Goal: Information Seeking & Learning: Learn about a topic

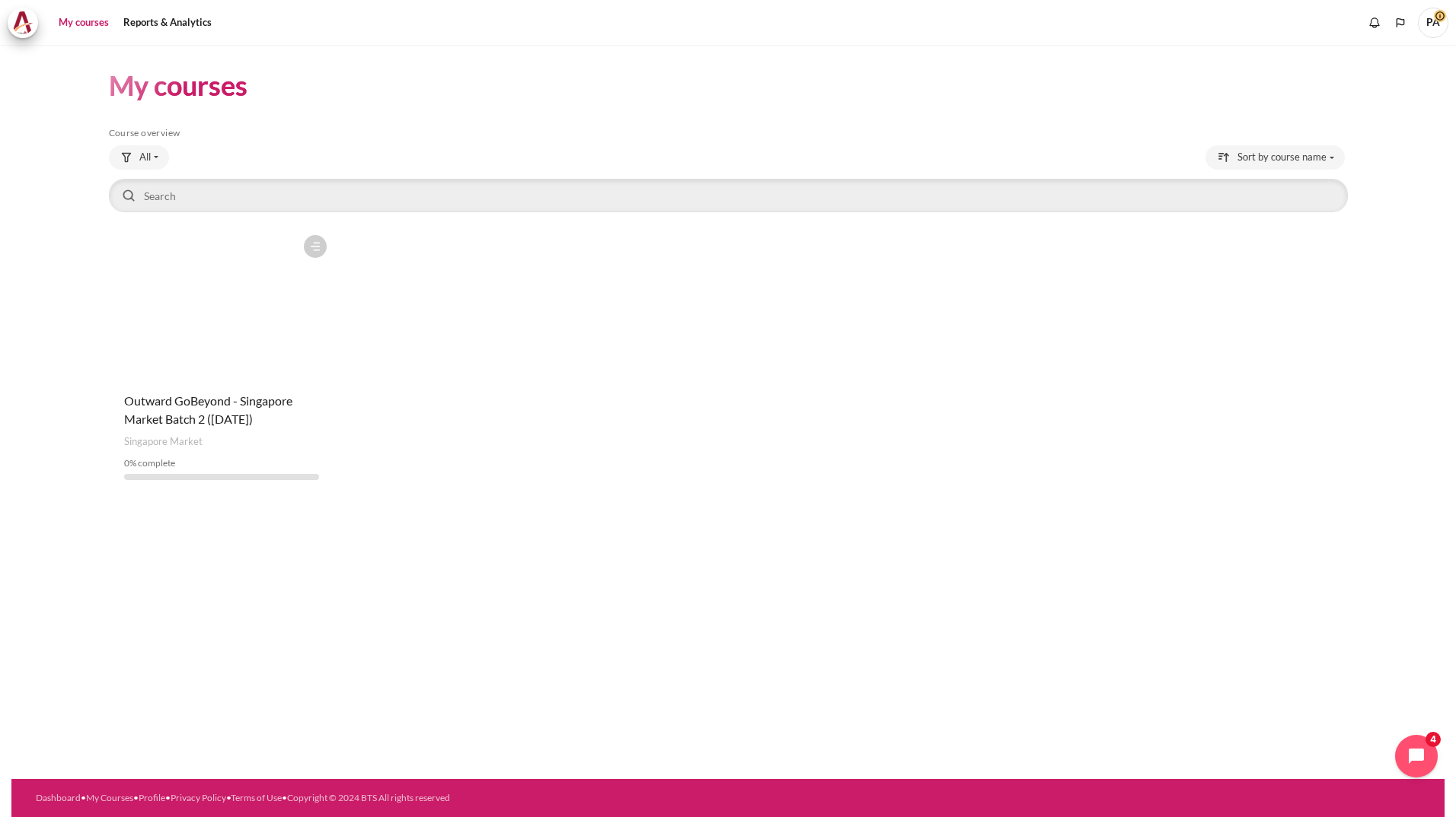
click at [424, 565] on div "My courses Skip Course overview Course overview All" at bounding box center [728, 411] width 1433 height 734
click at [257, 338] on figure "Content" at bounding box center [221, 304] width 226 height 152
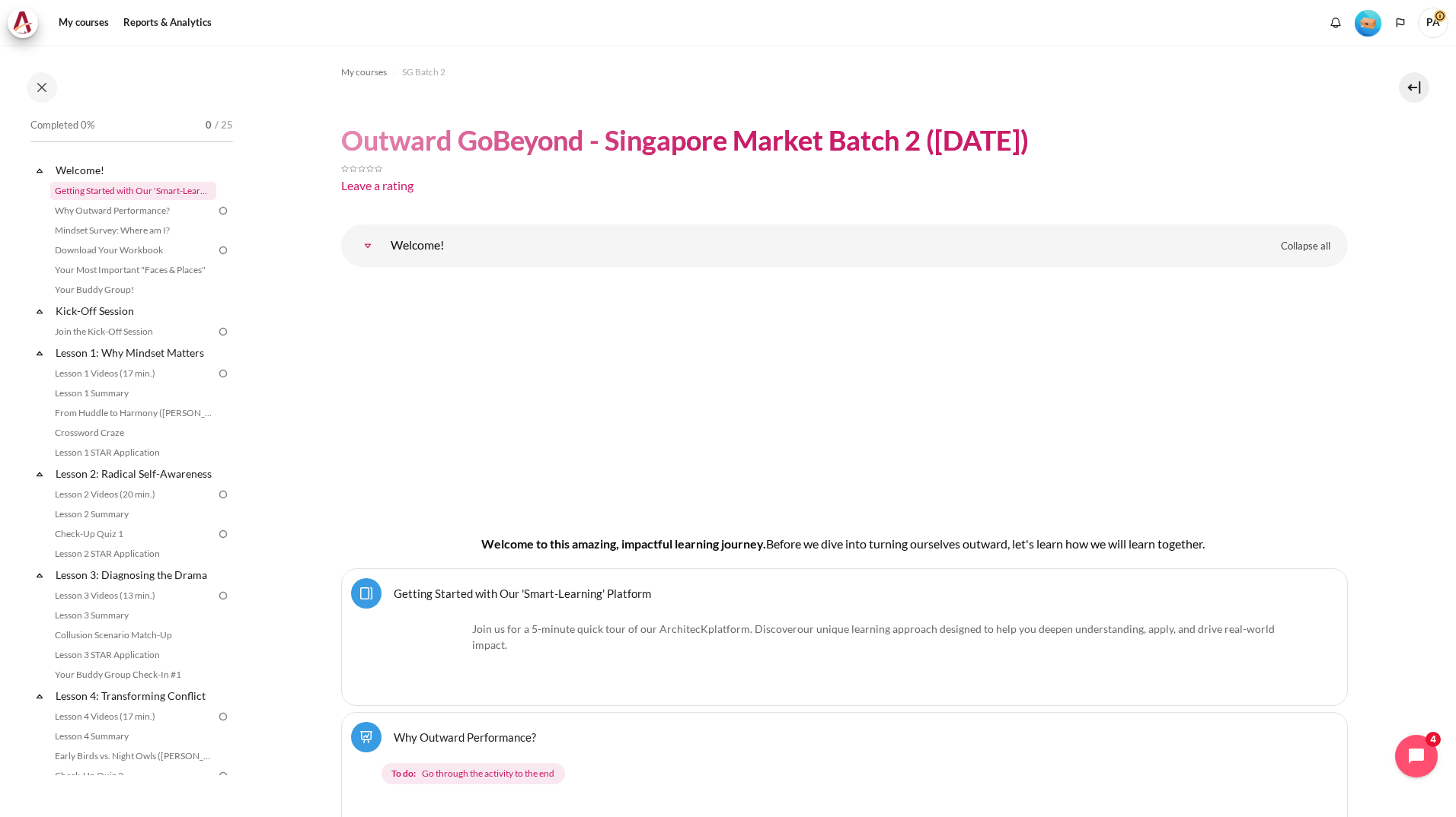
click at [148, 184] on link "Getting Started with Our 'Smart-Learning' Platform" at bounding box center [133, 191] width 166 height 18
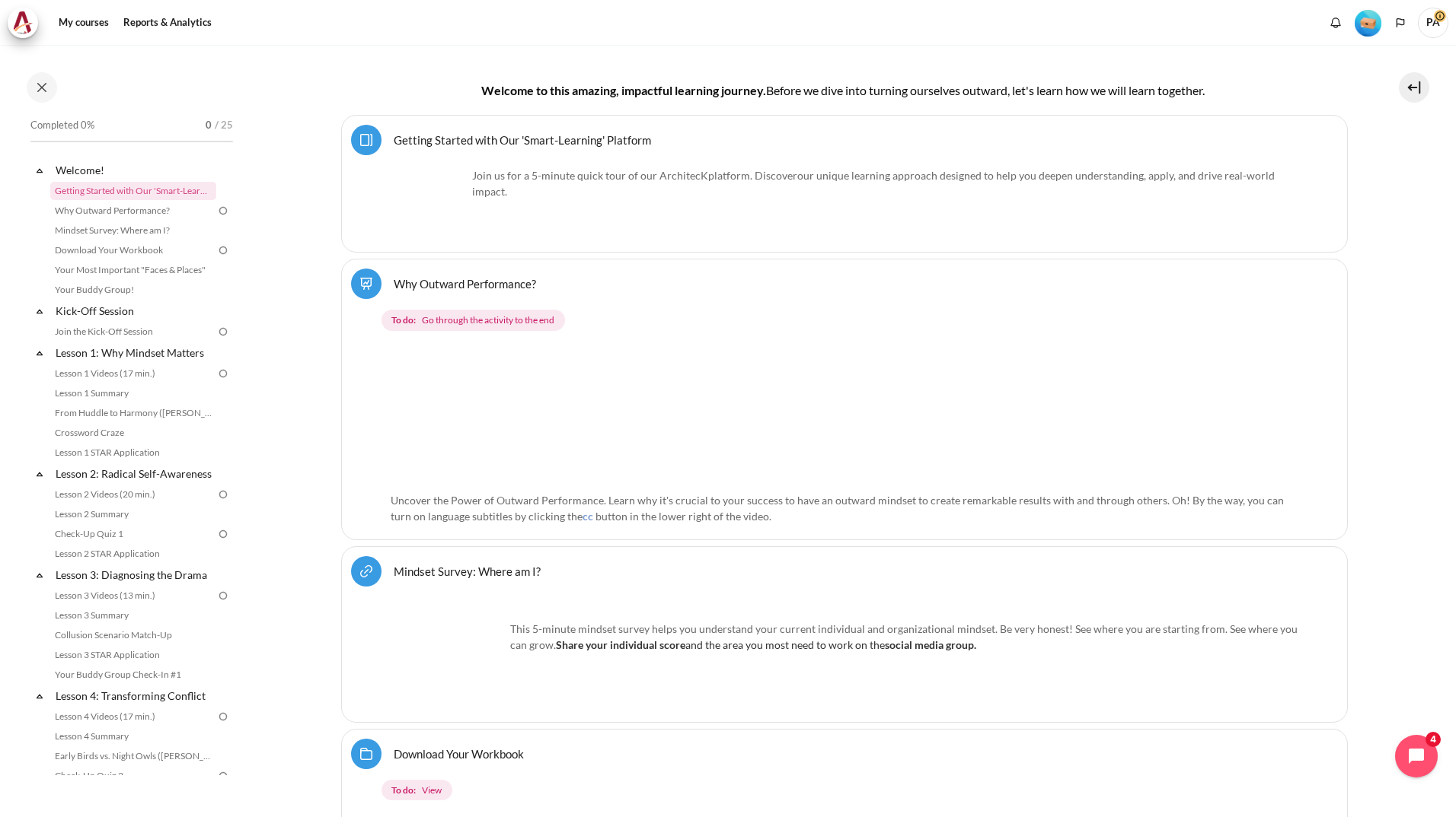
scroll to position [457, 0]
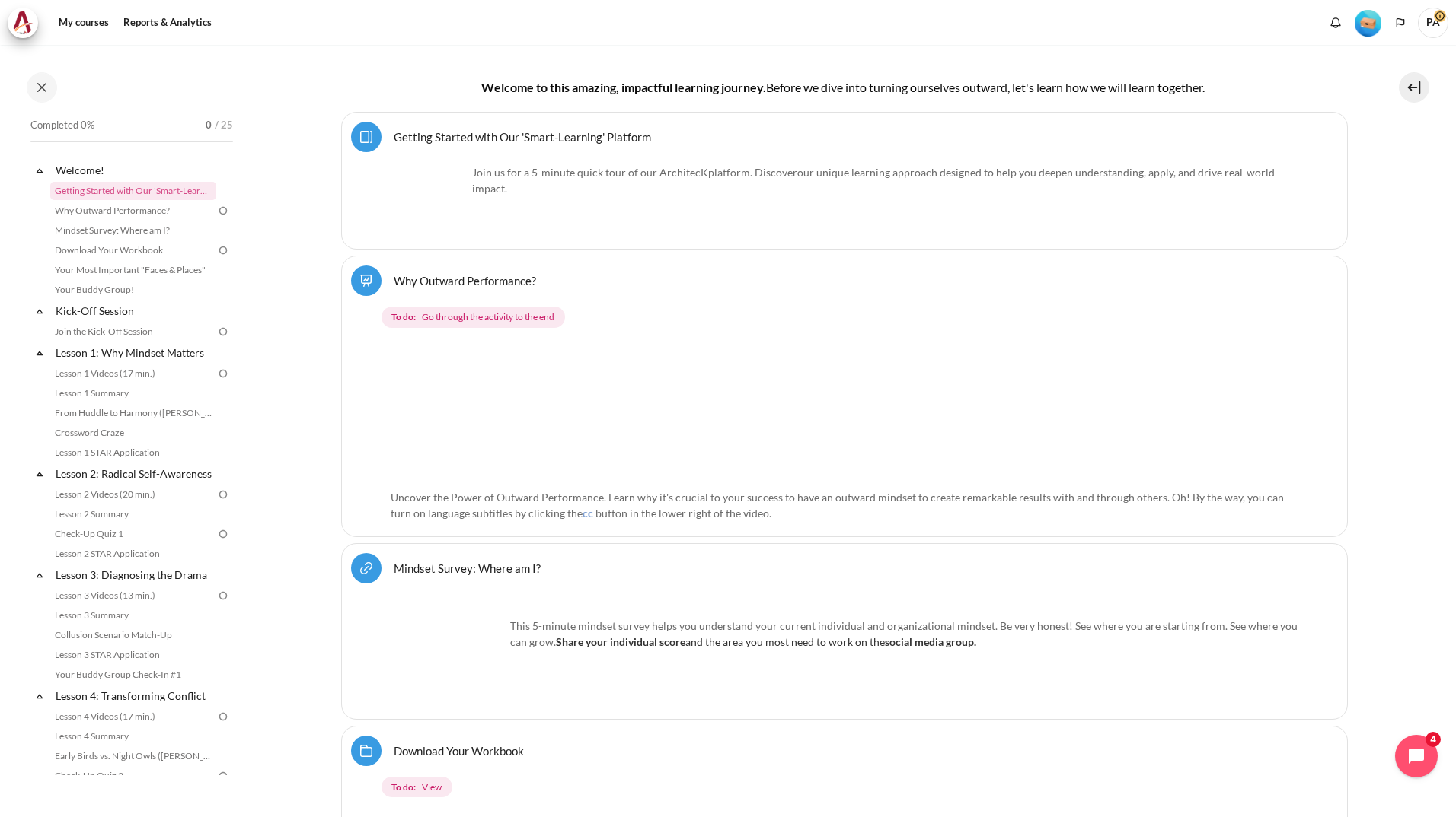
click at [652, 444] on img "Content" at bounding box center [834, 412] width 886 height 138
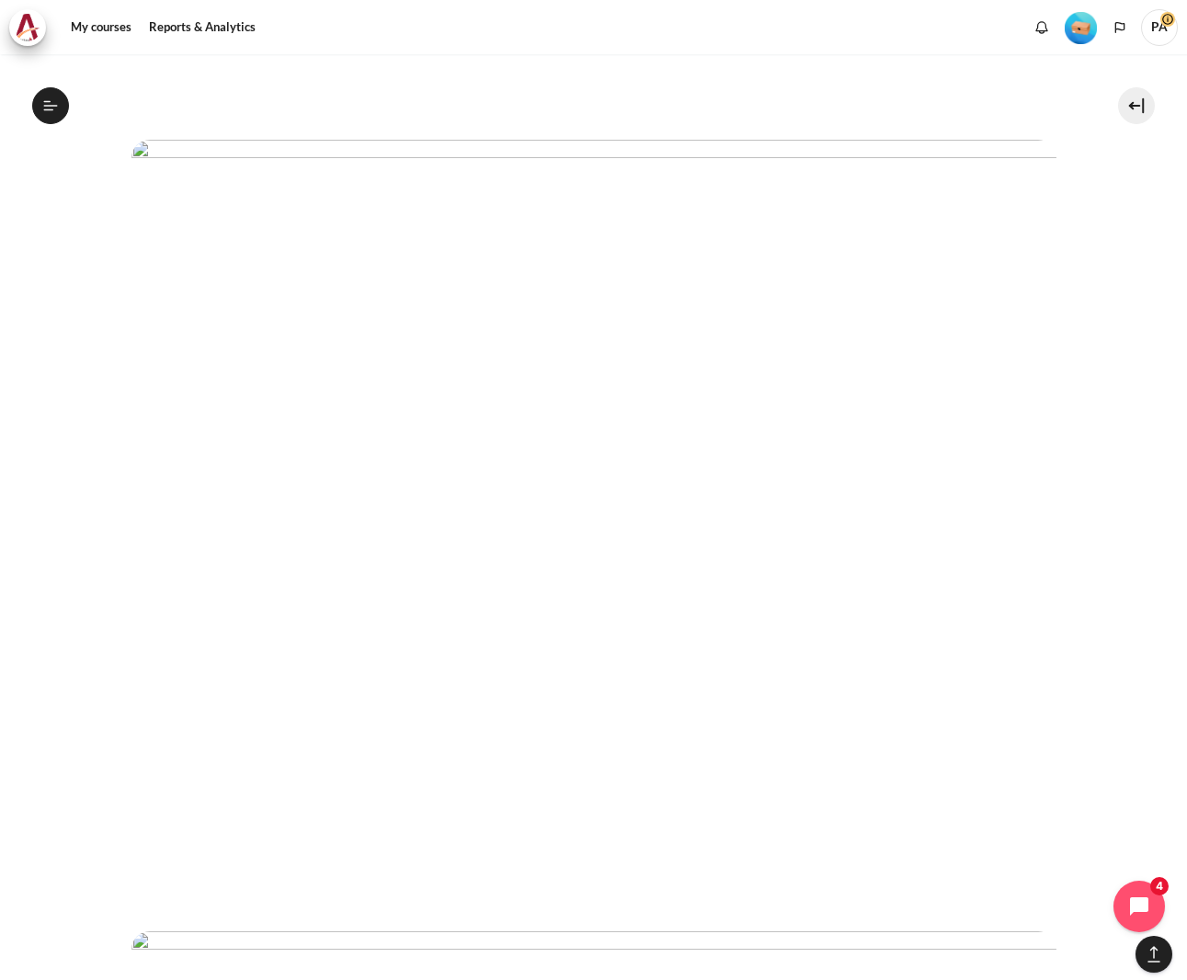
scroll to position [1379, 0]
click at [802, 663] on img "Content" at bounding box center [593, 836] width 925 height 789
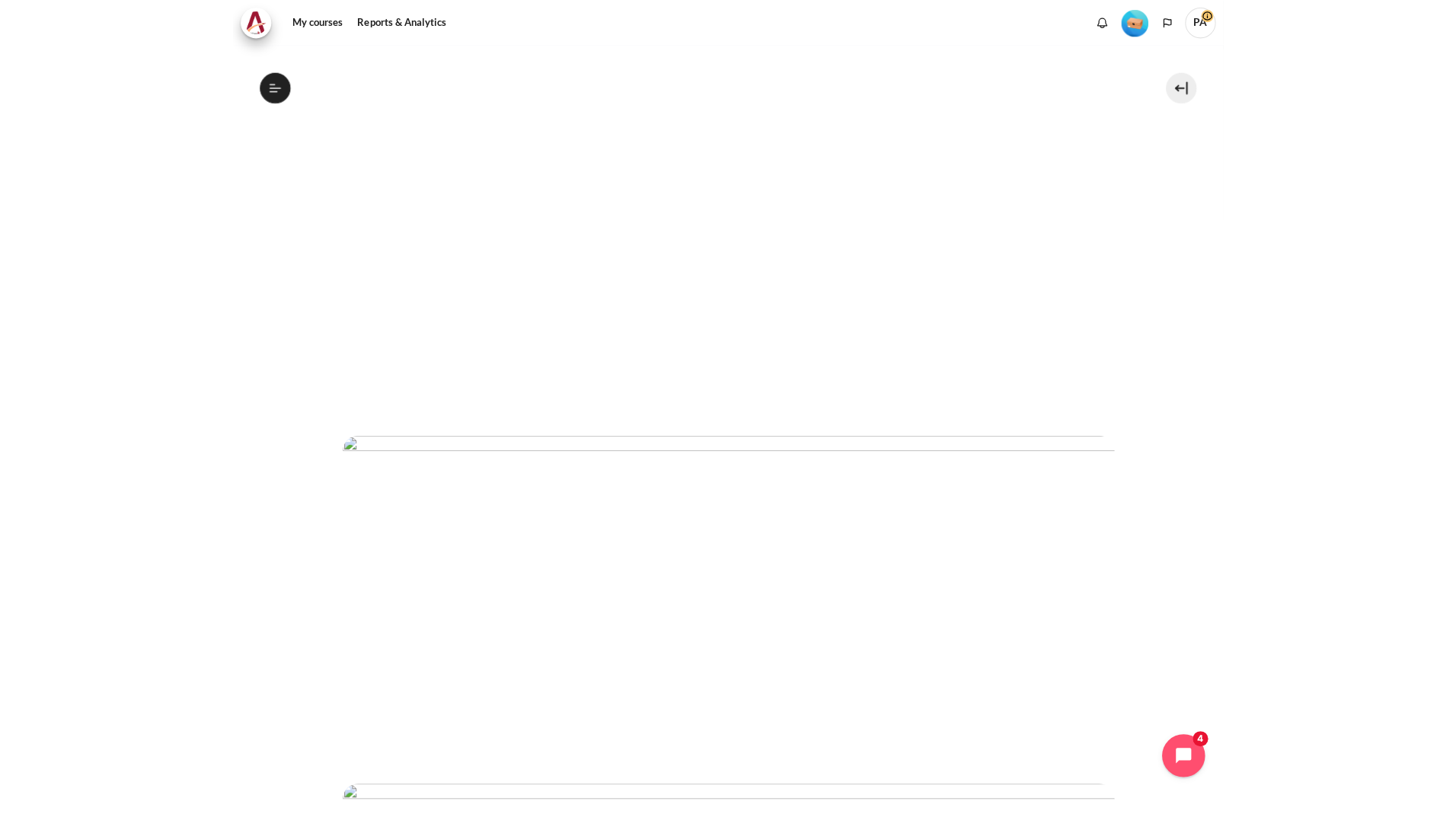
scroll to position [152, 0]
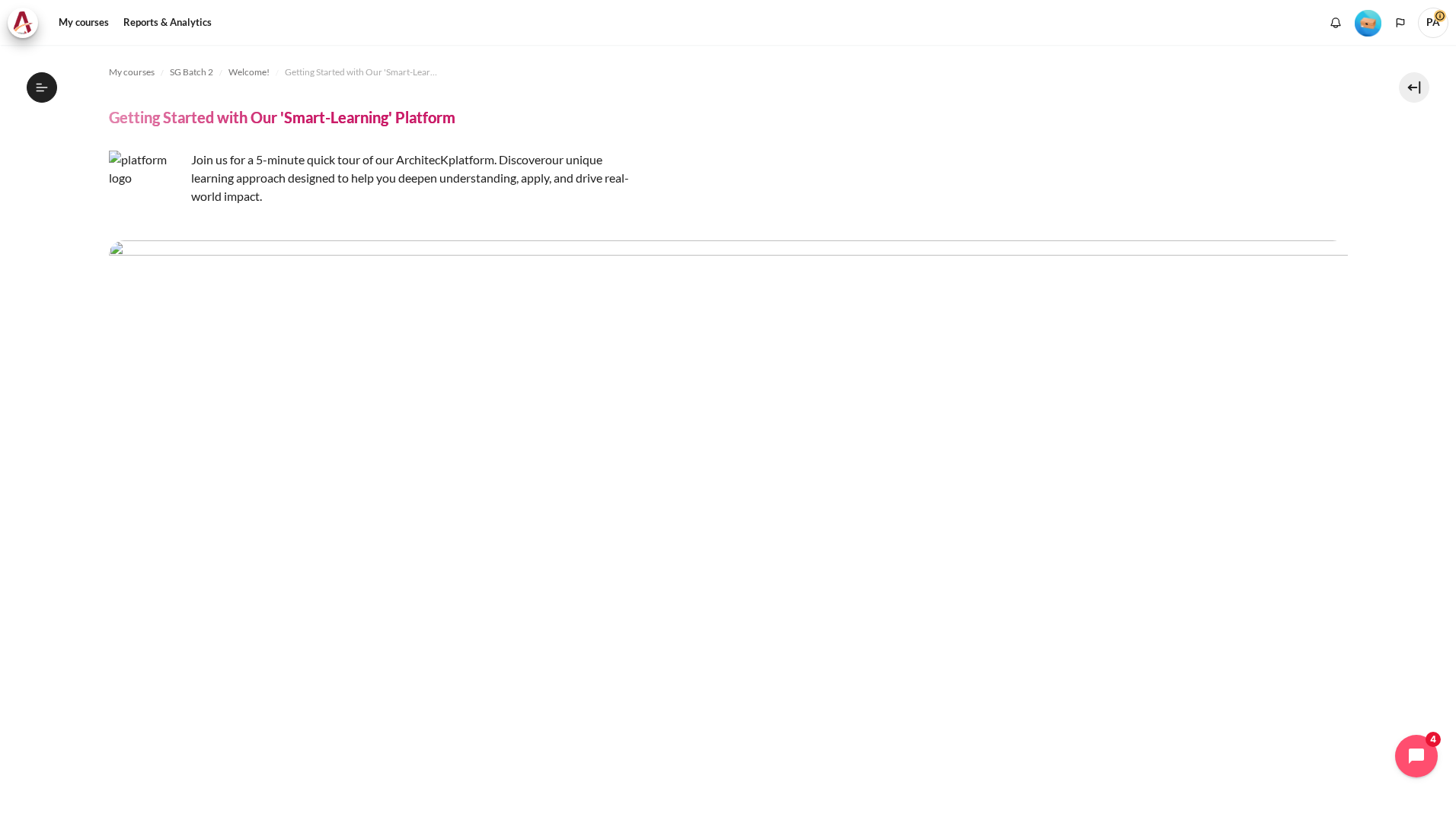
scroll to position [0, 0]
click at [902, 329] on img "Content" at bounding box center [728, 336] width 1239 height 193
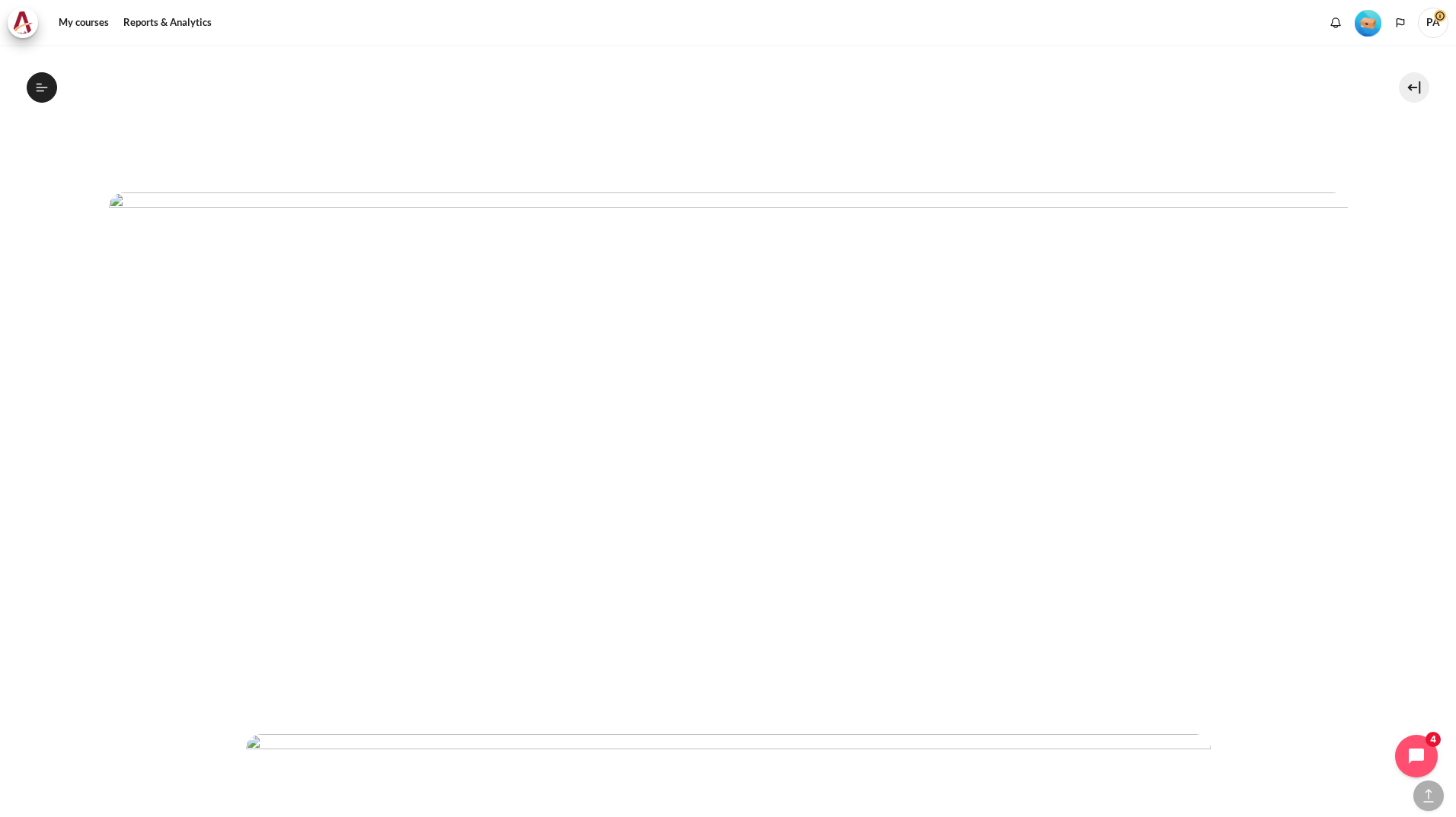
scroll to position [989, 0]
click at [533, 387] on img "Content" at bounding box center [728, 444] width 1239 height 516
click at [803, 519] on img "Content" at bounding box center [728, 444] width 1239 height 516
click at [846, 543] on img "Content" at bounding box center [728, 444] width 1239 height 516
click at [998, 586] on img "Content" at bounding box center [728, 444] width 1239 height 516
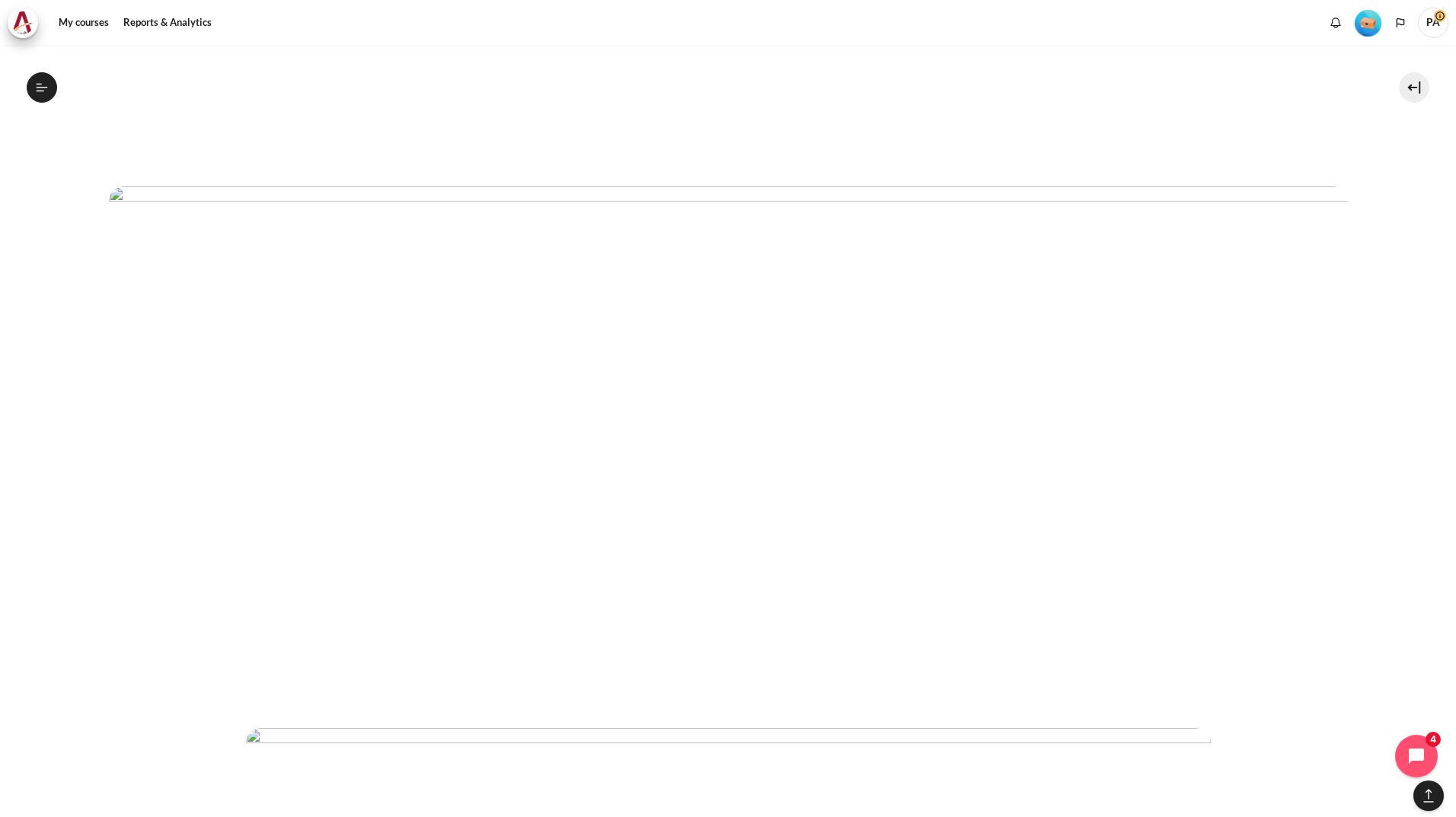
click at [676, 638] on img "Content" at bounding box center [728, 444] width 1239 height 516
click at [422, 582] on img "Content" at bounding box center [728, 682] width 965 height 822
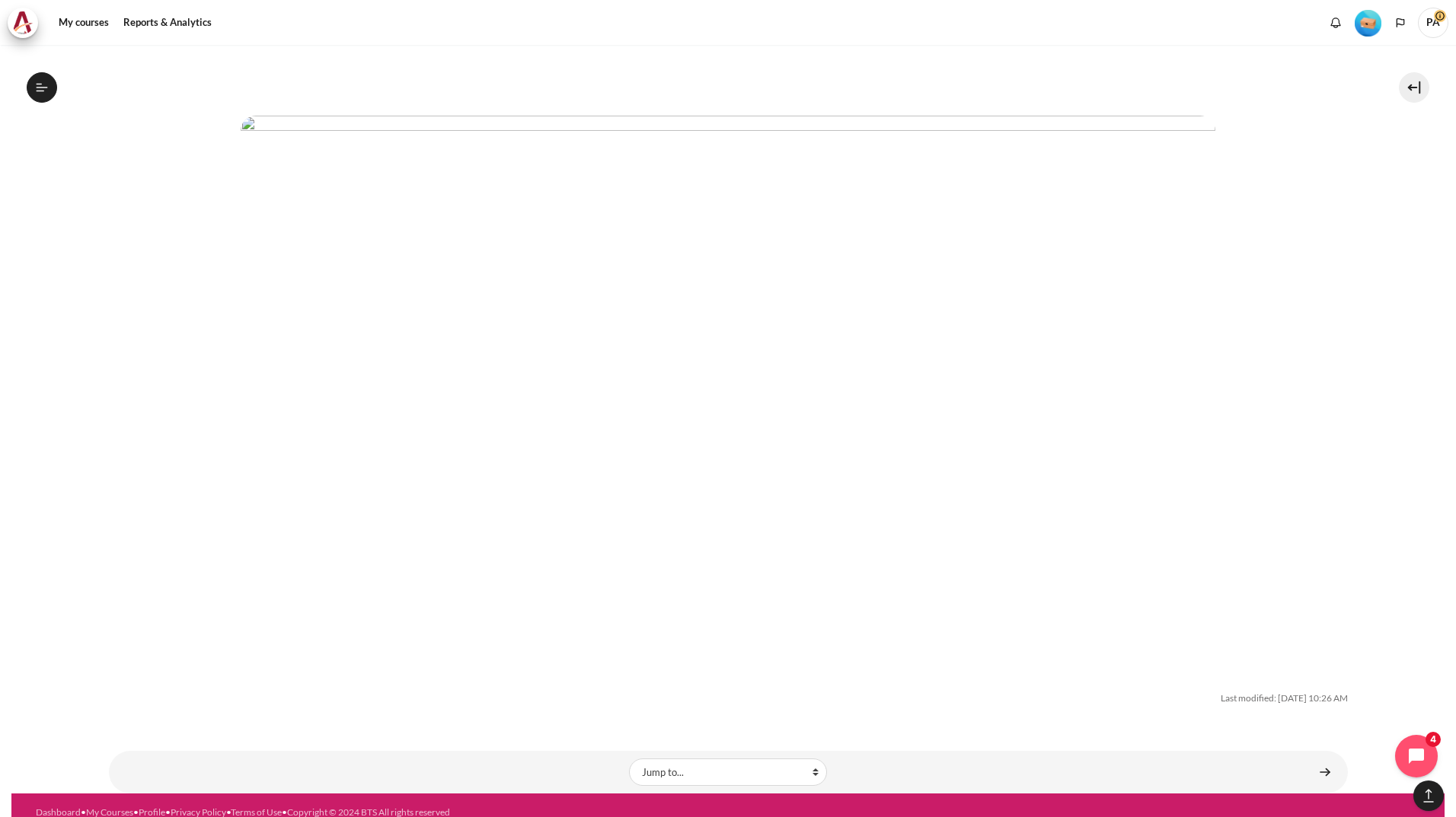
scroll to position [4916, 0]
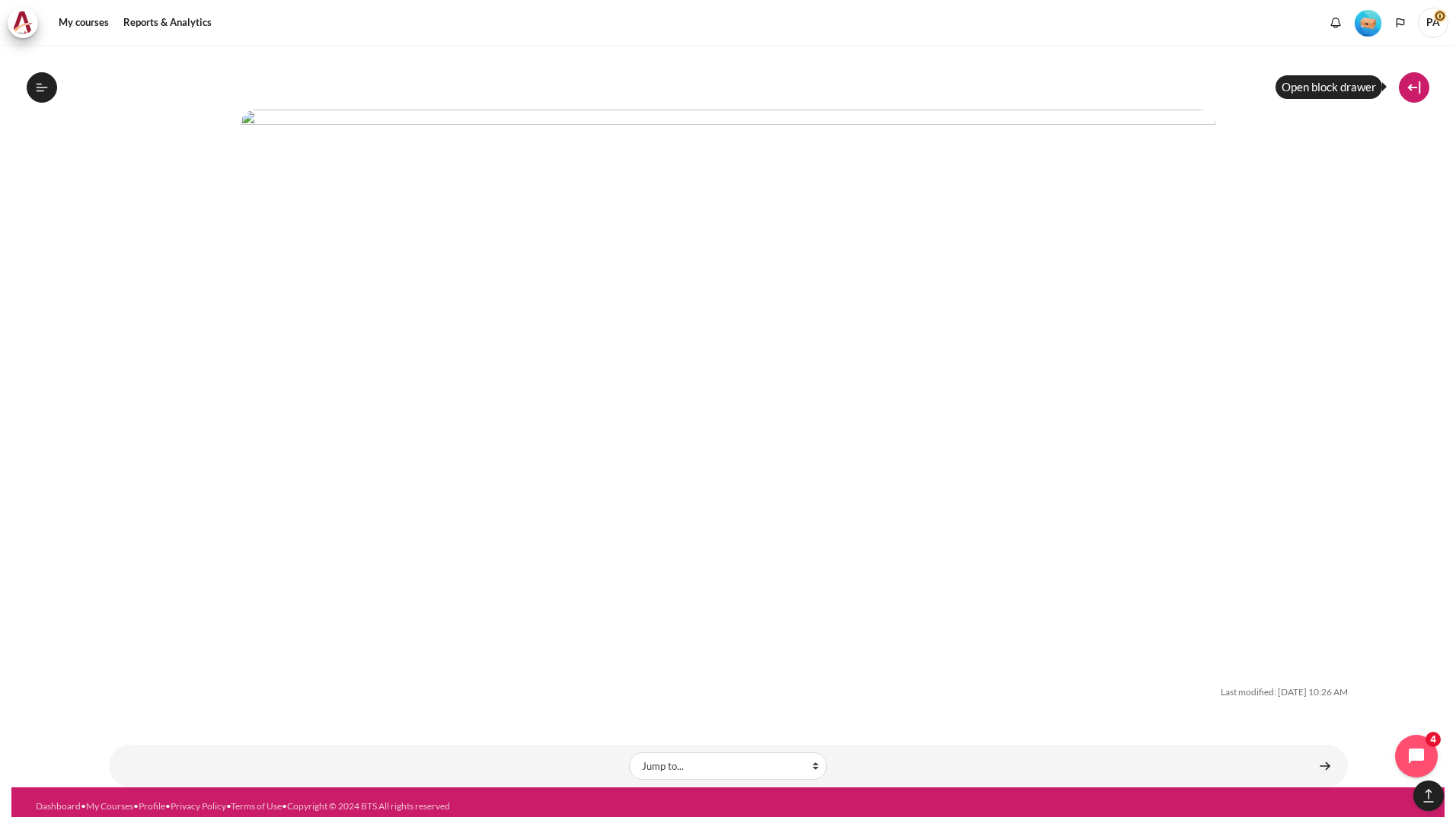
click at [1410, 85] on button at bounding box center [1414, 87] width 31 height 31
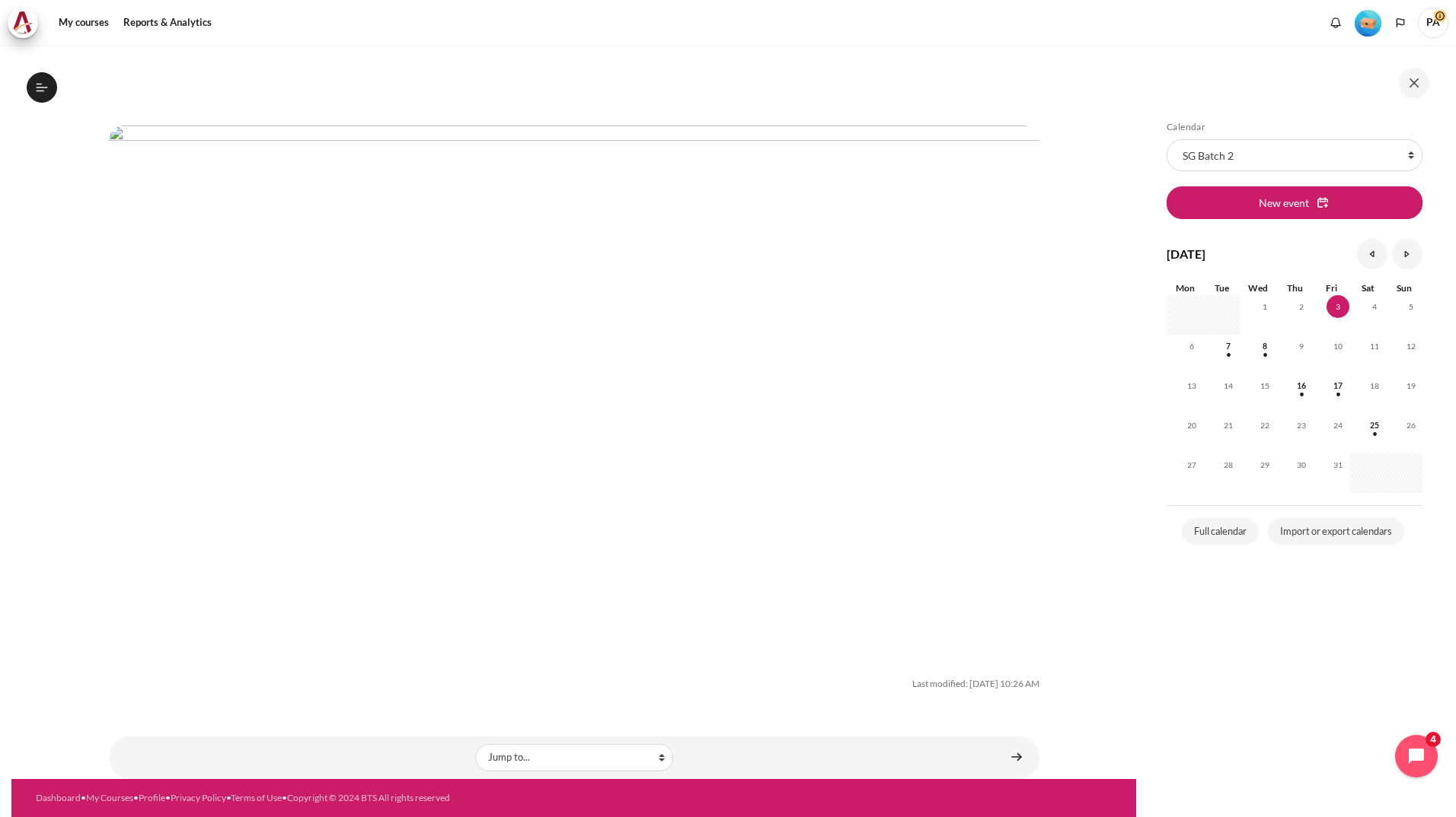
scroll to position [4394, 0]
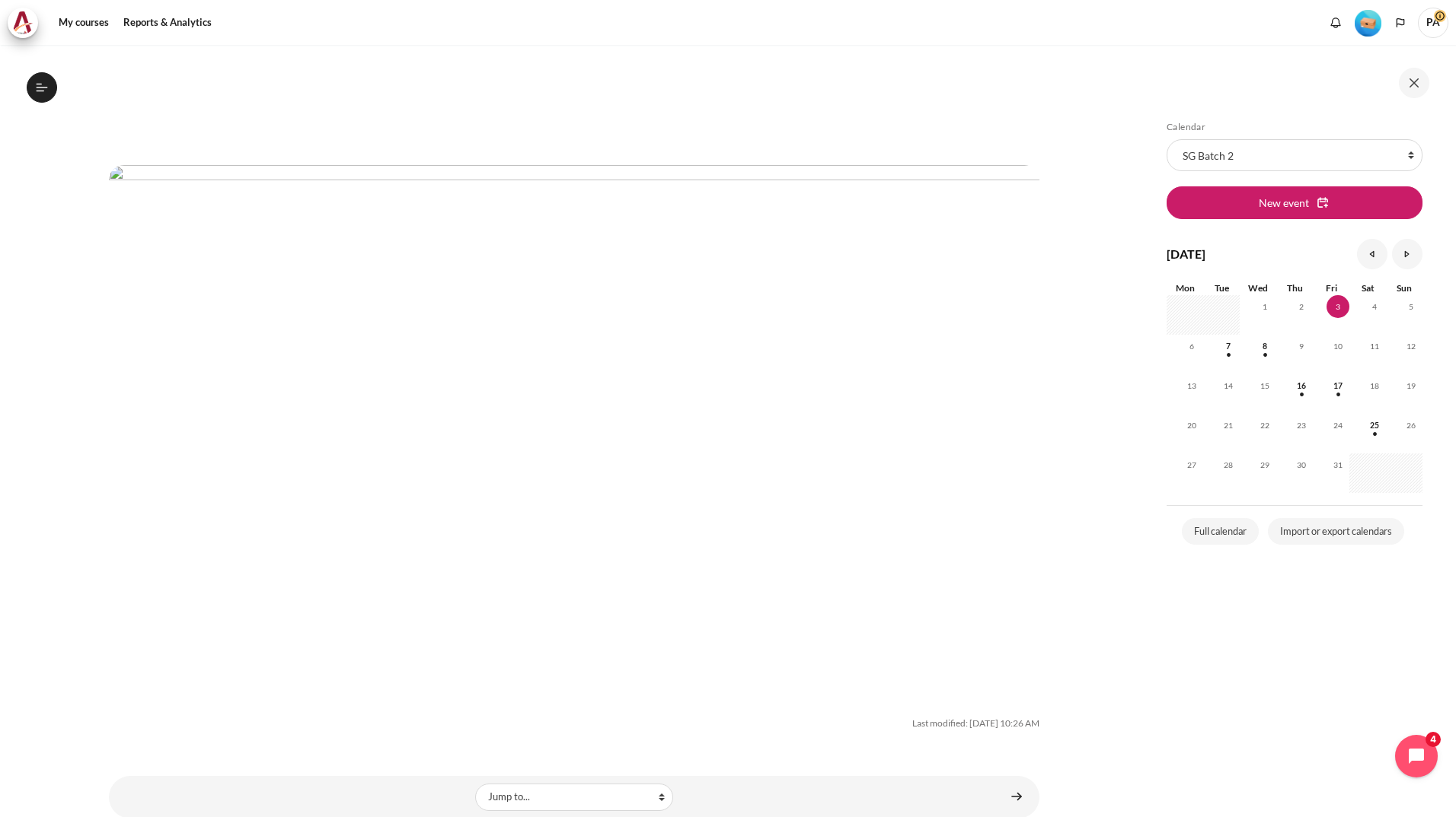
click at [910, 311] on img "Content" at bounding box center [573, 425] width 930 height 522
click at [607, 784] on select "Jump to... Why Outward Performance? Mindset Survey: Where am I? Download Your W…" at bounding box center [574, 797] width 198 height 27
select select "/mod/lesson/view.php?id=18836&forceview=1"
click at [475, 784] on select "Jump to... Why Outward Performance? Mindset Survey: Where am I? Download Your W…" at bounding box center [574, 797] width 198 height 27
click at [1413, 80] on button at bounding box center [1414, 83] width 31 height 31
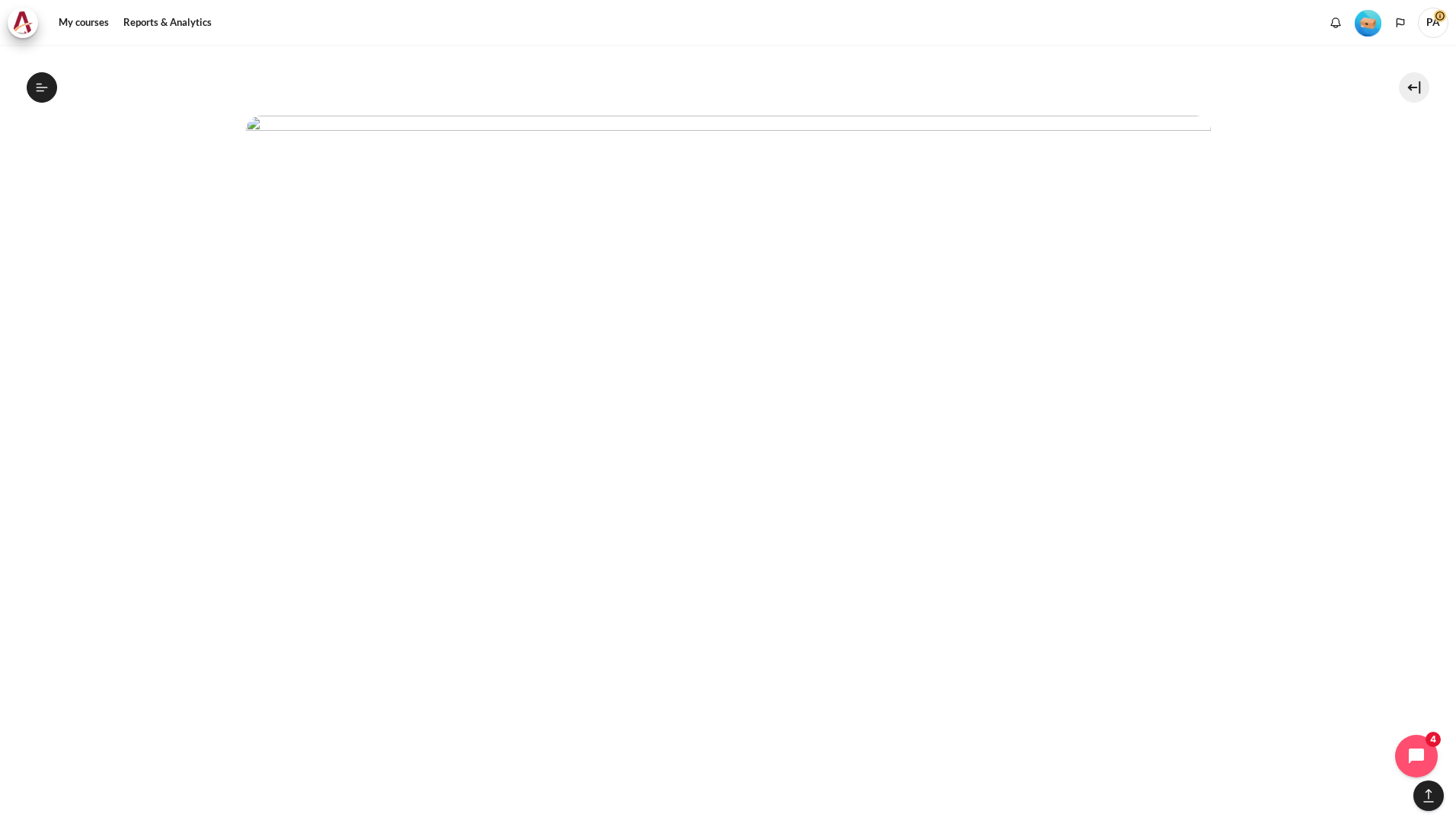
scroll to position [3862, 0]
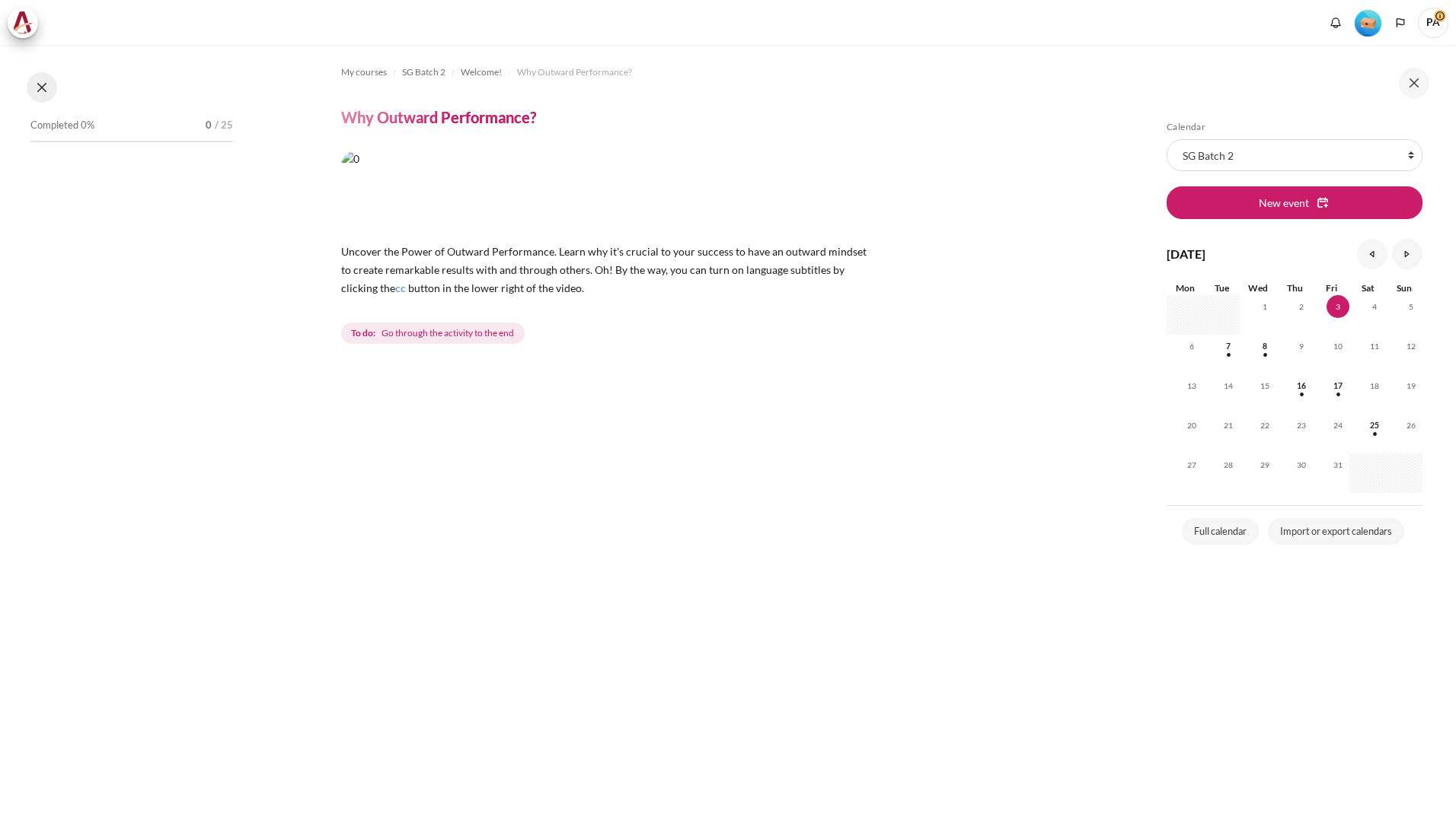
click at [41, 89] on button at bounding box center [41, 87] width 31 height 31
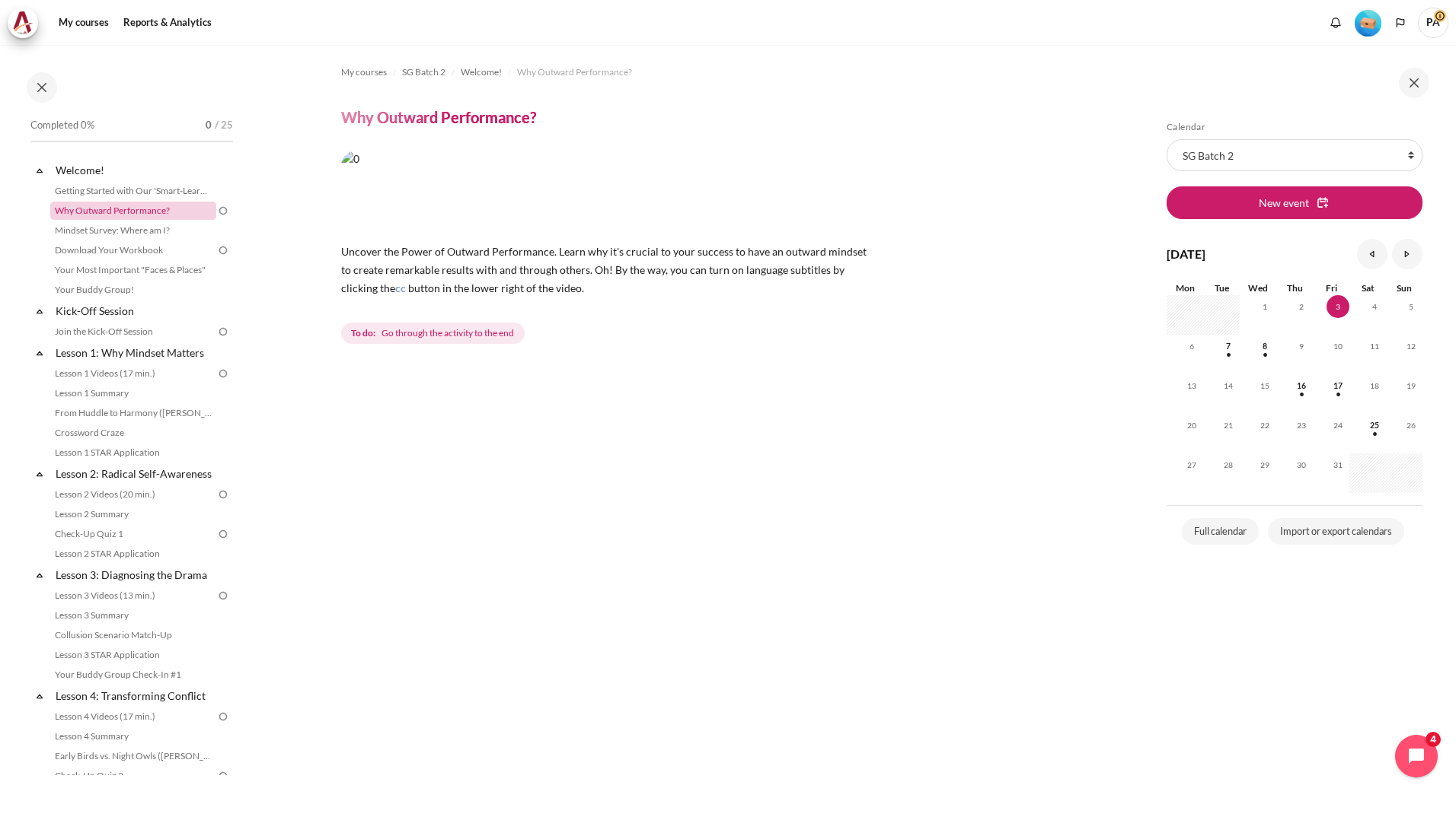
click at [151, 214] on link "Why Outward Performance?" at bounding box center [133, 211] width 166 height 18
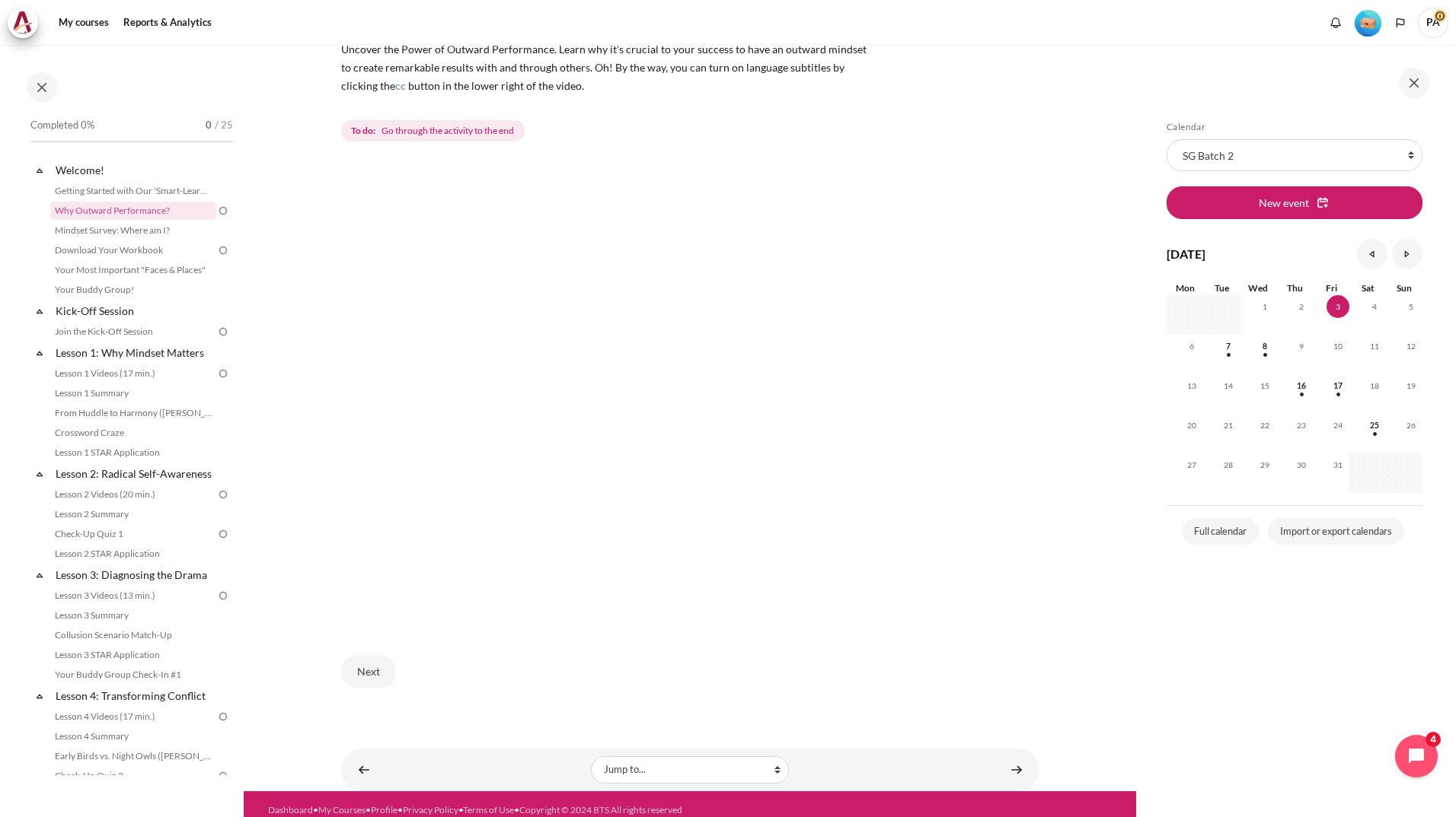
scroll to position [210, 0]
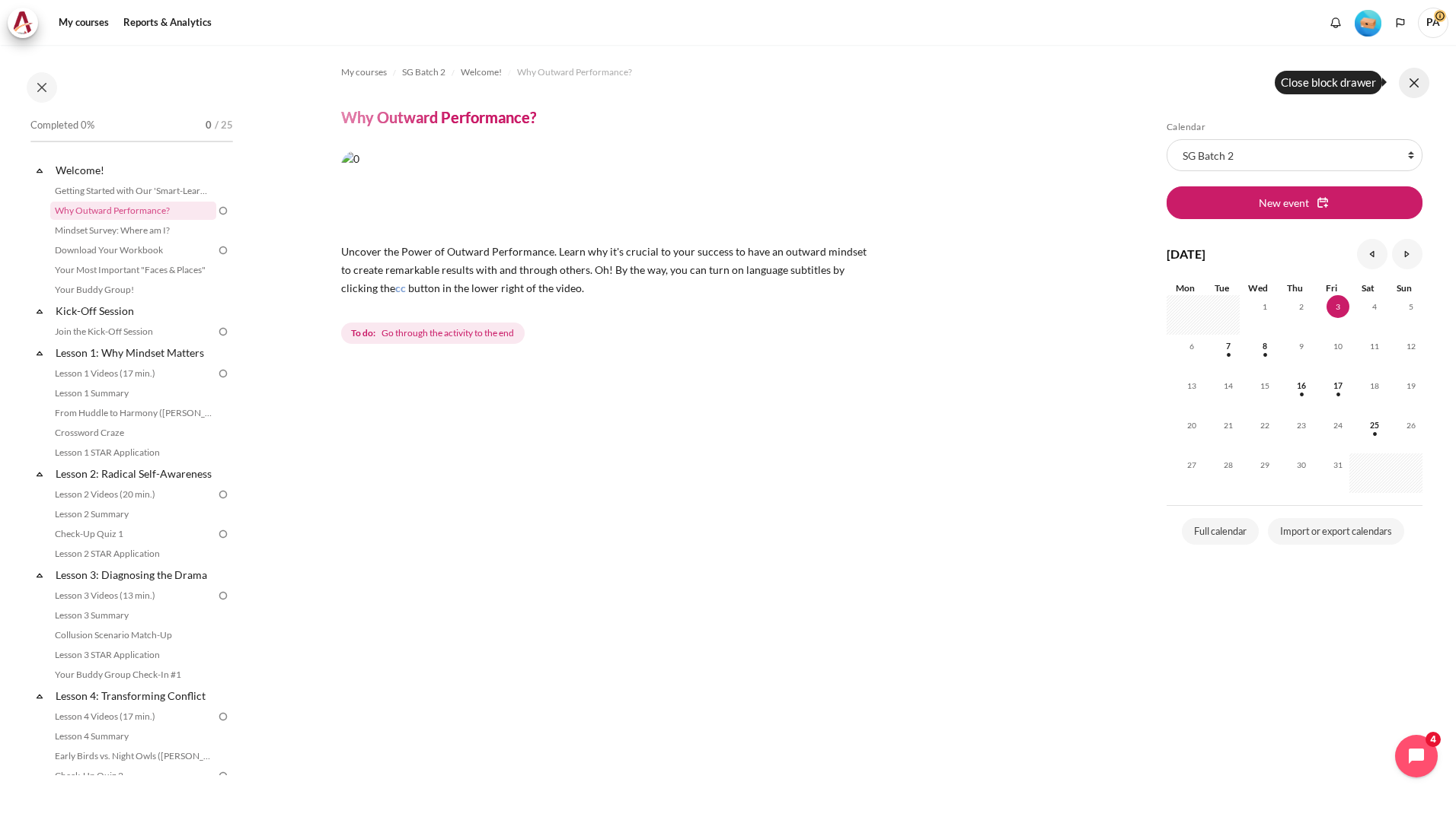
click at [1413, 81] on button at bounding box center [1414, 83] width 31 height 31
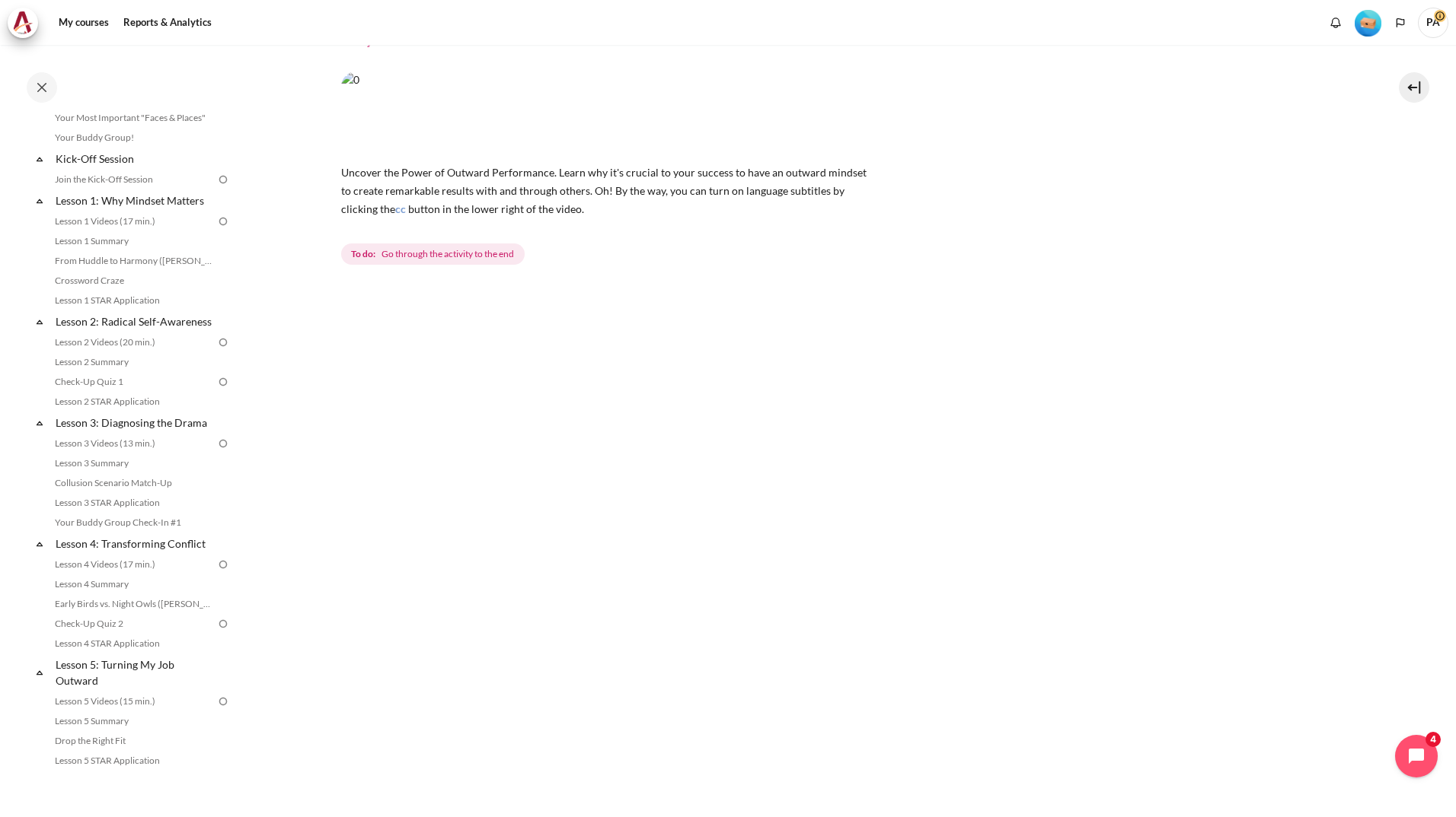
scroll to position [231, 0]
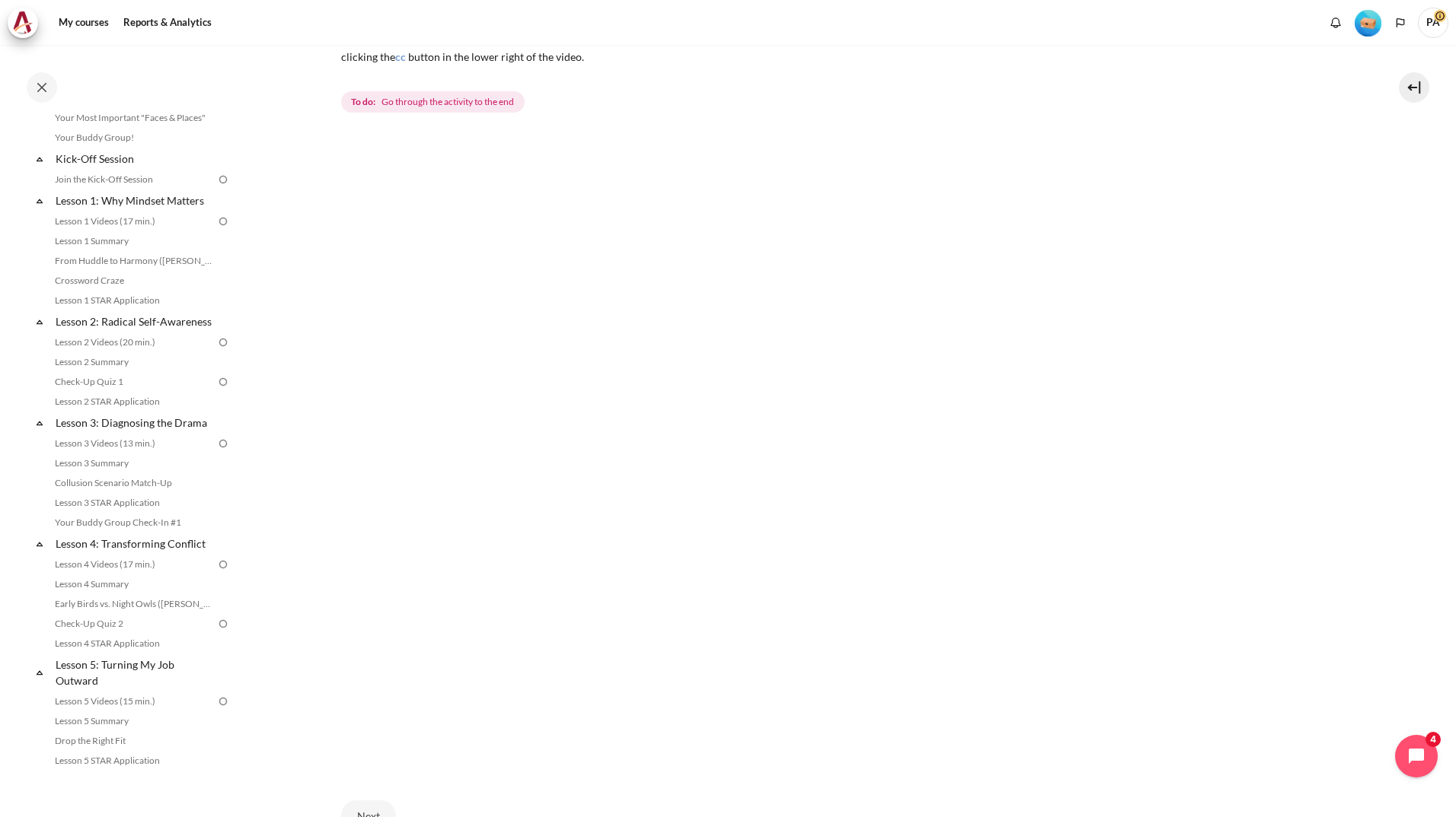
click at [680, 802] on div "Next" at bounding box center [844, 816] width 1006 height 62
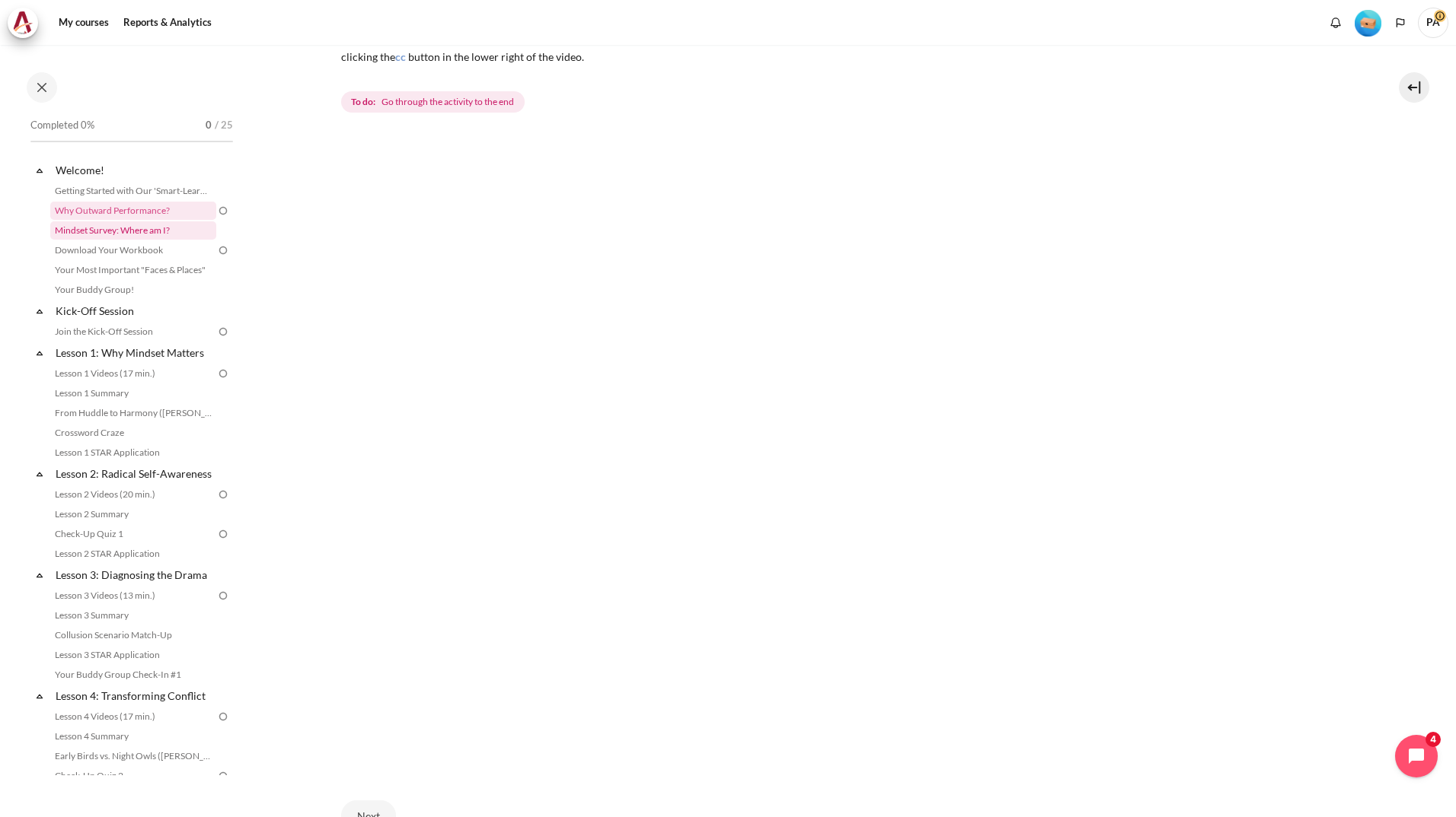
click at [160, 231] on link "Mindset Survey: Where am I?" at bounding box center [133, 230] width 166 height 18
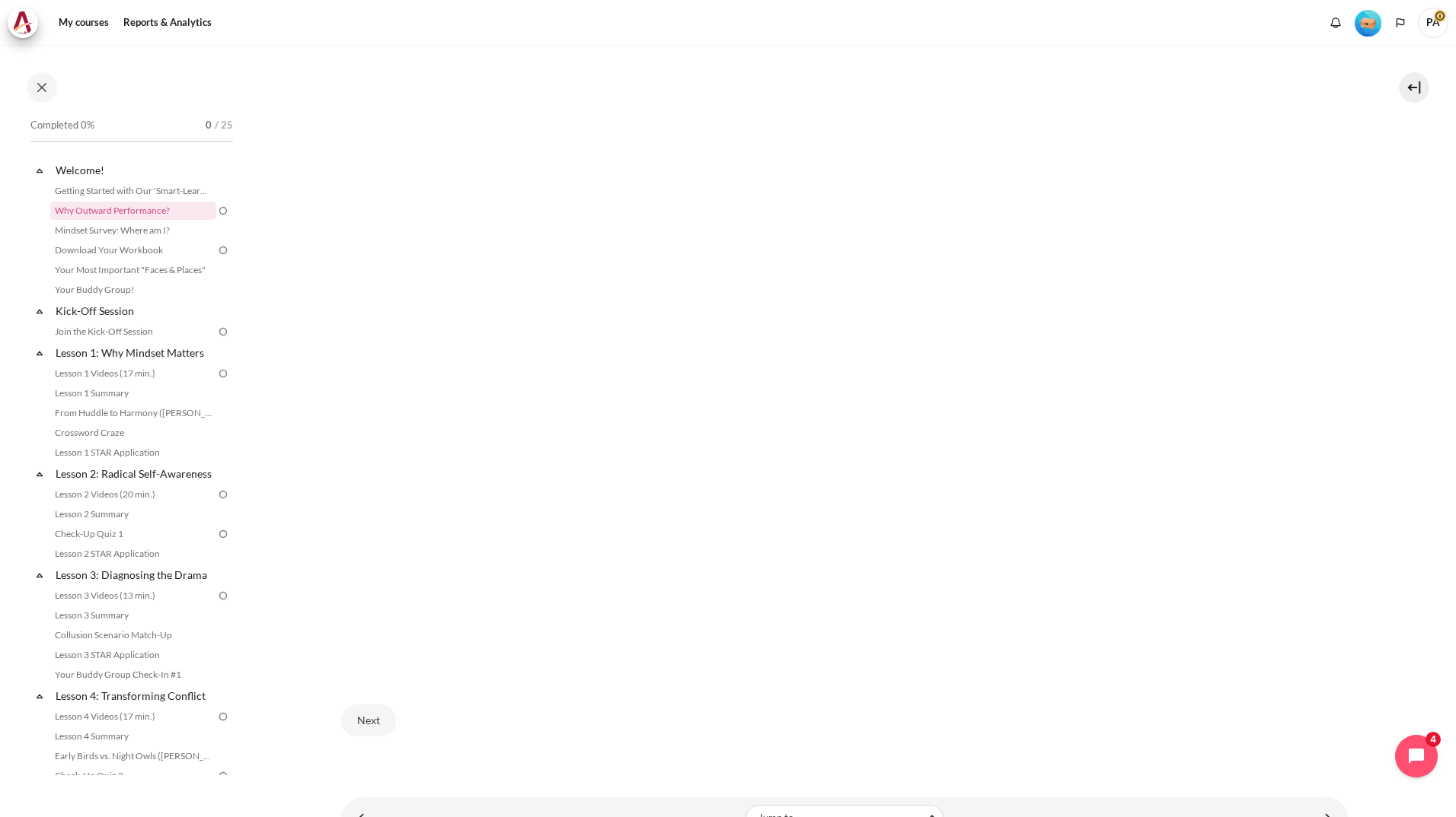
scroll to position [383, 0]
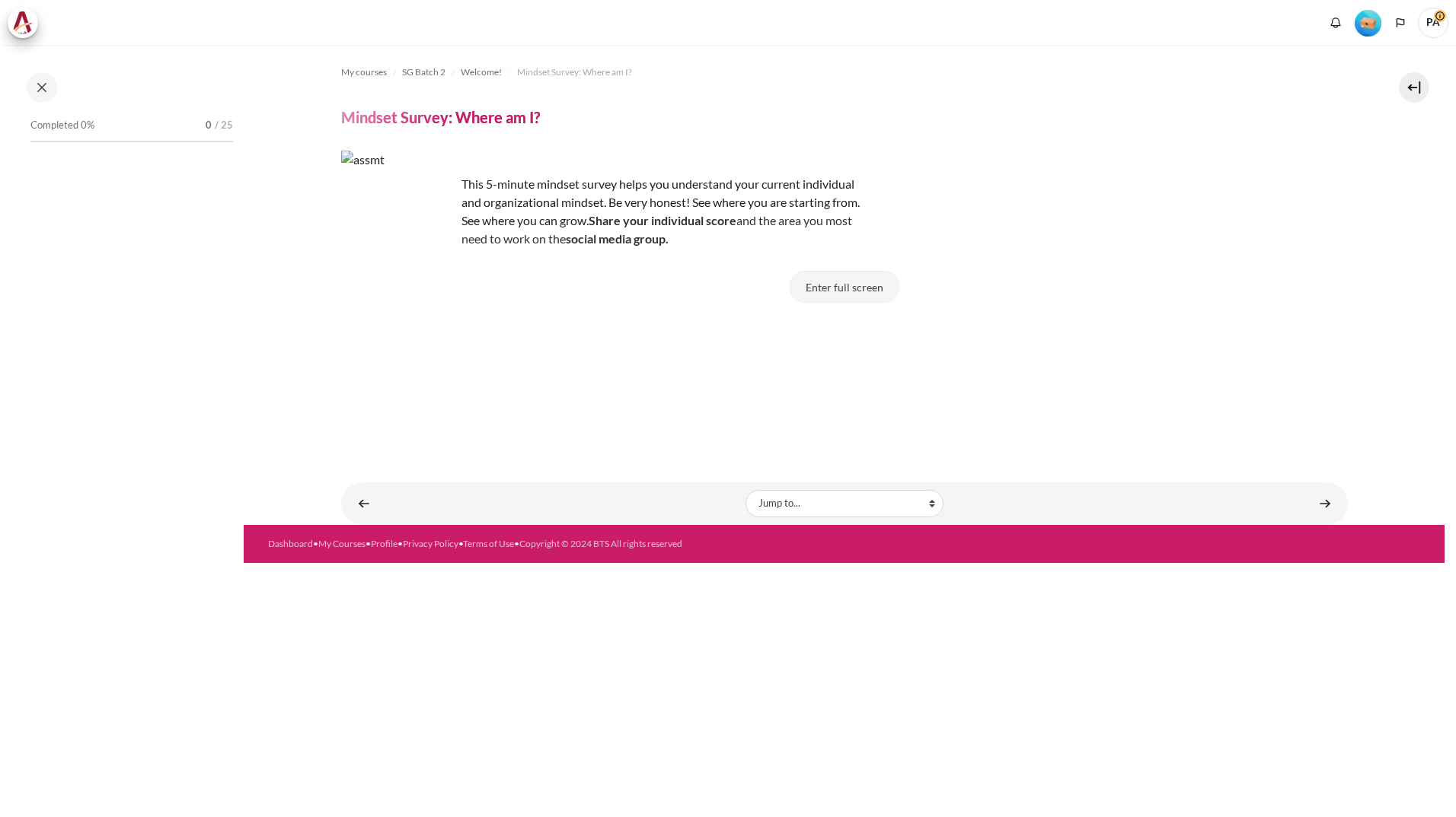
click at [871, 278] on button "Enter full screen" at bounding box center [844, 286] width 109 height 32
click at [38, 85] on button at bounding box center [41, 87] width 31 height 31
click at [710, 231] on p "This 5-minute mindset survey helps you understand your current individual and o…" at bounding box center [607, 211] width 533 height 73
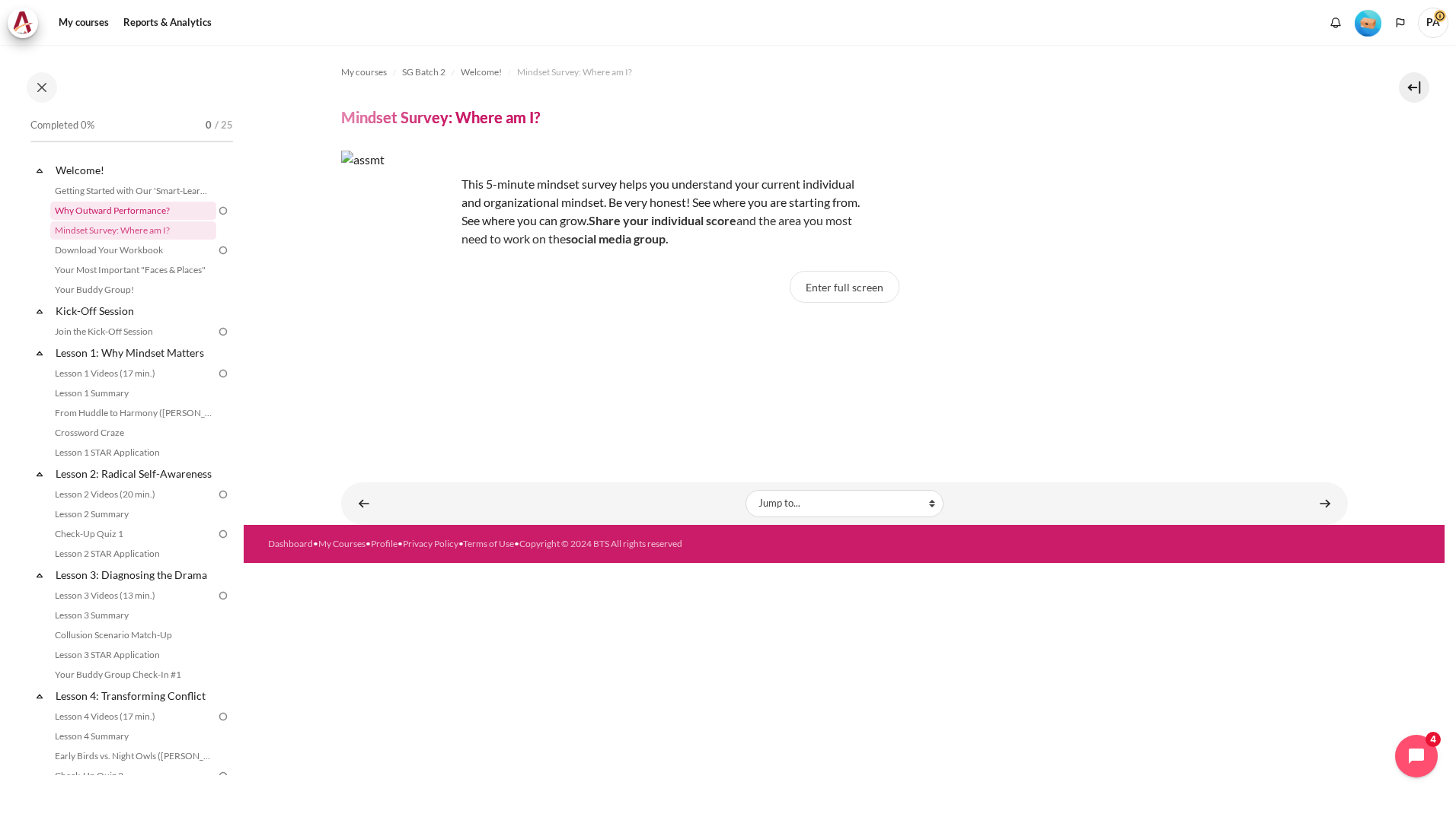
click at [170, 211] on link "Why Outward Performance?" at bounding box center [133, 211] width 166 height 18
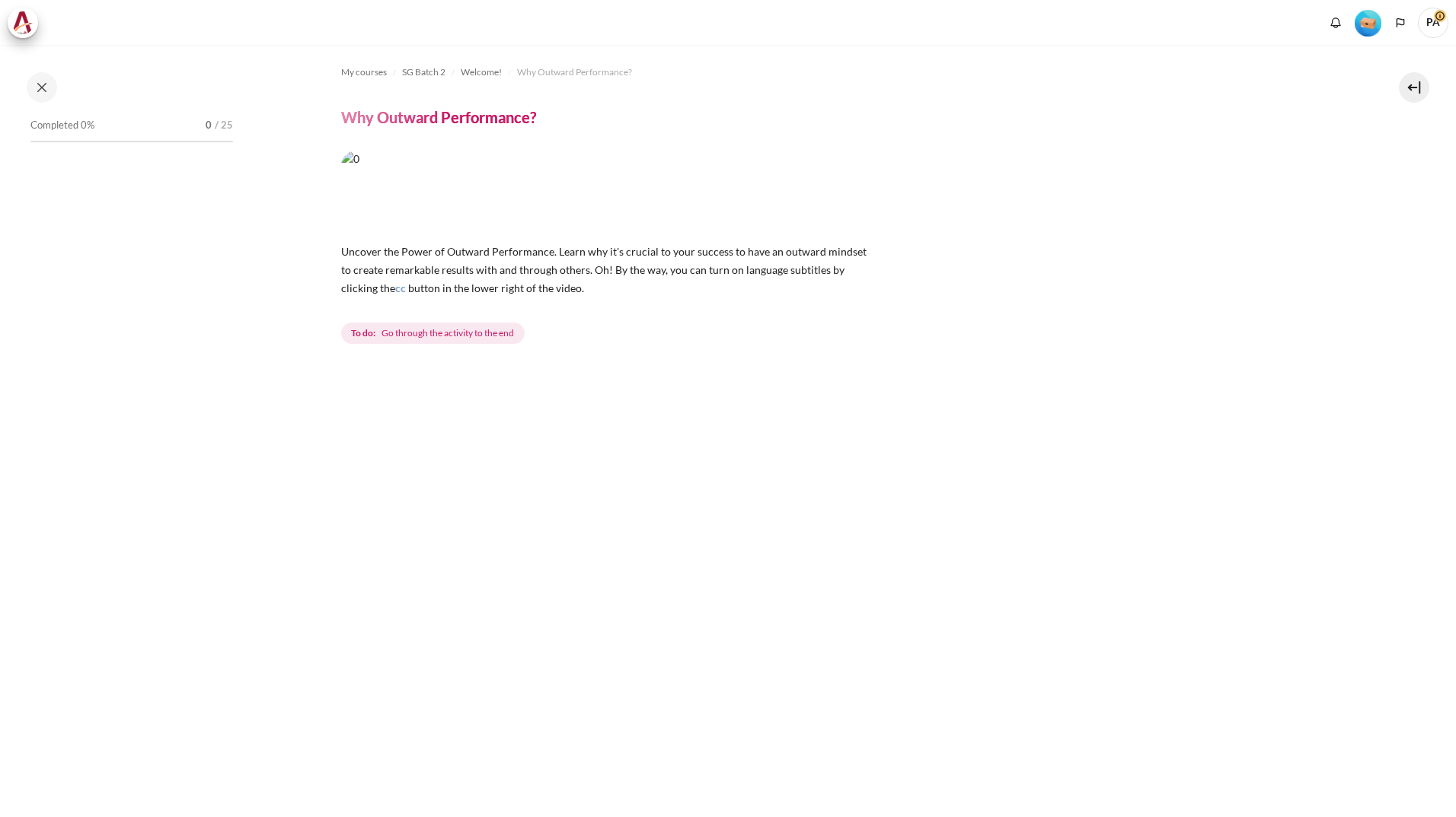
click at [461, 337] on span "Go through the activity to the end" at bounding box center [448, 333] width 133 height 14
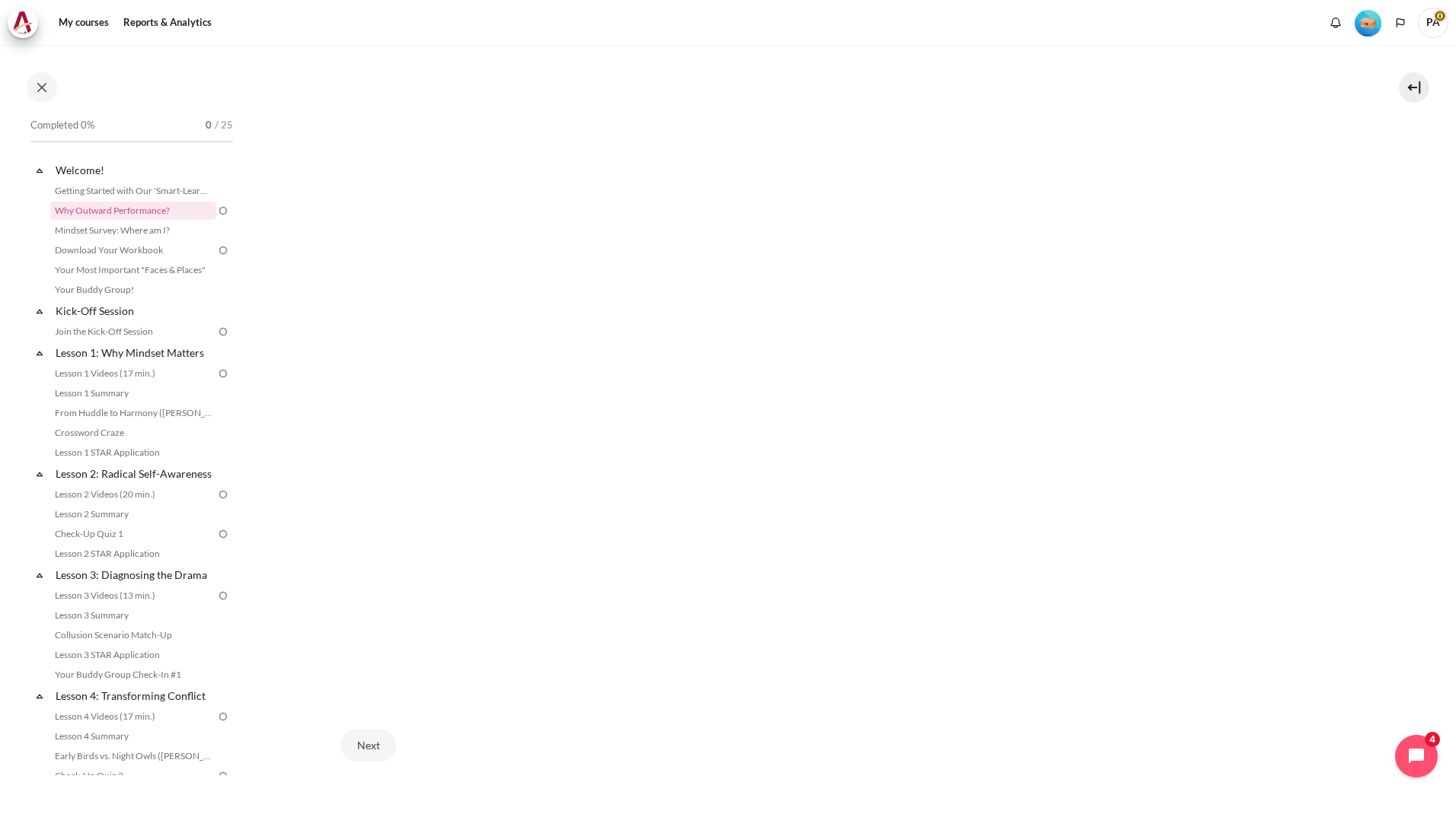
scroll to position [383, 0]
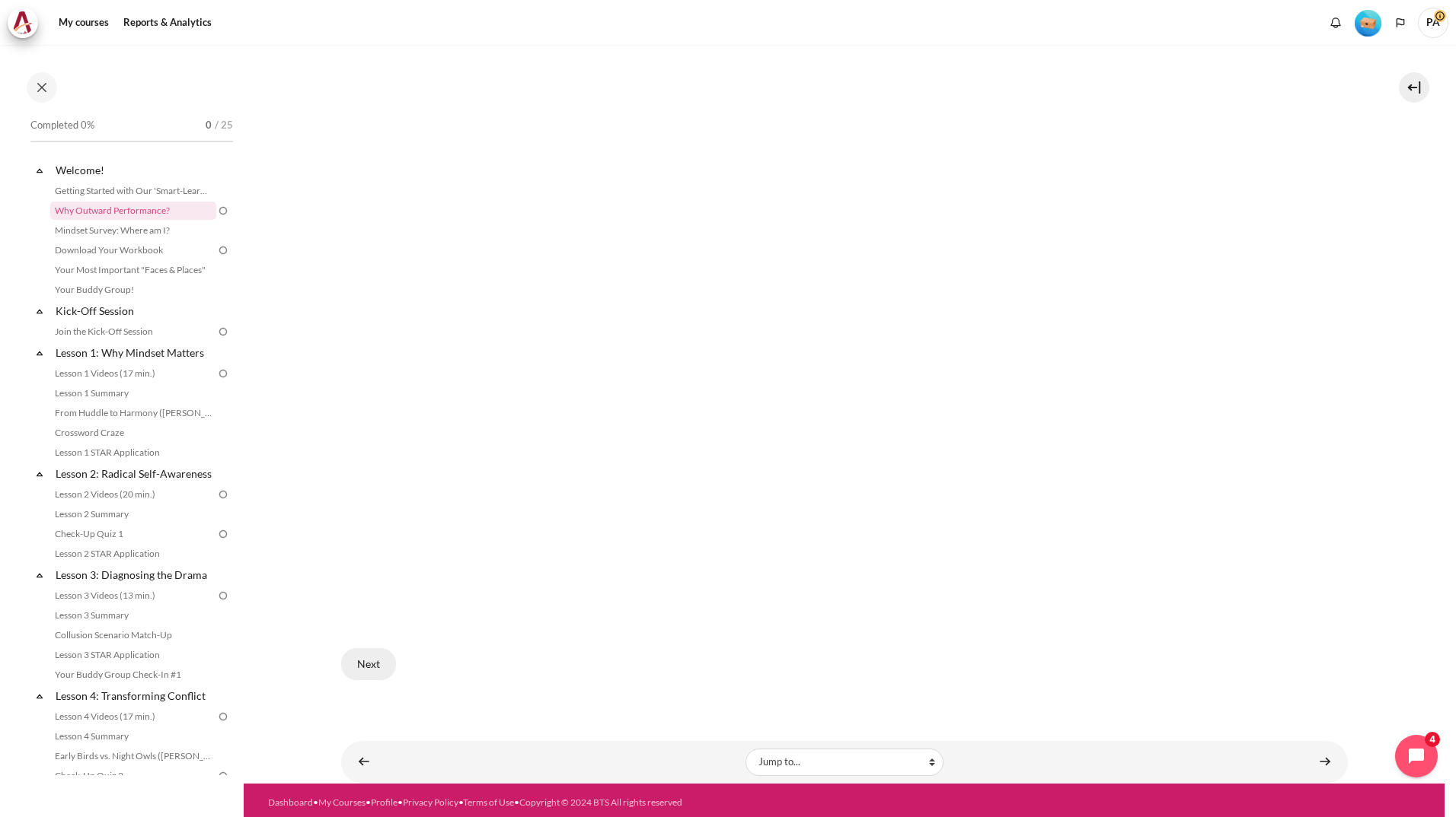
click at [371, 661] on button "Next" at bounding box center [369, 664] width 55 height 32
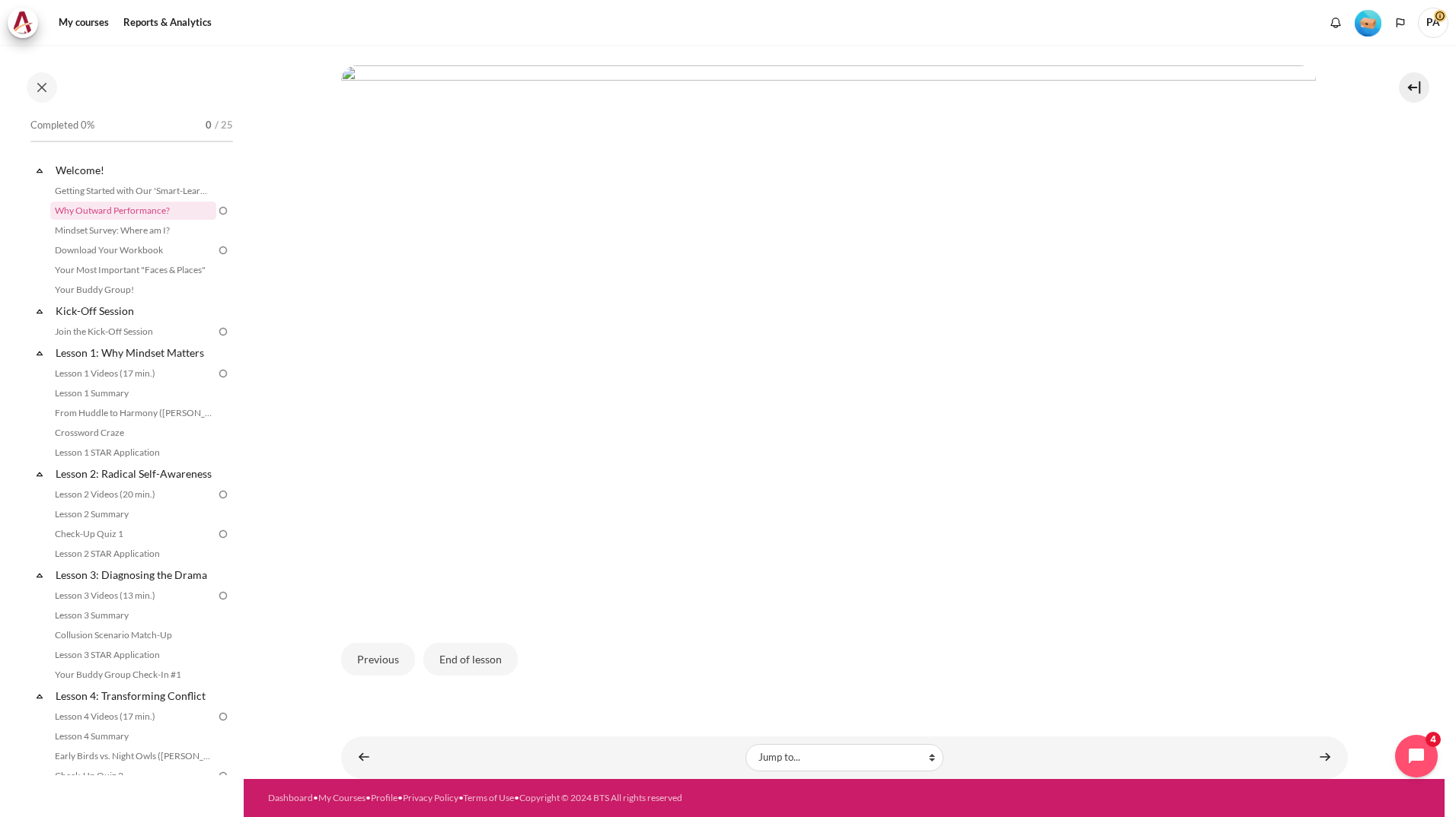
scroll to position [324, 0]
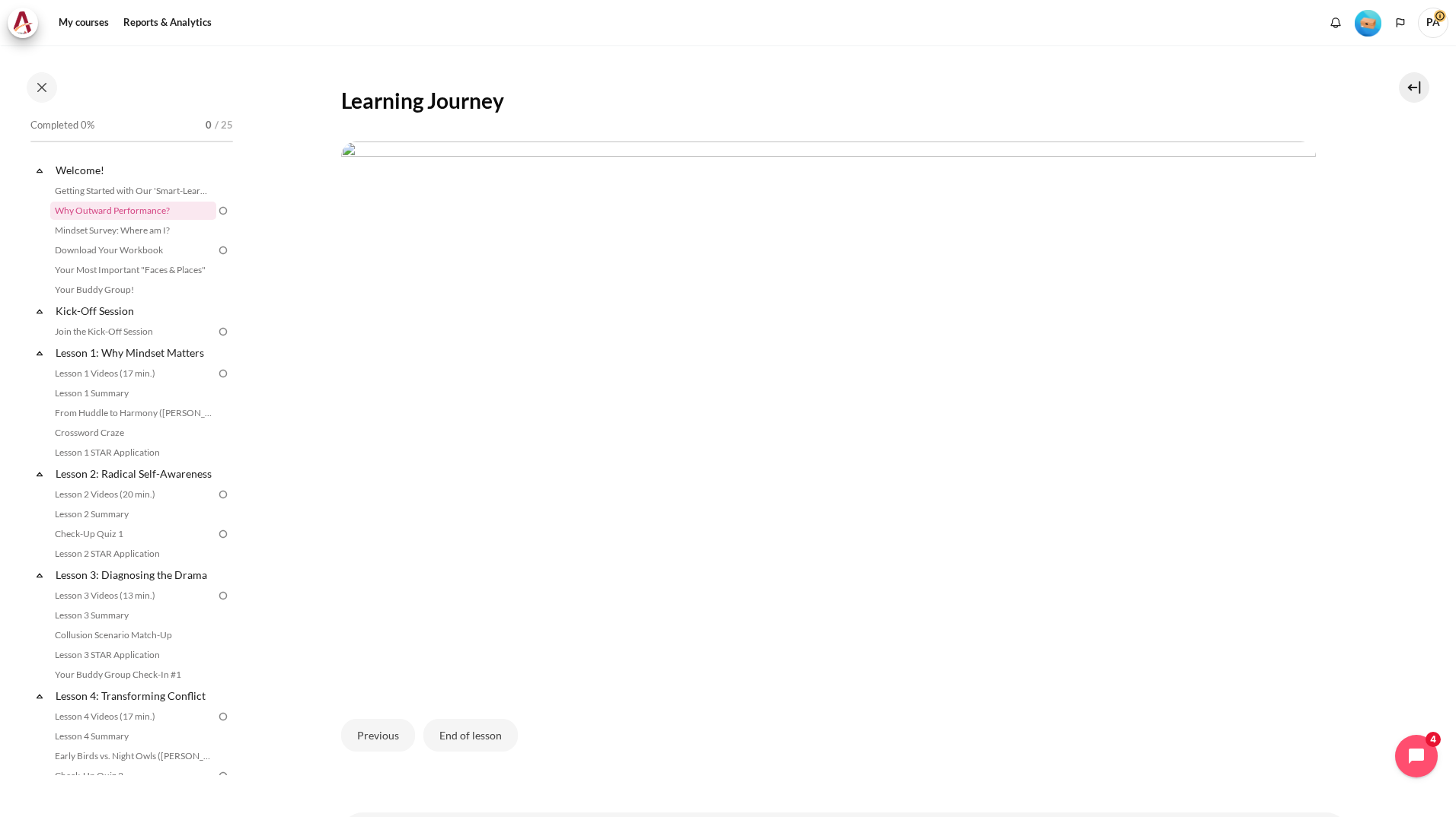
click at [430, 647] on img "Content" at bounding box center [828, 416] width 975 height 548
click at [461, 733] on button "End of lesson" at bounding box center [470, 735] width 94 height 32
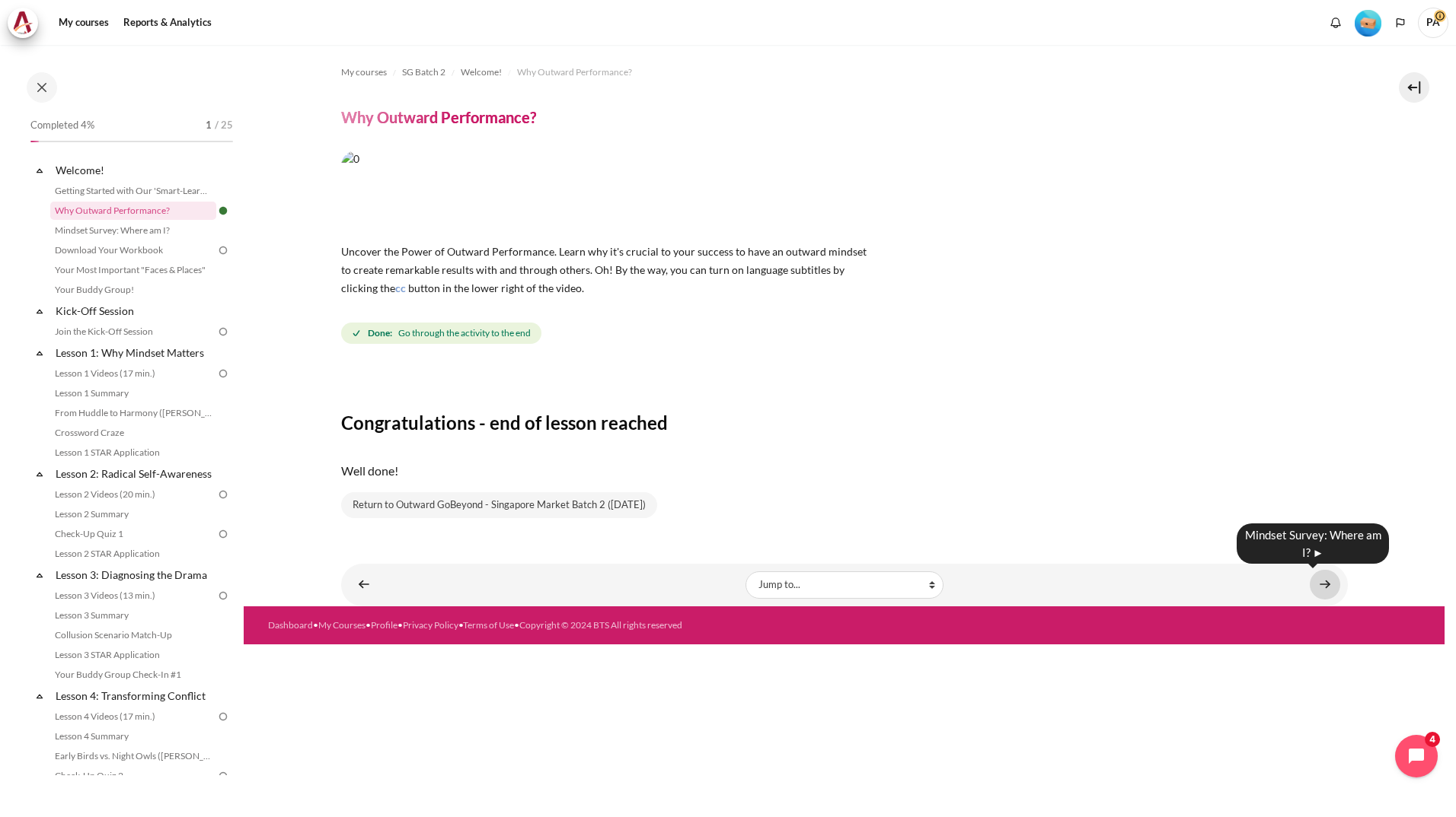
click at [1328, 589] on link "Content" at bounding box center [1324, 584] width 31 height 30
click at [1108, 389] on div "Congratulations - end of lesson reached Well done! Return to Outward GoBeyond -…" at bounding box center [844, 444] width 1006 height 148
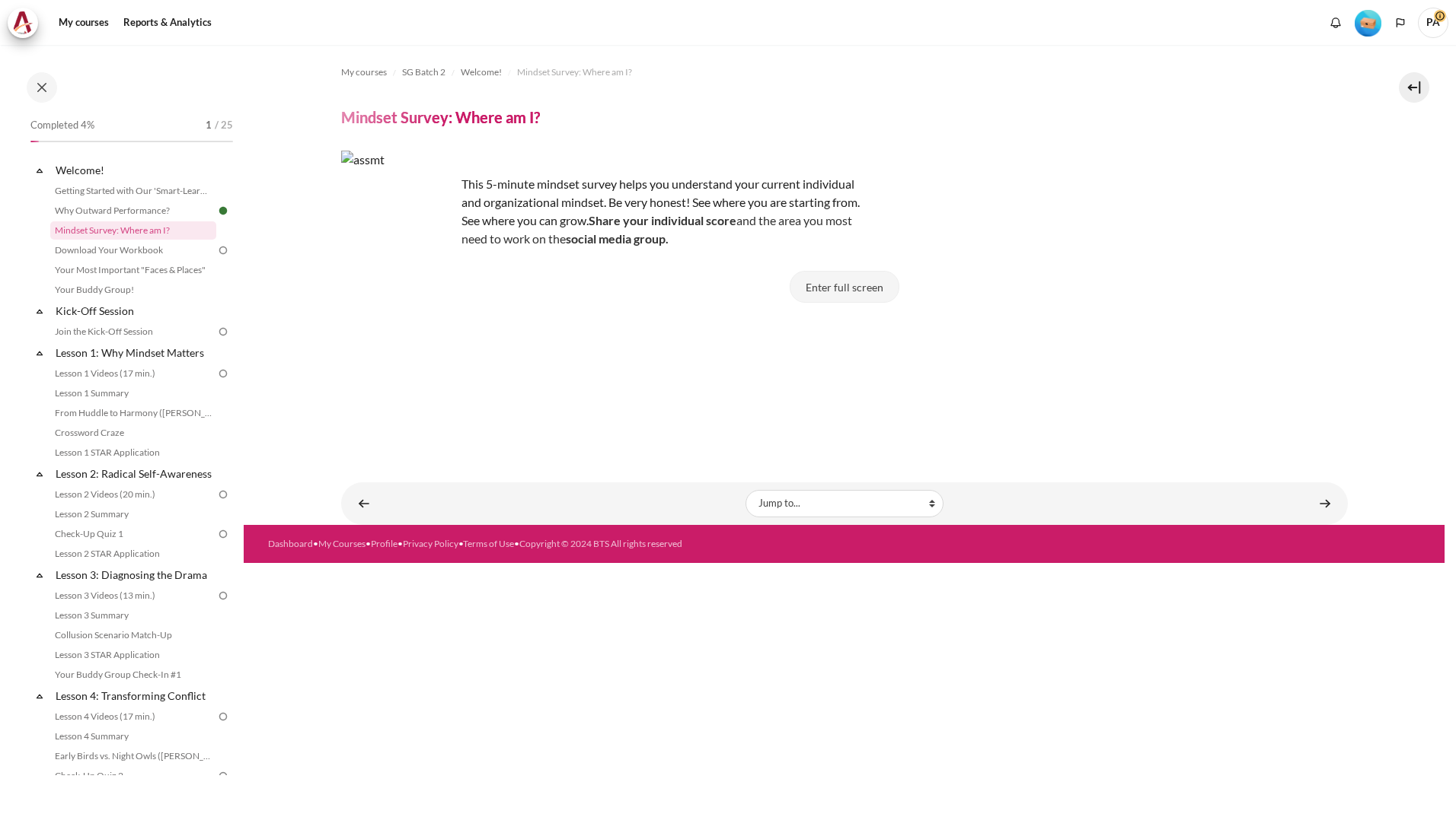
click at [874, 290] on button "Enter full screen" at bounding box center [844, 286] width 109 height 32
click at [866, 279] on button "Enter full screen" at bounding box center [844, 286] width 109 height 32
click at [860, 290] on button "Enter full screen" at bounding box center [844, 286] width 109 height 32
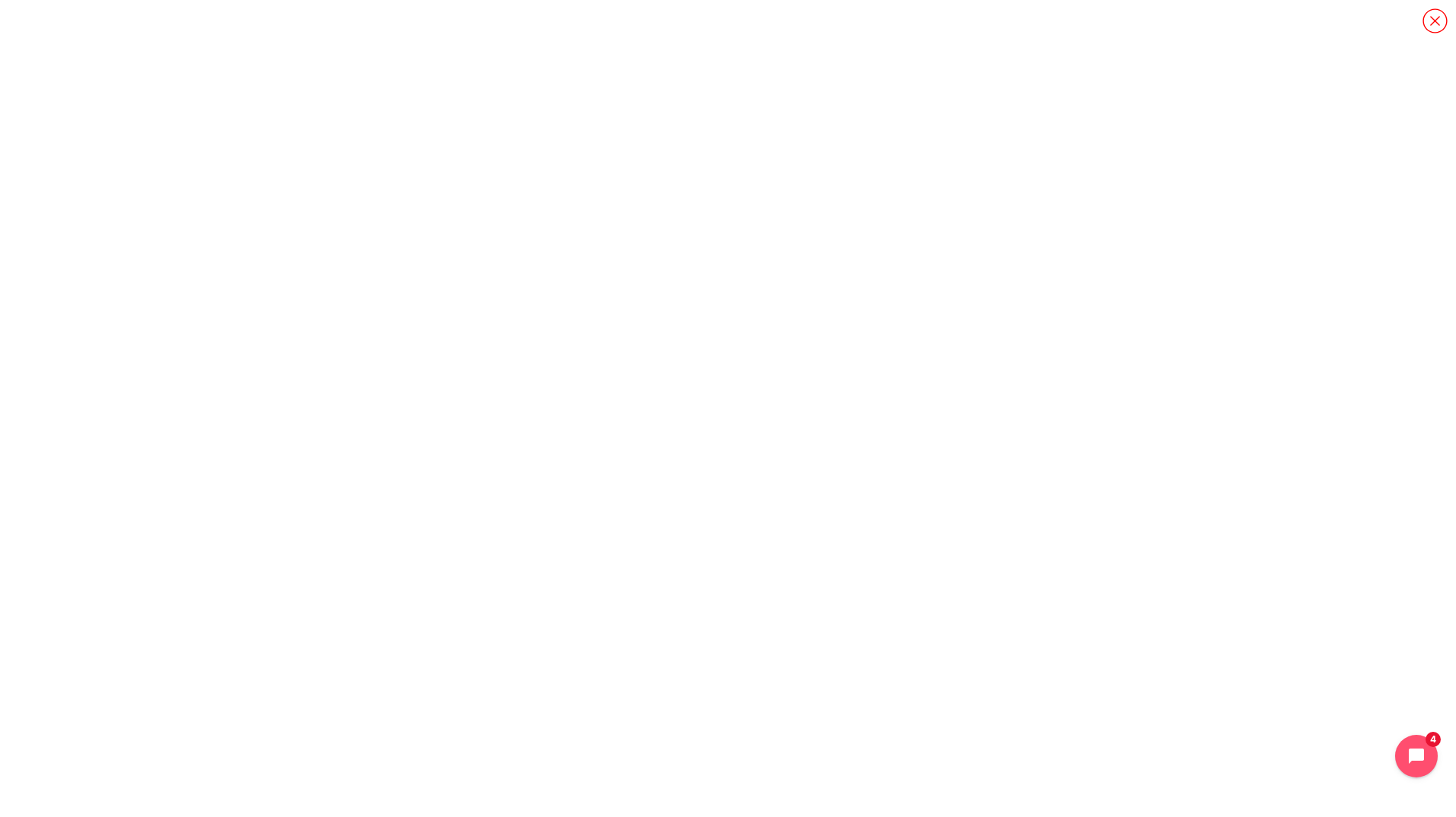
click at [1429, 20] on icon "Content" at bounding box center [1434, 21] width 27 height 26
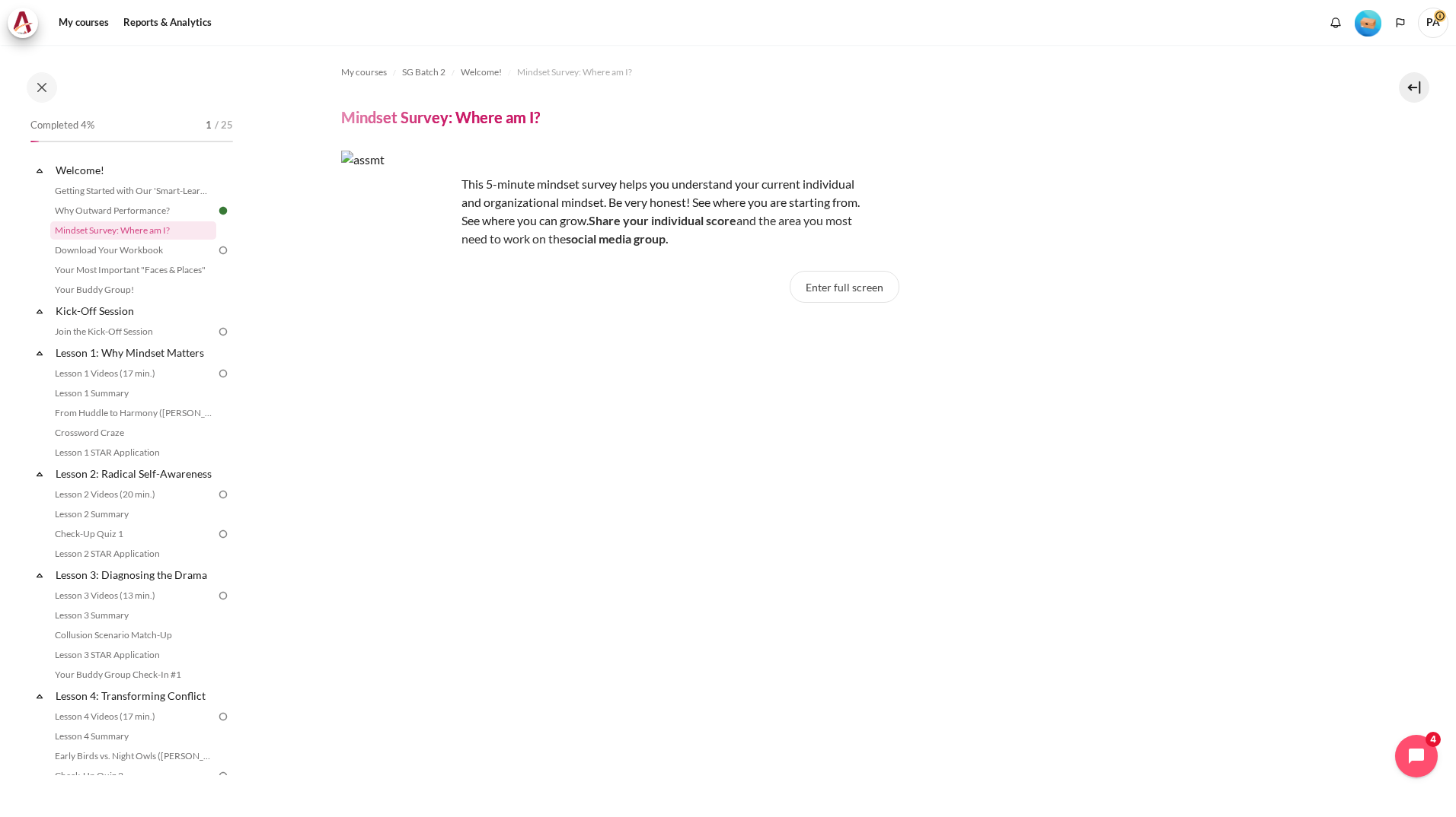
scroll to position [384, 0]
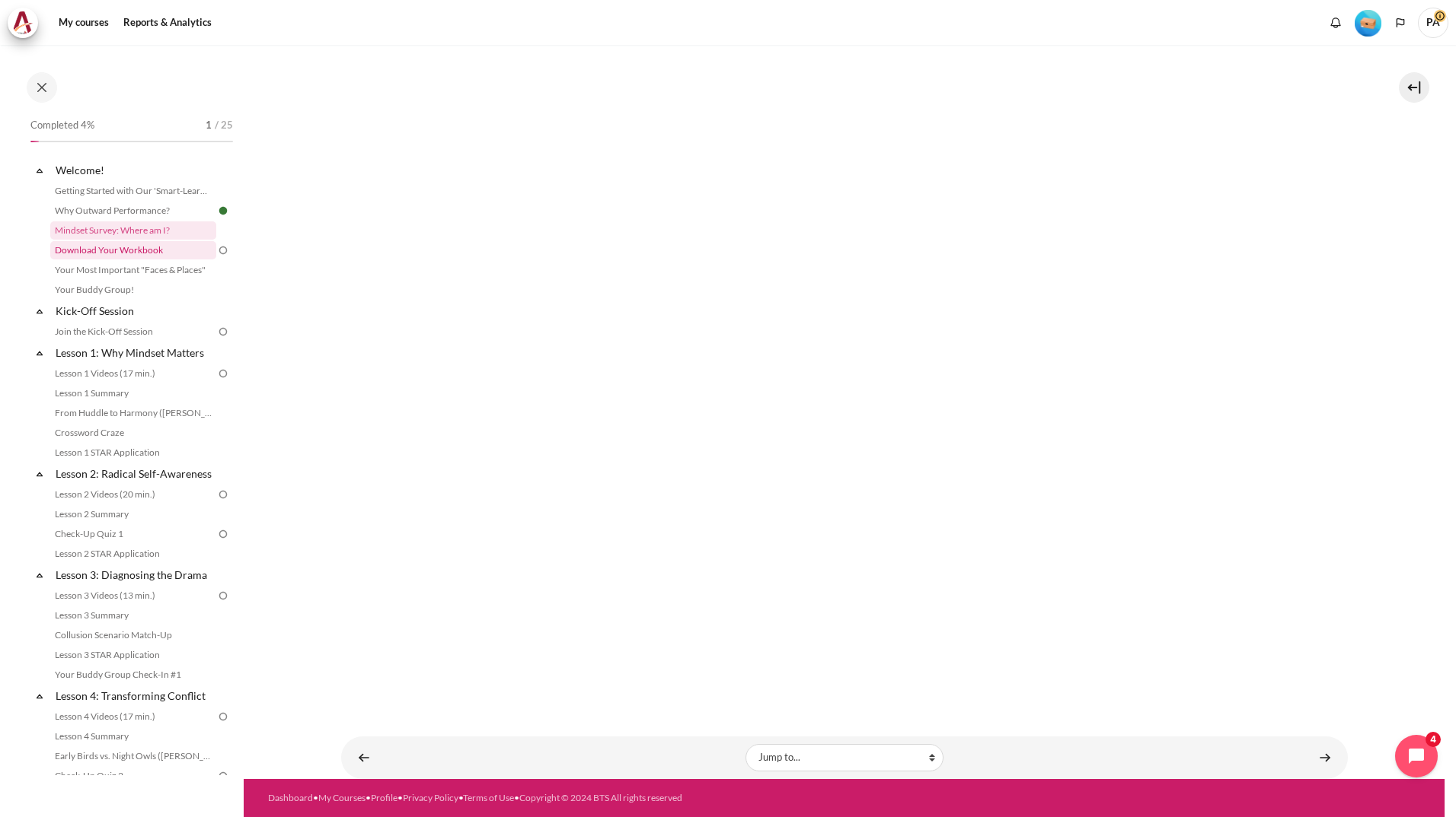
click at [137, 252] on link "Download Your Workbook" at bounding box center [133, 250] width 166 height 18
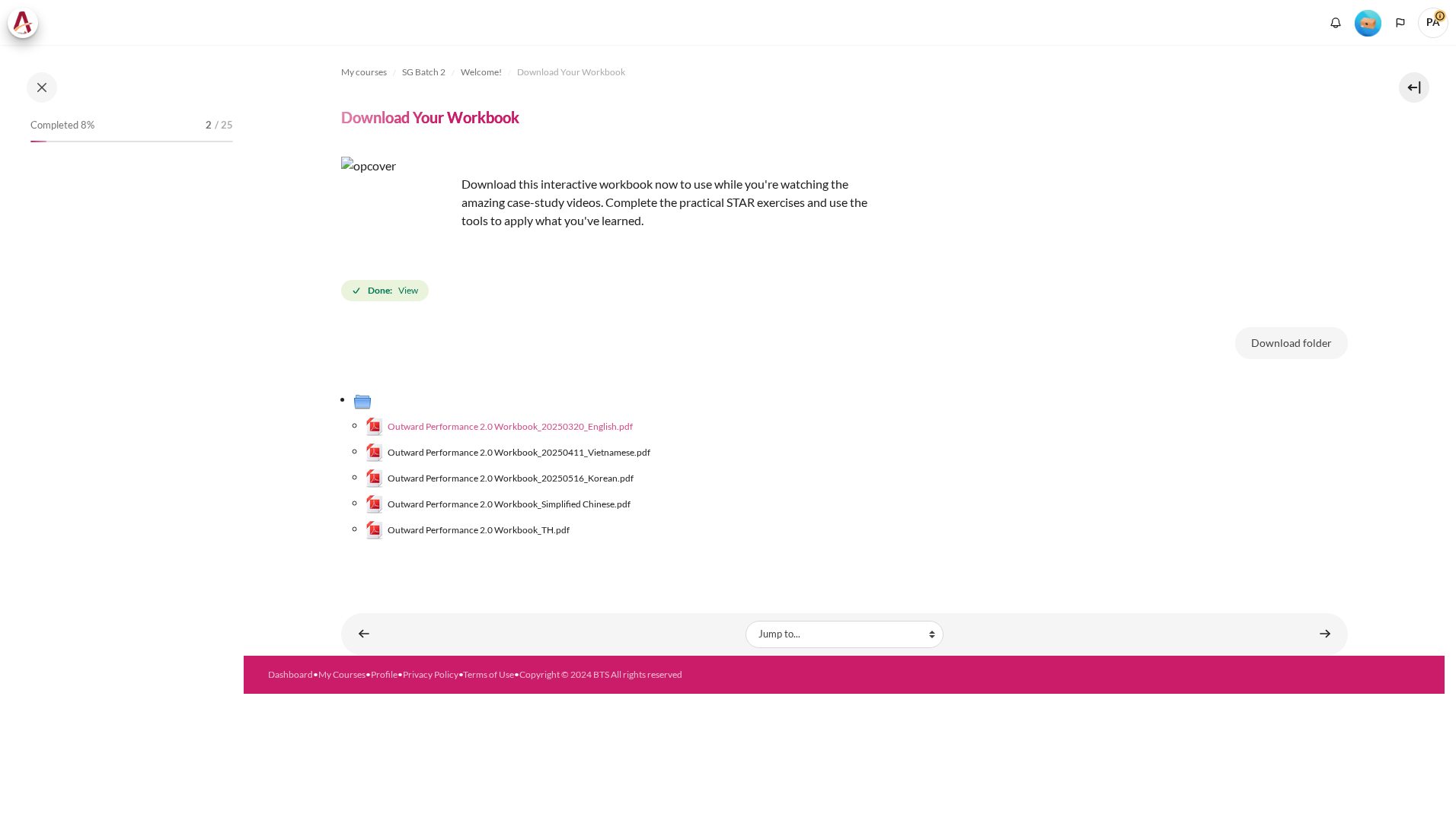
click at [577, 422] on span "Outward Performance 2.0 Workbook_20250320_English.pdf" at bounding box center [510, 426] width 245 height 14
click at [410, 426] on span "Outward Performance 2.0 Workbook_20250320_English.pdf" at bounding box center [510, 426] width 245 height 14
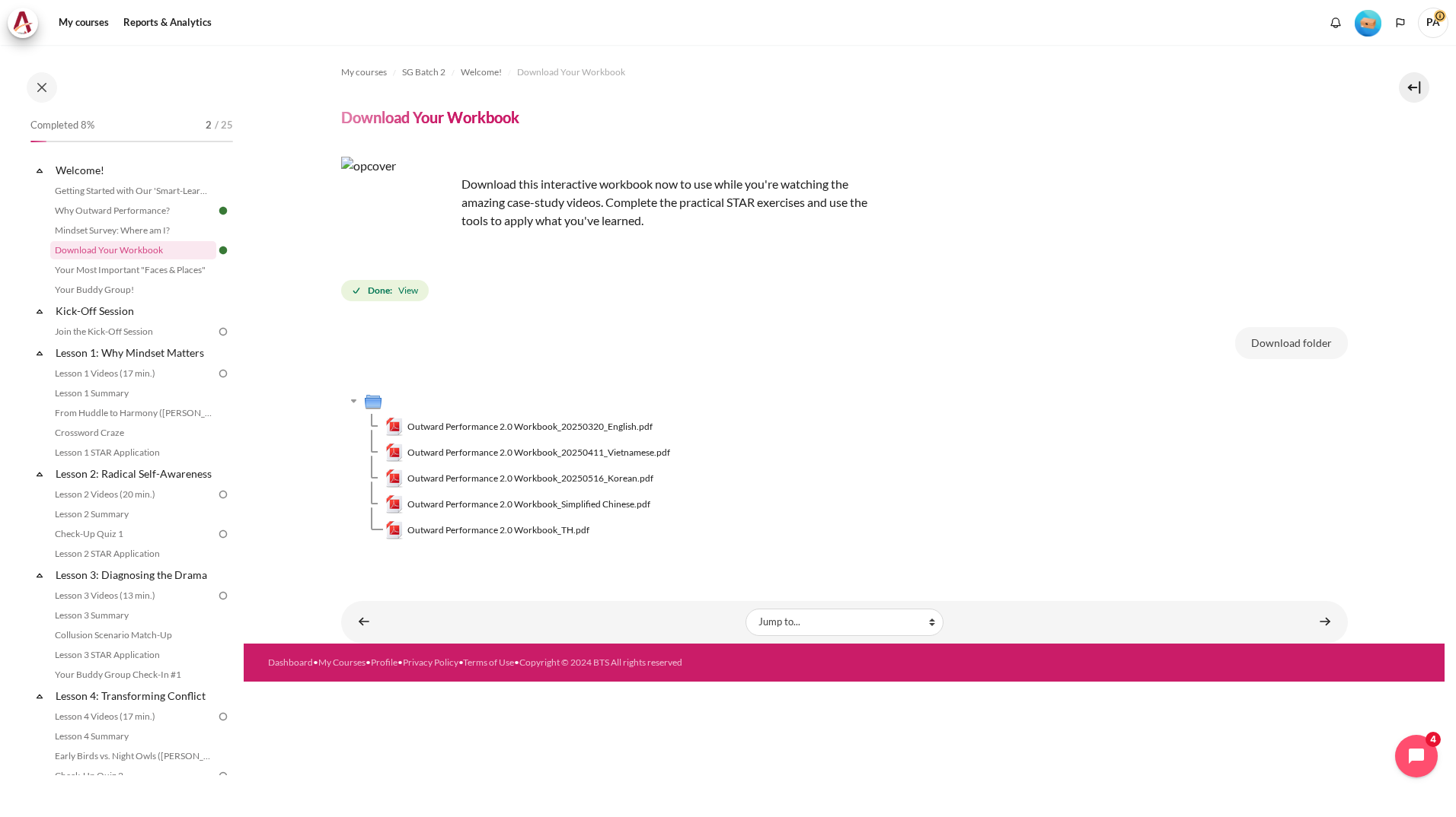
click at [816, 519] on td "Outward Performance 2.0 Workbook_TH.pdf" at bounding box center [866, 530] width 962 height 26
click at [114, 269] on link "Your Most Important "Faces & Places"" at bounding box center [133, 270] width 166 height 18
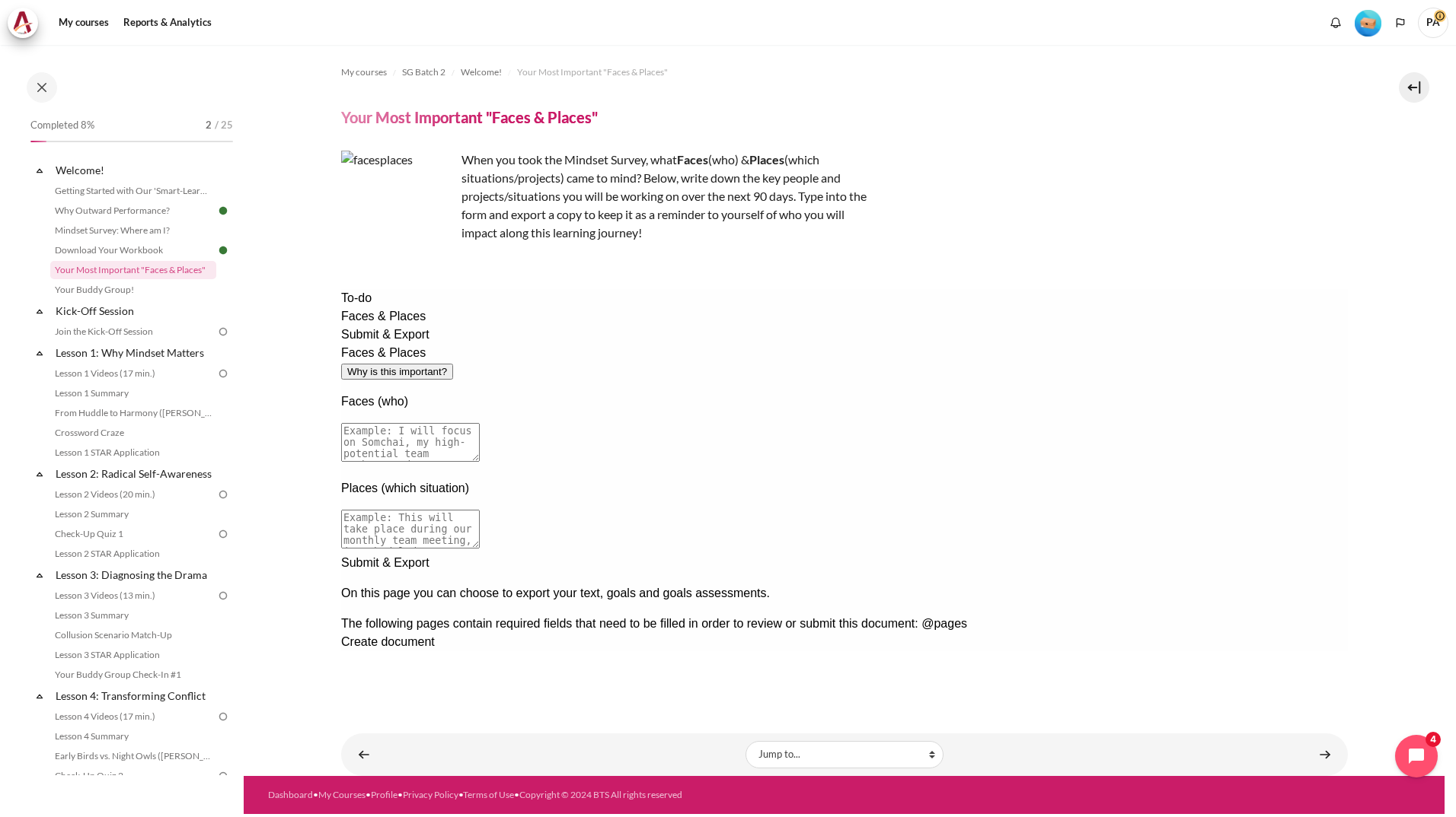
click at [479, 423] on textarea at bounding box center [409, 442] width 138 height 39
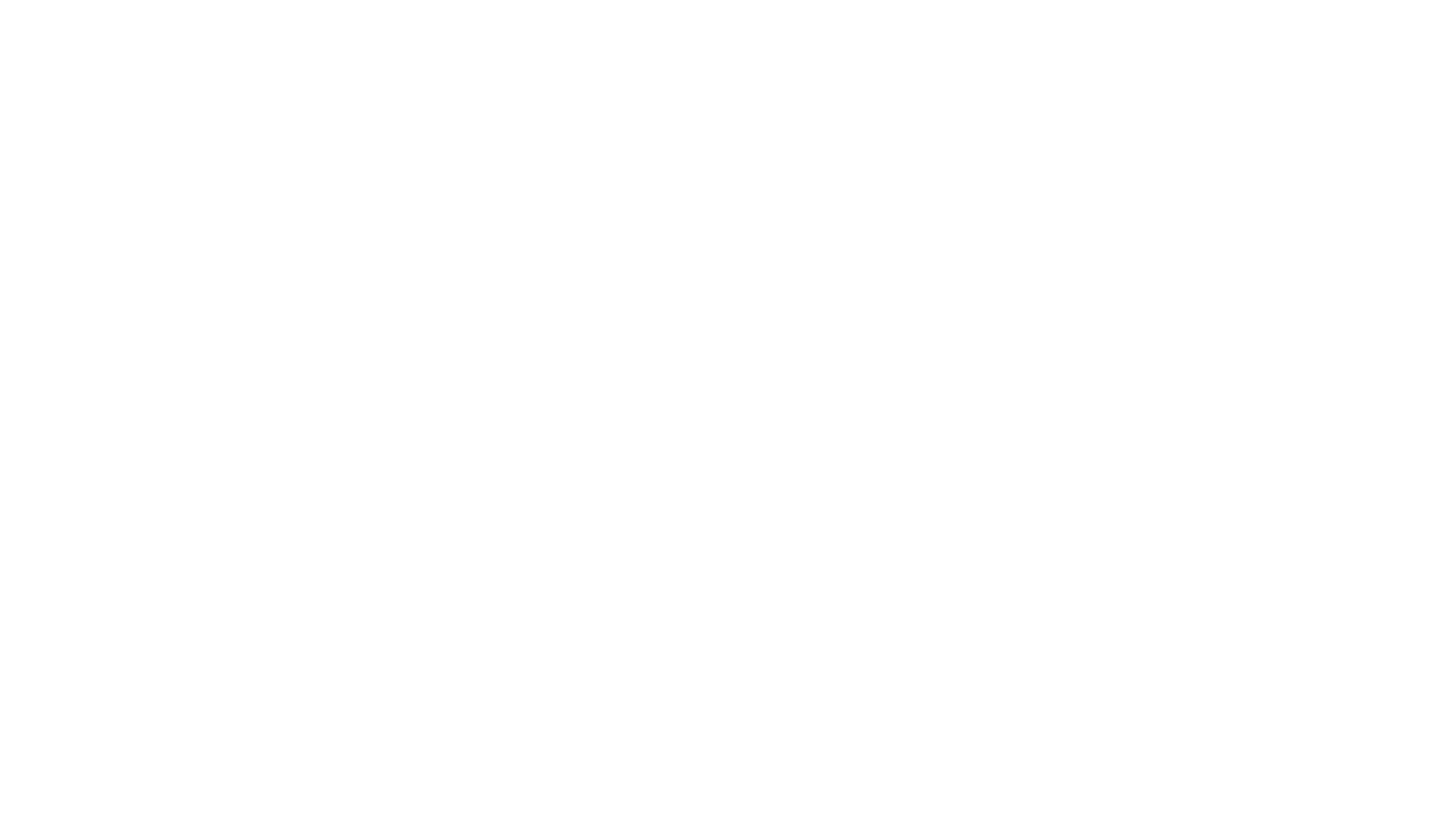
click at [580, 563] on div "Skip to main content" at bounding box center [728, 408] width 1456 height 817
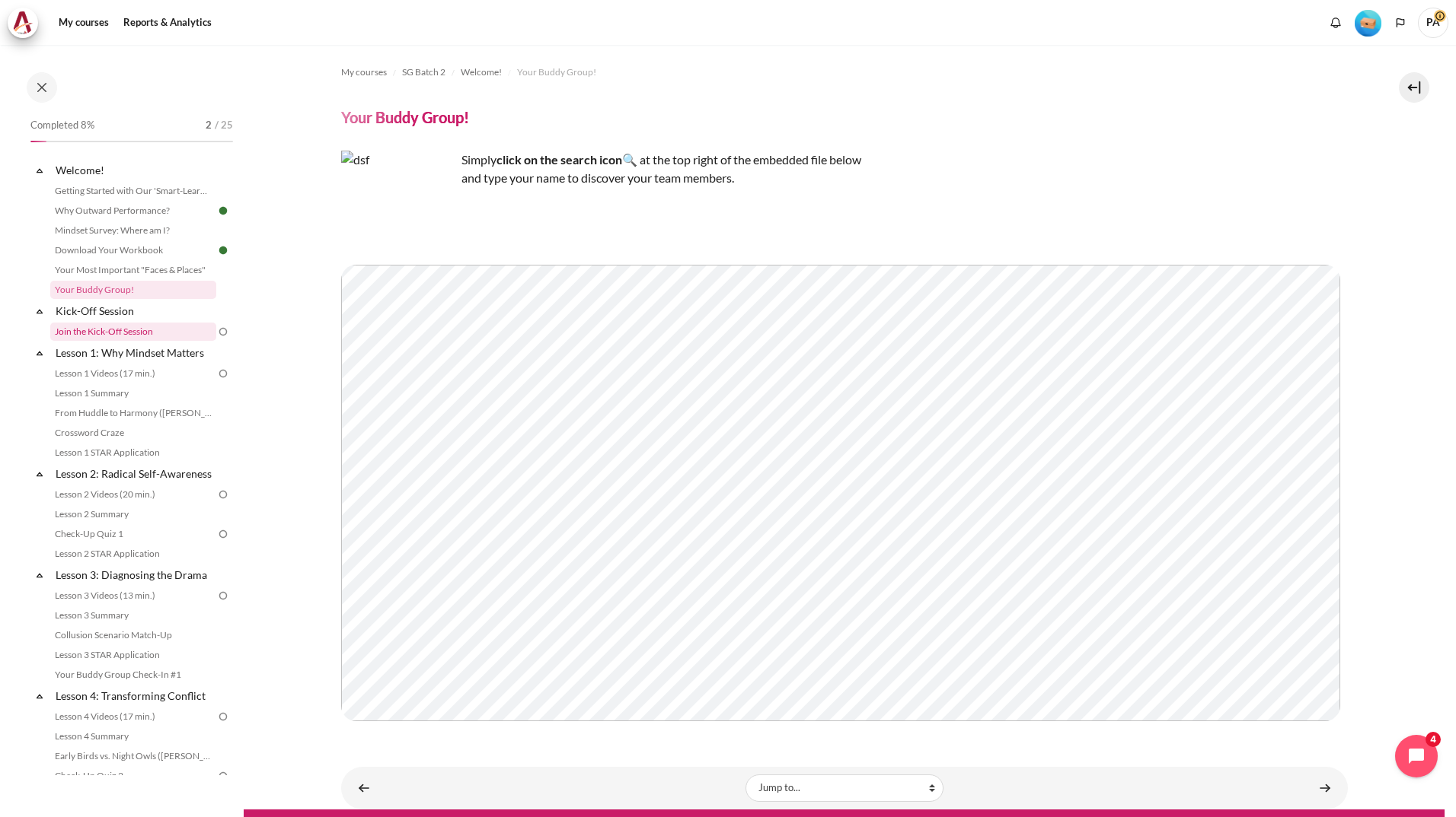
click at [144, 334] on link "Join the Kick-Off Session" at bounding box center [133, 332] width 166 height 18
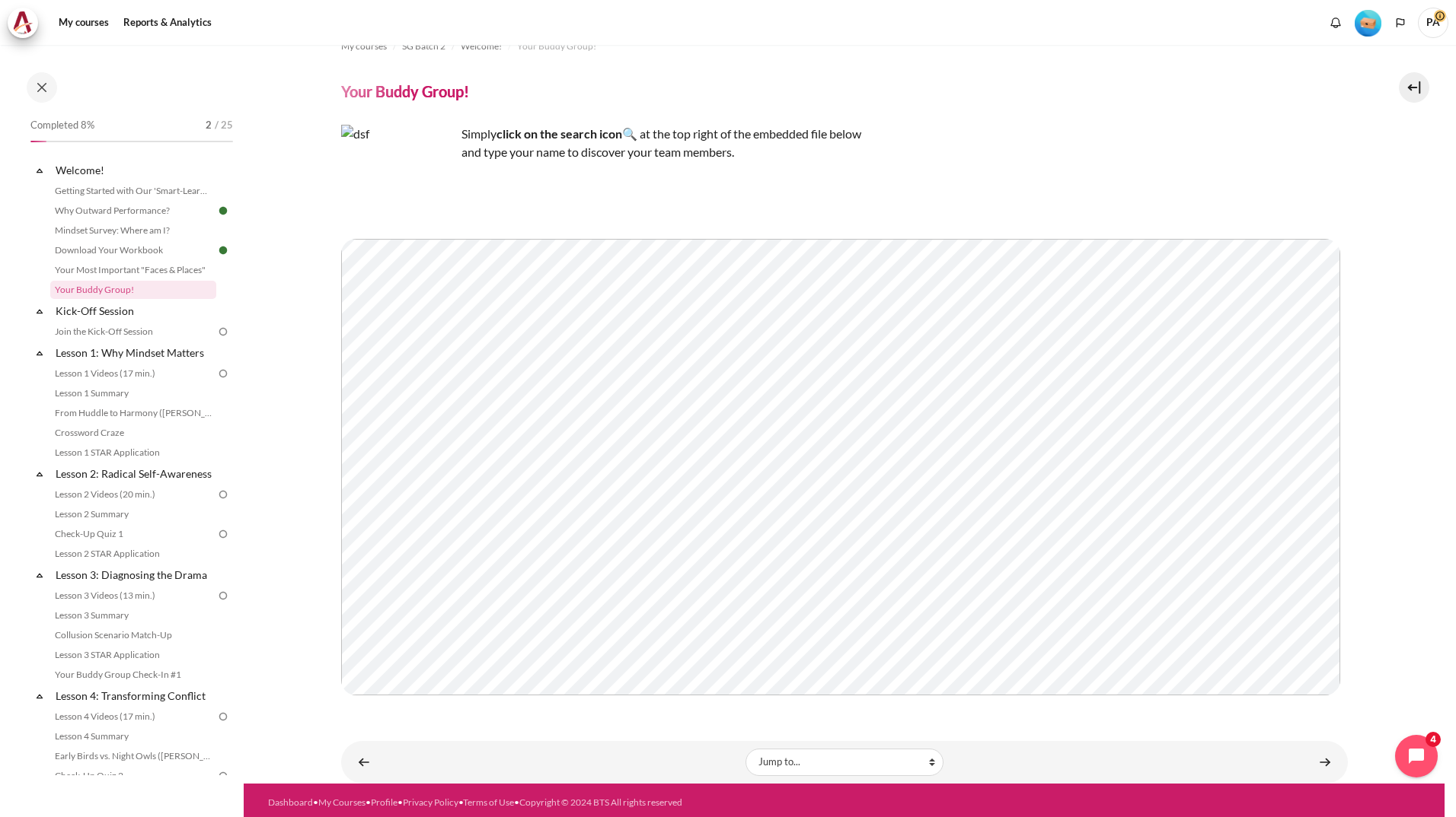
scroll to position [35, 0]
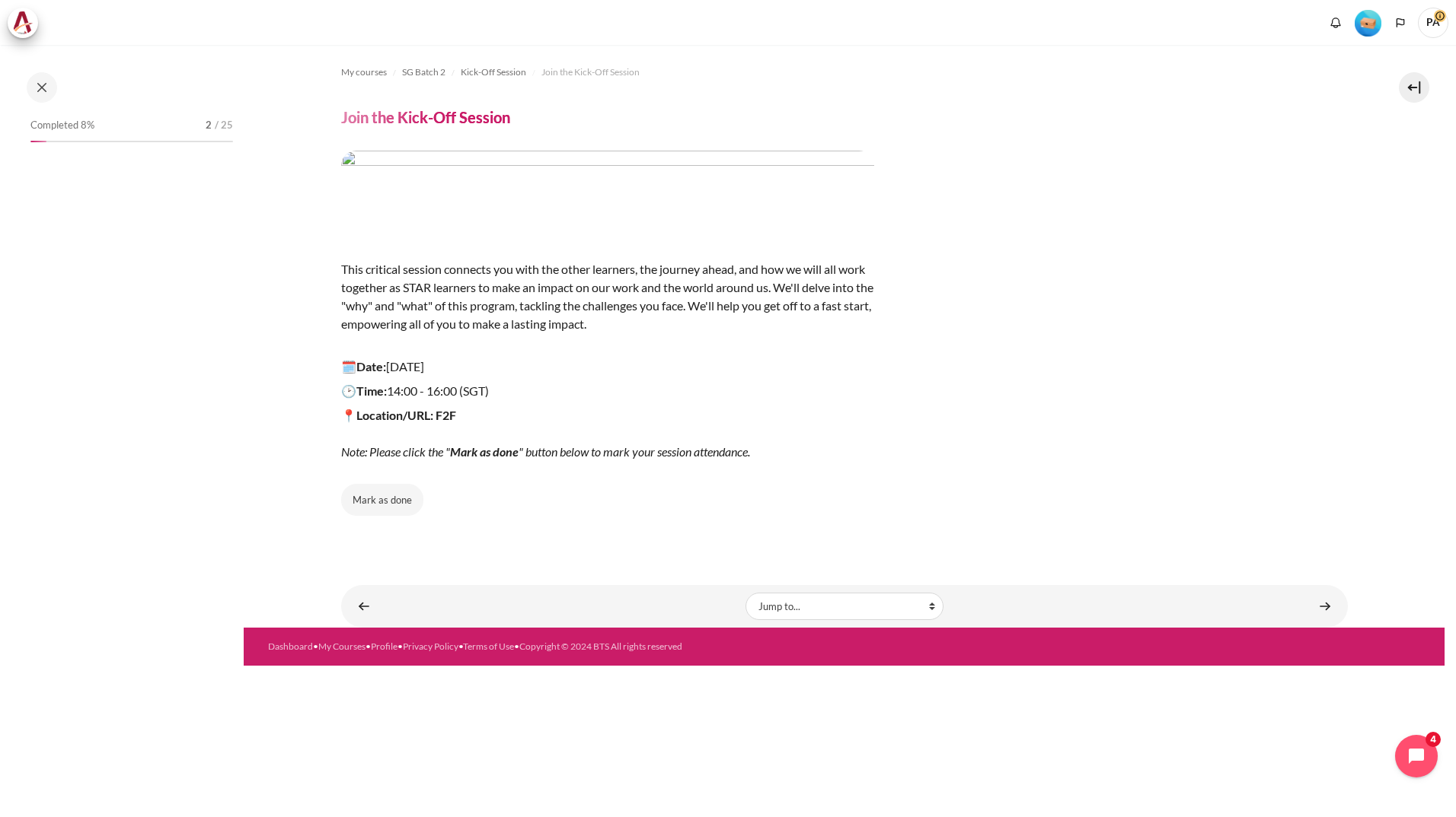
drag, startPoint x: 735, startPoint y: 402, endPoint x: 757, endPoint y: 399, distance: 22.2
click at [740, 402] on div "This critical session connects you with the other learners, the journey ahead, …" at bounding box center [607, 305] width 533 height 310
click at [1327, 608] on link "Content" at bounding box center [1324, 606] width 31 height 30
drag, startPoint x: 390, startPoint y: 512, endPoint x: 392, endPoint y: 504, distance: 8.2
click at [389, 512] on button "Mark as done" at bounding box center [382, 500] width 82 height 32
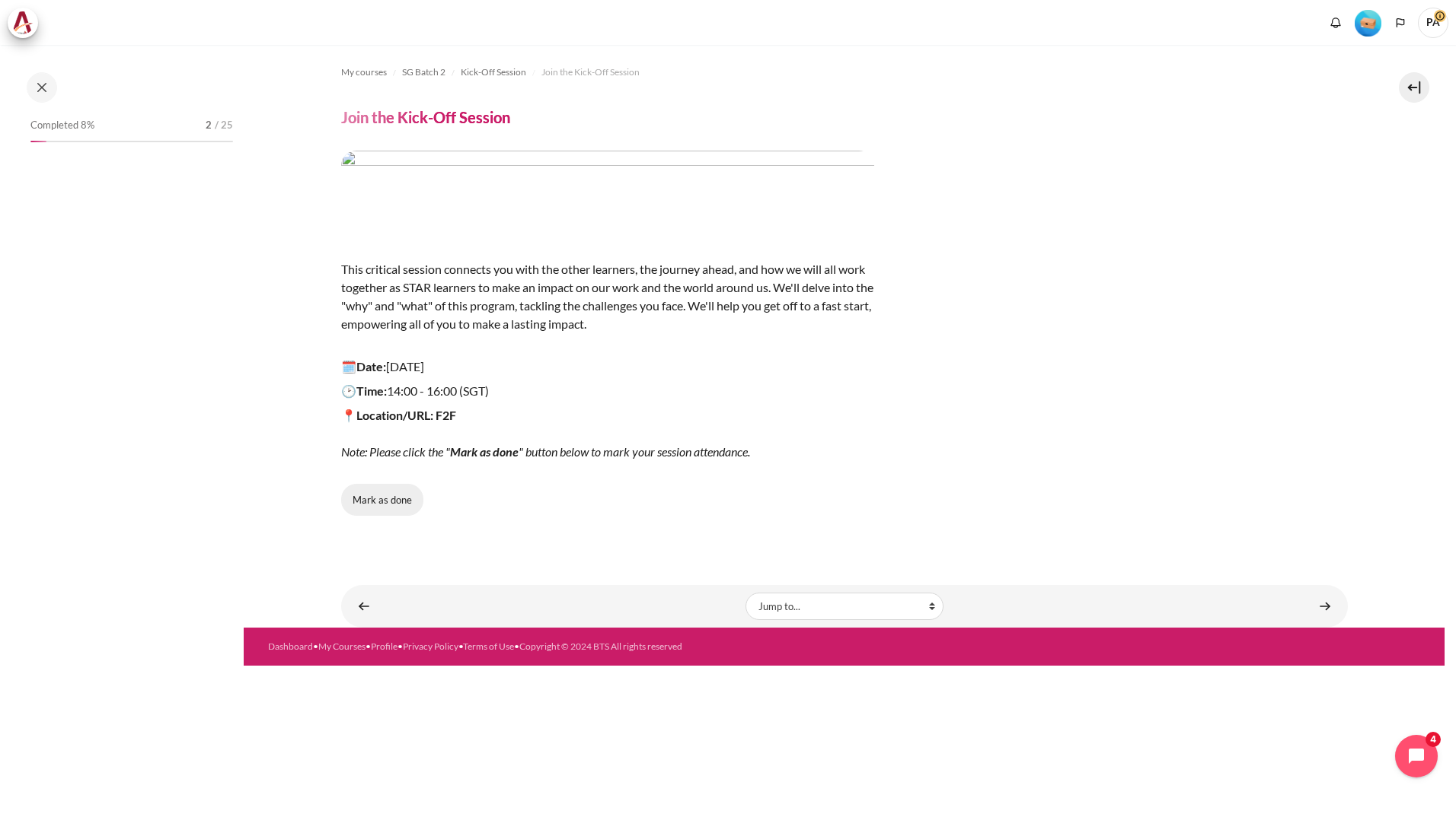
click at [392, 503] on button "Mark as done" at bounding box center [382, 500] width 82 height 32
click at [697, 501] on div "Mark as done" at bounding box center [844, 500] width 1006 height 32
click at [384, 504] on button "Mark as done" at bounding box center [382, 500] width 82 height 32
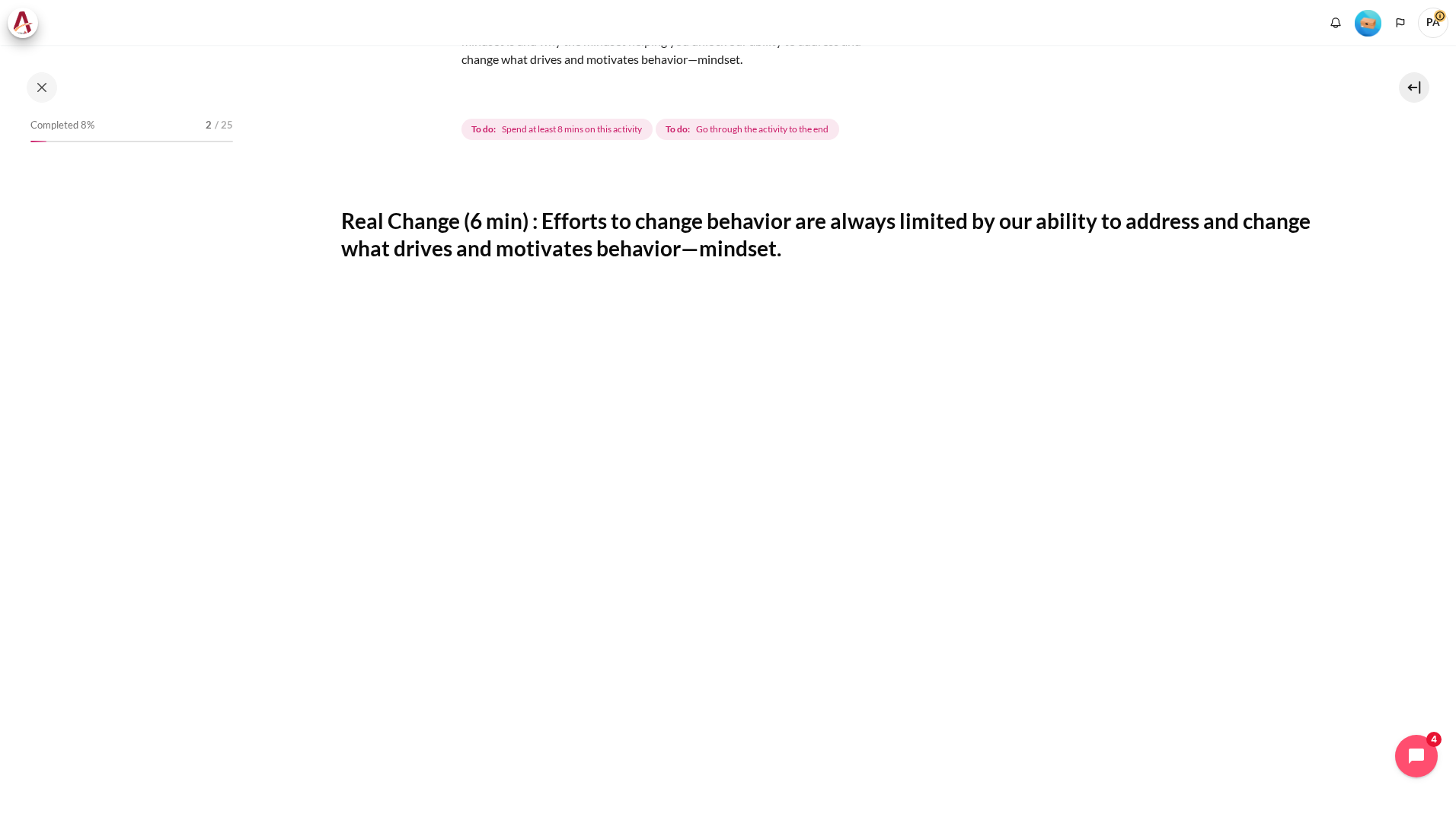
scroll to position [129, 0]
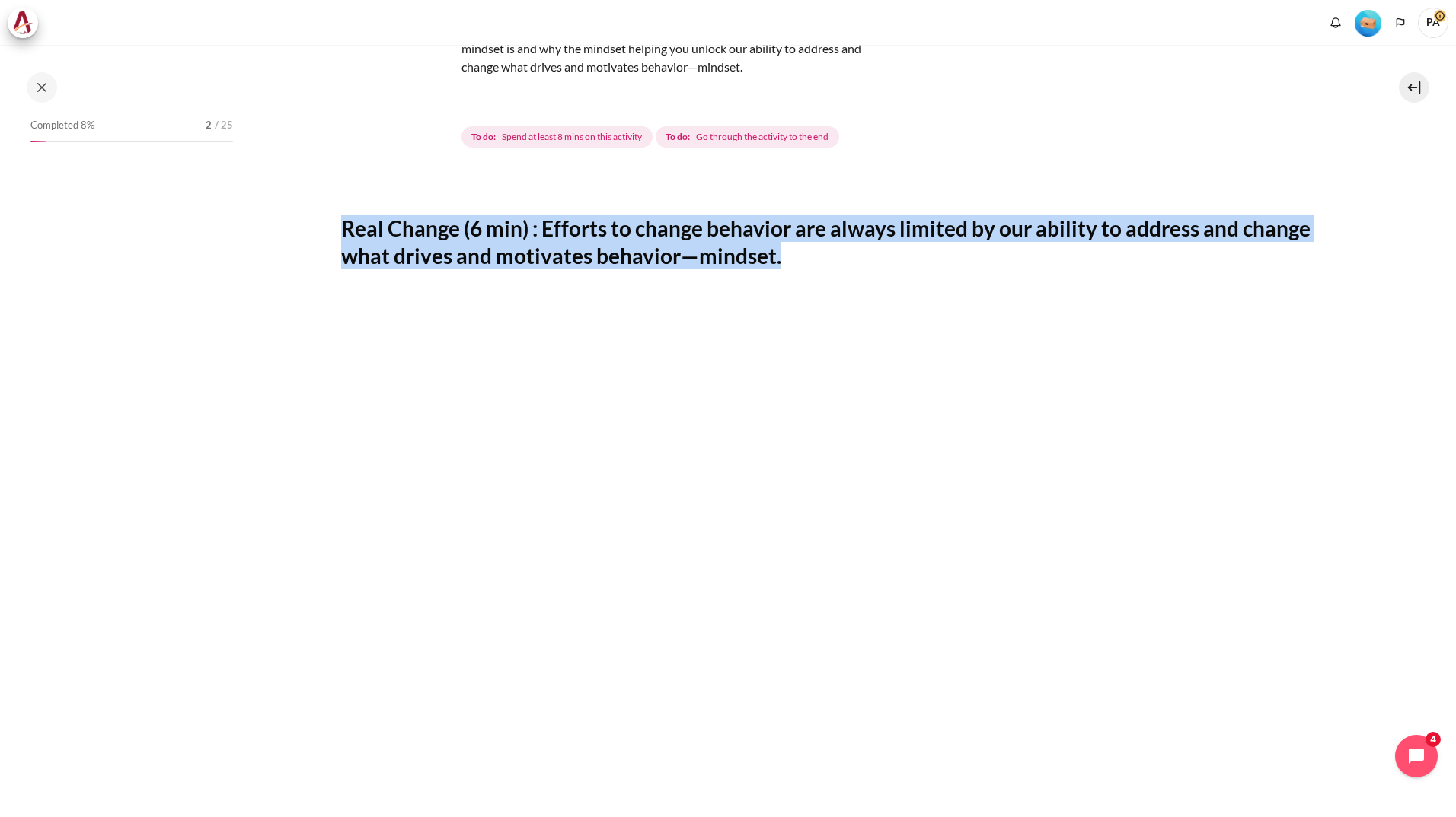
drag, startPoint x: 784, startPoint y: 265, endPoint x: 316, endPoint y: 201, distance: 472.4
click at [316, 201] on section "My courses SG Batch 2 Lesson 1: Why Mindset Matters Lesson 1 Videos (17 min.) L…" at bounding box center [844, 655] width 1201 height 1479
copy h2 "Real Change (6 min) : Efforts to change behavior are always limited by our abil…"
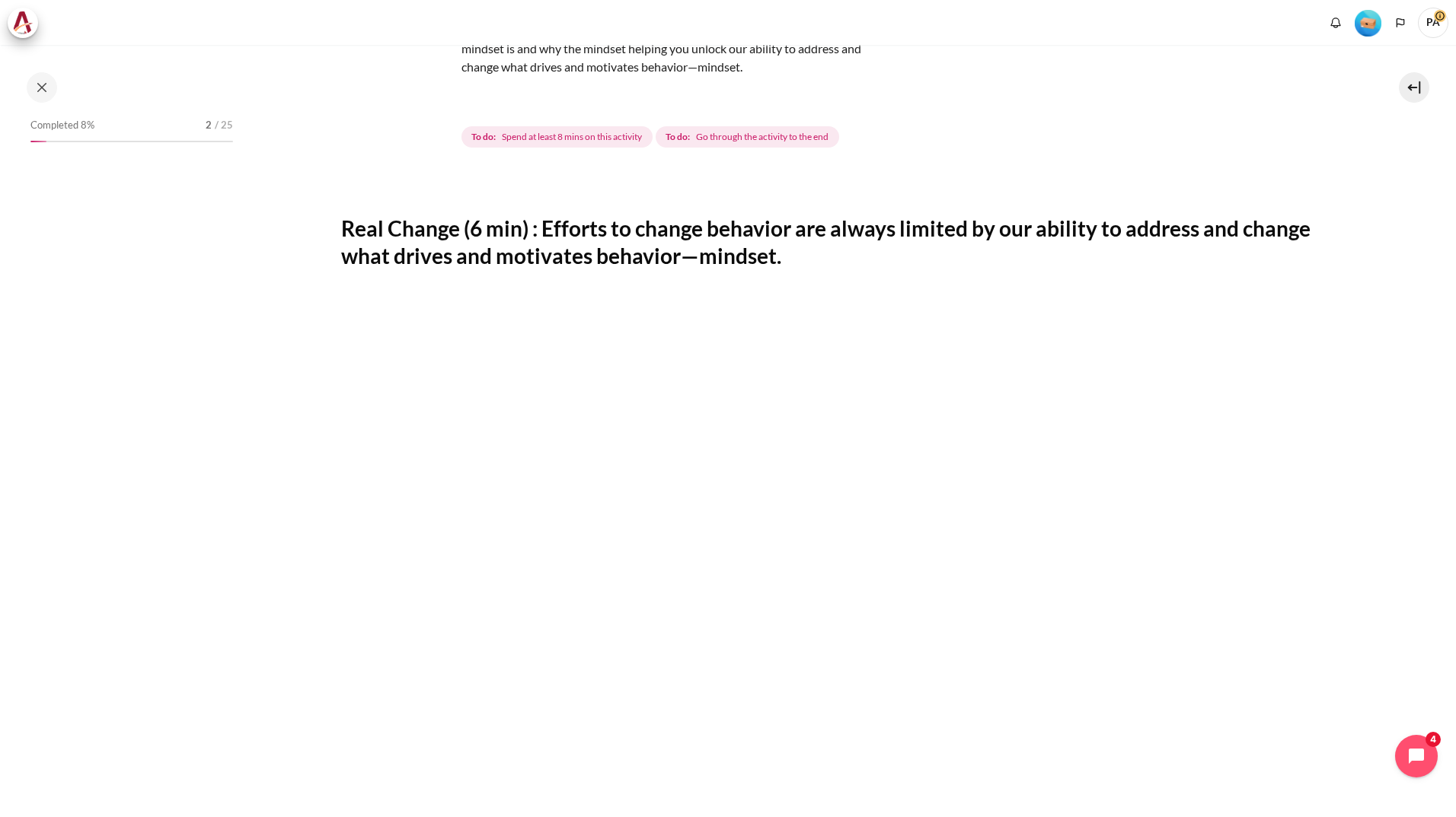
drag, startPoint x: 194, startPoint y: 509, endPoint x: 364, endPoint y: 542, distance: 173.2
click at [209, 513] on div "Completed 8% 2 / 25" at bounding box center [132, 445] width 218 height 661
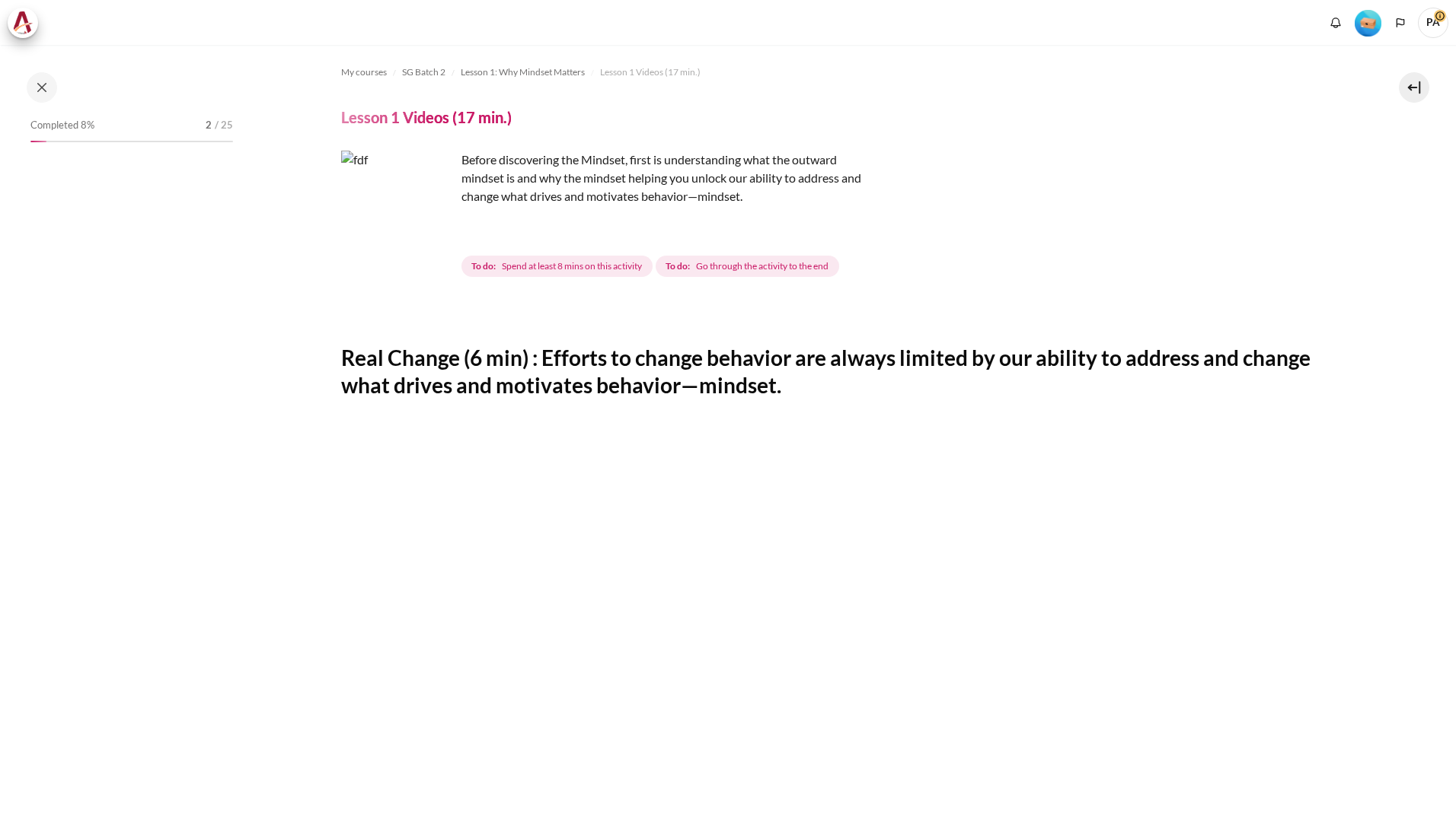
click at [46, 433] on div "Completed 8% 2 / 25" at bounding box center [132, 445] width 218 height 661
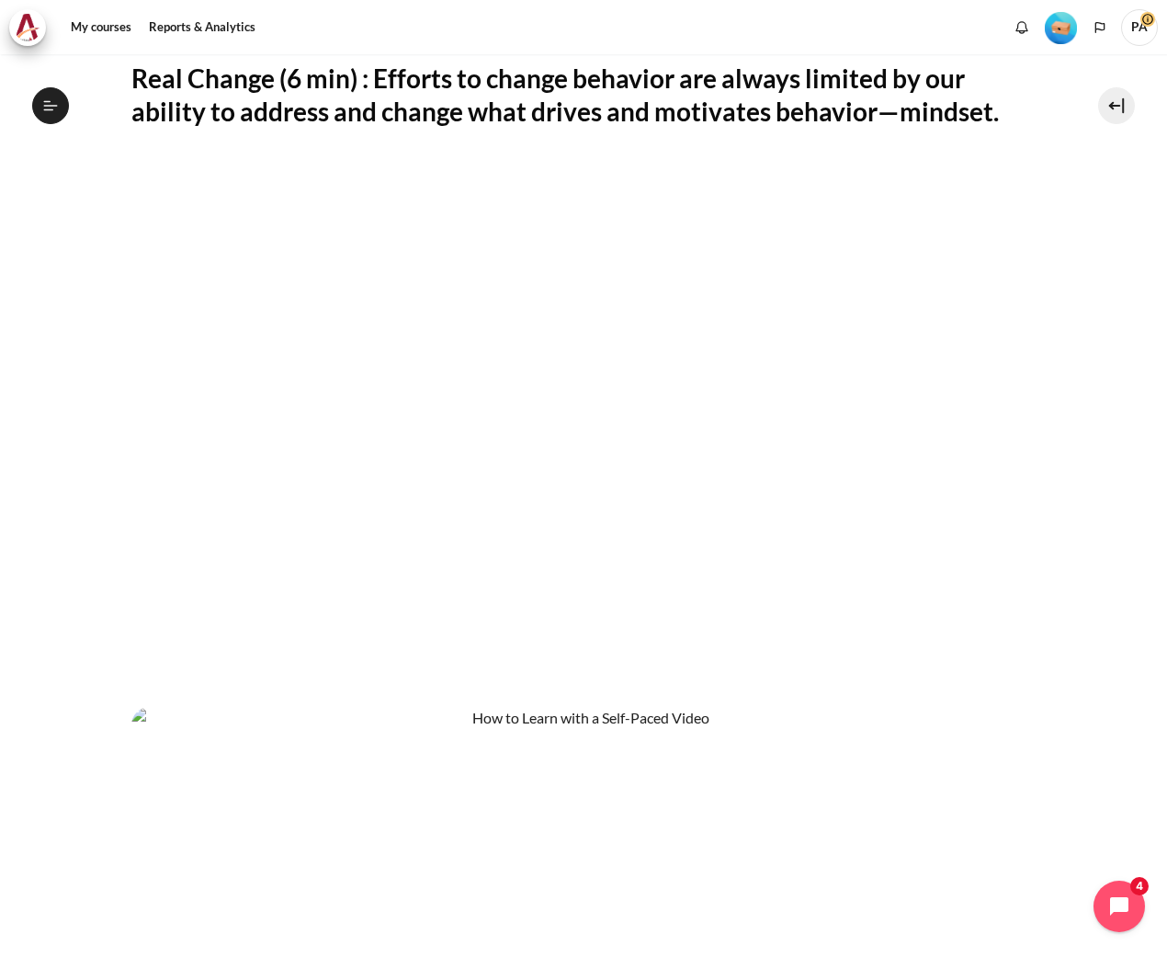
scroll to position [354, 0]
click at [1127, 754] on section "My courses SG Batch 2 Lesson 1: Why Mindset Matters Lesson 1 Videos (17 min.) L…" at bounding box center [584, 455] width 1140 height 1511
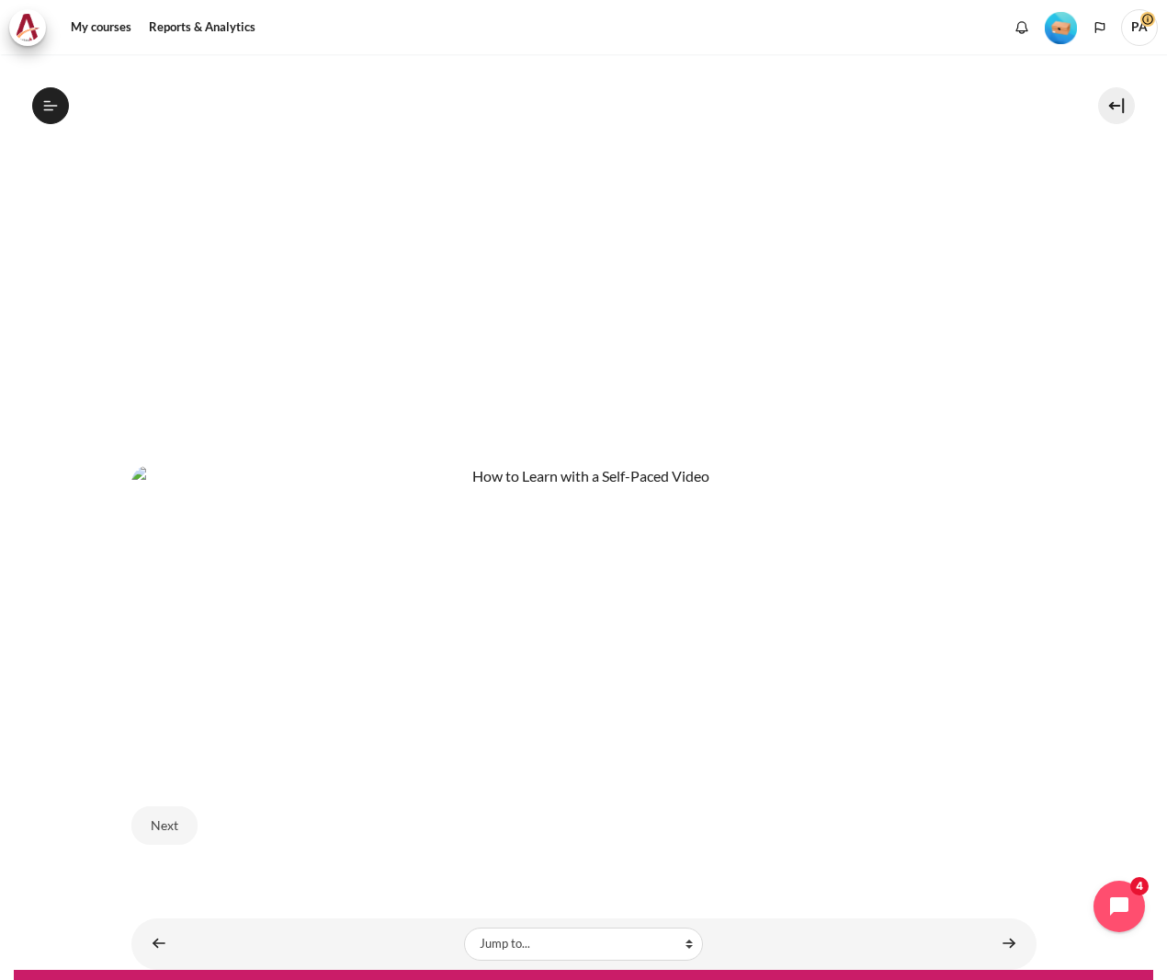
scroll to position [623, 0]
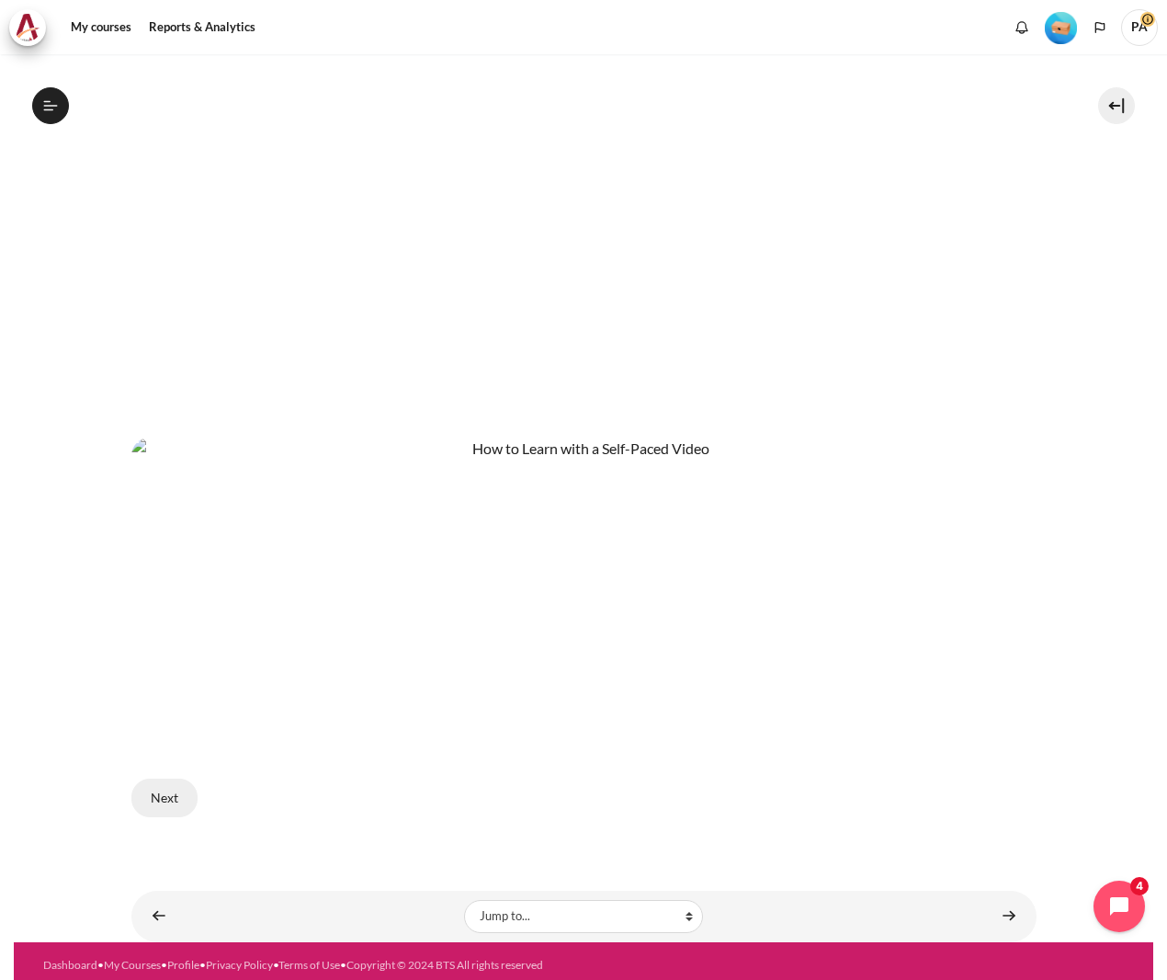
click at [166, 779] on button "Next" at bounding box center [164, 798] width 66 height 39
click at [173, 792] on button "Next" at bounding box center [164, 798] width 66 height 39
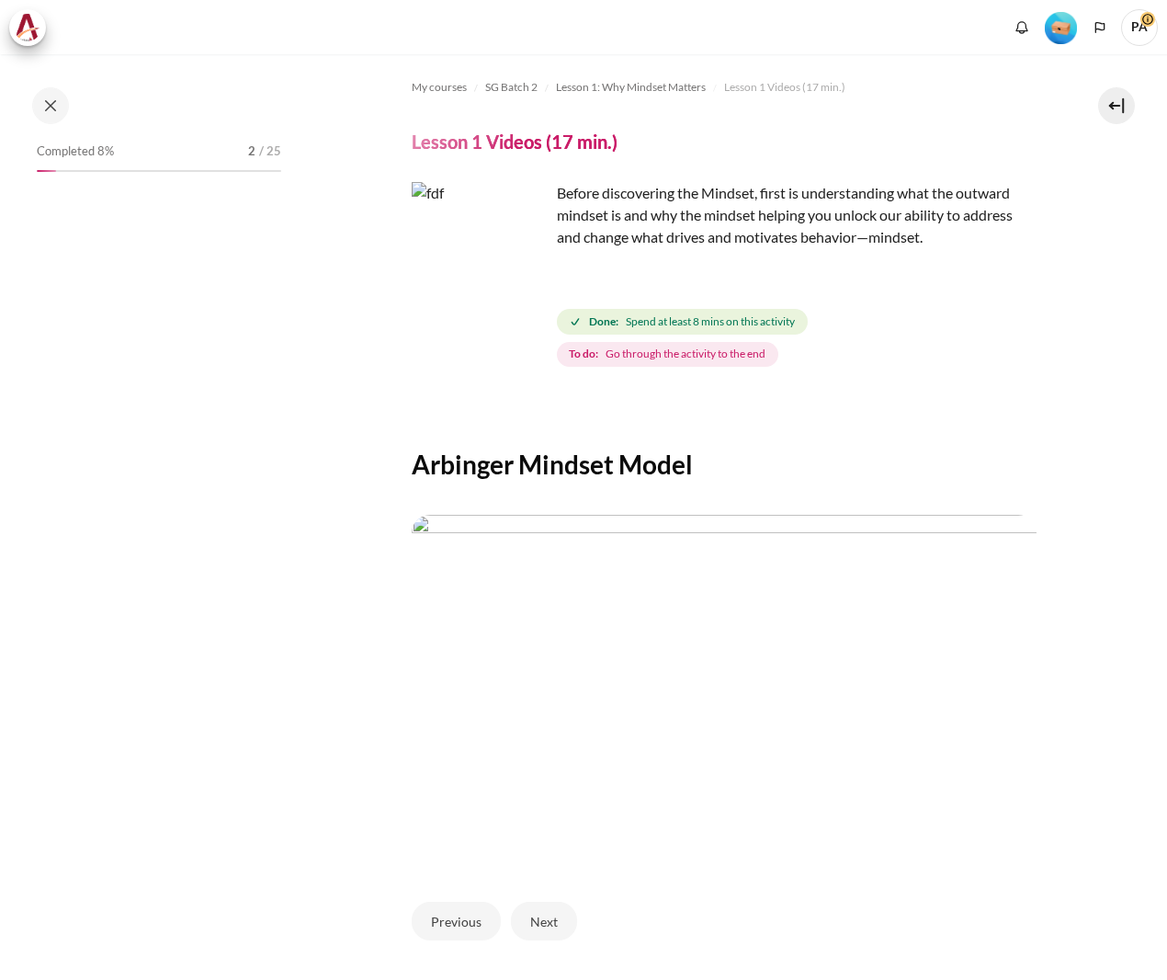
scroll to position [143, 0]
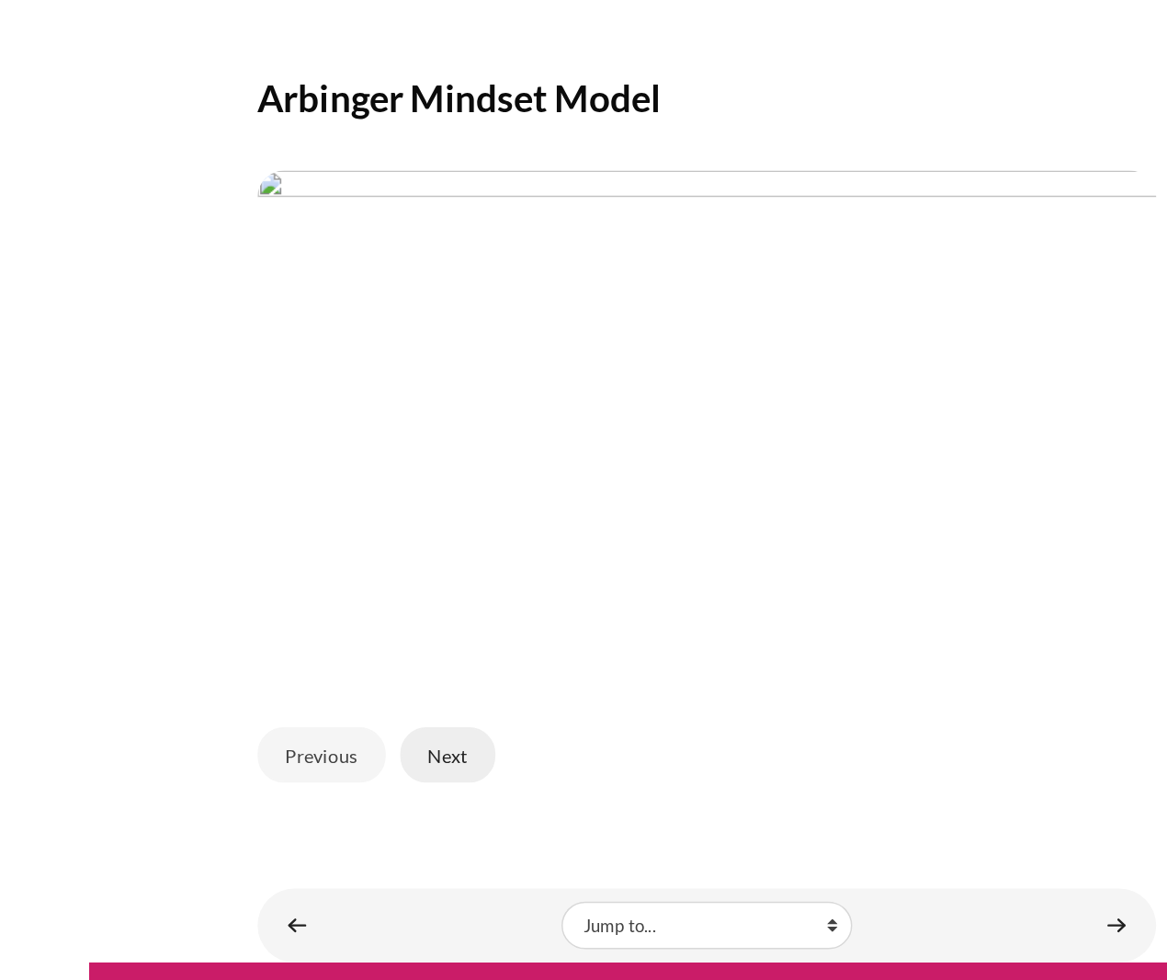
click at [544, 766] on button "Next" at bounding box center [544, 777] width 66 height 39
click at [552, 777] on button "Next" at bounding box center [544, 777] width 66 height 39
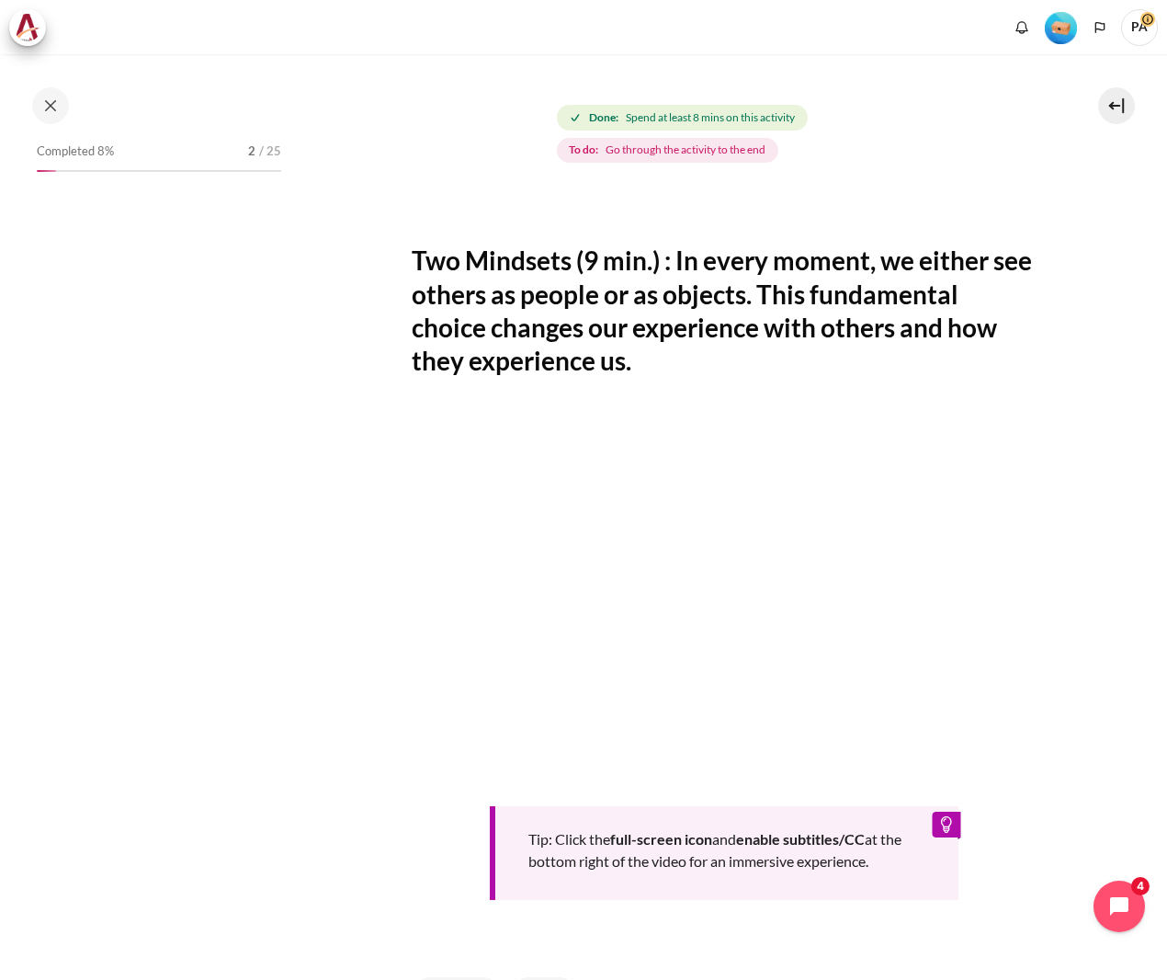
scroll to position [205, 0]
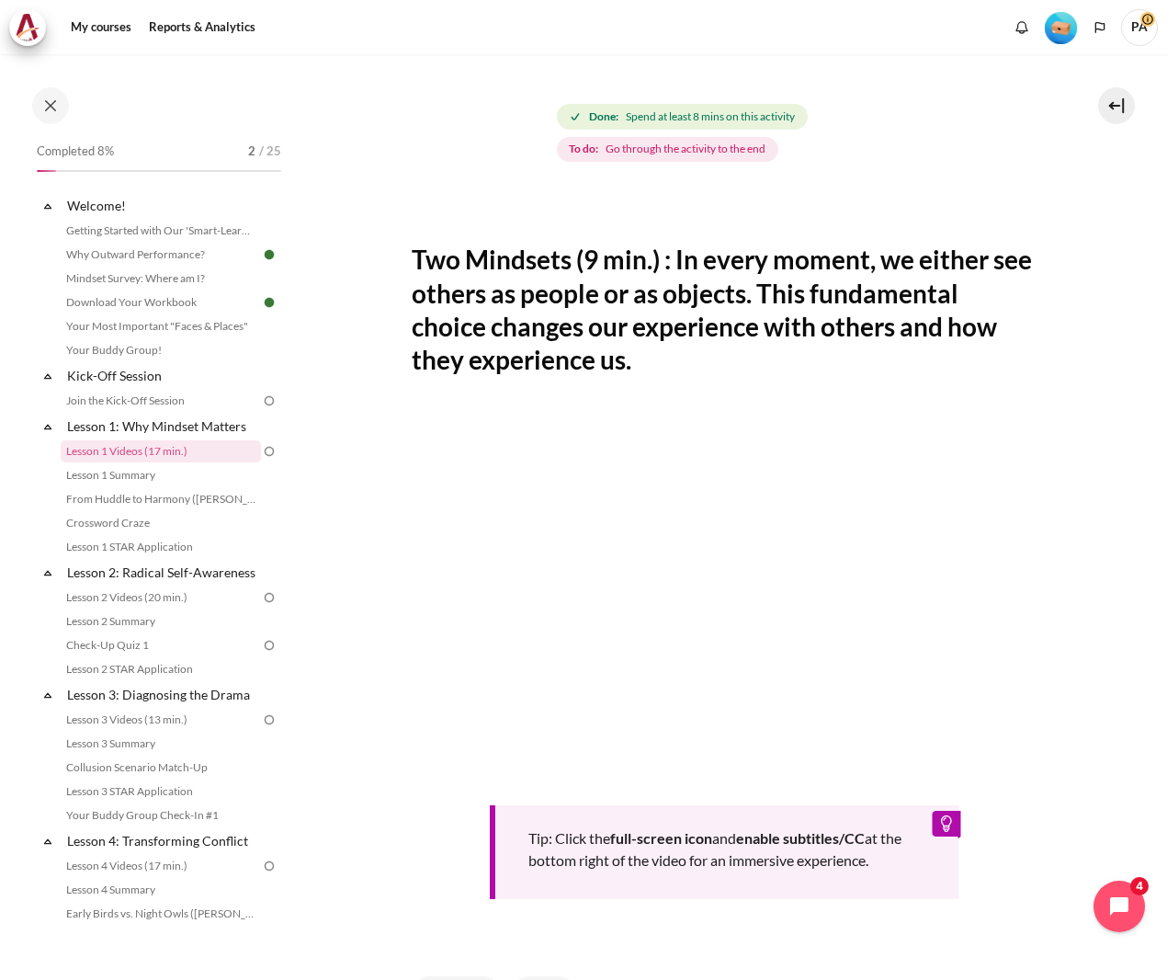
click at [1073, 599] on section "My courses SG Batch 2 Lesson 1: Why Mindset Matters Lesson 1 Videos (17 min.) L…" at bounding box center [723, 494] width 859 height 1291
click at [1050, 649] on section "My courses SG Batch 2 Lesson 1: Why Mindset Matters Lesson 1 Videos (17 min.) L…" at bounding box center [723, 494] width 859 height 1291
click at [1092, 727] on section "My courses SG Batch 2 Lesson 1: Why Mindset Matters Lesson 1 Videos (17 min.) L…" at bounding box center [723, 494] width 859 height 1291
click at [51, 108] on button at bounding box center [50, 105] width 37 height 37
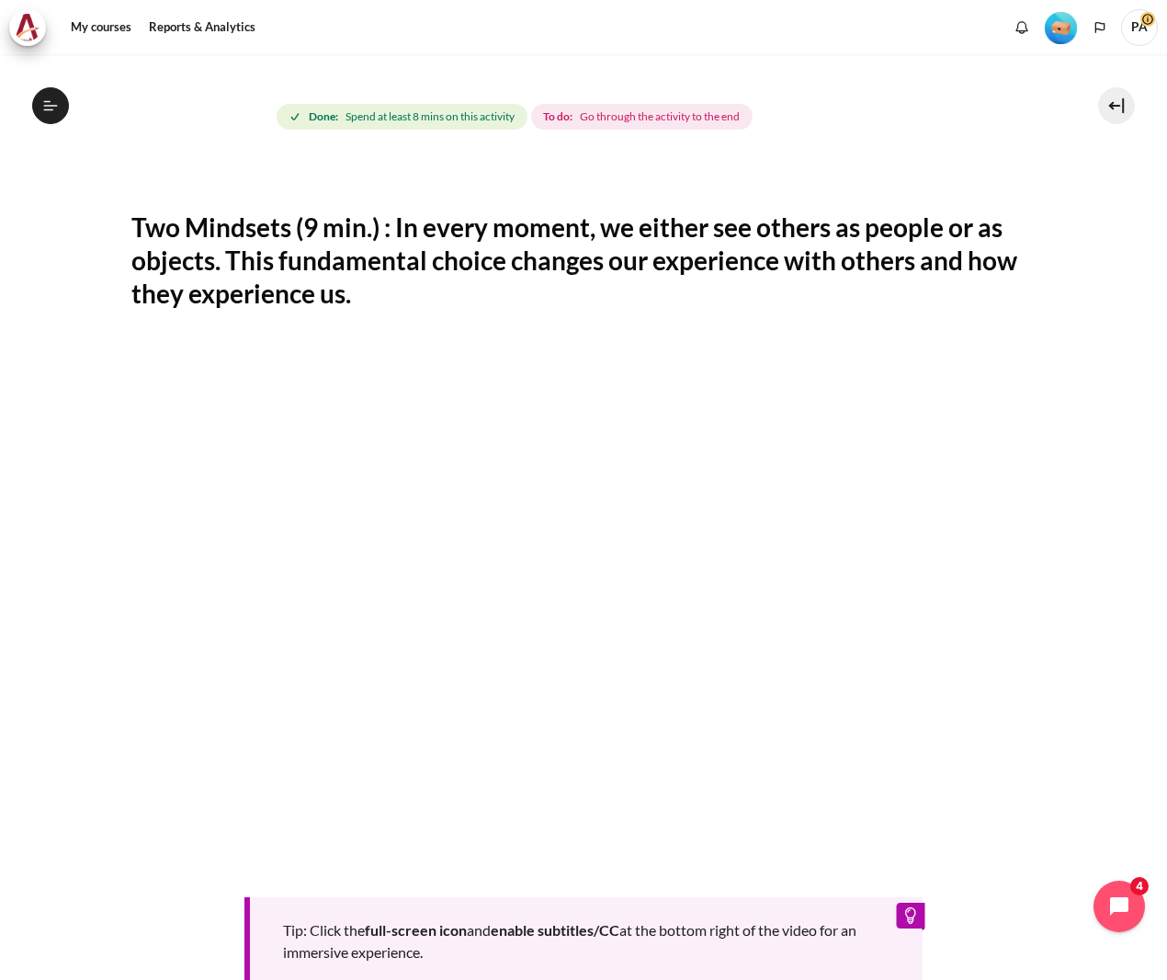
click at [1085, 736] on section "My courses SG Batch 2 Lesson 1: Why Mindset Matters Lesson 1 Videos (17 min.) L…" at bounding box center [584, 540] width 1140 height 1382
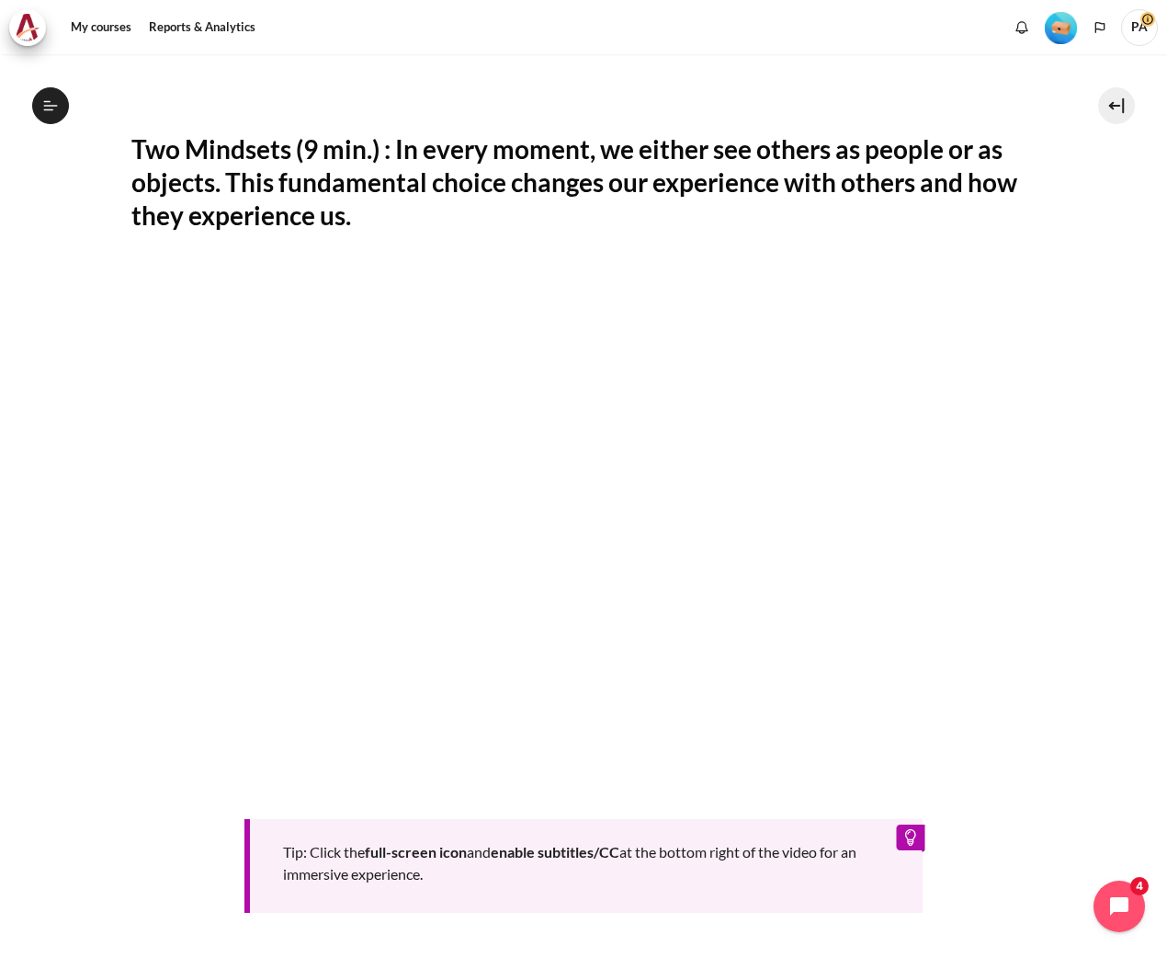
scroll to position [497, 0]
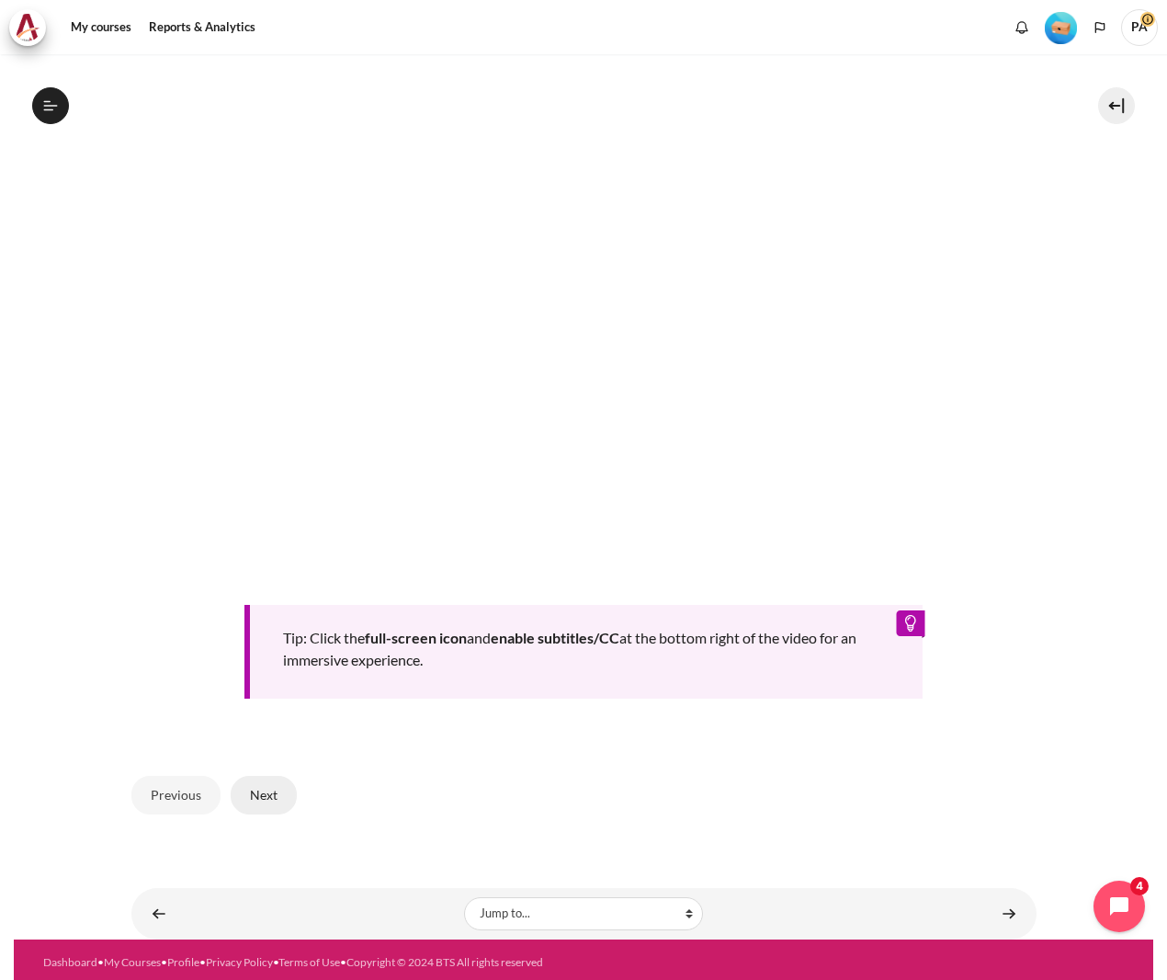
click at [259, 791] on button "Next" at bounding box center [264, 795] width 66 height 39
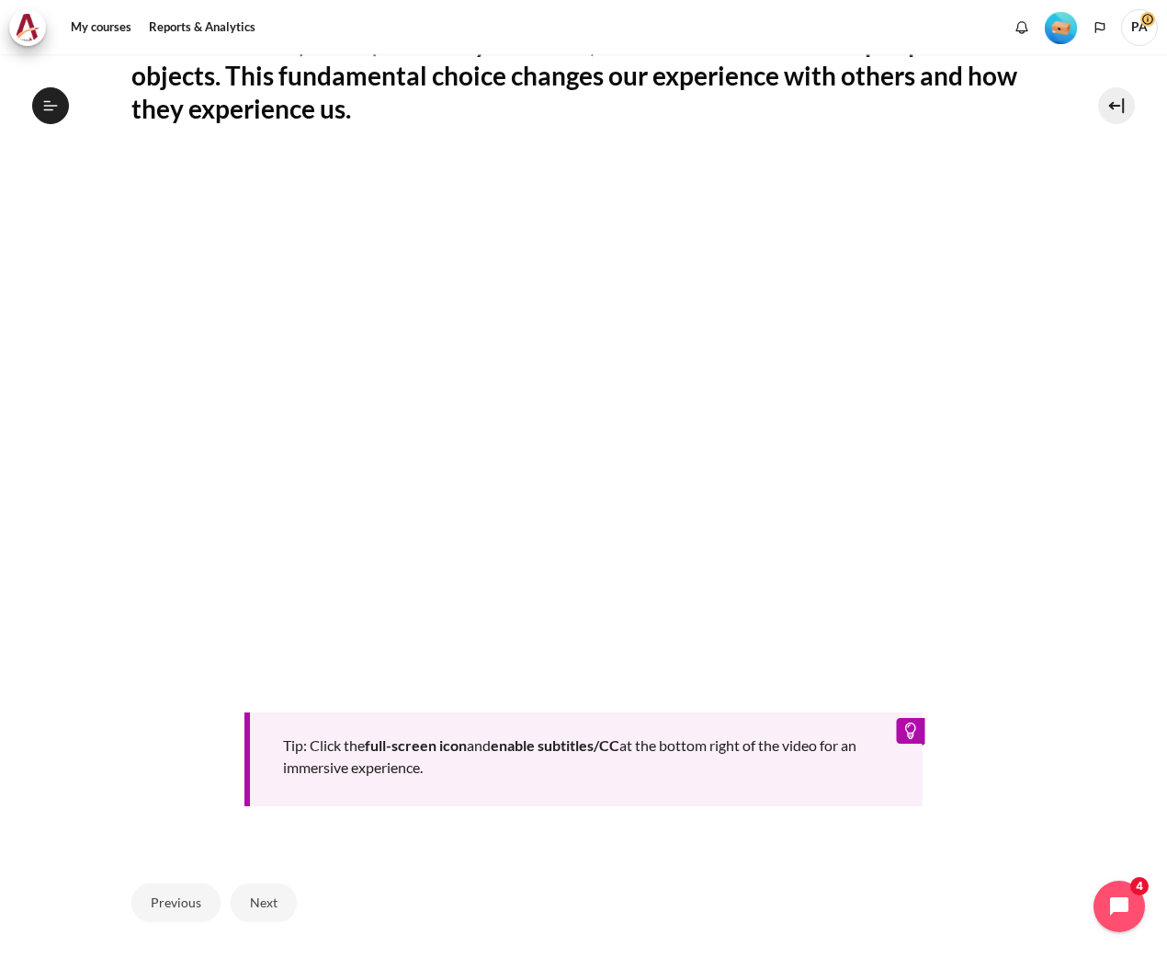
scroll to position [390, 0]
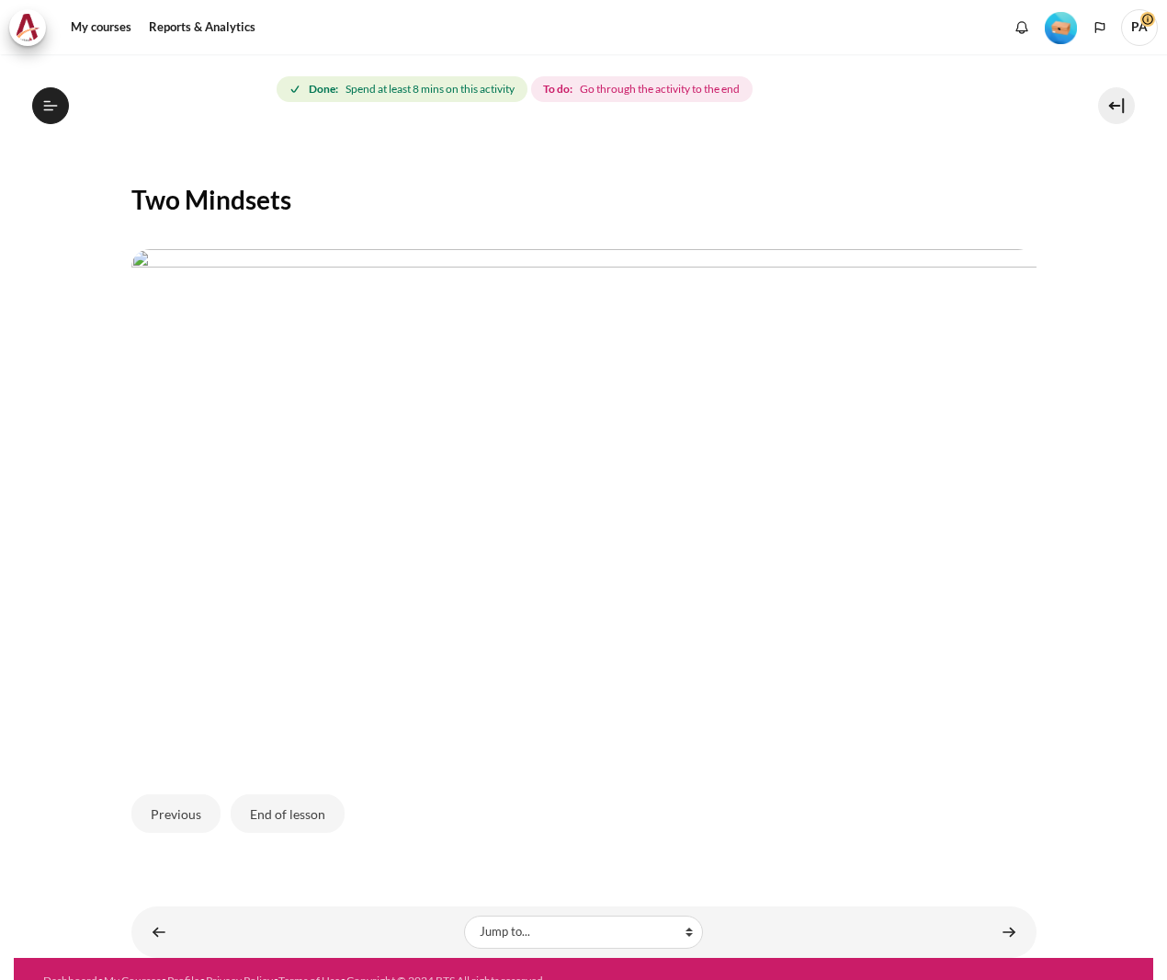
scroll to position [252, 0]
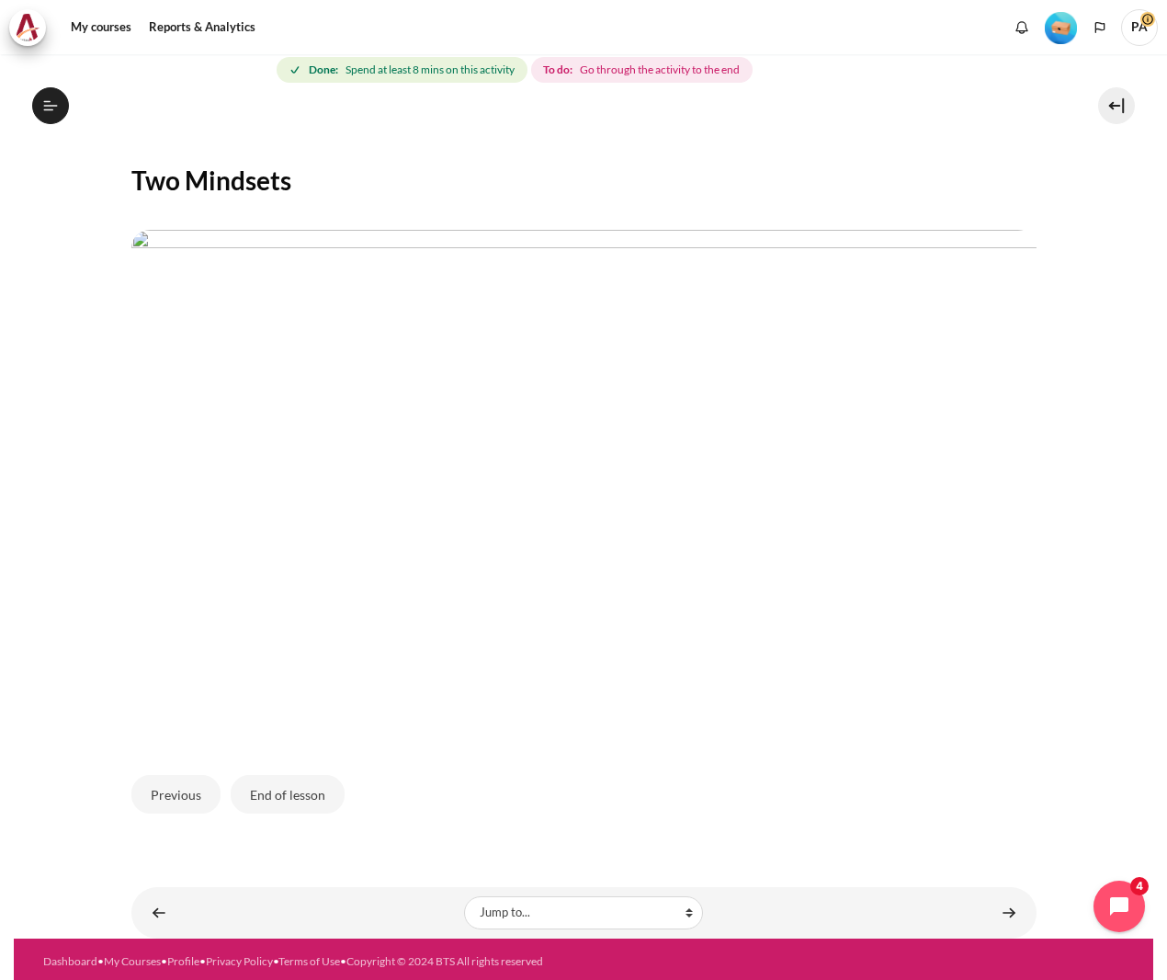
click at [959, 361] on img "Content" at bounding box center [583, 484] width 905 height 509
click at [297, 800] on button "End of lesson" at bounding box center [288, 794] width 114 height 39
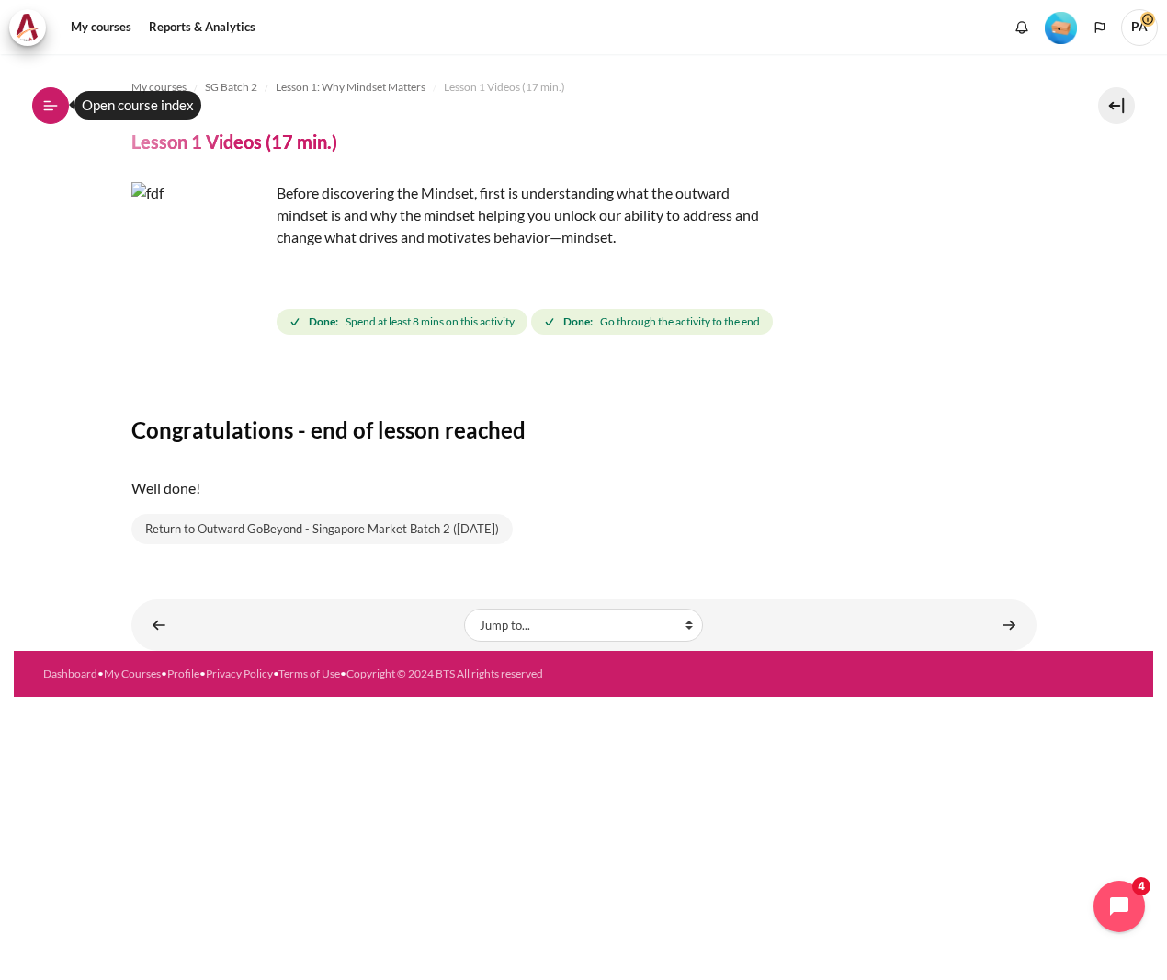
click at [44, 111] on icon at bounding box center [50, 105] width 17 height 17
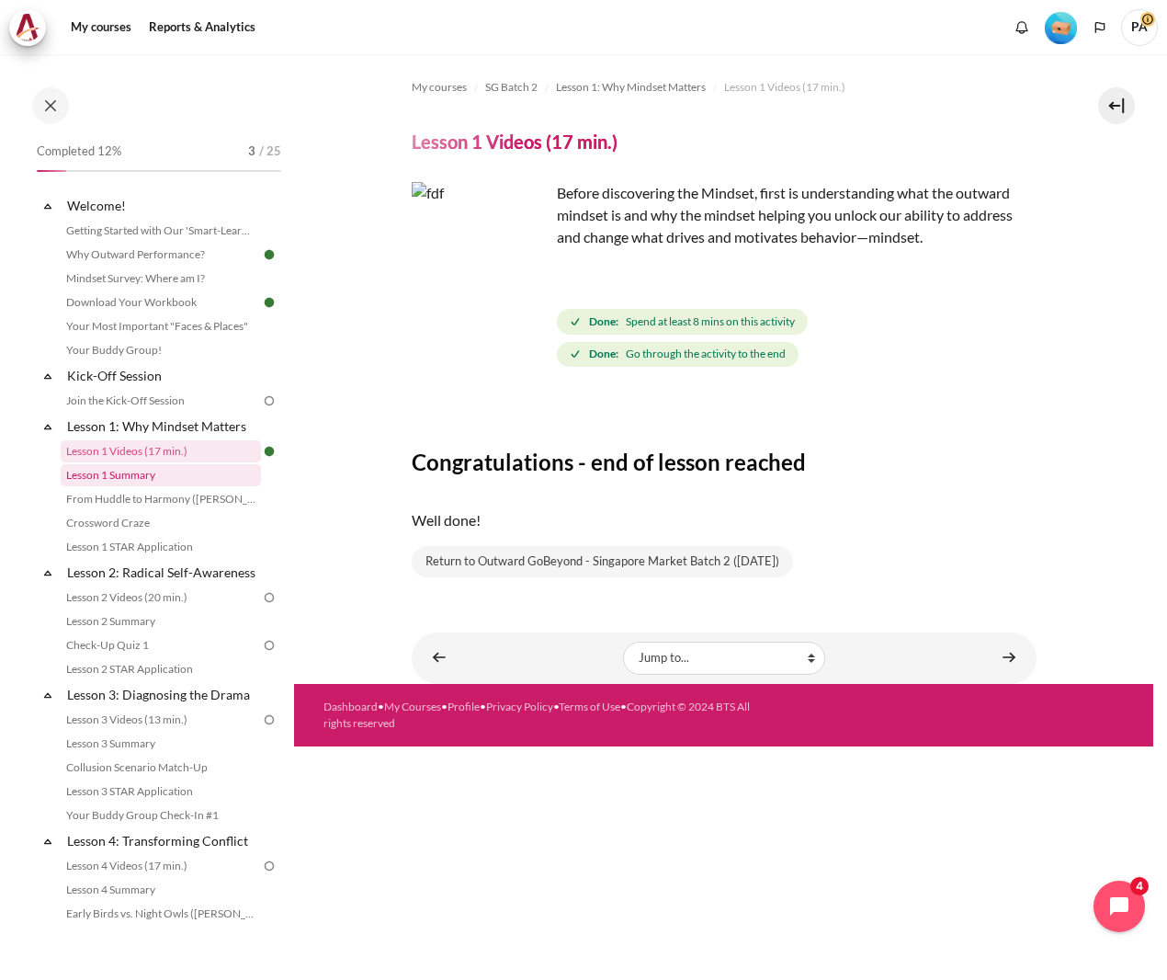
click at [153, 481] on link "Lesson 1 Summary" at bounding box center [161, 475] width 200 height 22
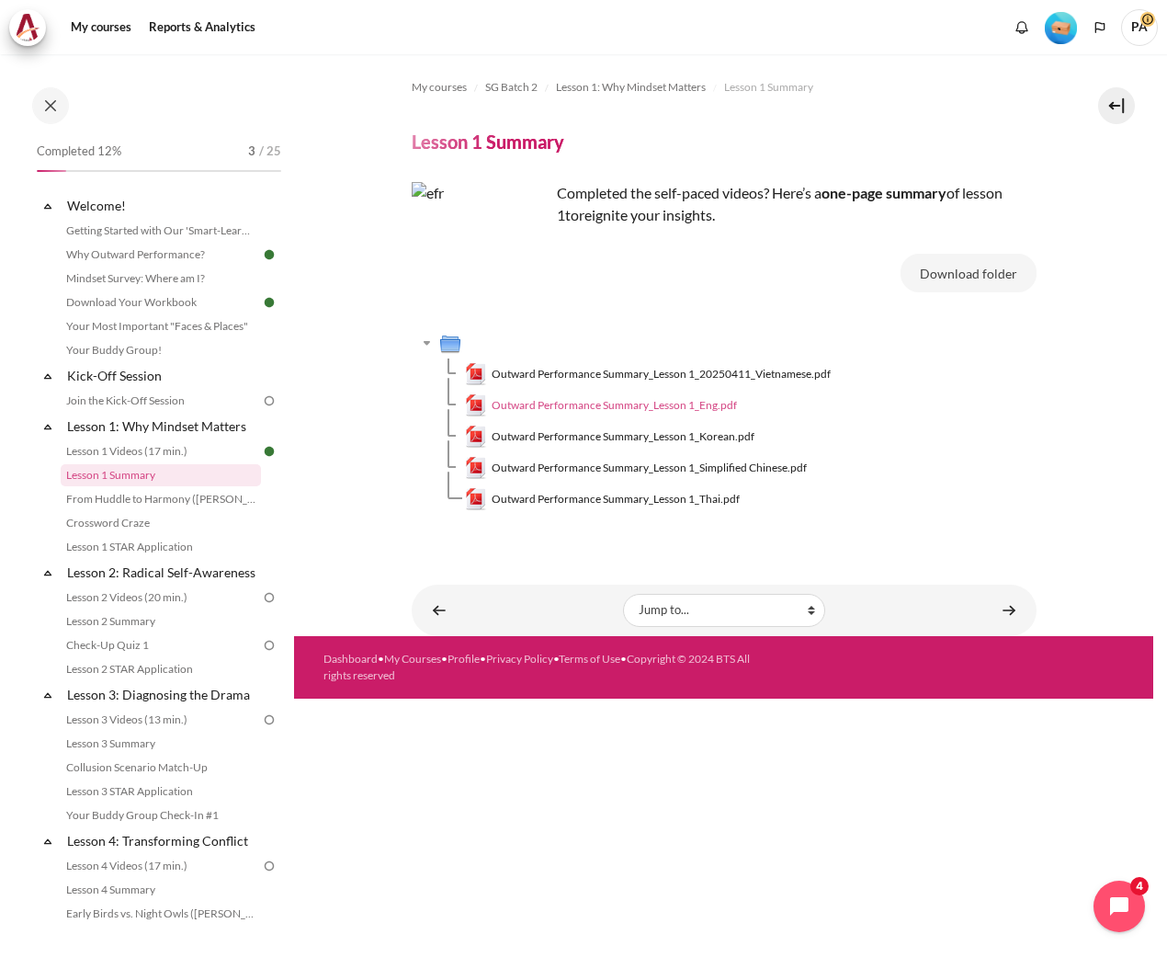
click at [525, 403] on span "Outward Performance Summary_Lesson 1_Eng.pdf" at bounding box center [614, 405] width 245 height 17
click at [178, 502] on link "From Huddle to Harmony ([PERSON_NAME]'s Story)" at bounding box center [161, 499] width 200 height 22
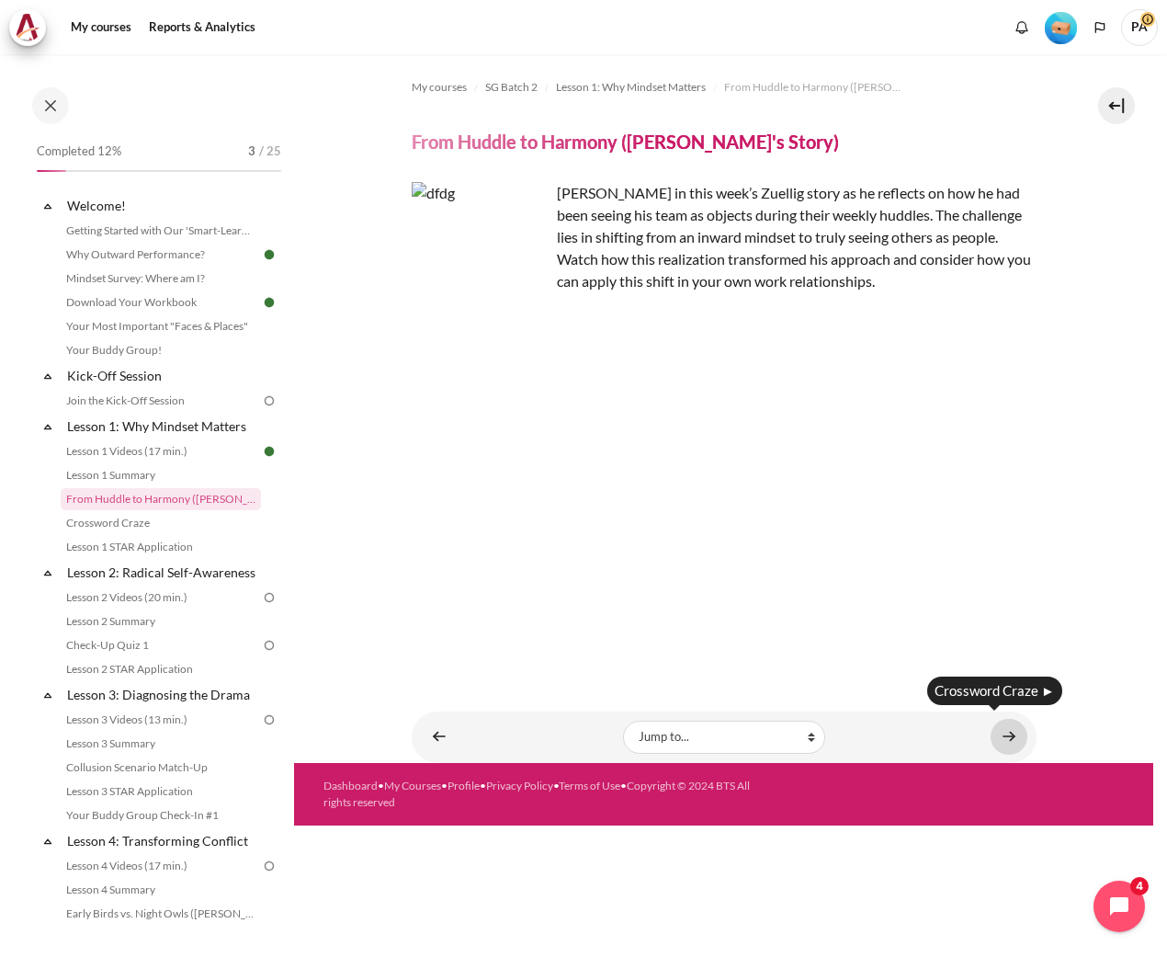
click at [1011, 741] on link "Content" at bounding box center [1009, 737] width 37 height 36
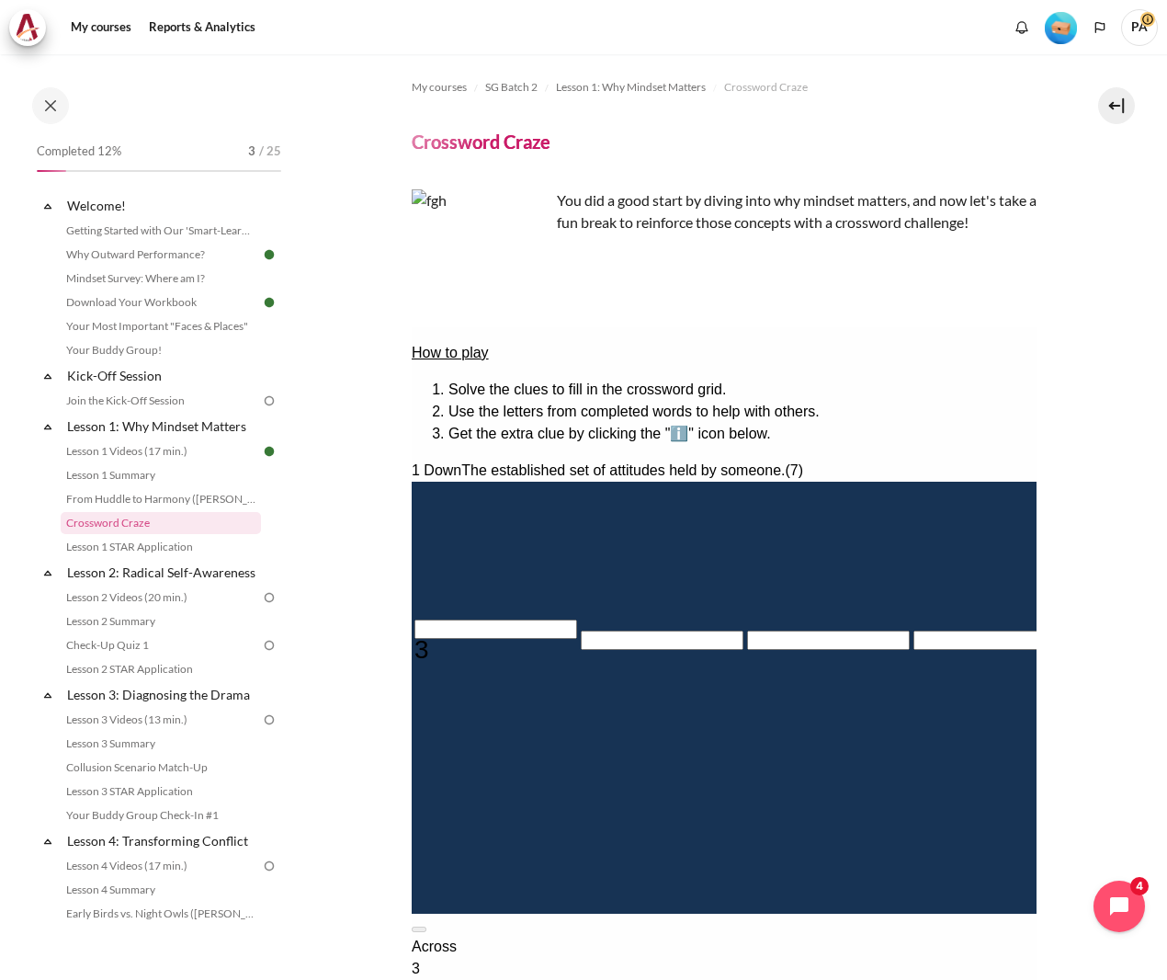
click at [439, 636] on input "Crossword grid. Use arrow keys to navigate and the keyboard to enter characters…" at bounding box center [495, 629] width 163 height 19
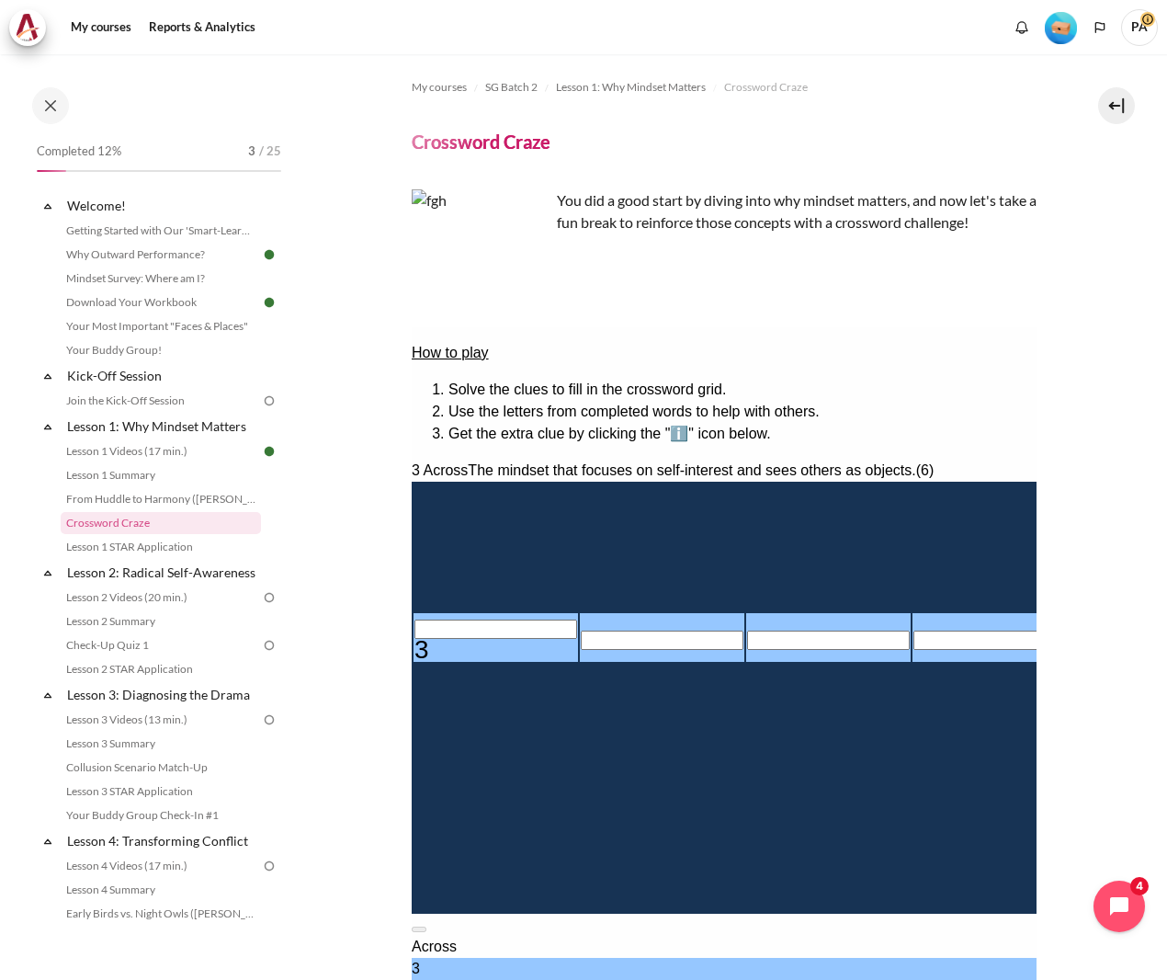
type input "I＿＿＿＿＿"
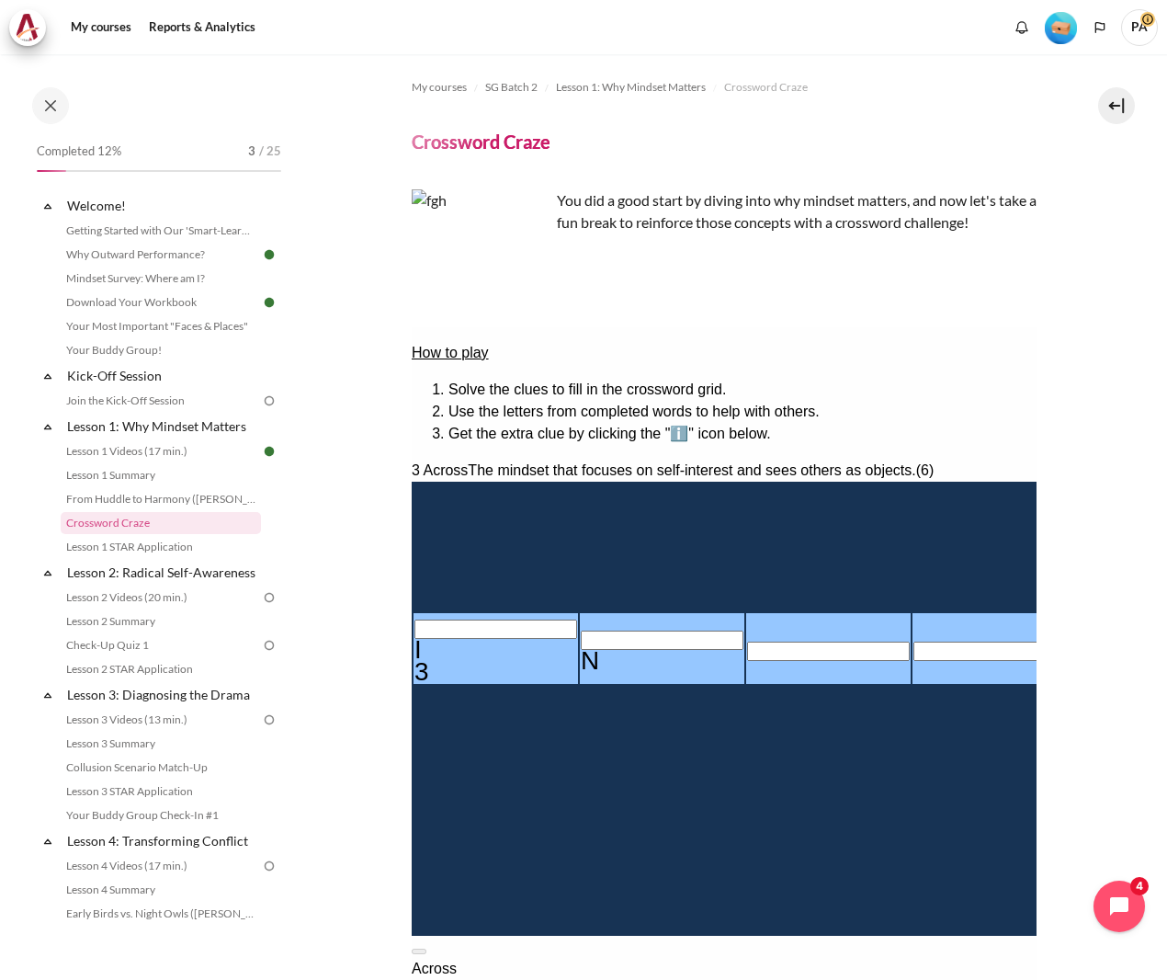
type input "IN＿＿＿＿"
type input "INW＿＿＿"
type input "INWA＿＿"
type input "INWAR＿"
type input "INWARD"
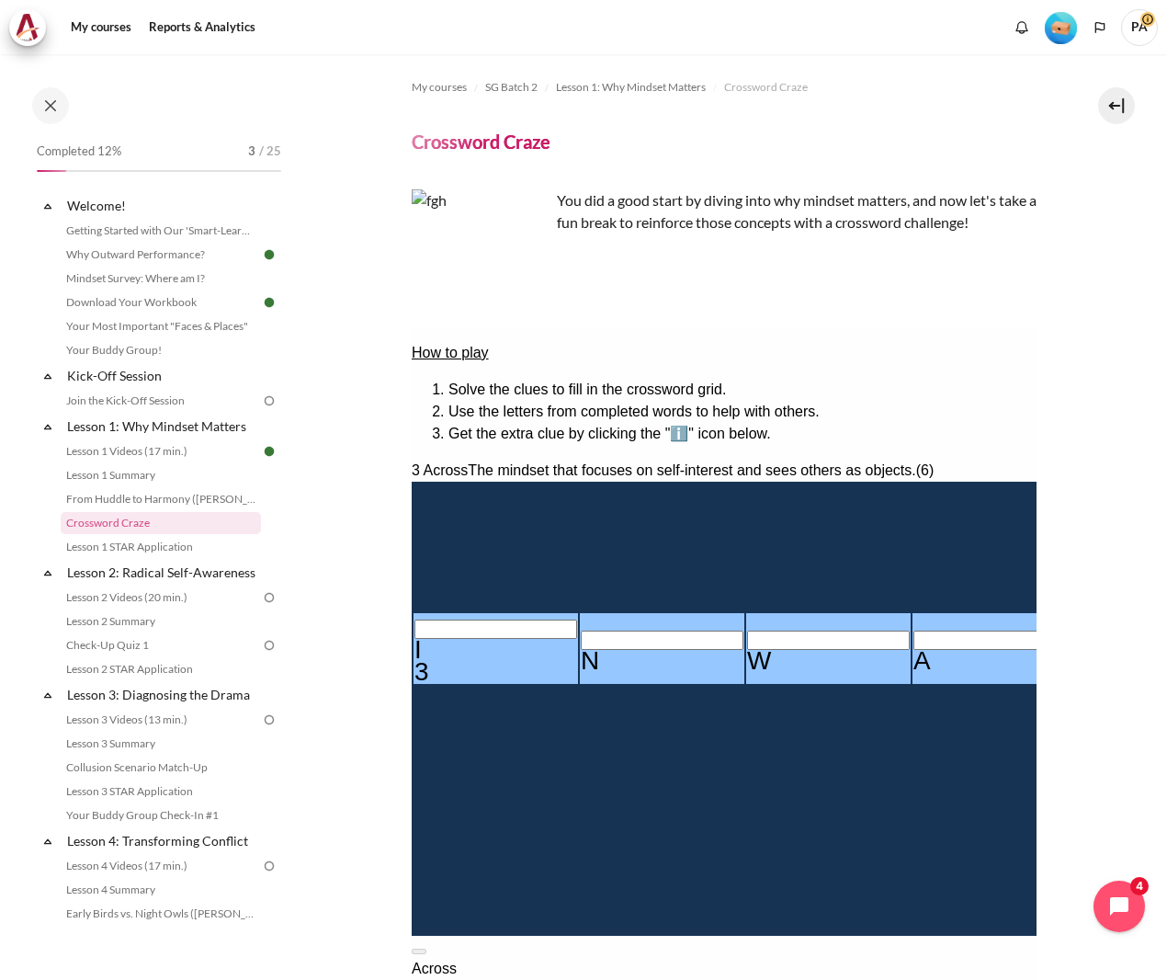
type input "＿＿＿D＿＿＿"
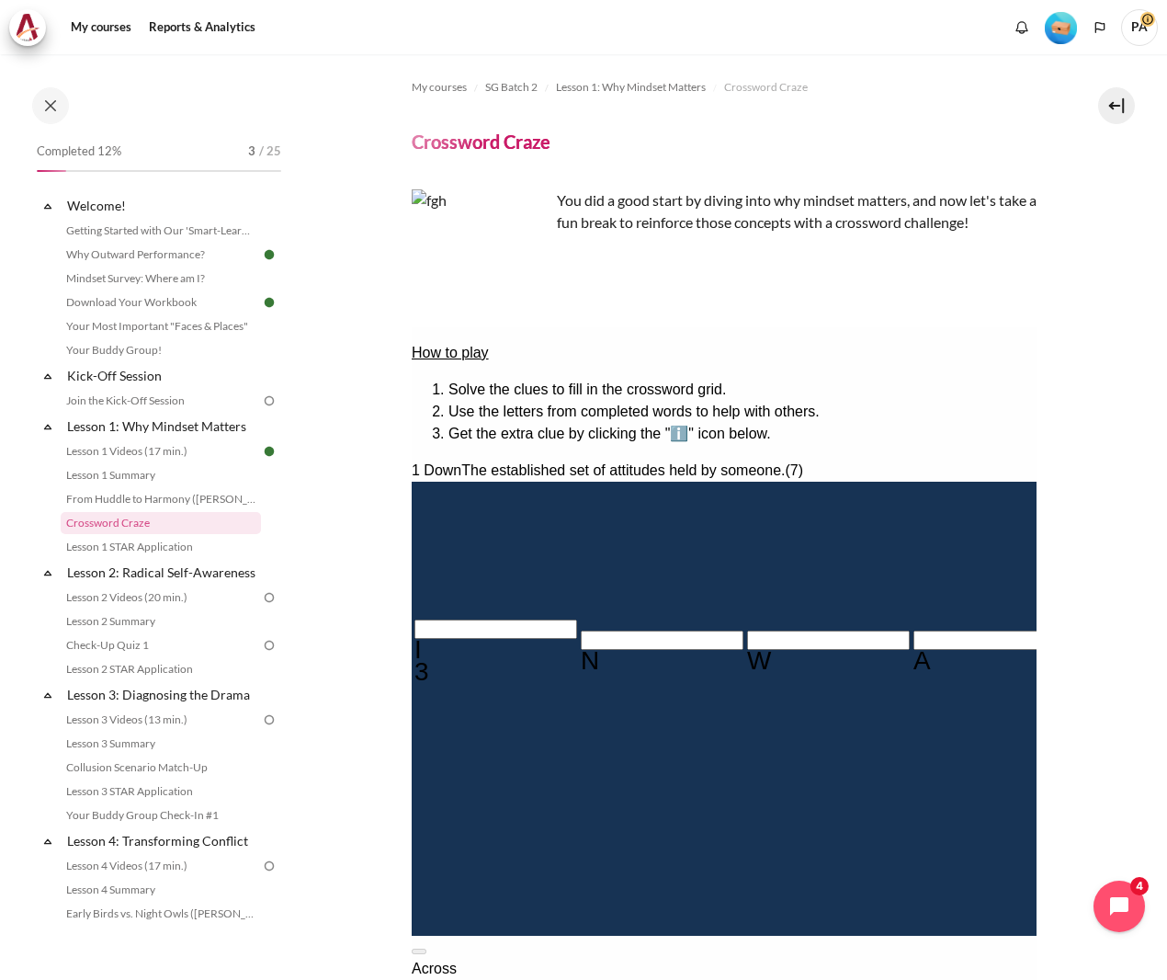
type input "M＿＿D＿＿＿"
type input "MI＿D＿＿＿"
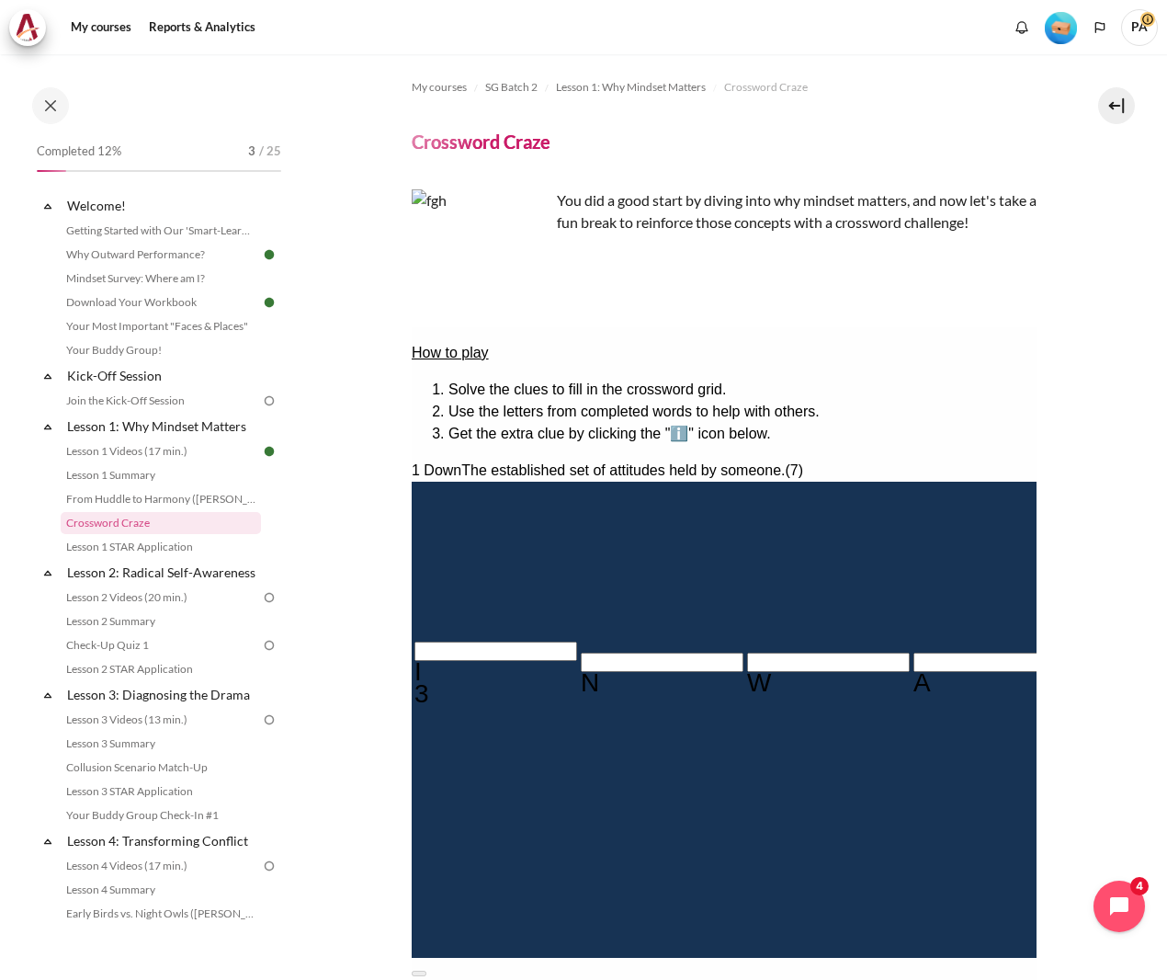
type input "MIND＿＿＿"
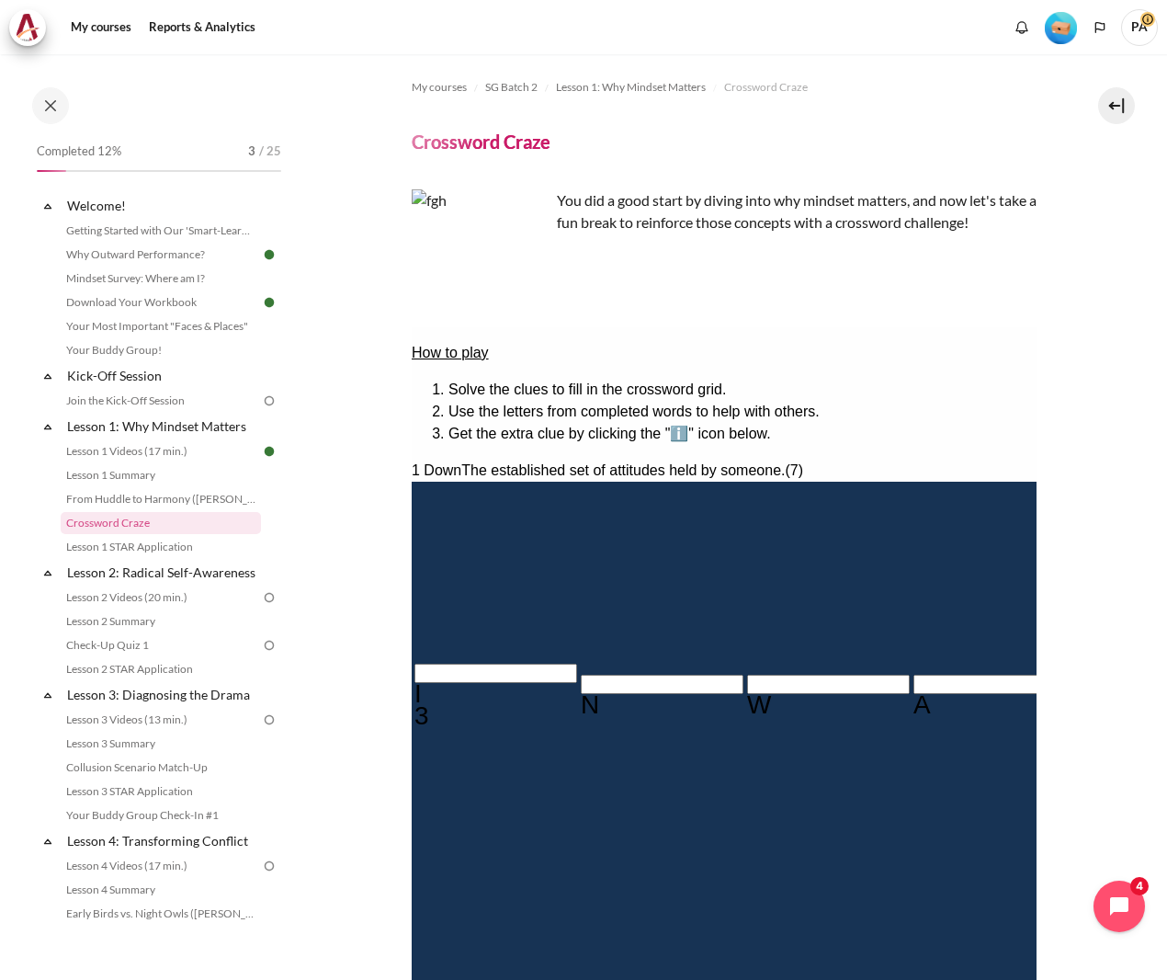
type input "MINDS＿＿"
type input "＿E＿＿＿＿＿＿"
type input "MINDSE＿"
type input "MINDSET"
click at [1079, 787] on input "Crossword grid. Use arrow keys to navigate and the keyboard to enter characters…" at bounding box center [1160, 796] width 163 height 19
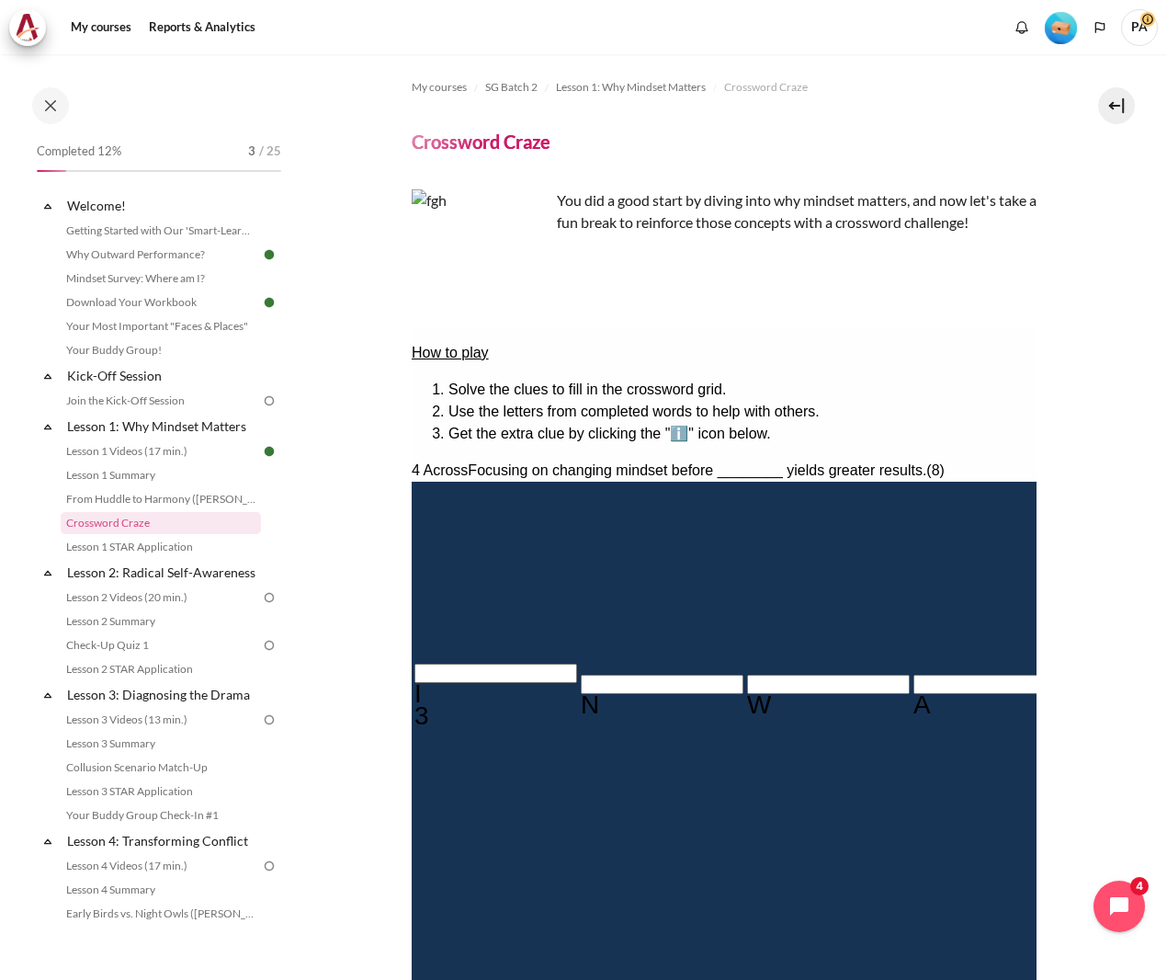
type input "BE＿＿＿＿＿＿"
type input "BEH＿＿＿＿＿"
type input "BEHA＿＿＿＿"
type input "＿＿＿＿A＿＿"
type input "BEHAV＿＿＿"
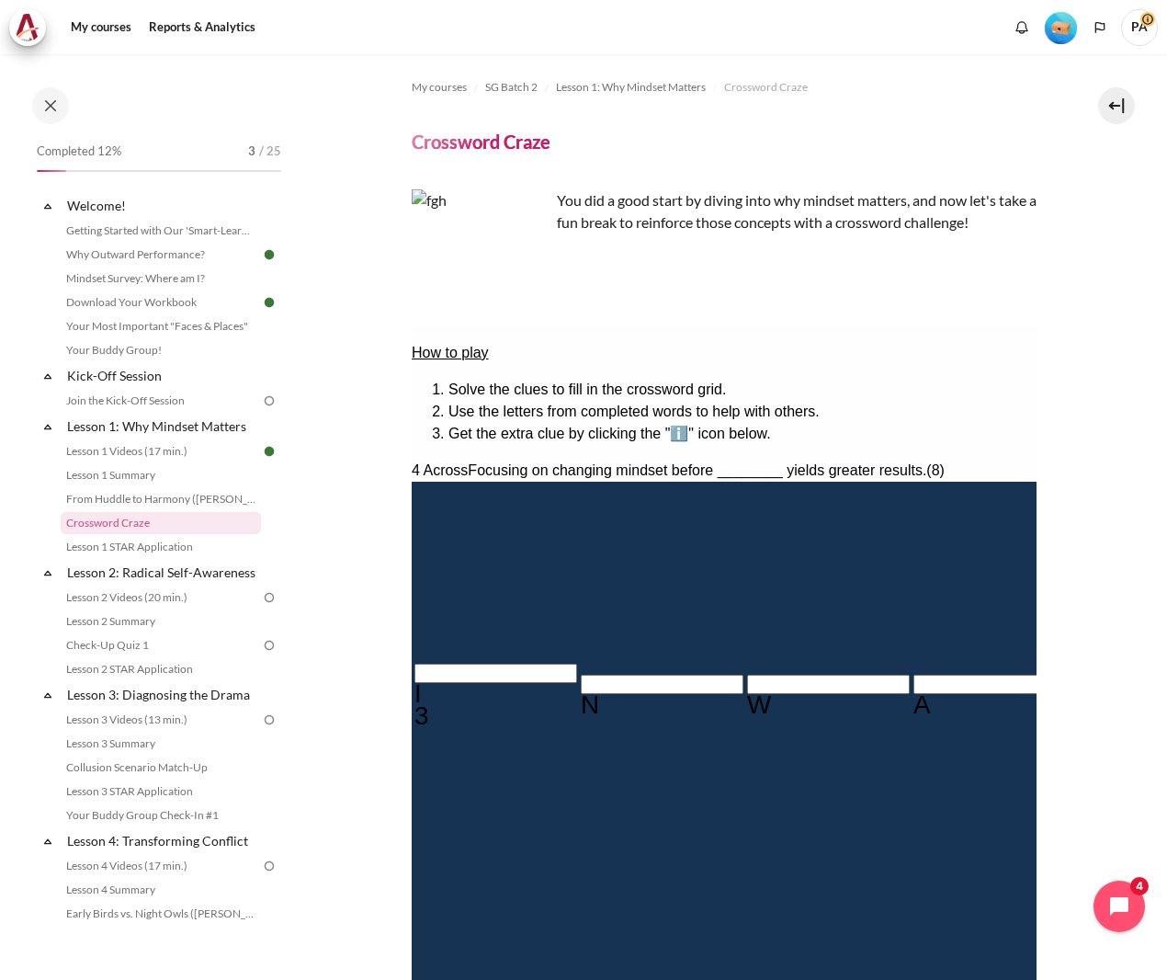
type input "BEHAVI＿＿"
type input "BEHAVIO＿"
type input "BEHAVIOR"
type input "R＿＿＿＿＿＿"
type input "BEHAVIO\"
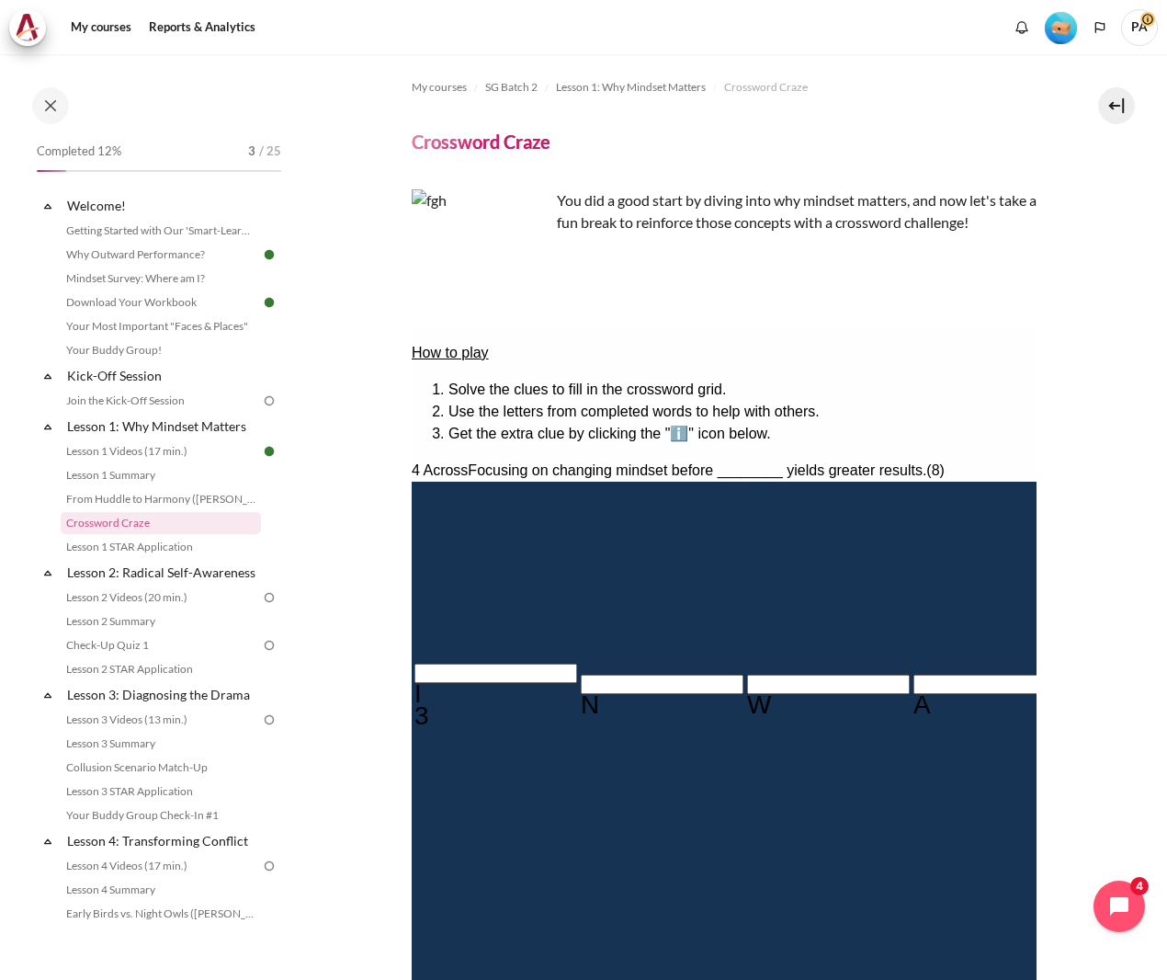
type input "\＿＿＿＿＿＿"
type input "BEHAVIOR"
type input "R＿＿＿＿＿＿"
type input "O＿＿＿A＿＿"
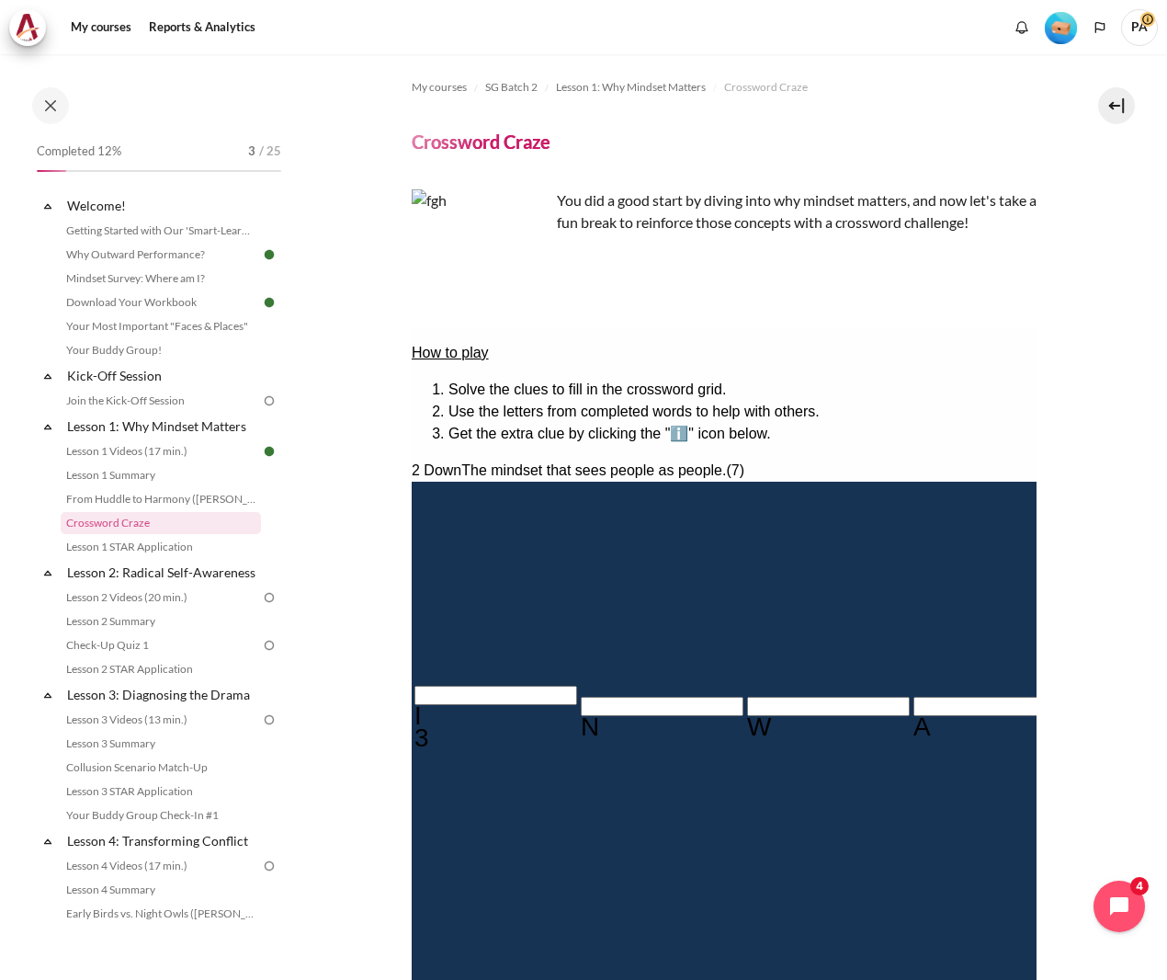
type input "OU＿＿A＿＿"
type input "OUT＿A＿＿"
type input "OUTWA＿＿"
type input "OUTWAR＿"
type input "OUTWARD"
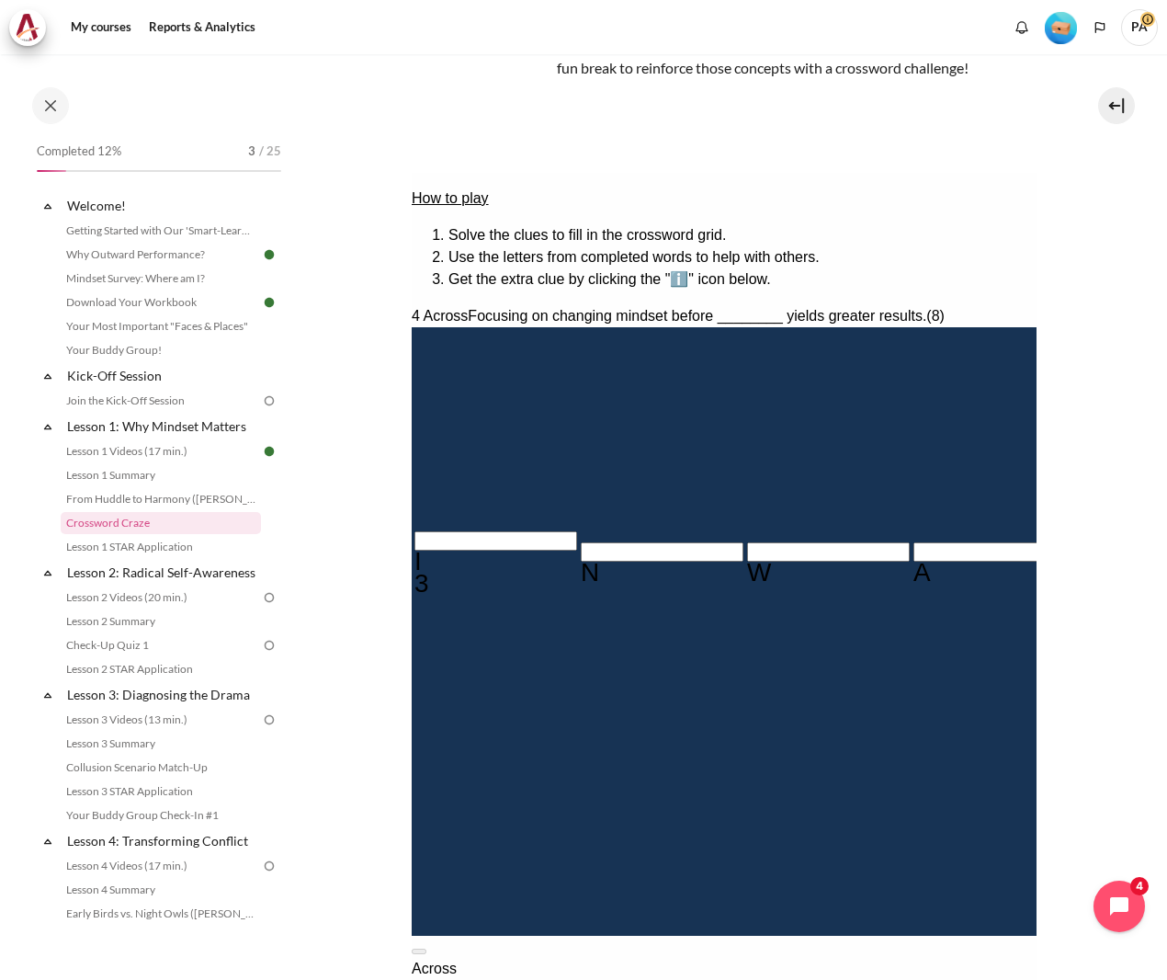
scroll to position [155, 0]
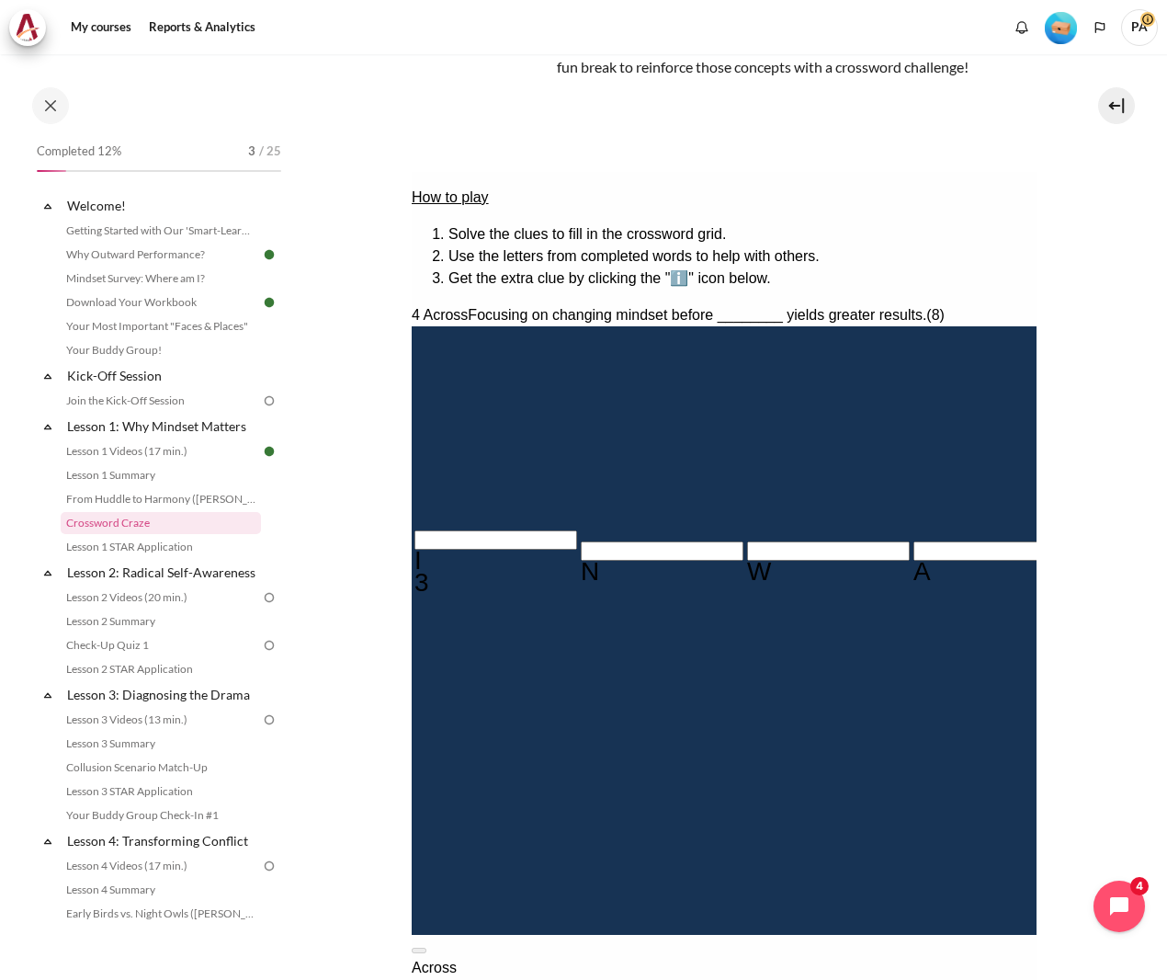
type input "RE＿＿＿＿＿"
type input "RES＿＿＿＿"
type input "RESU＿＿＿"
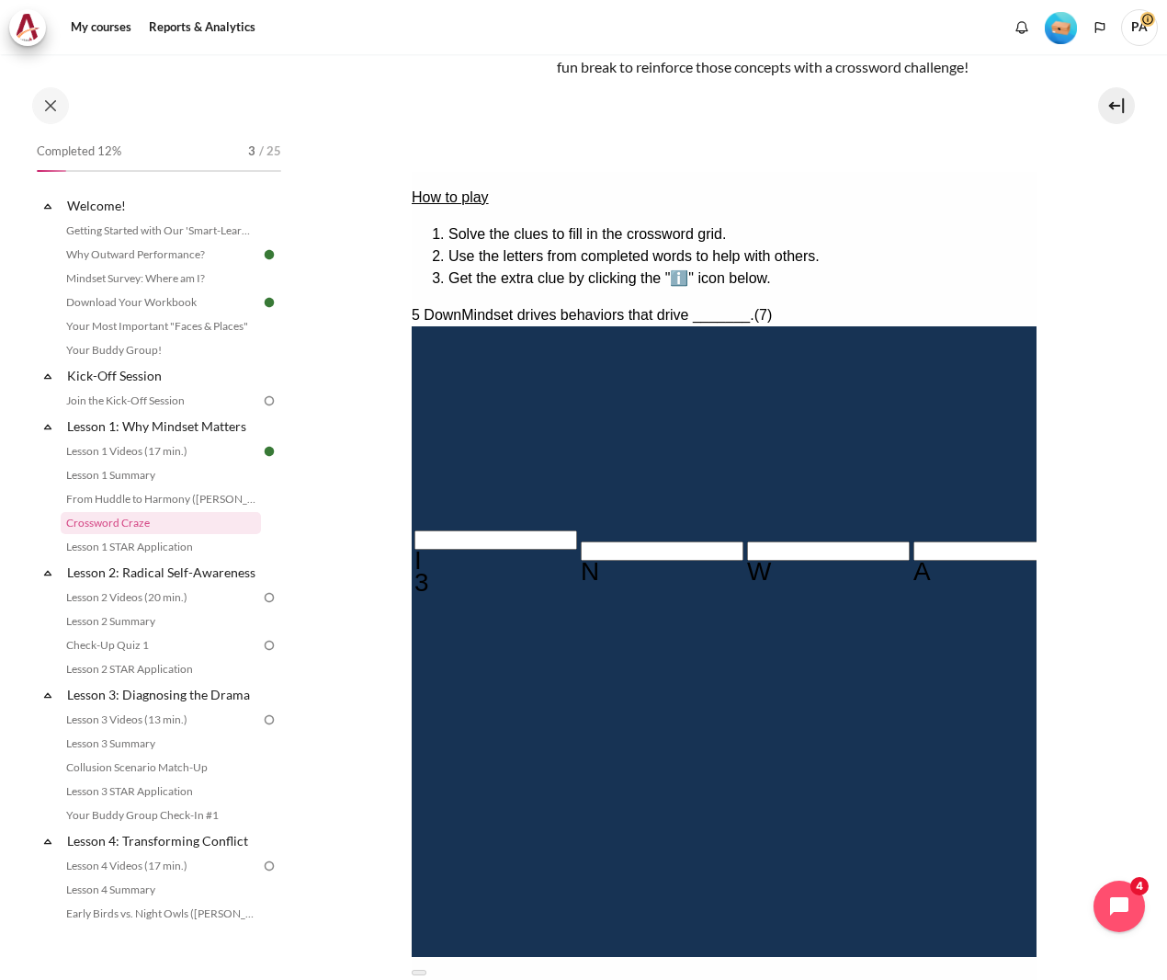
type input "RESUL＿＿"
type input "RESULT＿"
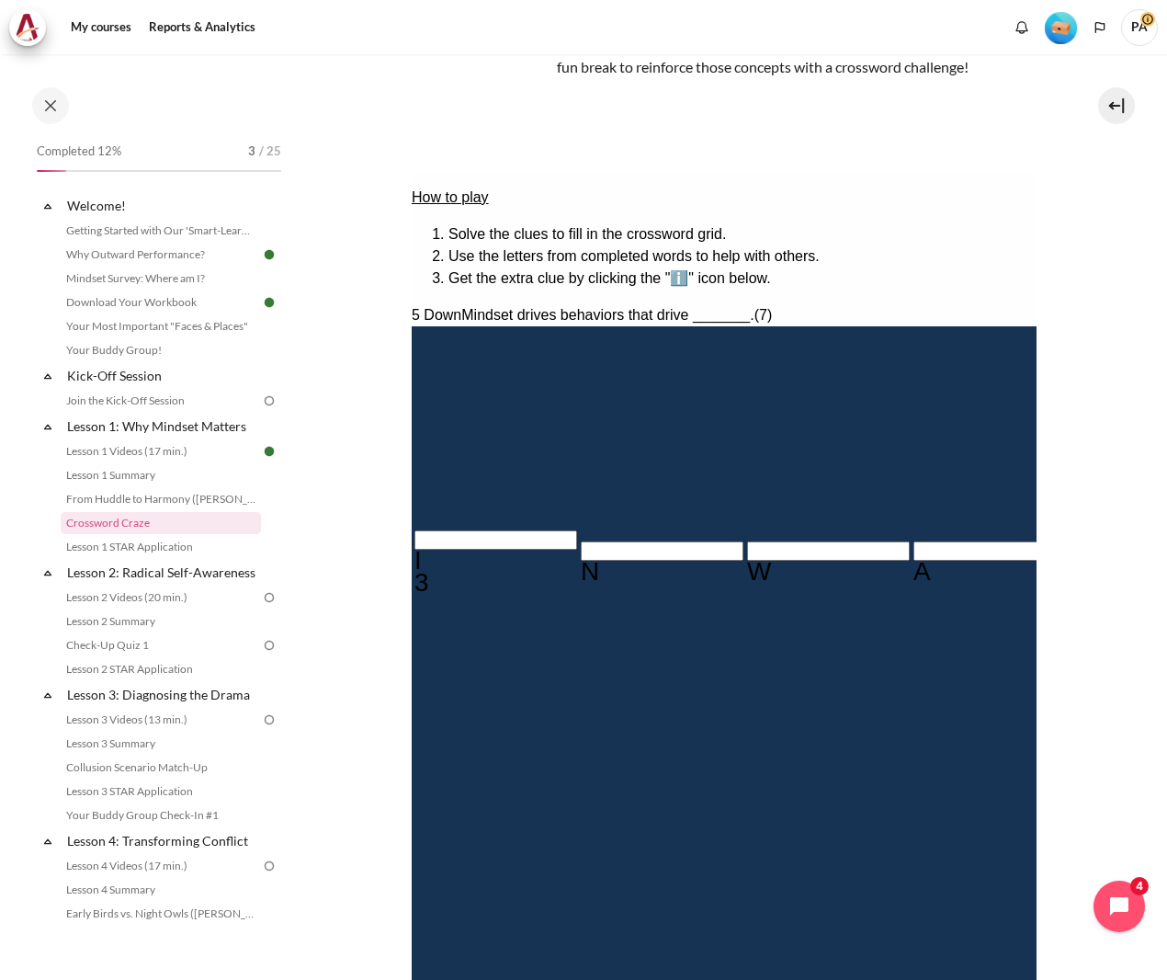
type input "RESULTS"
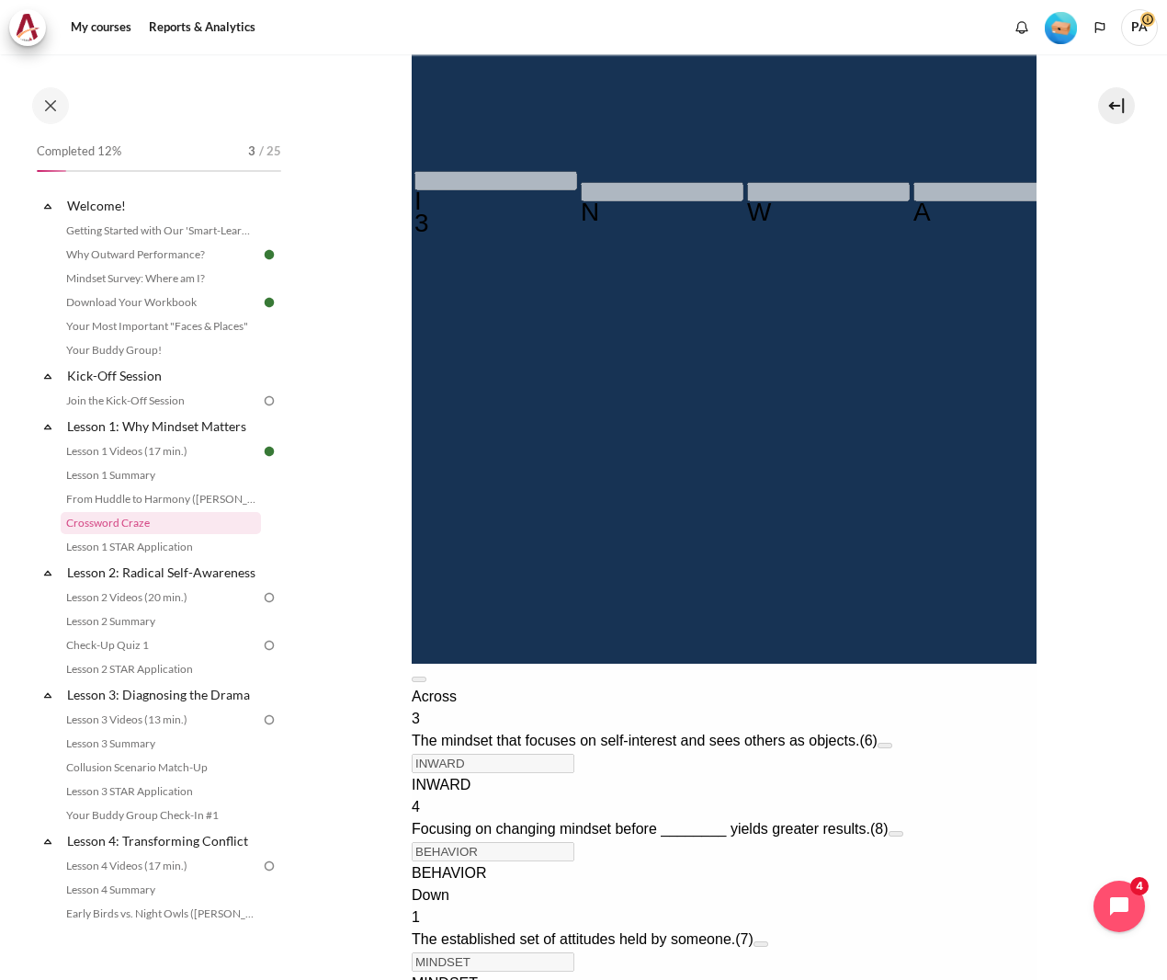
scroll to position [947, 0]
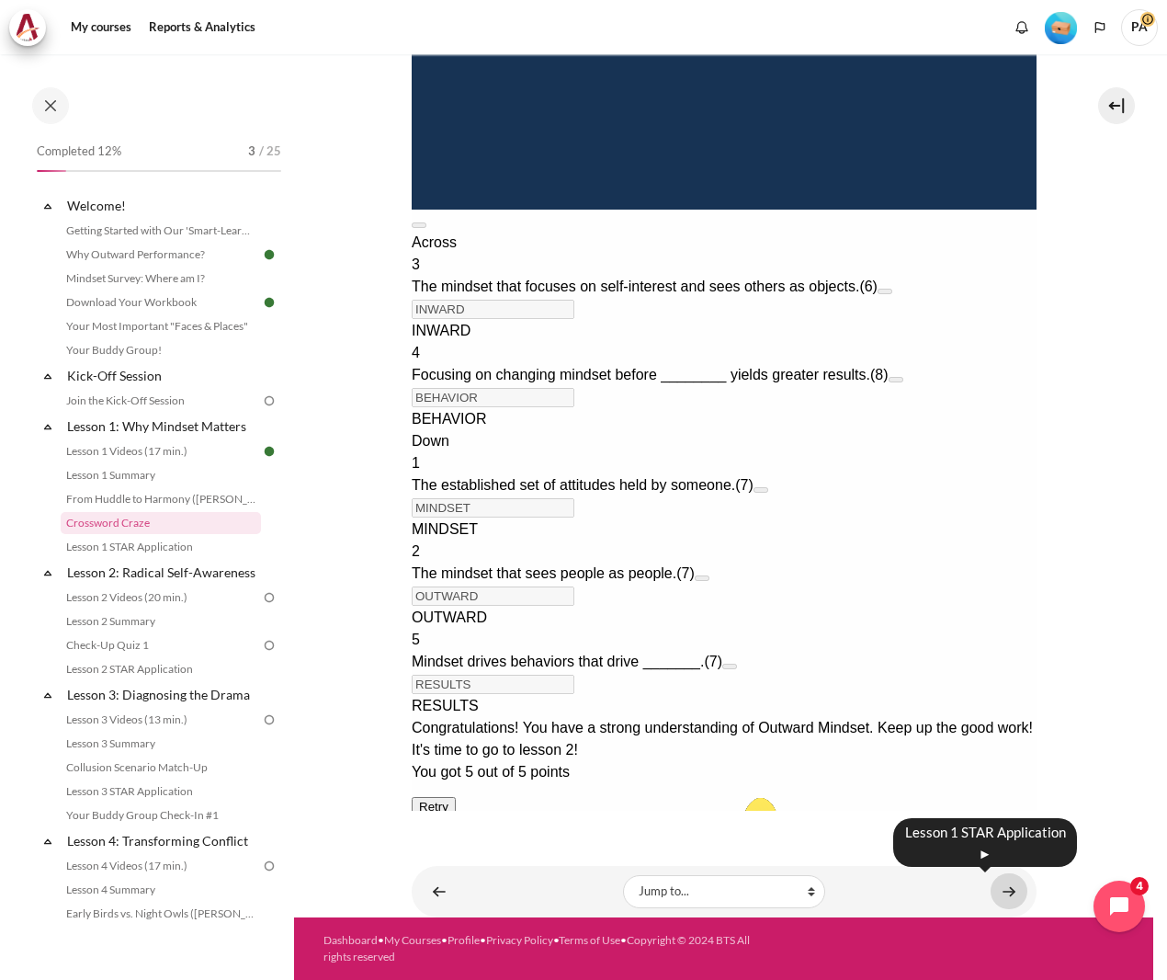
click at [998, 879] on link "Content" at bounding box center [1009, 891] width 37 height 36
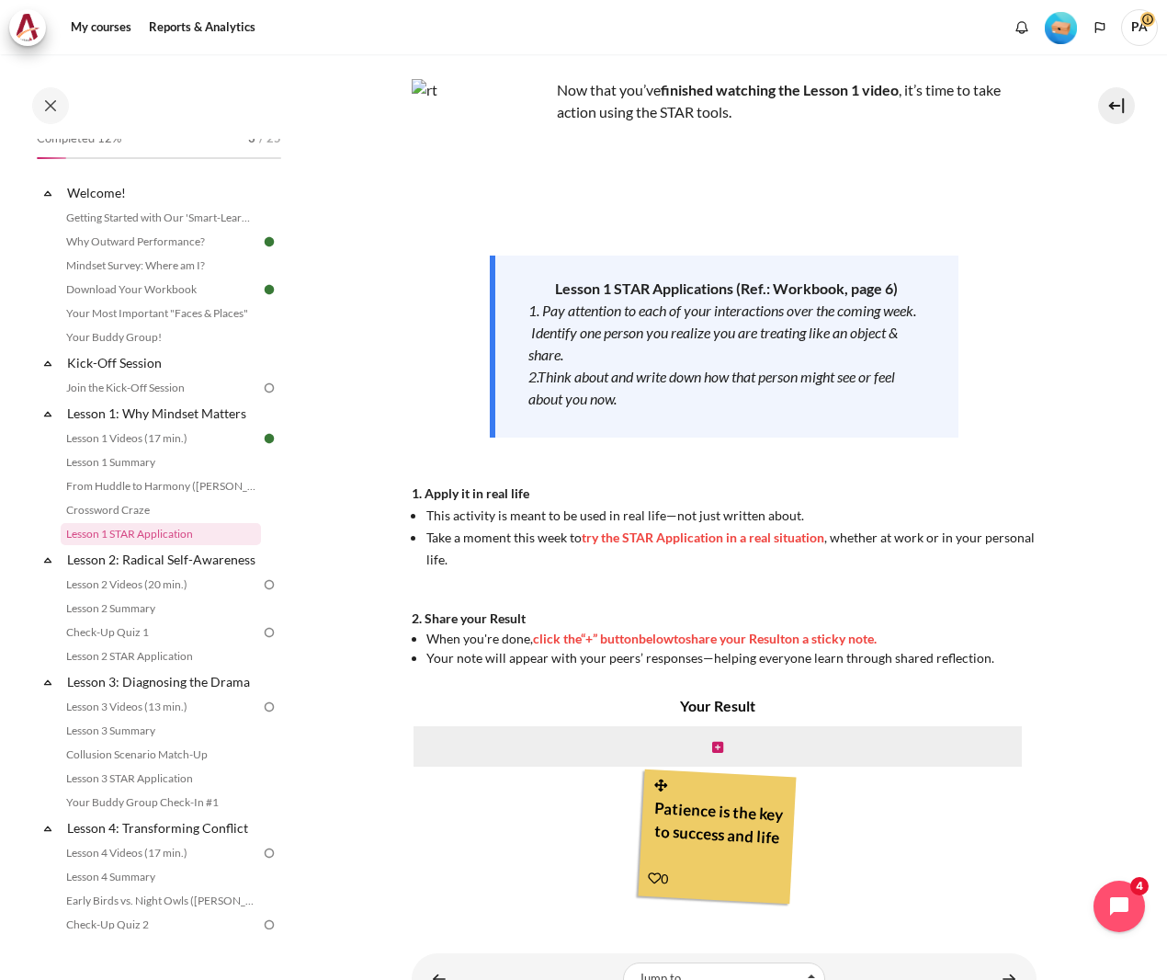
scroll to position [190, 0]
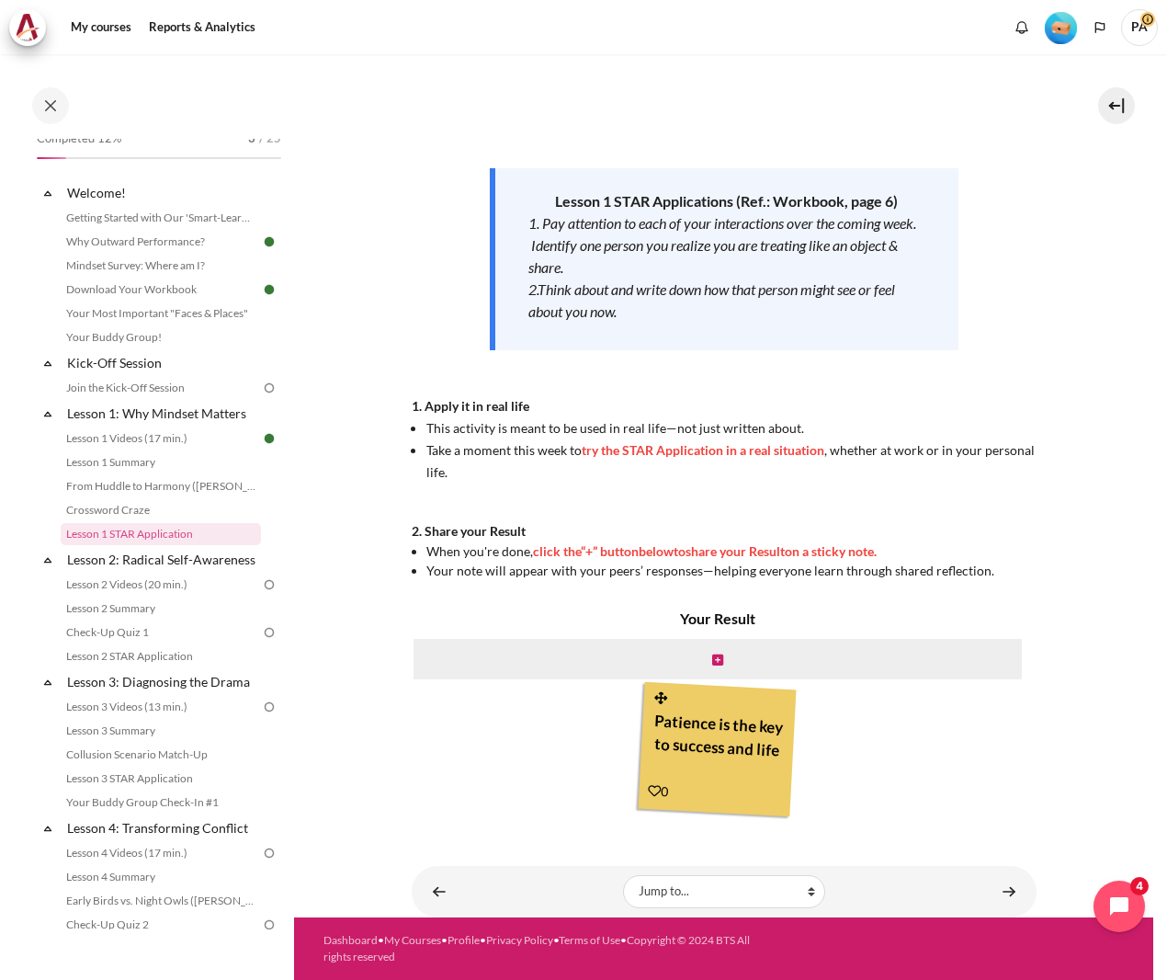
click at [752, 540] on div "Now that you’ve finished watching the Lesson 1 video , it’s time to take action…" at bounding box center [724, 286] width 625 height 588
click at [762, 448] on span "try the STAR Application in a real situation" at bounding box center [703, 450] width 243 height 16
click at [996, 900] on link "Content" at bounding box center [1009, 891] width 37 height 36
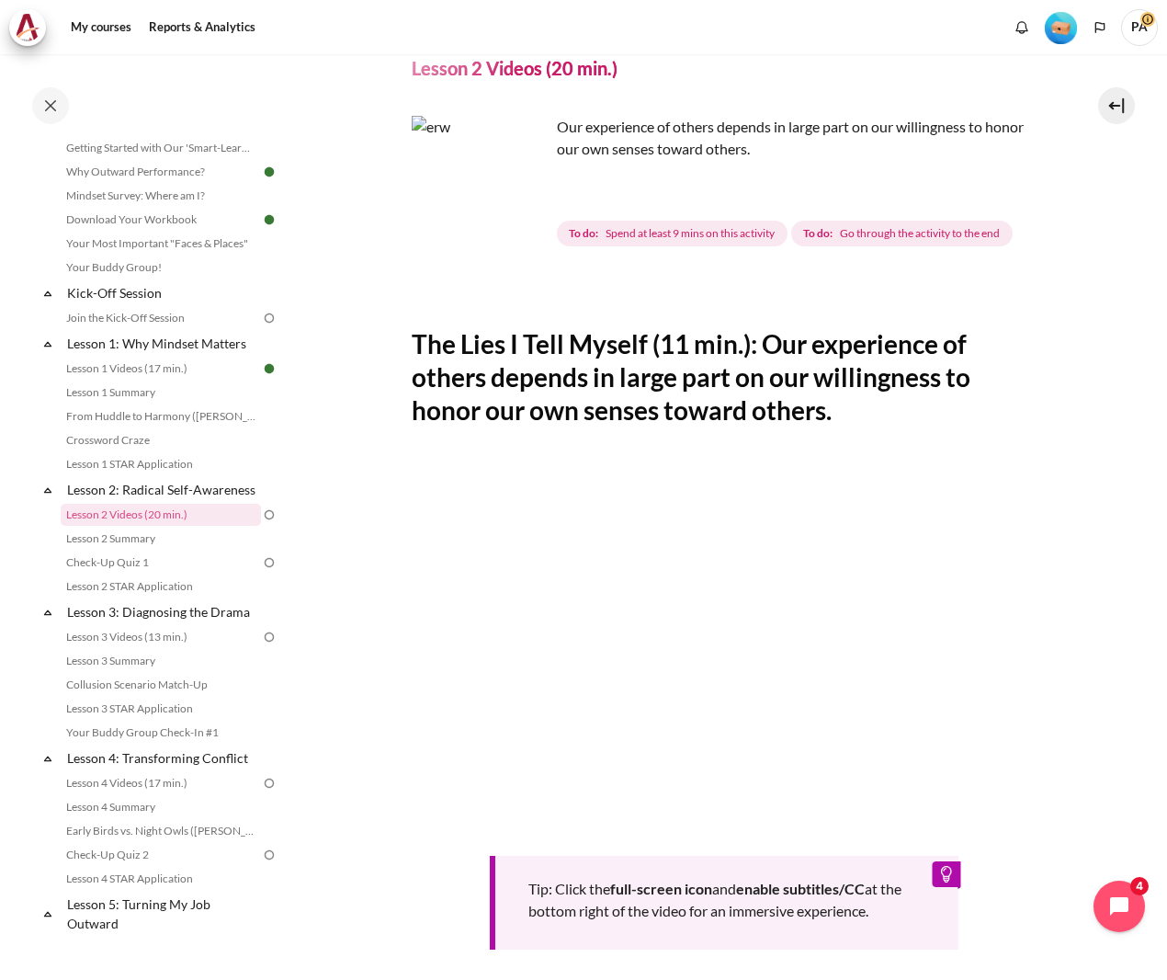
scroll to position [65, 0]
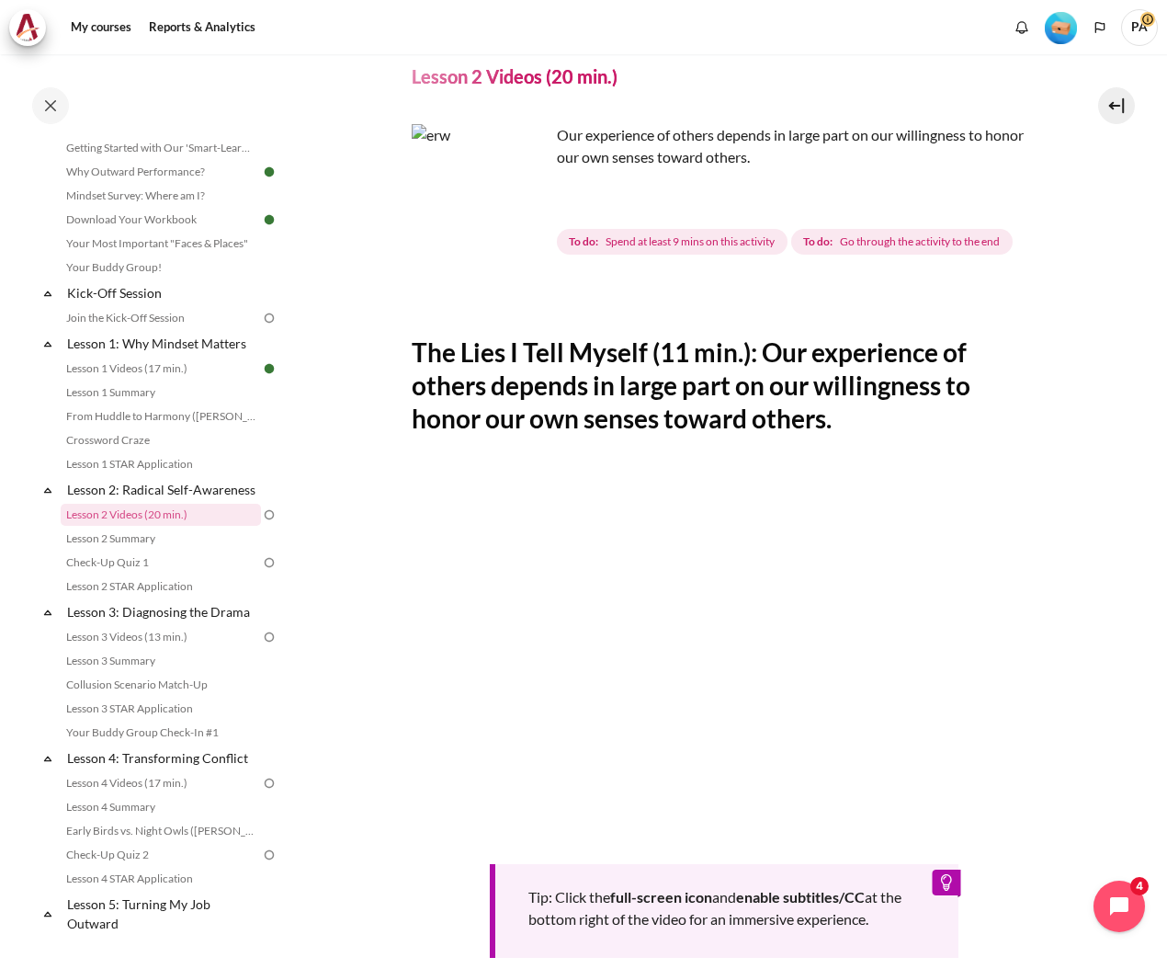
drag, startPoint x: 848, startPoint y: 428, endPoint x: 397, endPoint y: 362, distance: 456.2
click at [397, 362] on section "My courses SG Batch 2 Lesson 2: Radical Self-Awareness Lesson 2 Videos (20 min.…" at bounding box center [723, 594] width 859 height 1210
copy h2 "The Lies I Tell Myself (11 min.): Our experience of others depends in large par…"
click at [51, 104] on button at bounding box center [50, 105] width 37 height 37
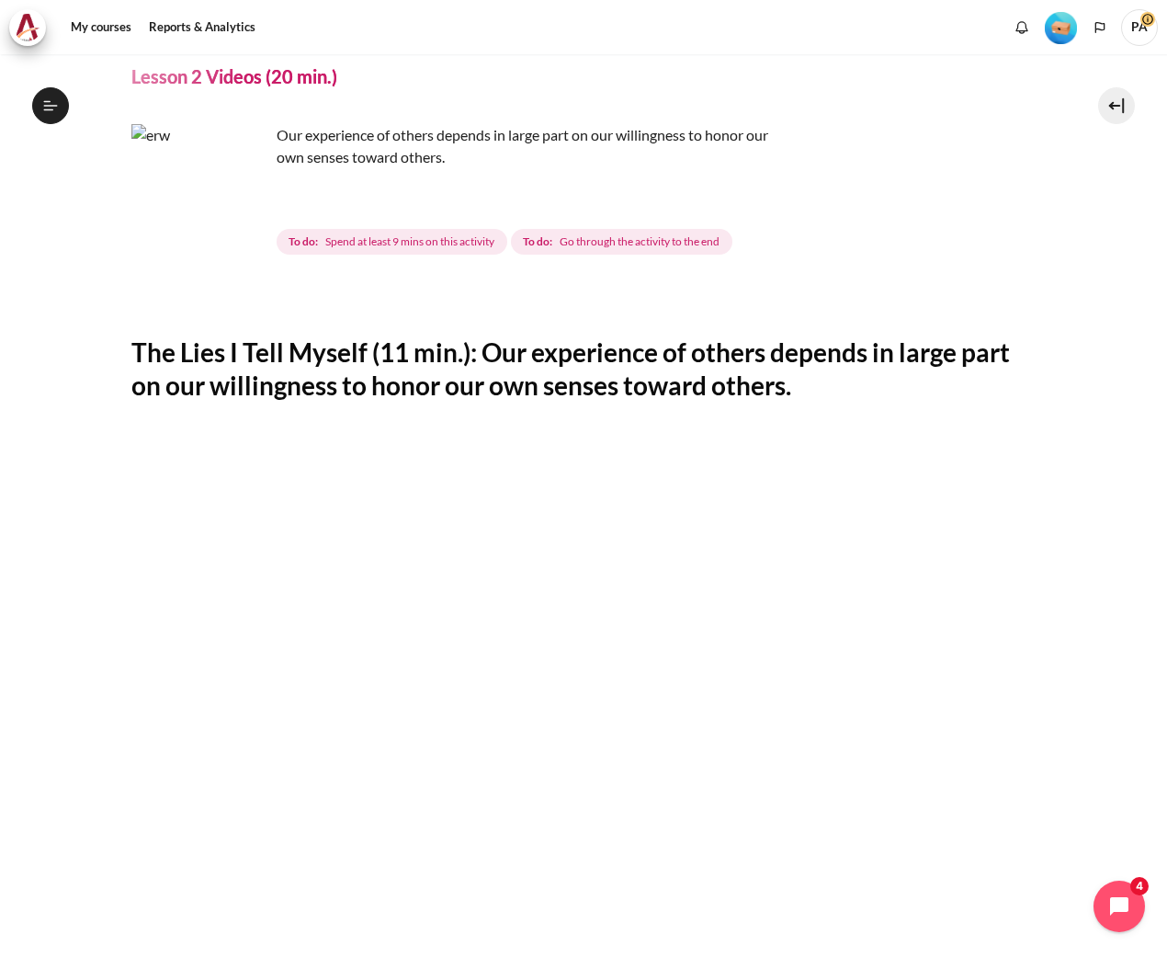
click at [1122, 632] on section "My courses SG Batch 2 Lesson 2: Radical Self-Awareness Lesson 2 Videos (20 min.…" at bounding box center [584, 656] width 1140 height 1335
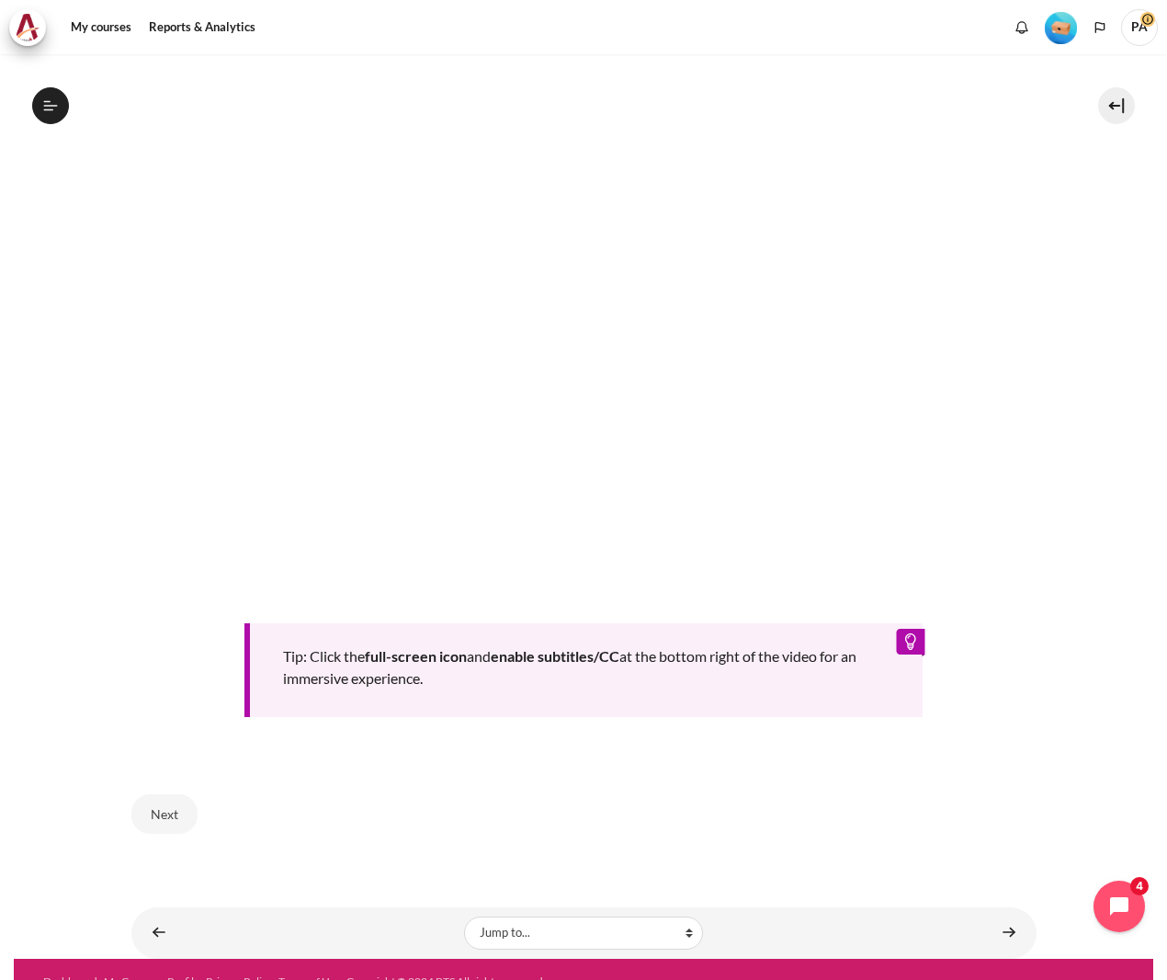
scroll to position [431, 0]
click at [157, 800] on button "Next" at bounding box center [164, 812] width 66 height 39
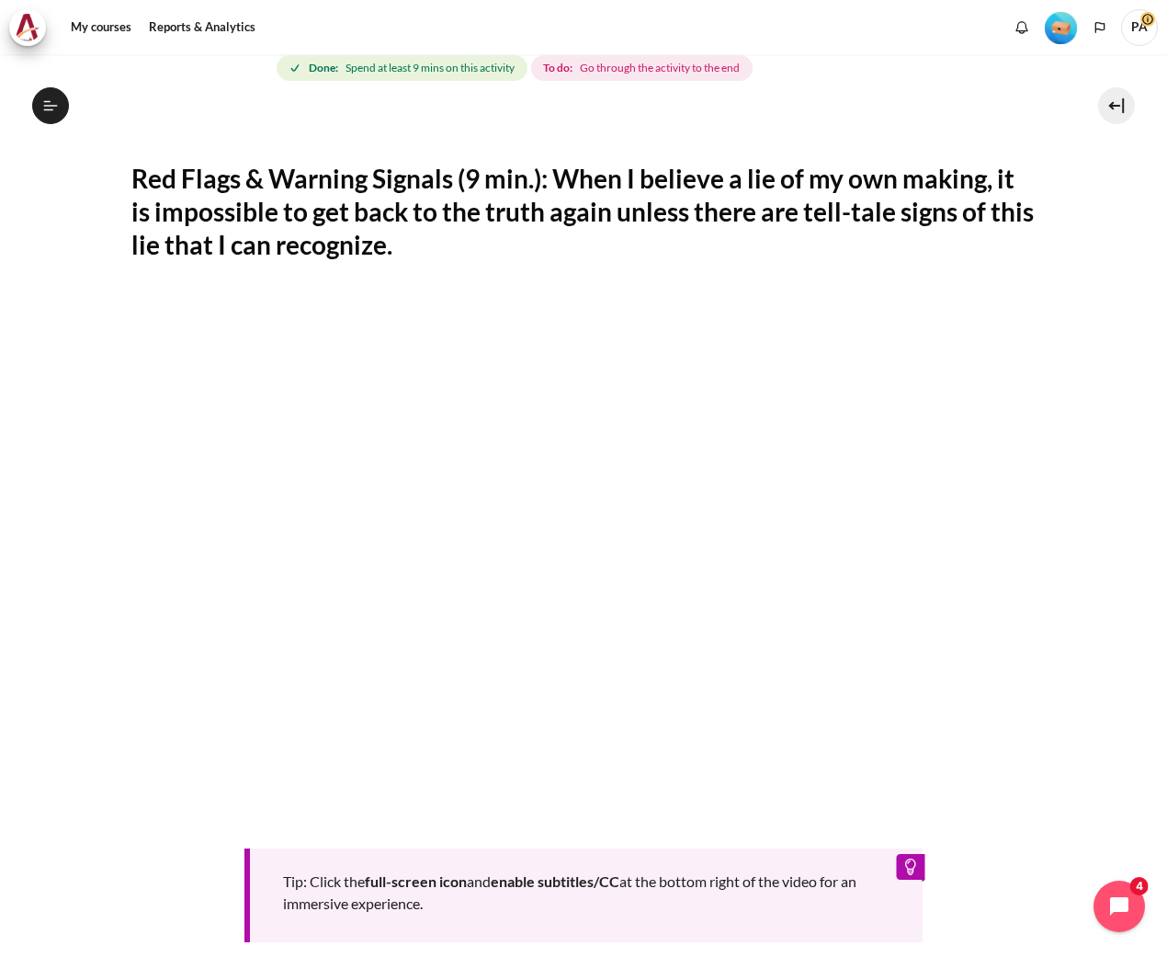
scroll to position [237, 0]
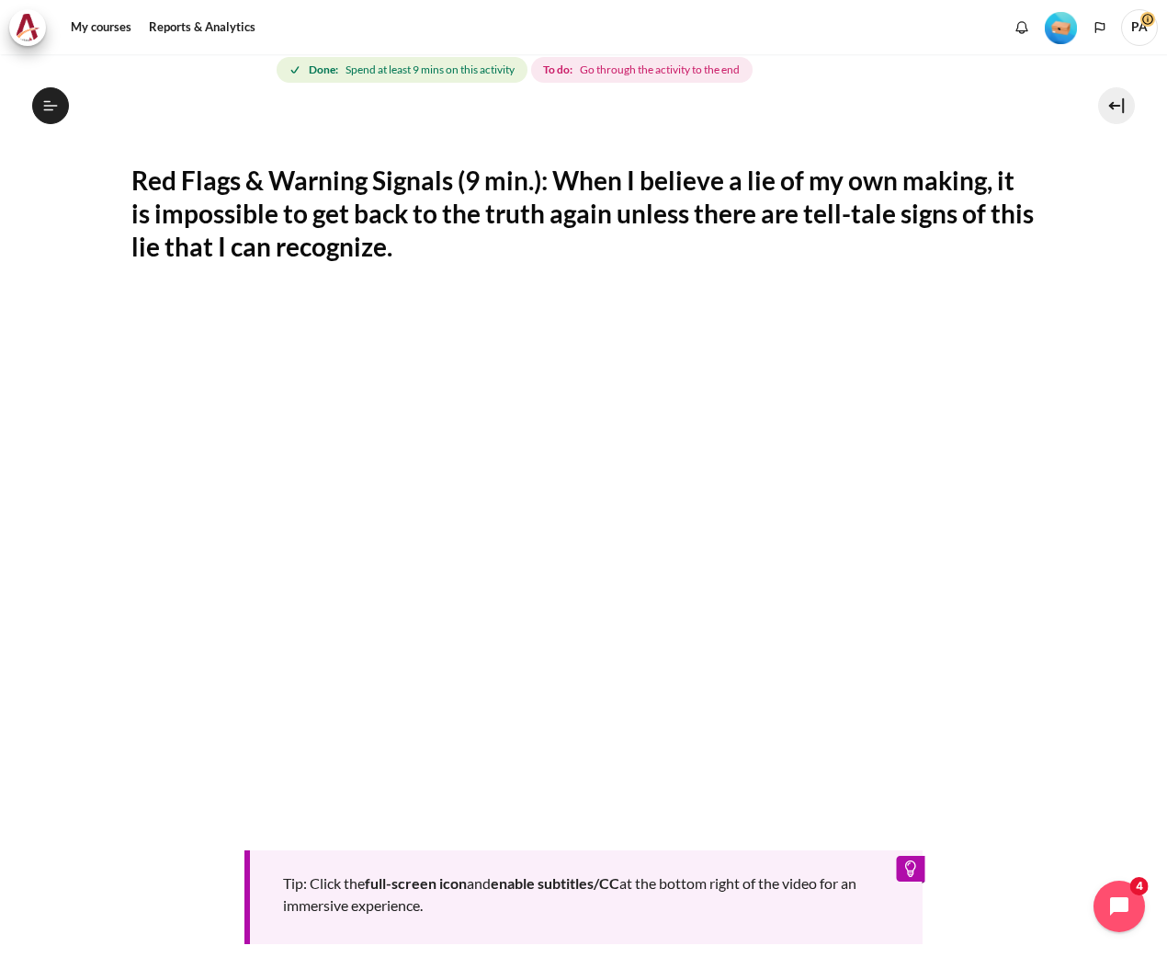
drag, startPoint x: 467, startPoint y: 253, endPoint x: 133, endPoint y: 188, distance: 339.8
click at [133, 188] on h2 "Red Flags & Warning Signals (9 min.): When I believe a lie of my own making, it…" at bounding box center [583, 214] width 905 height 100
copy h2 "Red Flags & Warning Signals (9 min.): When I believe a lie of my own making, it…"
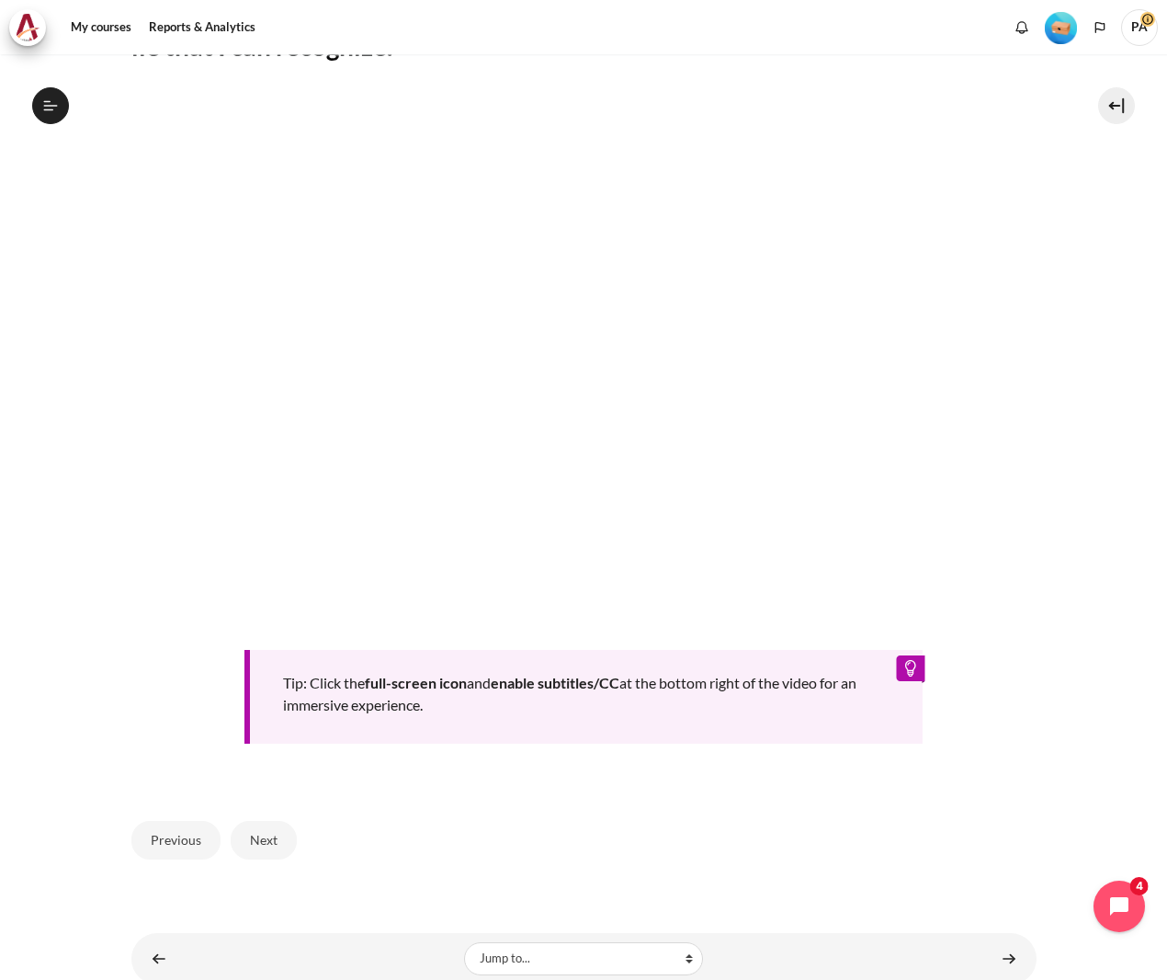
scroll to position [483, 0]
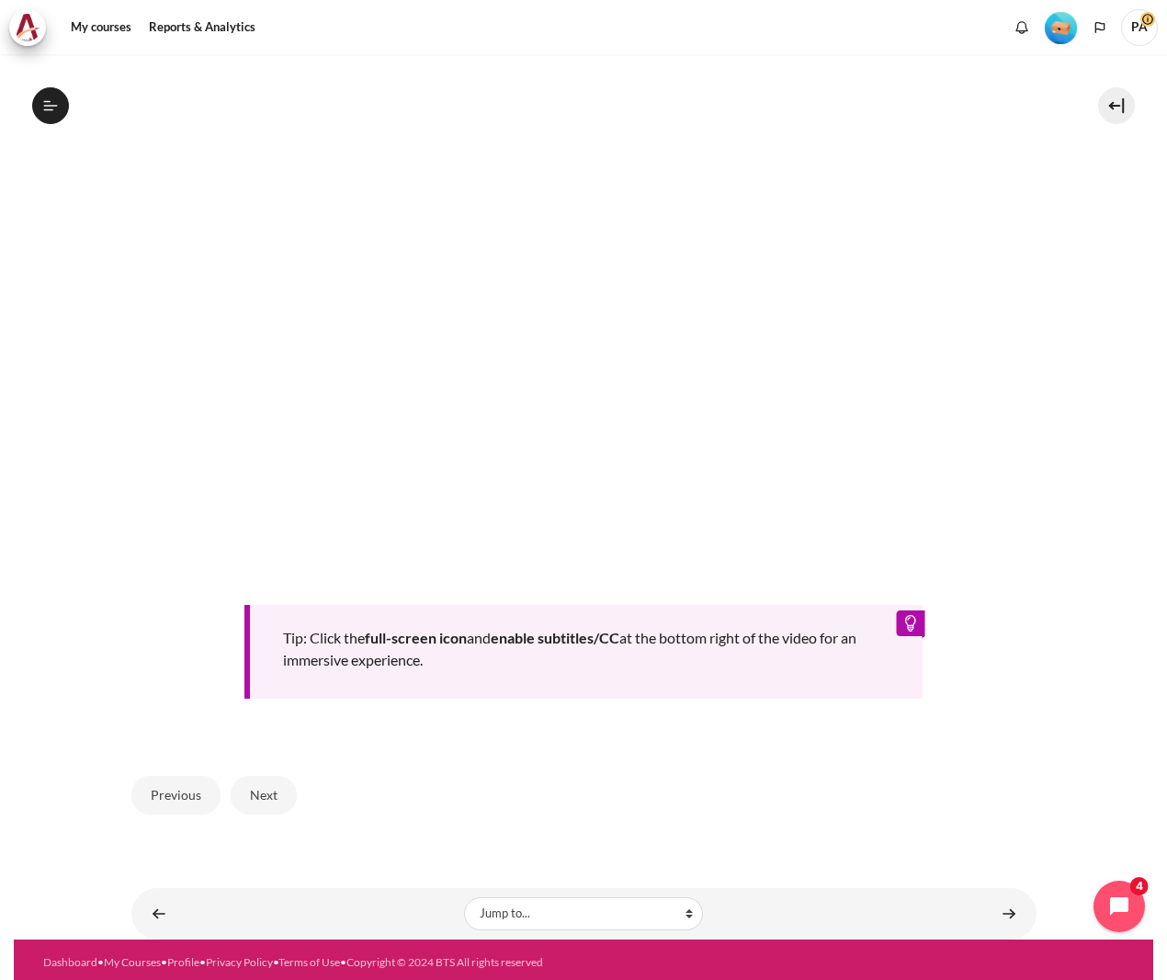
drag, startPoint x: 279, startPoint y: 789, endPoint x: 746, endPoint y: 693, distance: 476.6
click at [746, 693] on div "Red Flags & Warning Signals (9 min.): When I believe a lie of my own making, it…" at bounding box center [583, 351] width 905 height 964
click at [279, 787] on button "Next" at bounding box center [264, 795] width 66 height 39
click at [267, 796] on button "Next" at bounding box center [264, 795] width 66 height 39
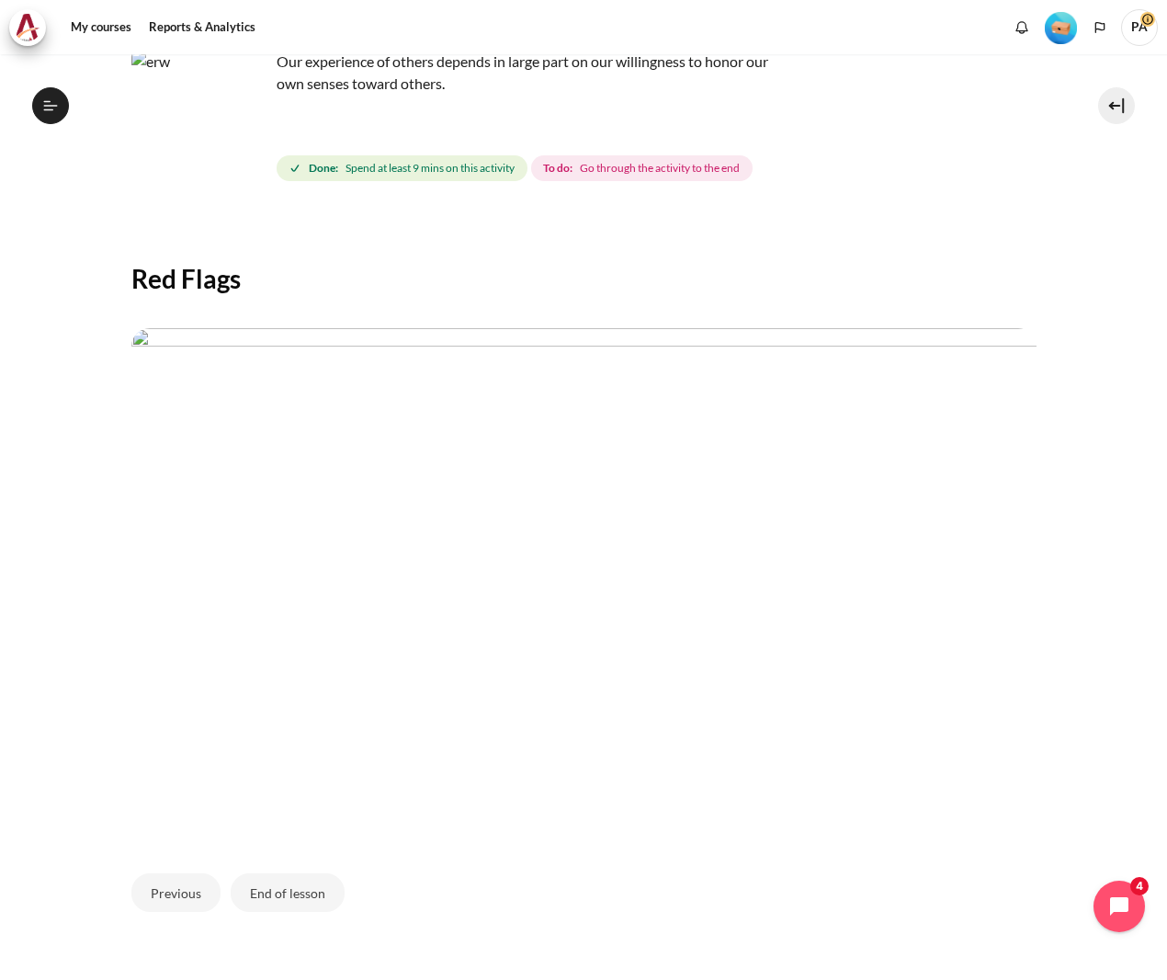
scroll to position [146, 0]
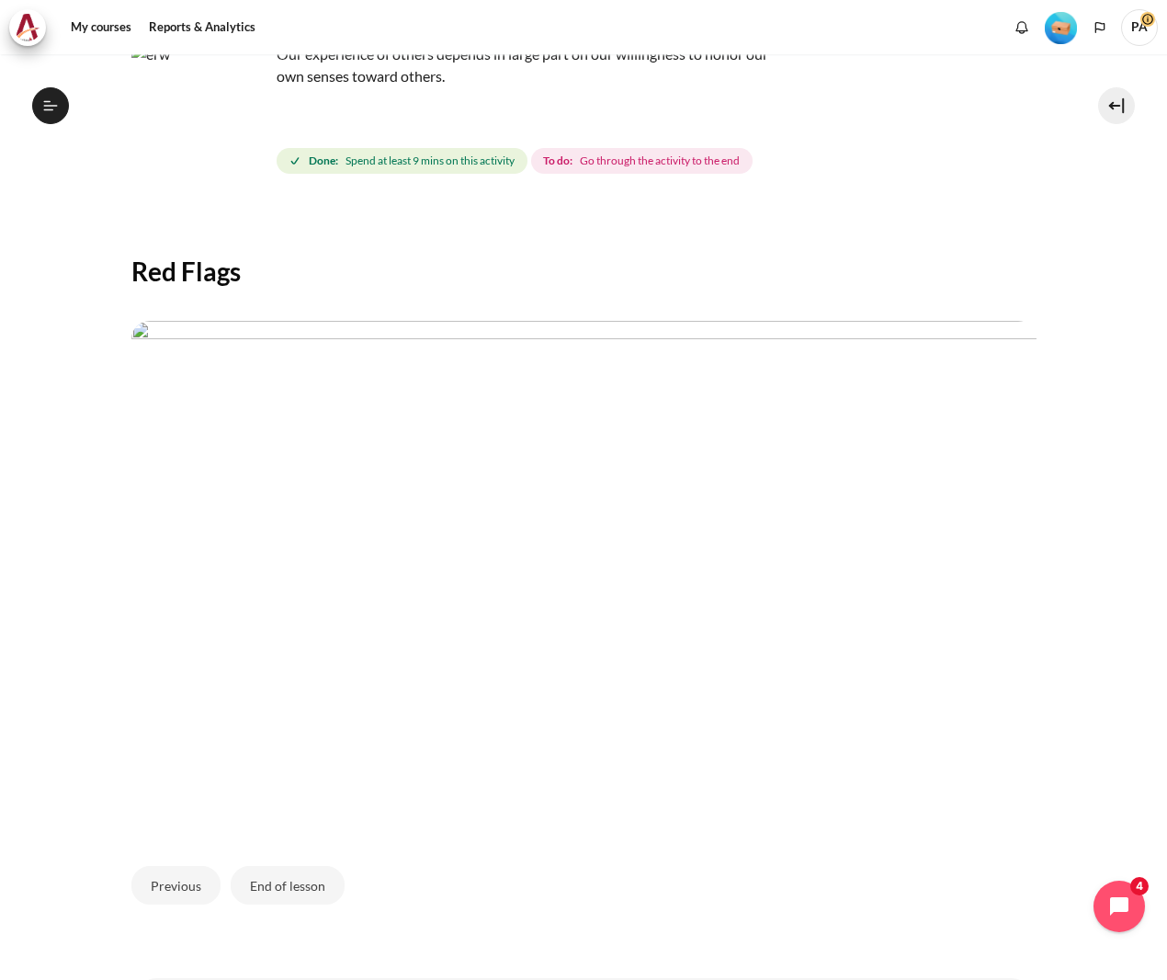
click at [345, 308] on div "Content" at bounding box center [583, 576] width 905 height 541
click at [307, 890] on button "End of lesson" at bounding box center [288, 885] width 114 height 39
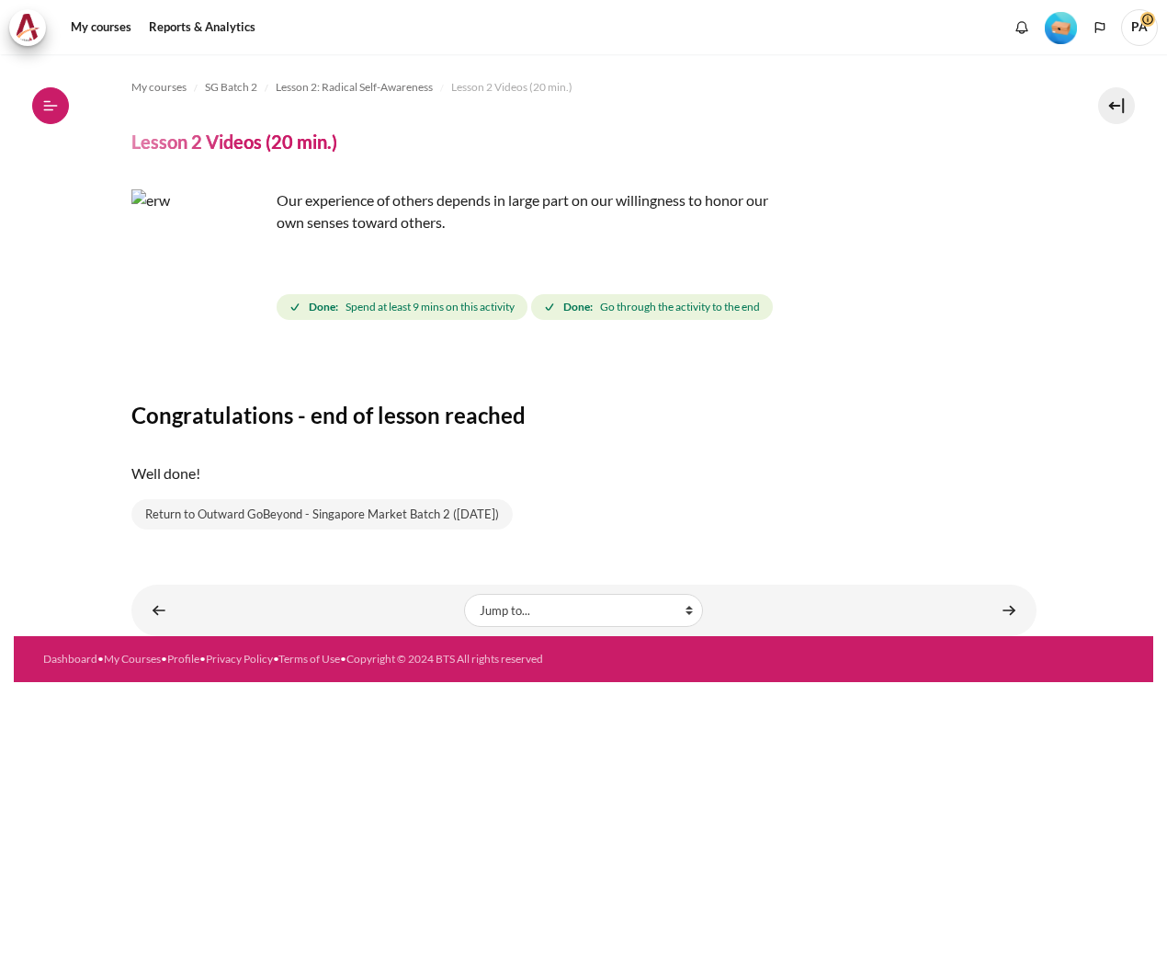
click at [57, 111] on icon at bounding box center [50, 105] width 17 height 17
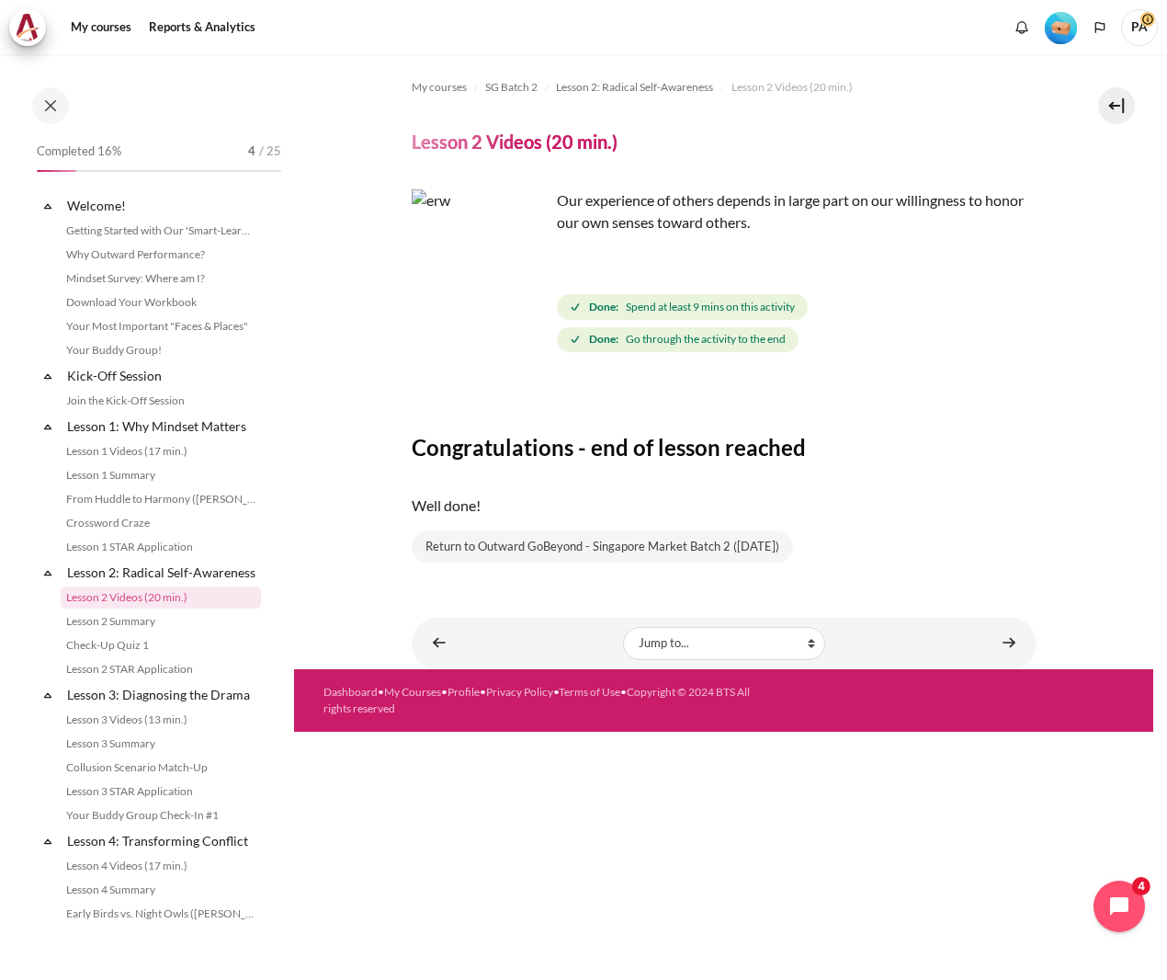
scroll to position [83, 0]
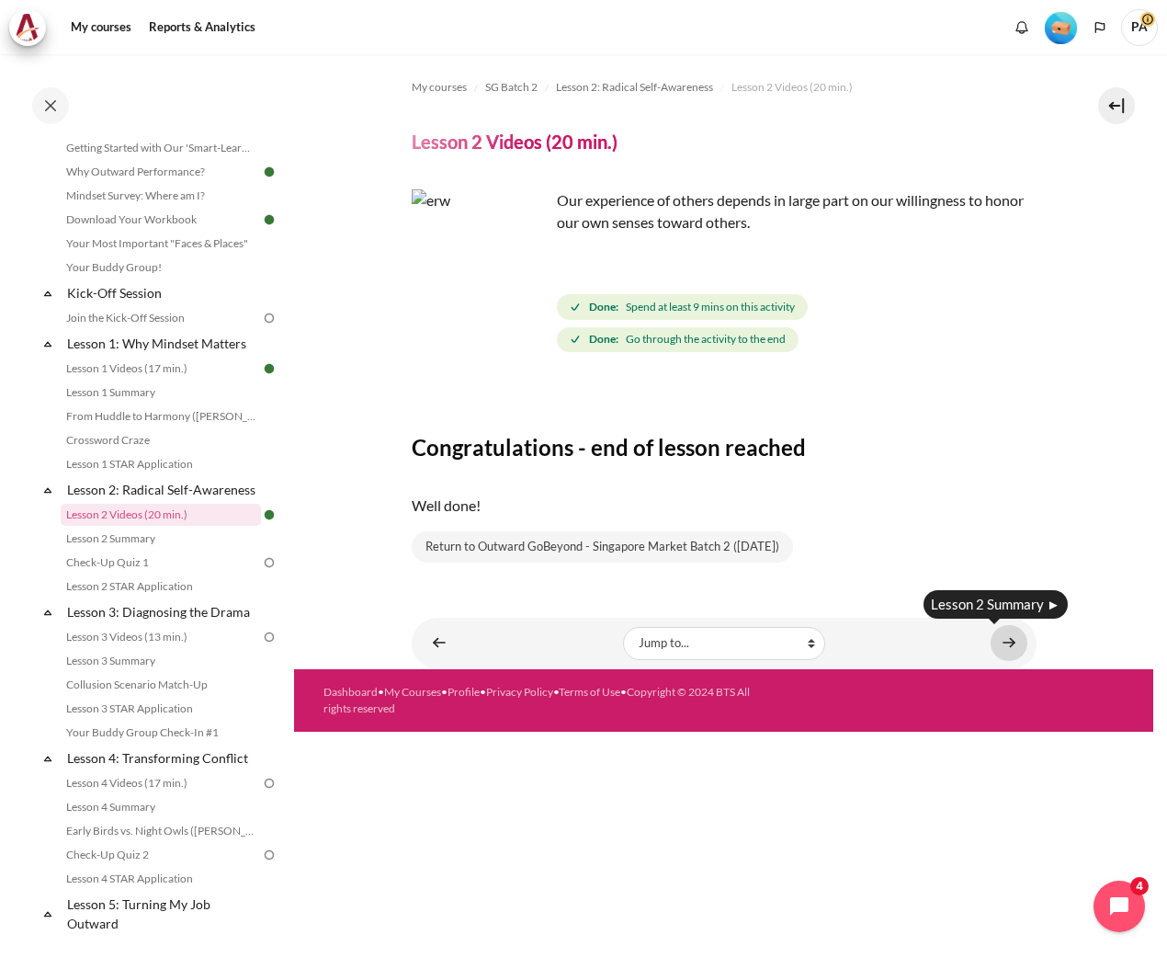
click at [1007, 648] on link "Content" at bounding box center [1009, 643] width 37 height 36
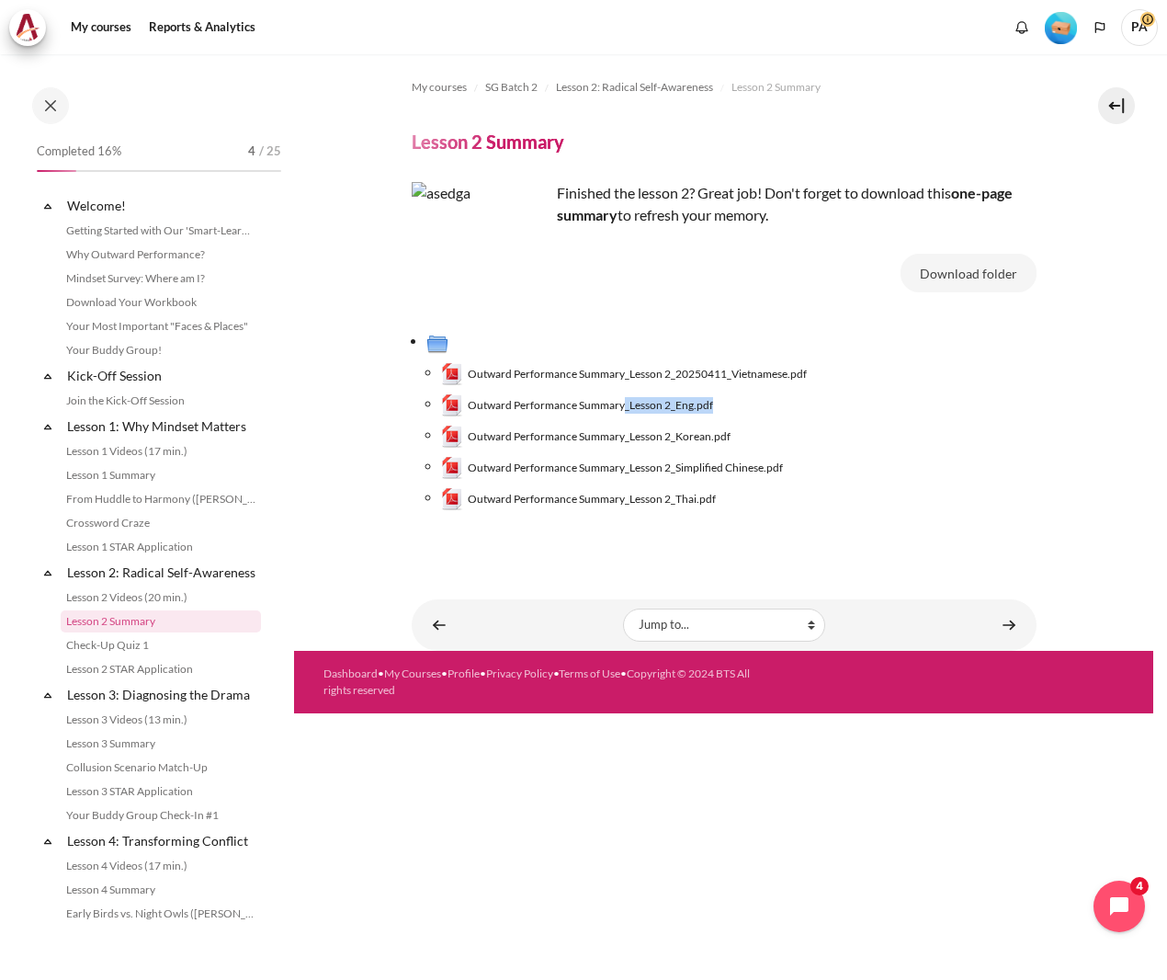
scroll to position [107, 0]
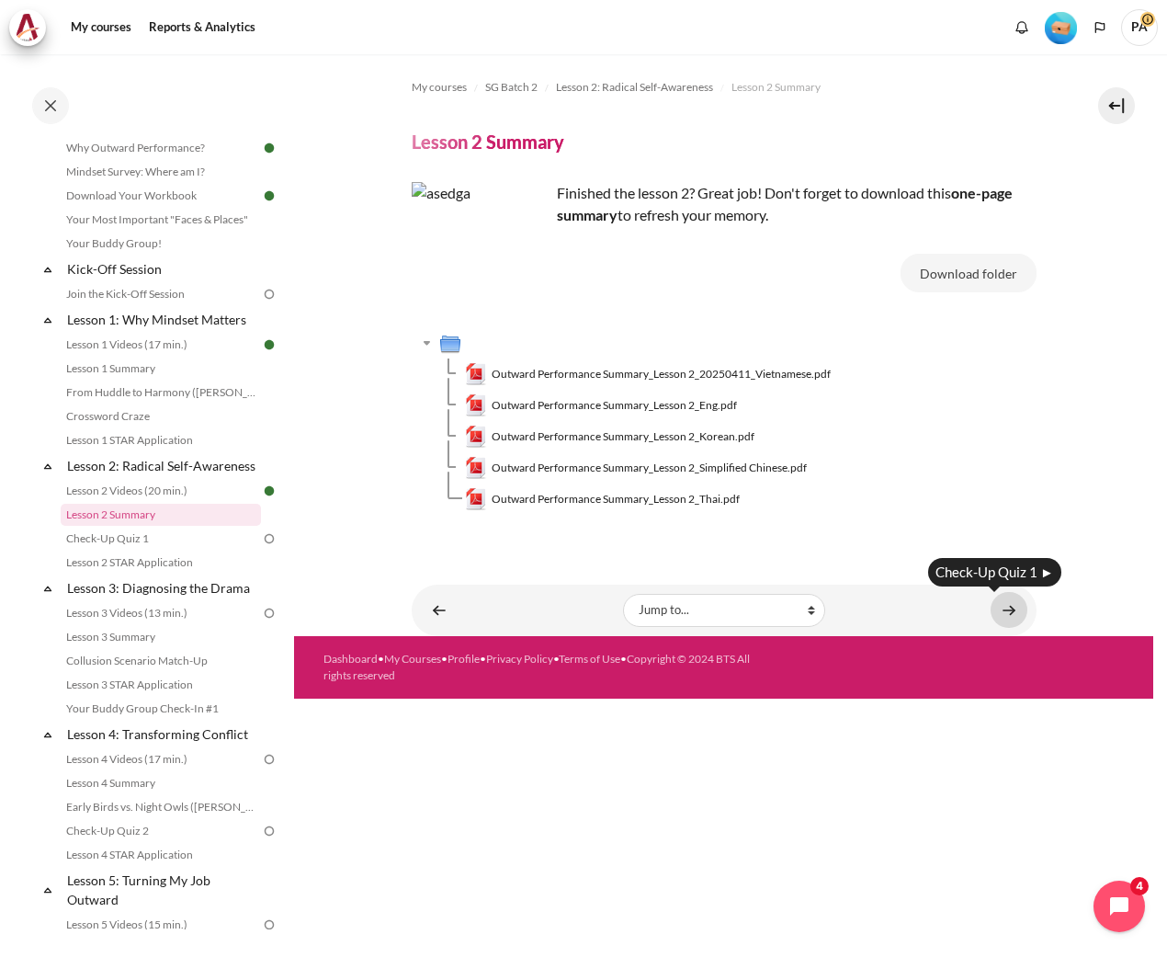
click at [1011, 609] on link "Content" at bounding box center [1009, 610] width 37 height 36
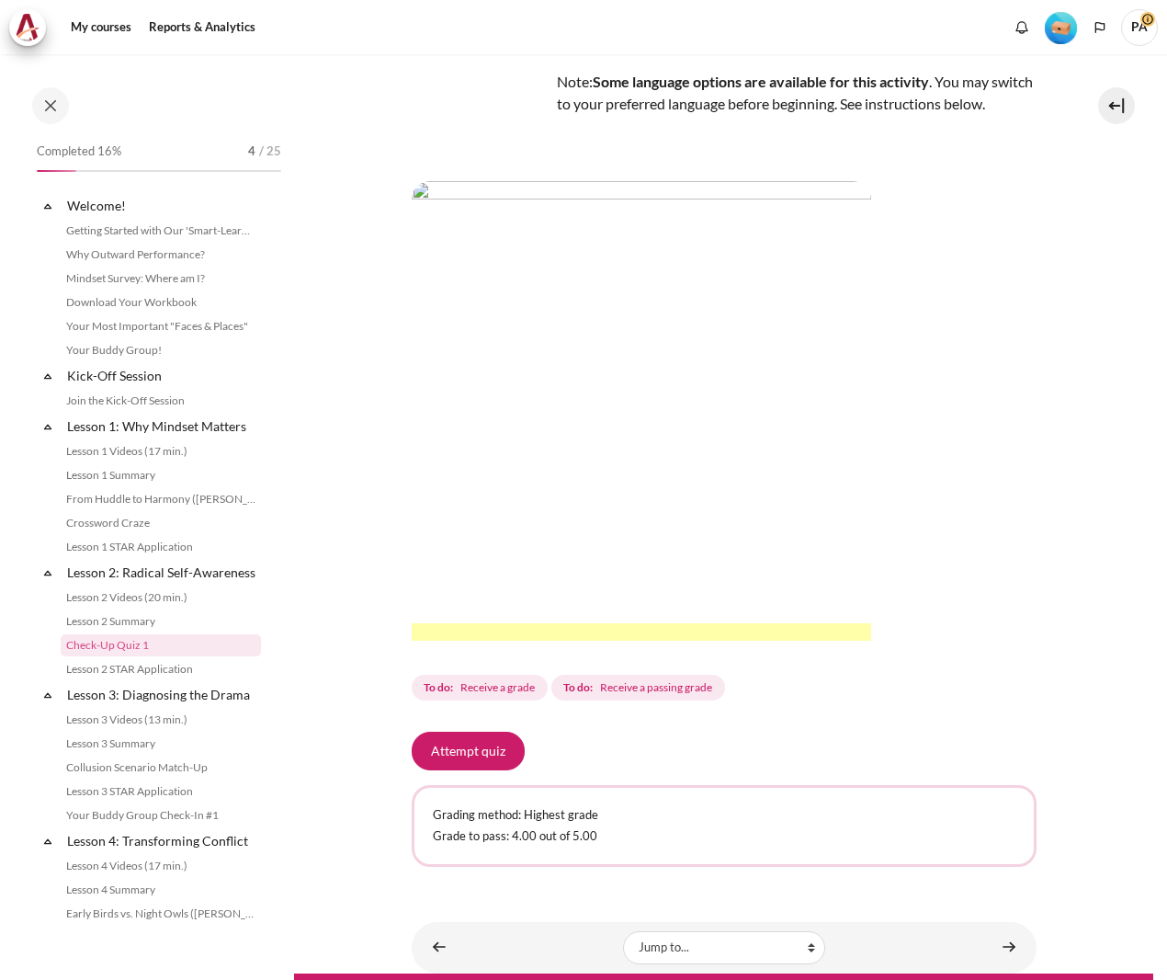
scroll to position [131, 0]
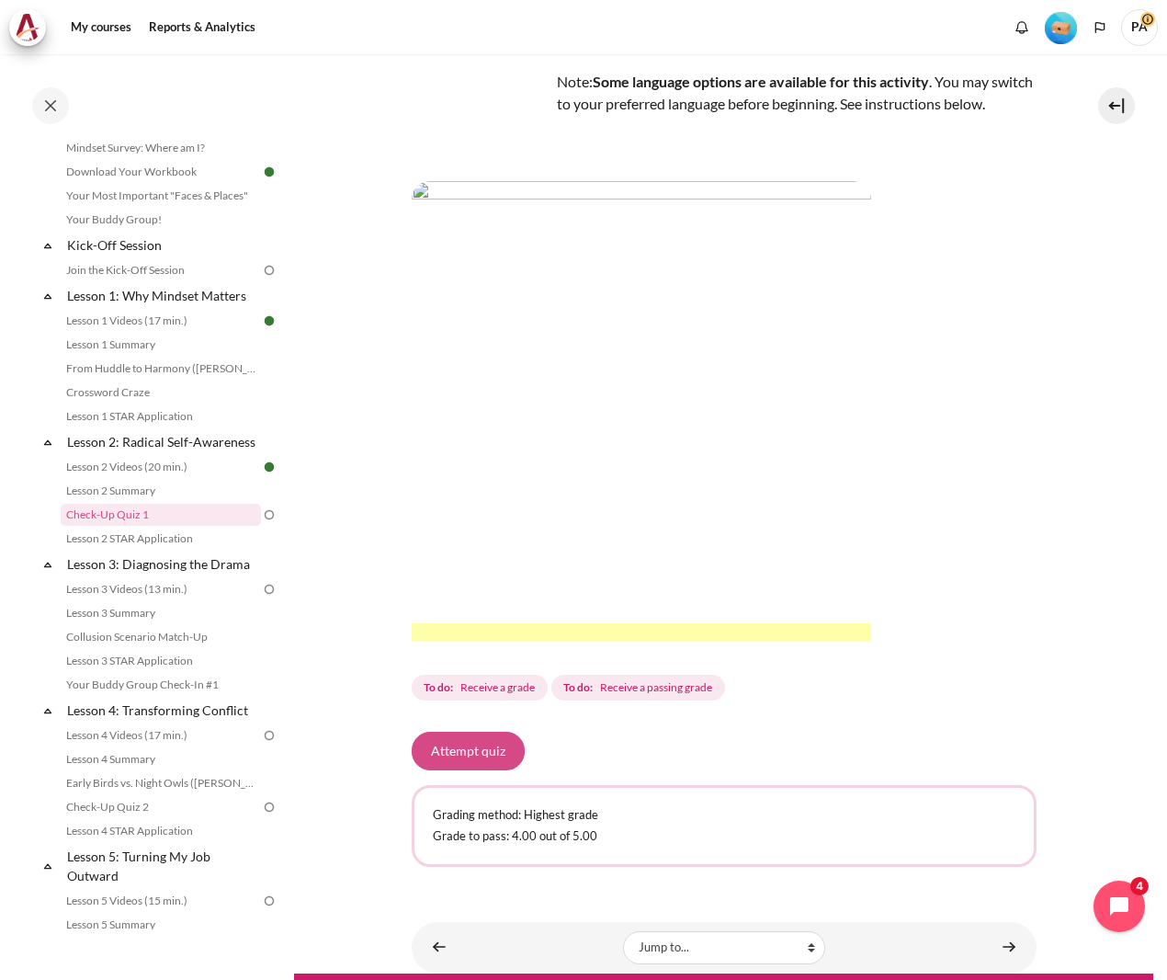
click at [496, 770] on button "Attempt quiz" at bounding box center [468, 751] width 113 height 39
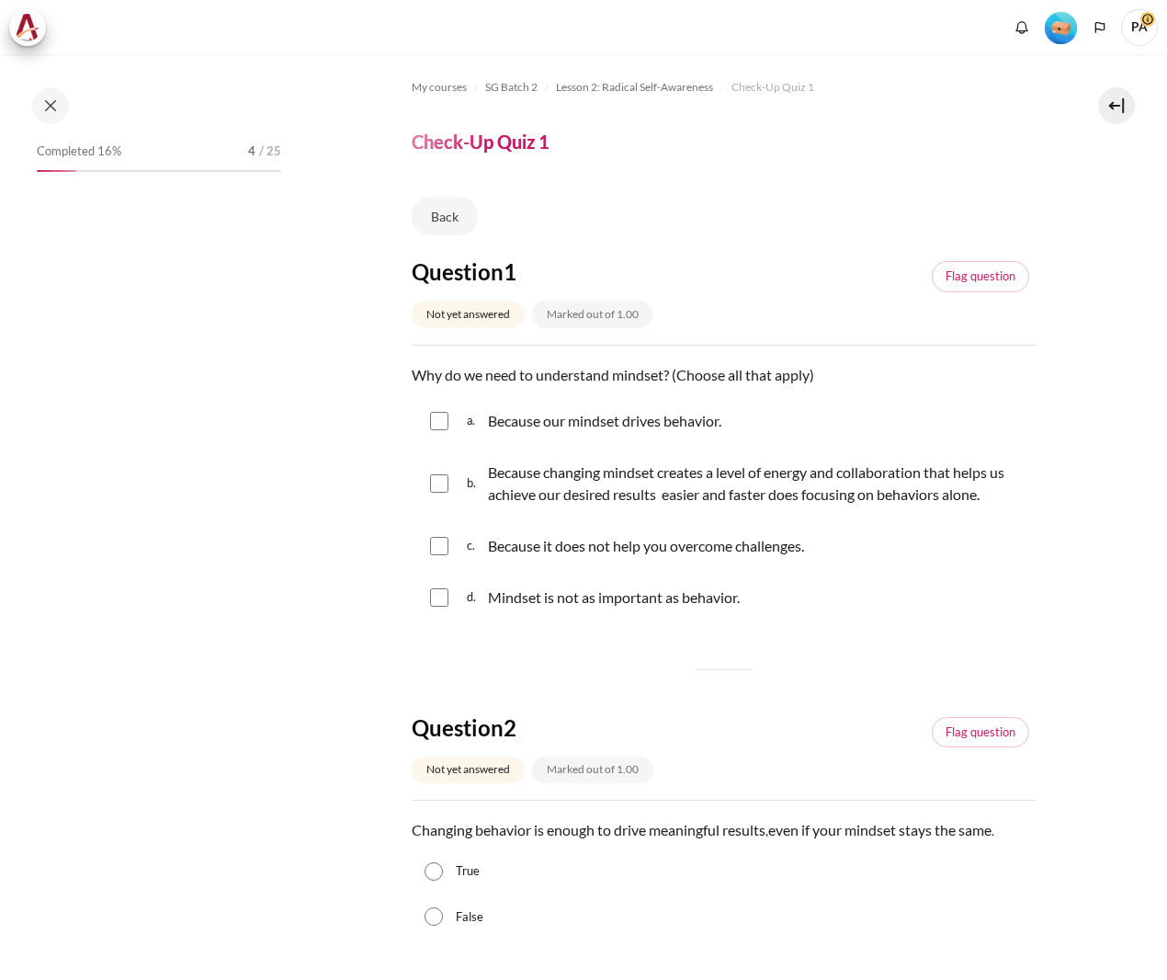
click at [644, 412] on p "Because our mindset drives behavior." at bounding box center [604, 421] width 233 height 22
click at [434, 425] on div "a. Because our mindset drives behavior." at bounding box center [724, 421] width 625 height 48
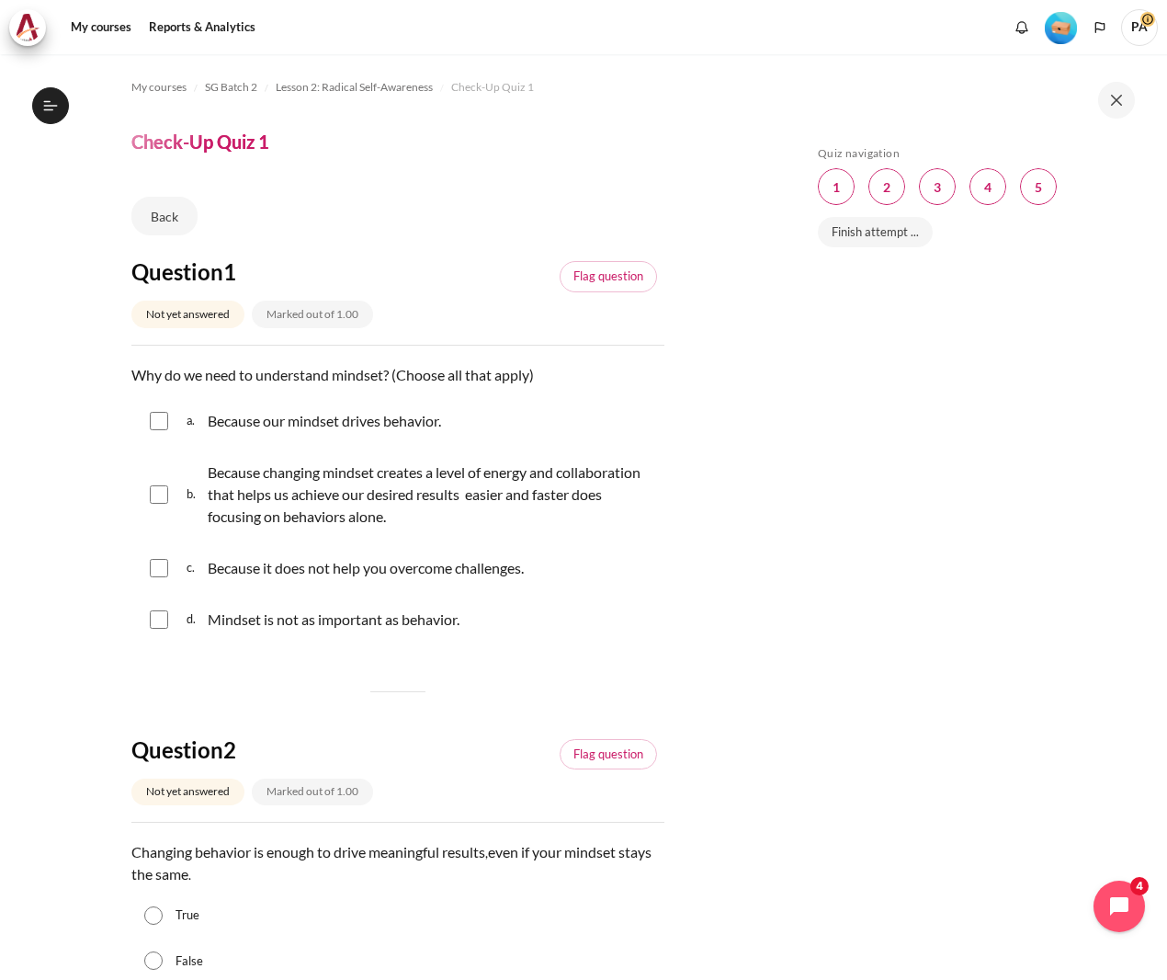
click at [162, 415] on input "Content" at bounding box center [159, 421] width 18 height 18
checkbox input "true"
click at [142, 497] on div "b. Because changing mindset creates a level of energy and collaboration that he…" at bounding box center [397, 495] width 533 height 92
click at [154, 495] on input "Content" at bounding box center [159, 494] width 18 height 18
checkbox input "true"
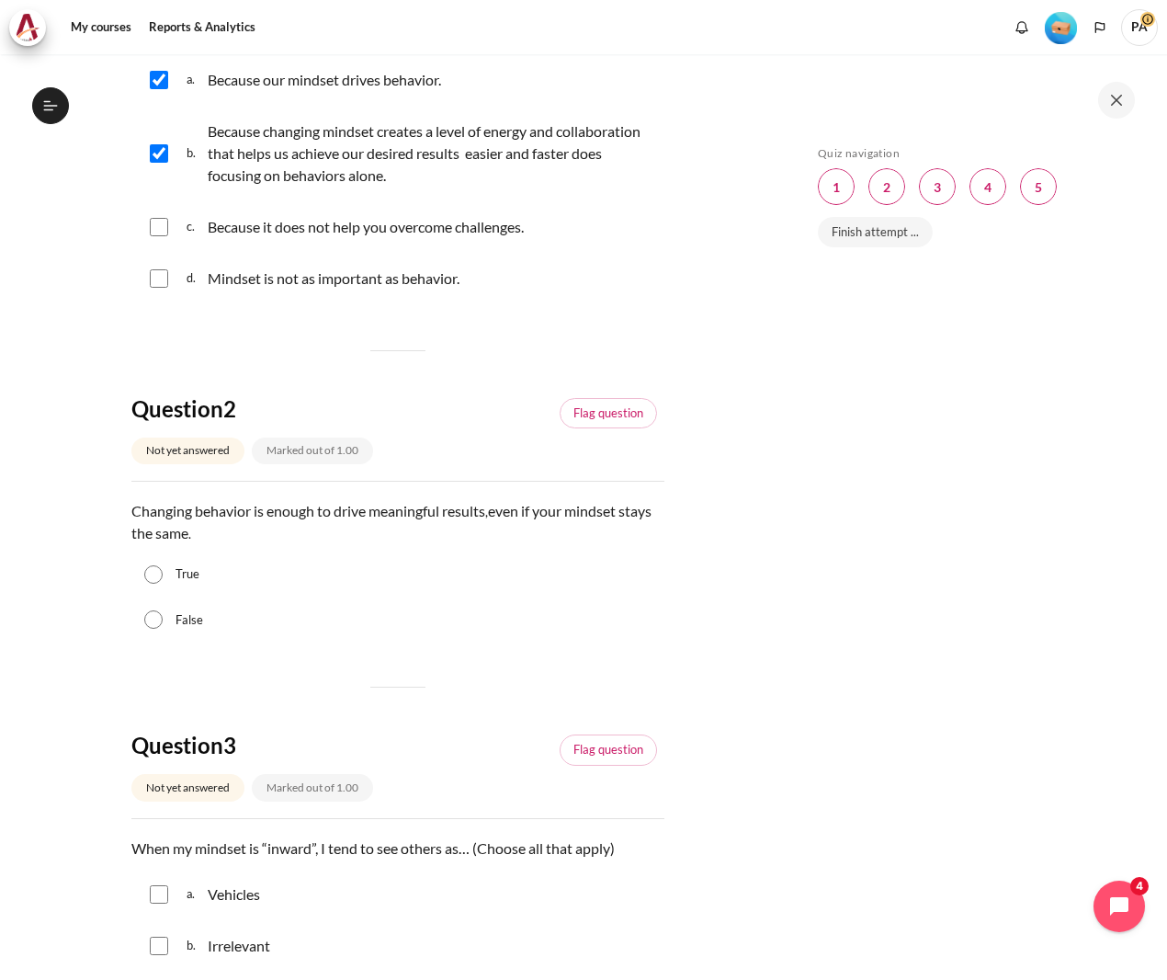
scroll to position [342, 0]
click at [157, 619] on input "False" at bounding box center [153, 618] width 18 height 18
radio input "true"
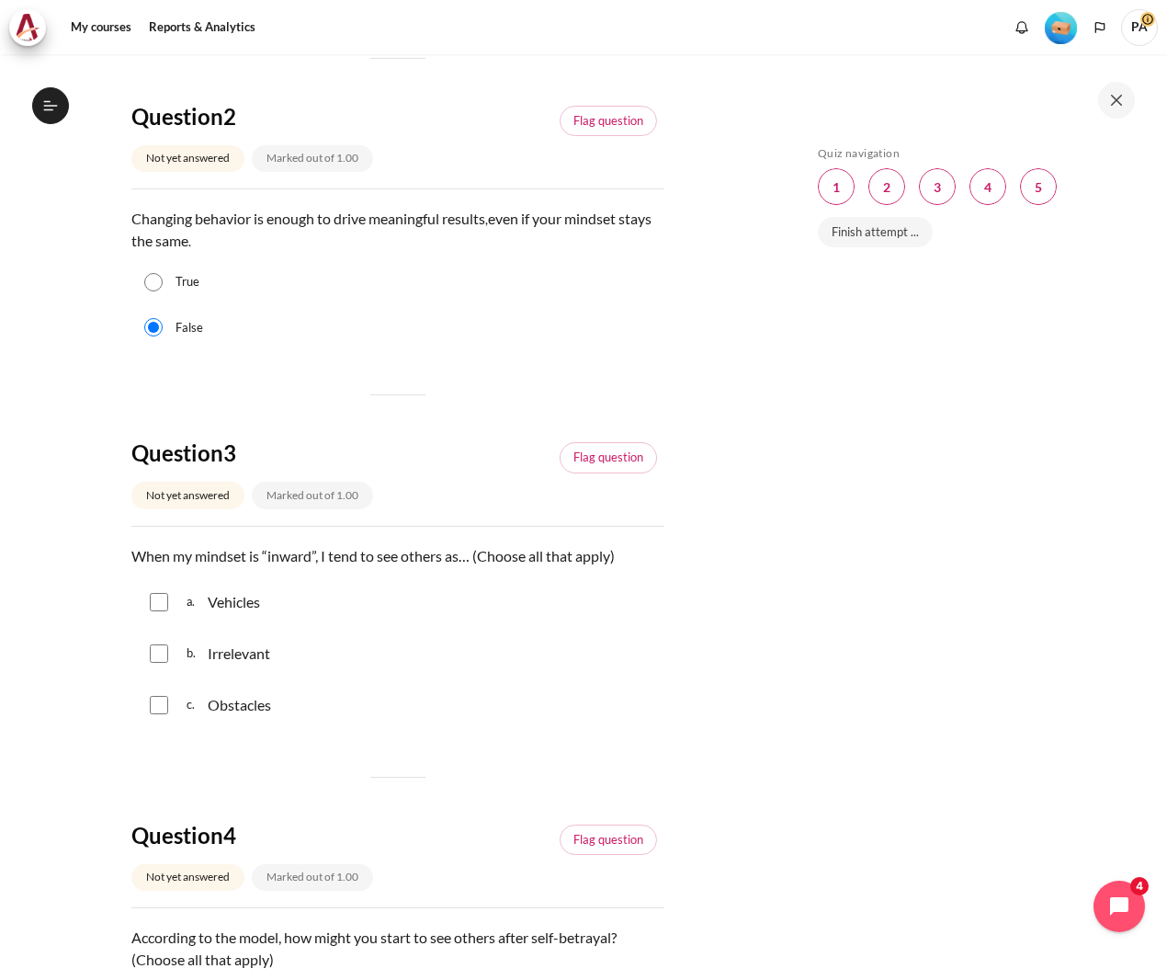
scroll to position [634, 0]
click at [157, 603] on input "Content" at bounding box center [159, 601] width 18 height 18
checkbox input "true"
click at [160, 708] on input "Content" at bounding box center [159, 704] width 18 height 18
checkbox input "true"
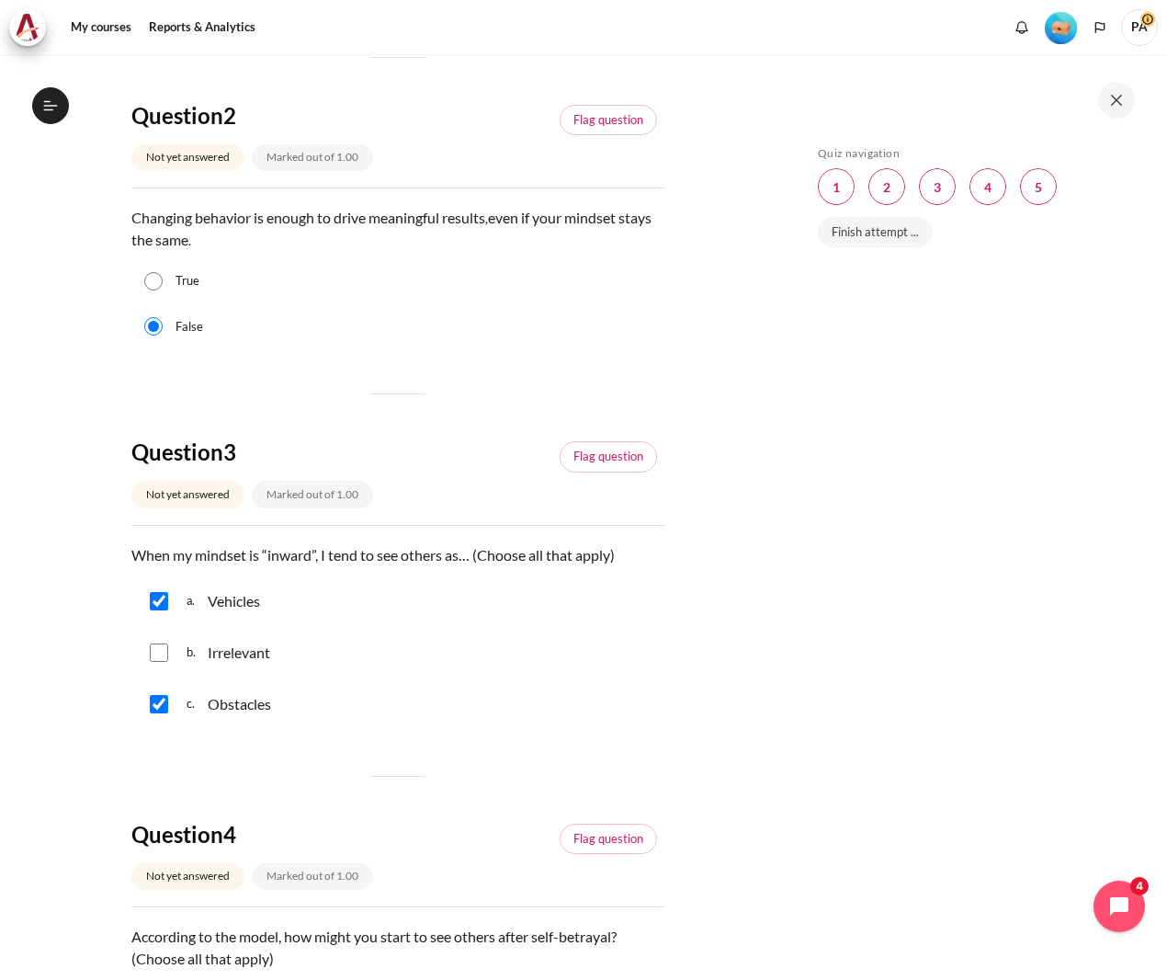
click at [156, 655] on input "Content" at bounding box center [159, 652] width 18 height 18
checkbox input "true"
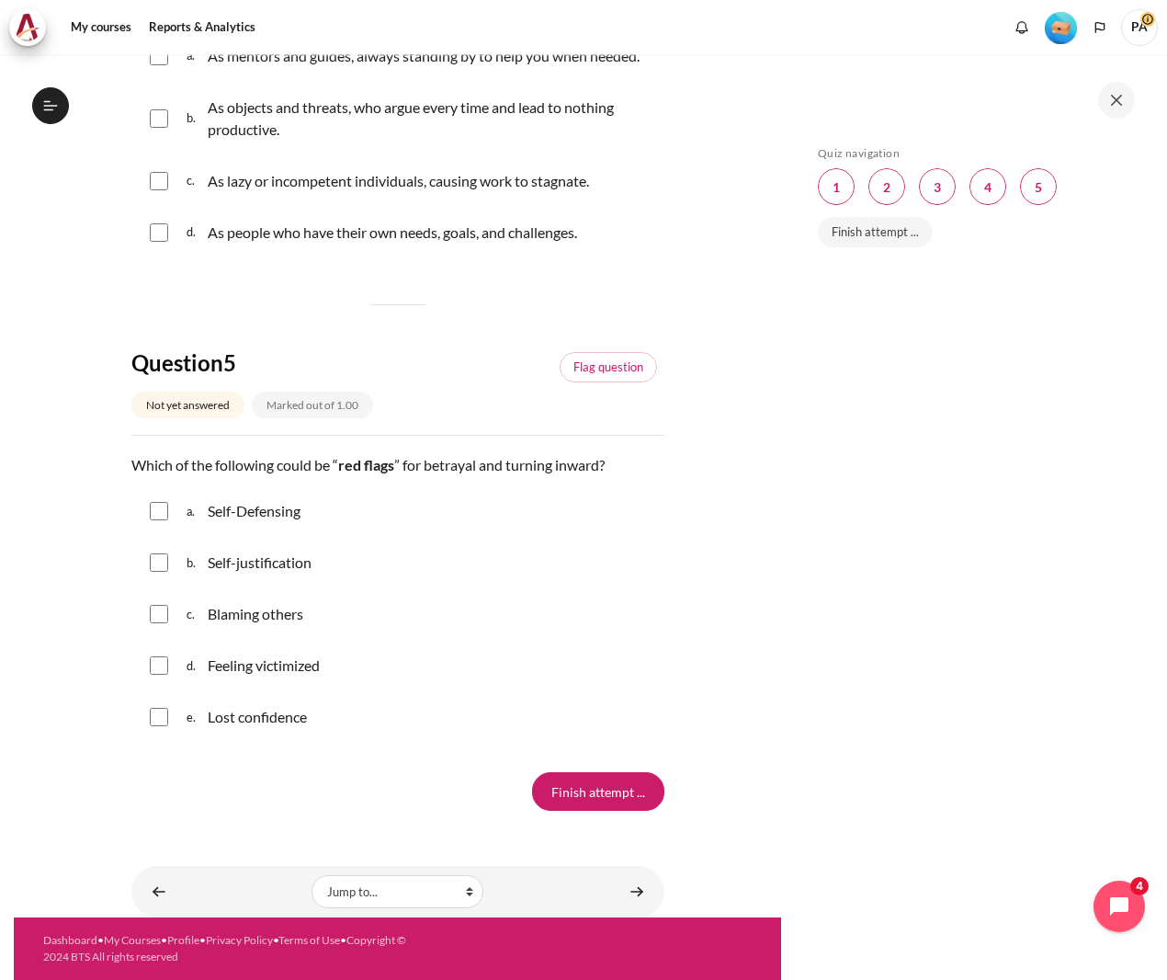
scroll to position [1600, 0]
click at [208, 526] on div "Self-Defensing" at bounding box center [254, 510] width 93 height 29
checkbox input "true"
click at [232, 636] on div "c. Blaming others" at bounding box center [397, 614] width 533 height 48
click at [241, 677] on p "Feeling victimized" at bounding box center [264, 665] width 112 height 22
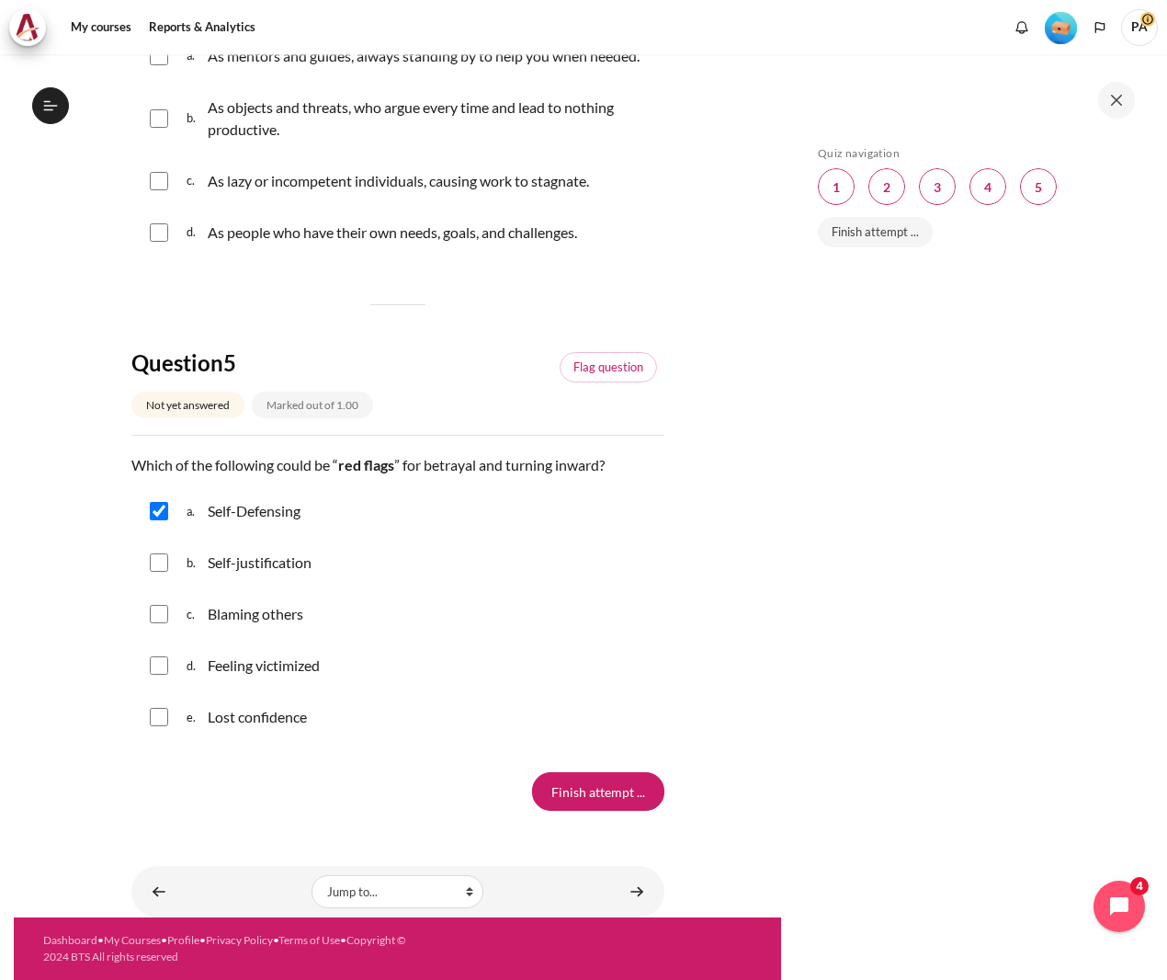
checkbox input "true"
click at [158, 614] on input "Content" at bounding box center [159, 614] width 18 height 18
checkbox input "true"
click at [151, 190] on input "Content" at bounding box center [159, 181] width 18 height 18
checkbox input "true"
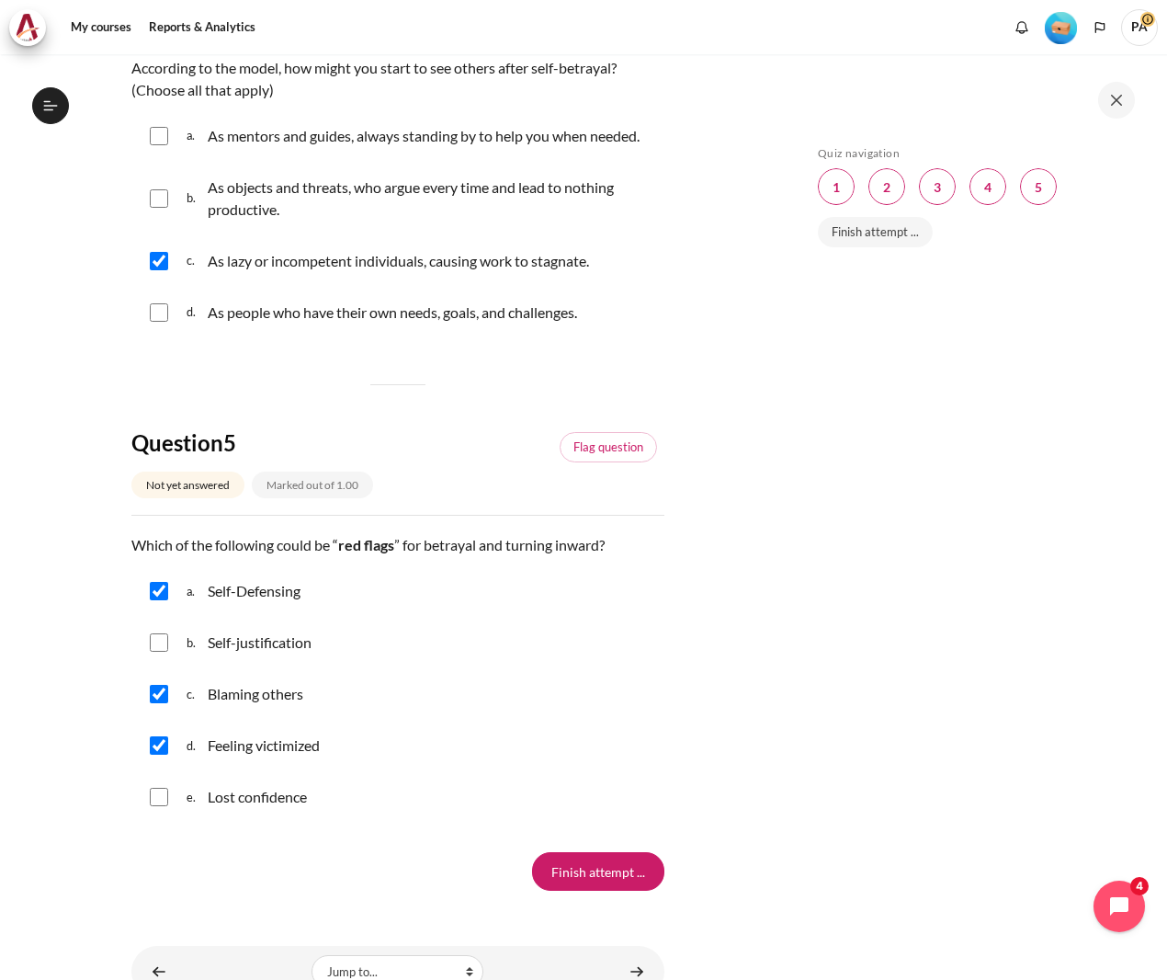
scroll to position [1502, 0]
click at [160, 209] on input "Content" at bounding box center [159, 199] width 18 height 18
checkbox input "true"
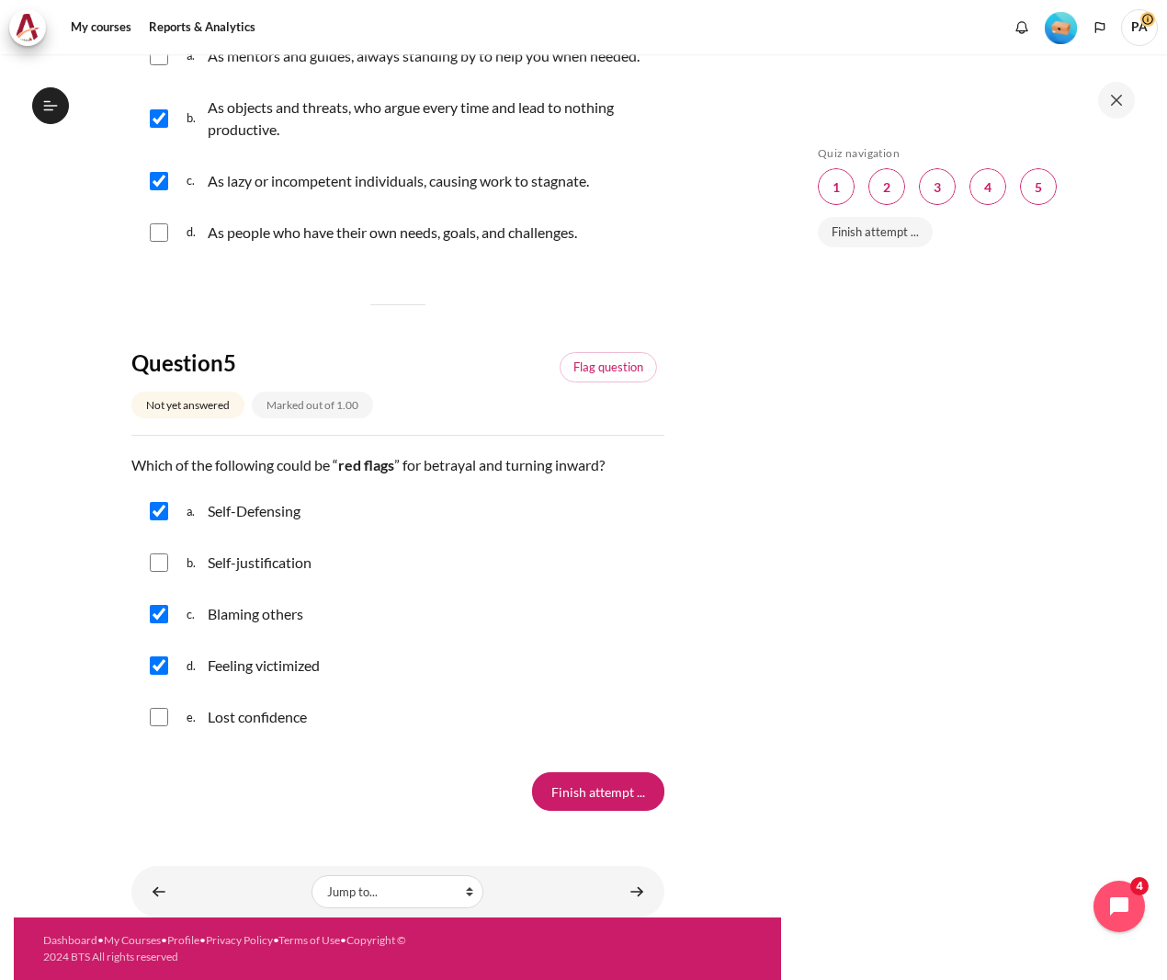
scroll to position [1600, 0]
click at [156, 716] on input "Content" at bounding box center [159, 717] width 18 height 18
checkbox input "true"
click at [574, 790] on input "Finish attempt ..." at bounding box center [598, 791] width 132 height 39
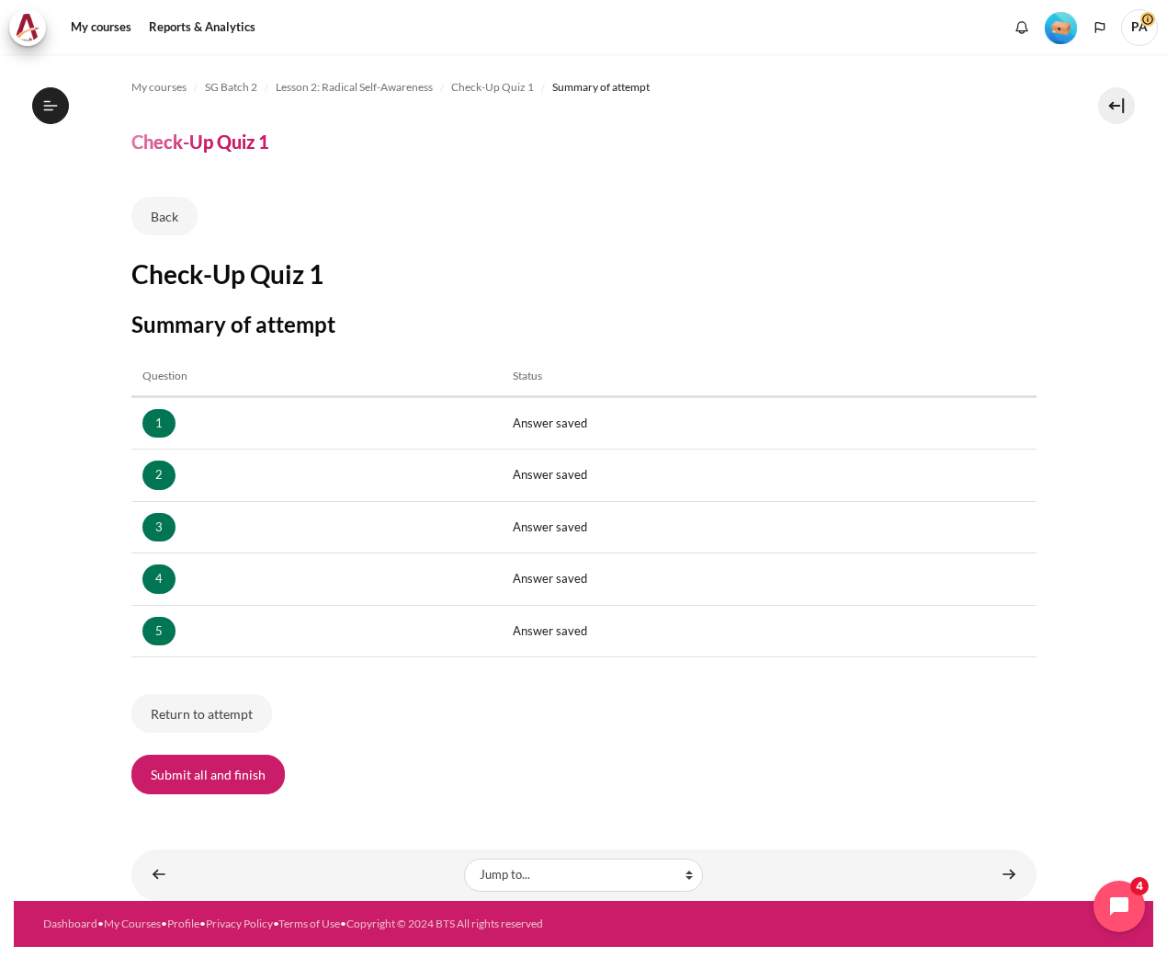
scroll to position [131, 0]
click at [224, 789] on button "Submit all and finish" at bounding box center [208, 774] width 154 height 39
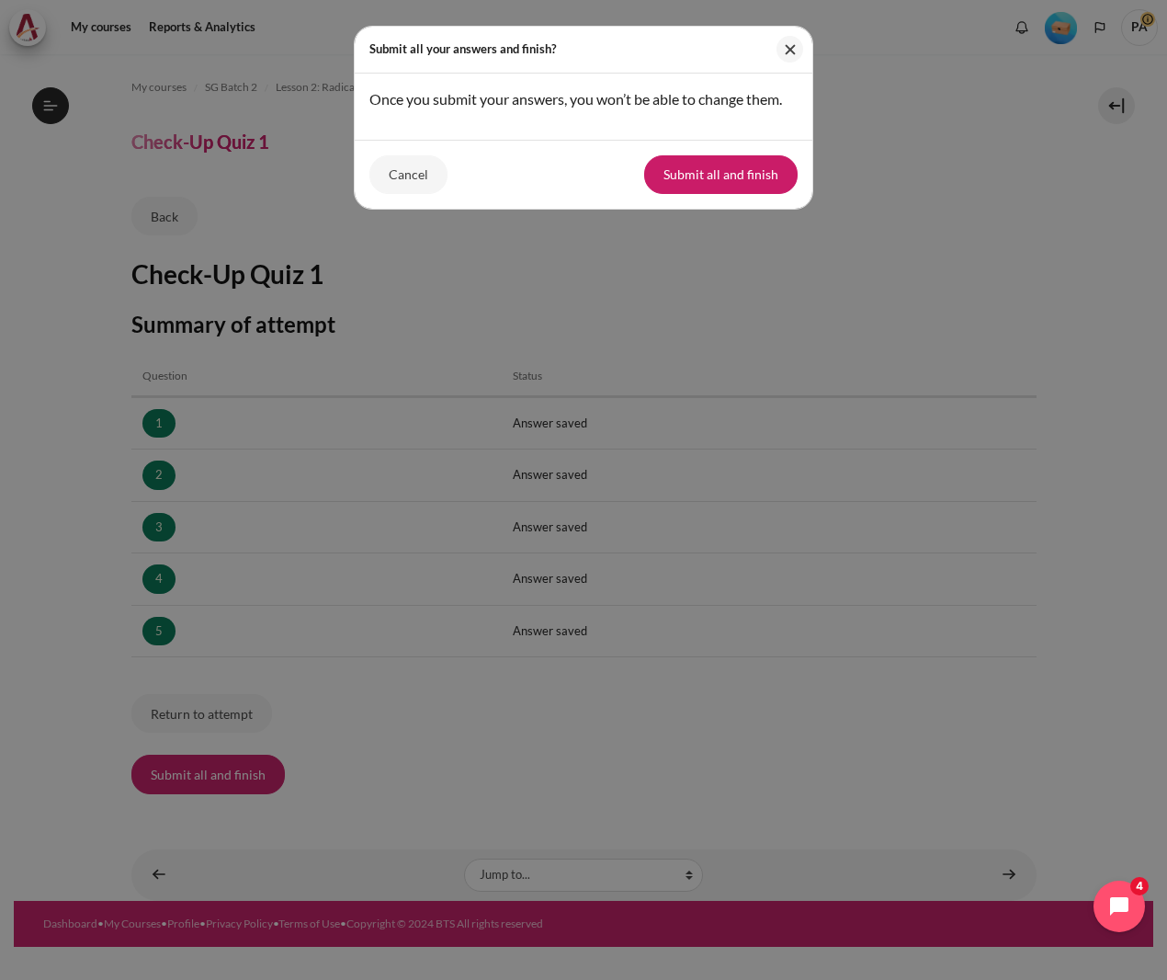
click at [772, 167] on button "Submit all and finish" at bounding box center [721, 174] width 154 height 39
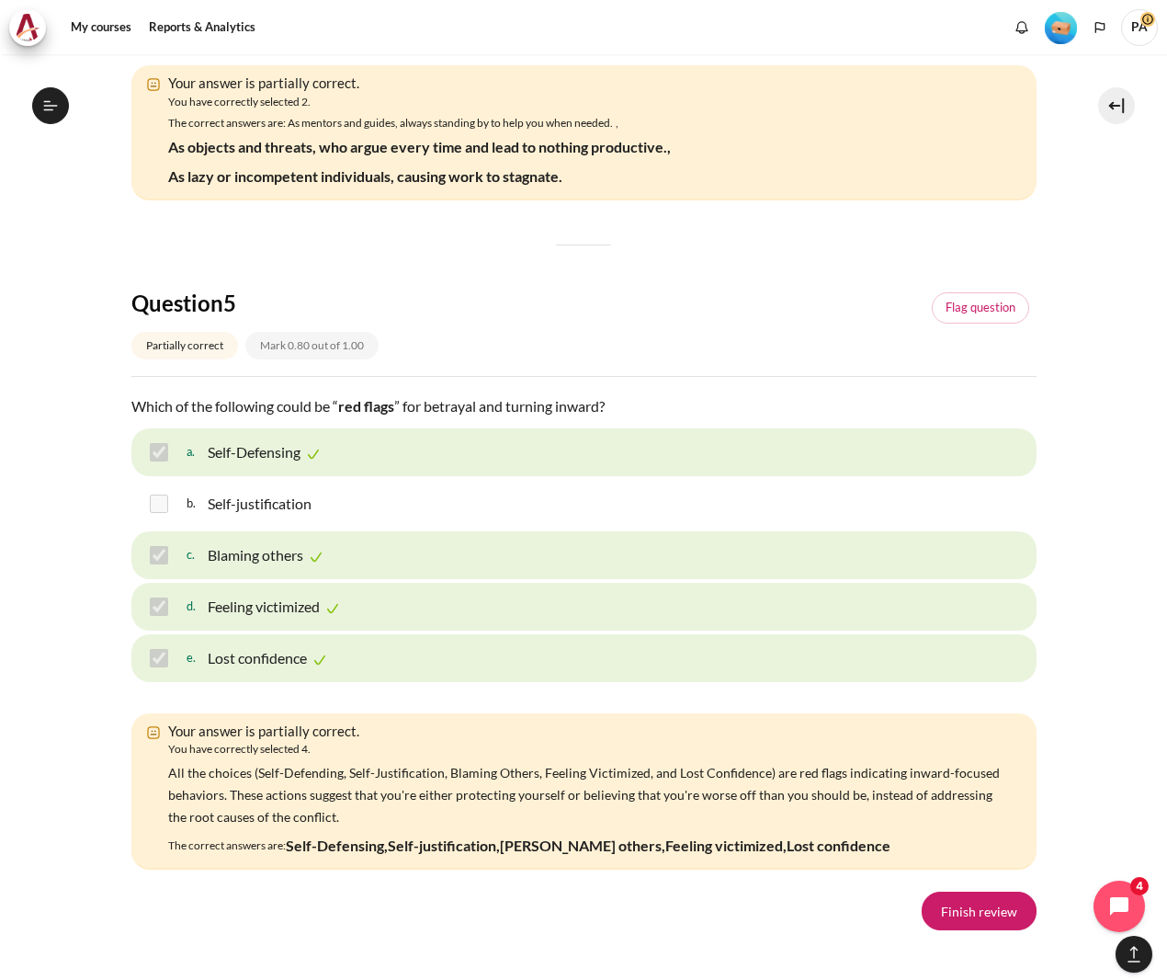
scroll to position [2216, 0]
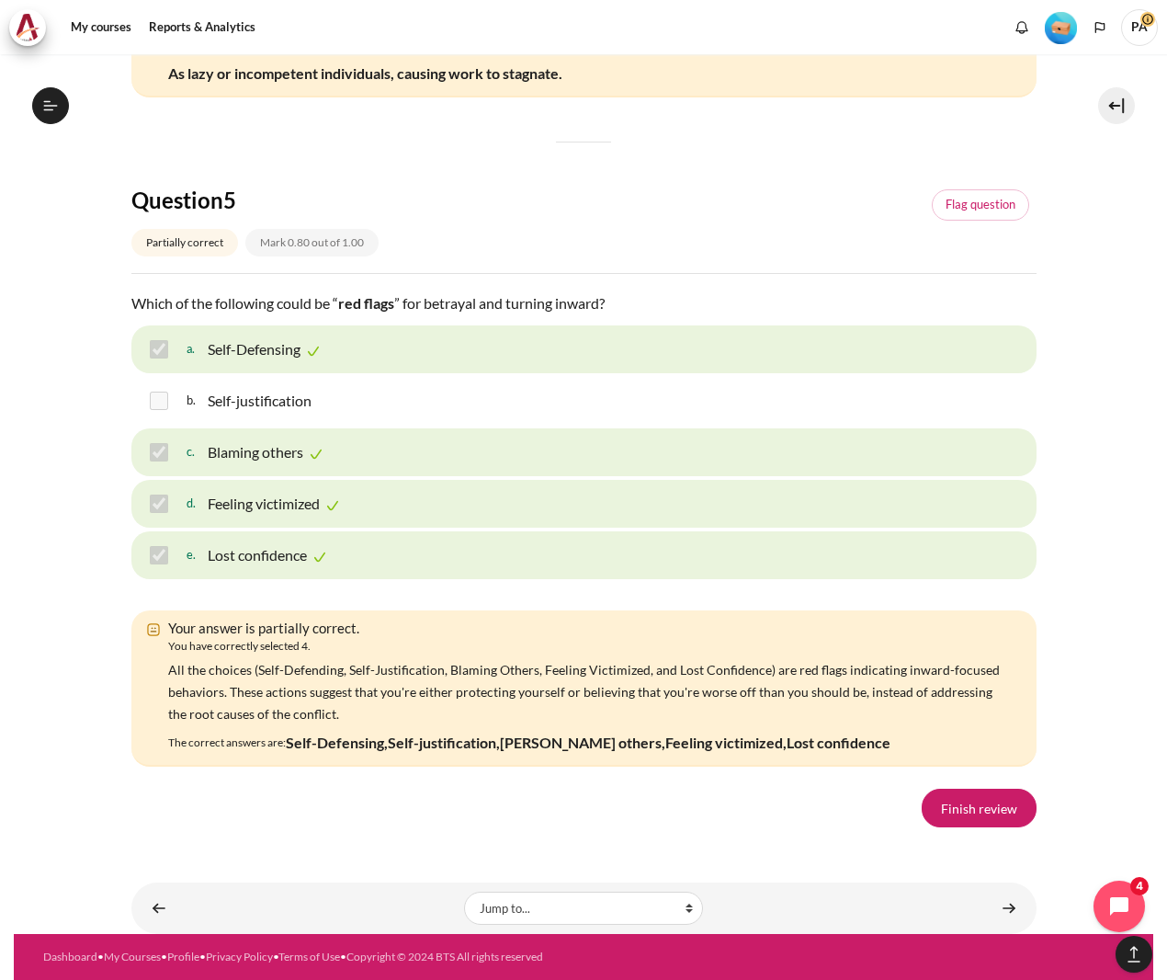
scroll to position [2684, 0]
click at [979, 827] on link "Finish review" at bounding box center [979, 808] width 115 height 39
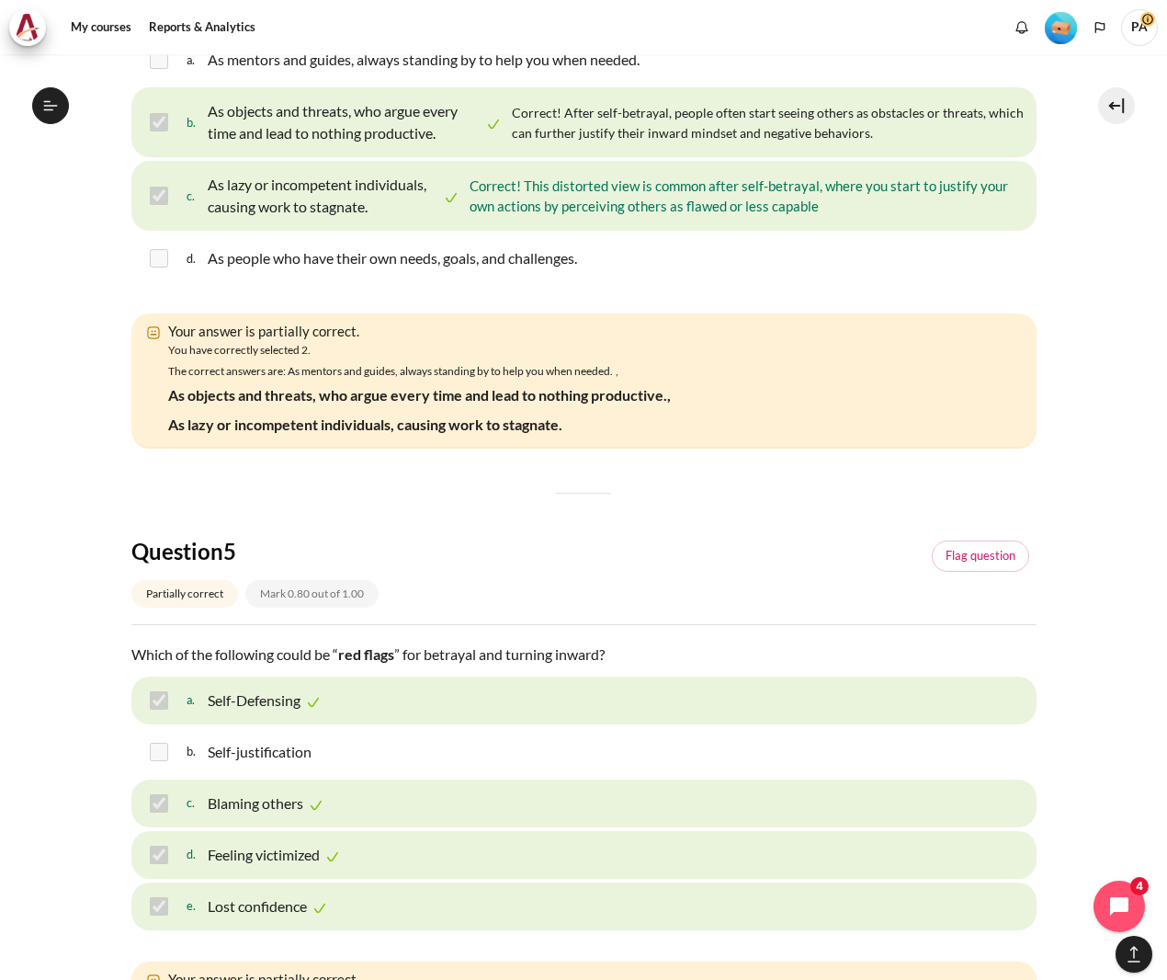
scroll to position [1535, 0]
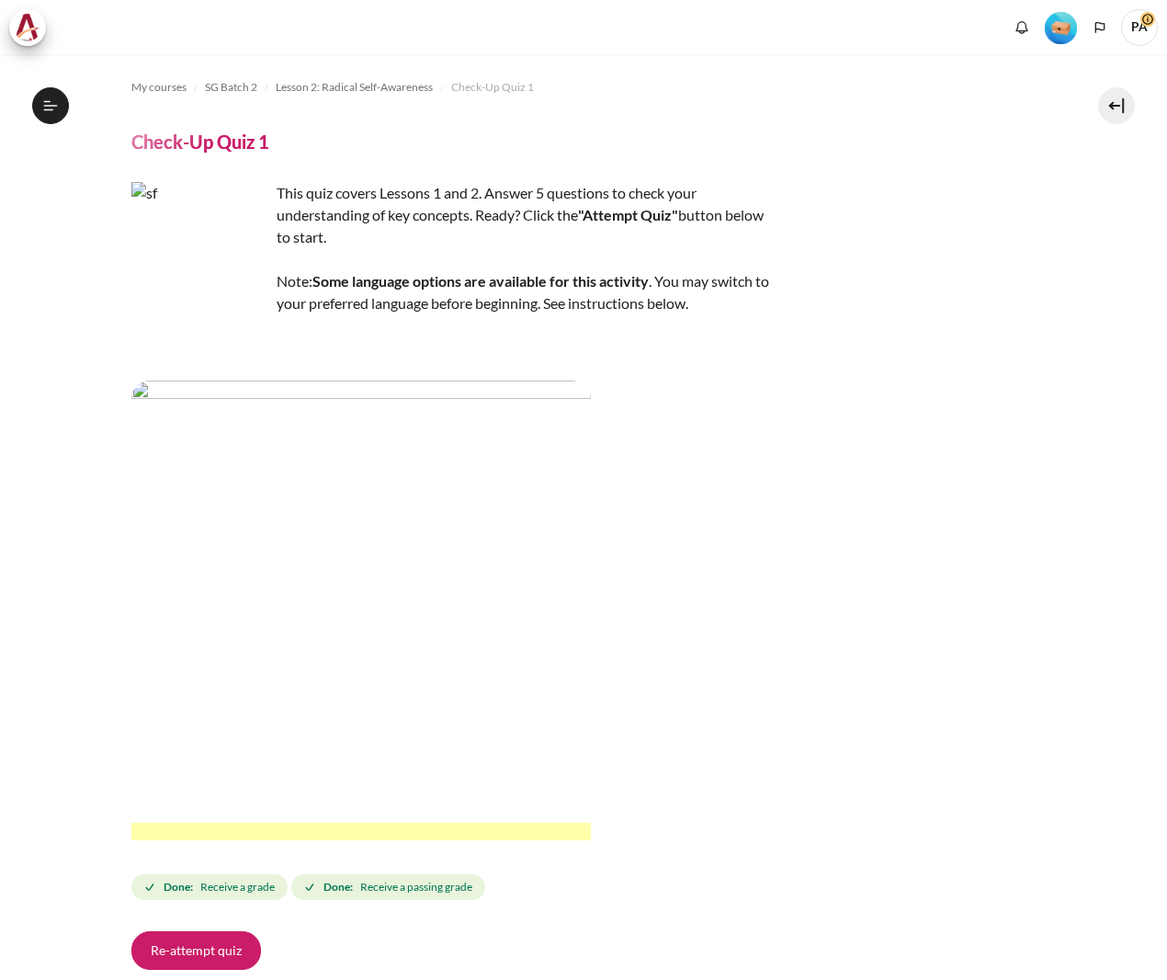
scroll to position [131, 0]
click at [324, 477] on img "Content" at bounding box center [361, 611] width 460 height 460
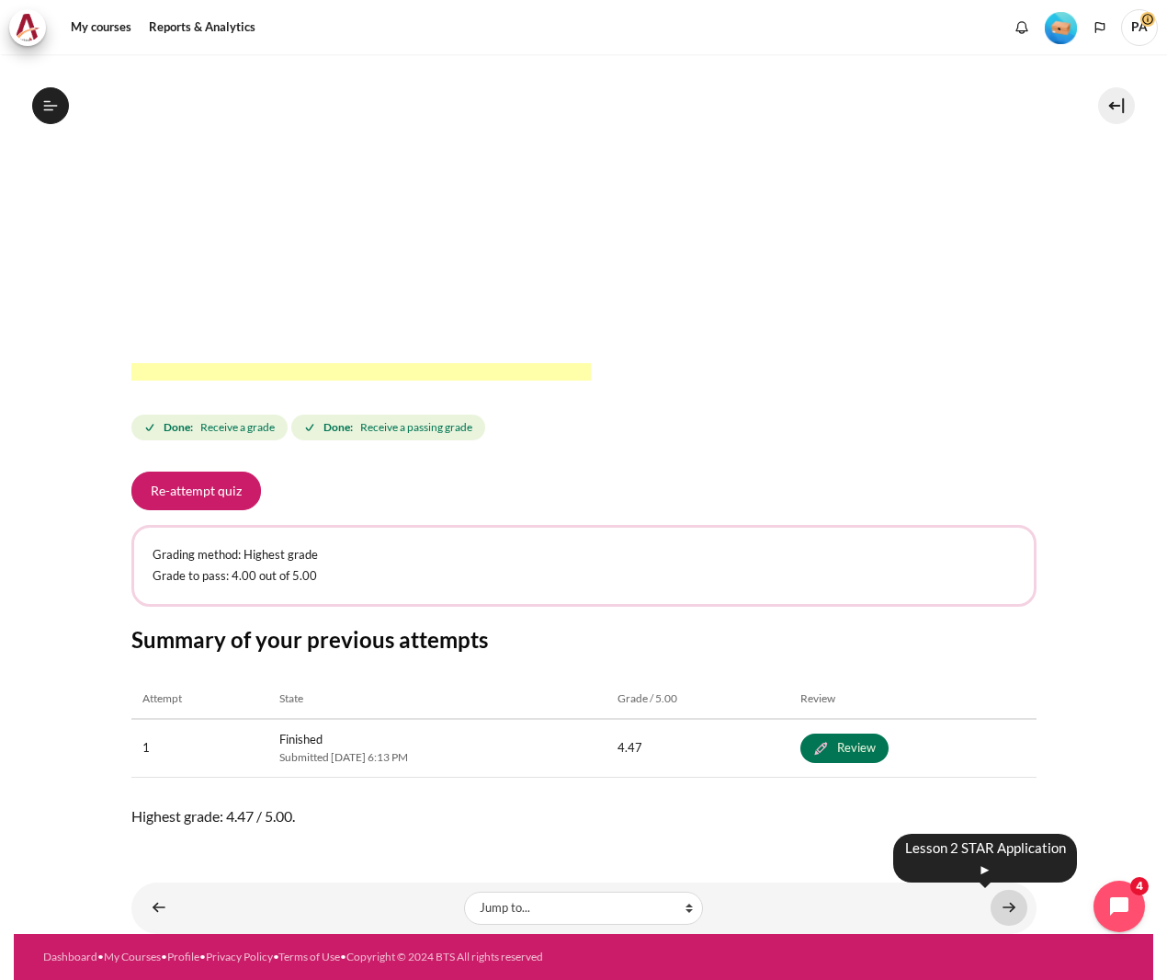
click at [1004, 904] on link "Content" at bounding box center [1009, 908] width 37 height 36
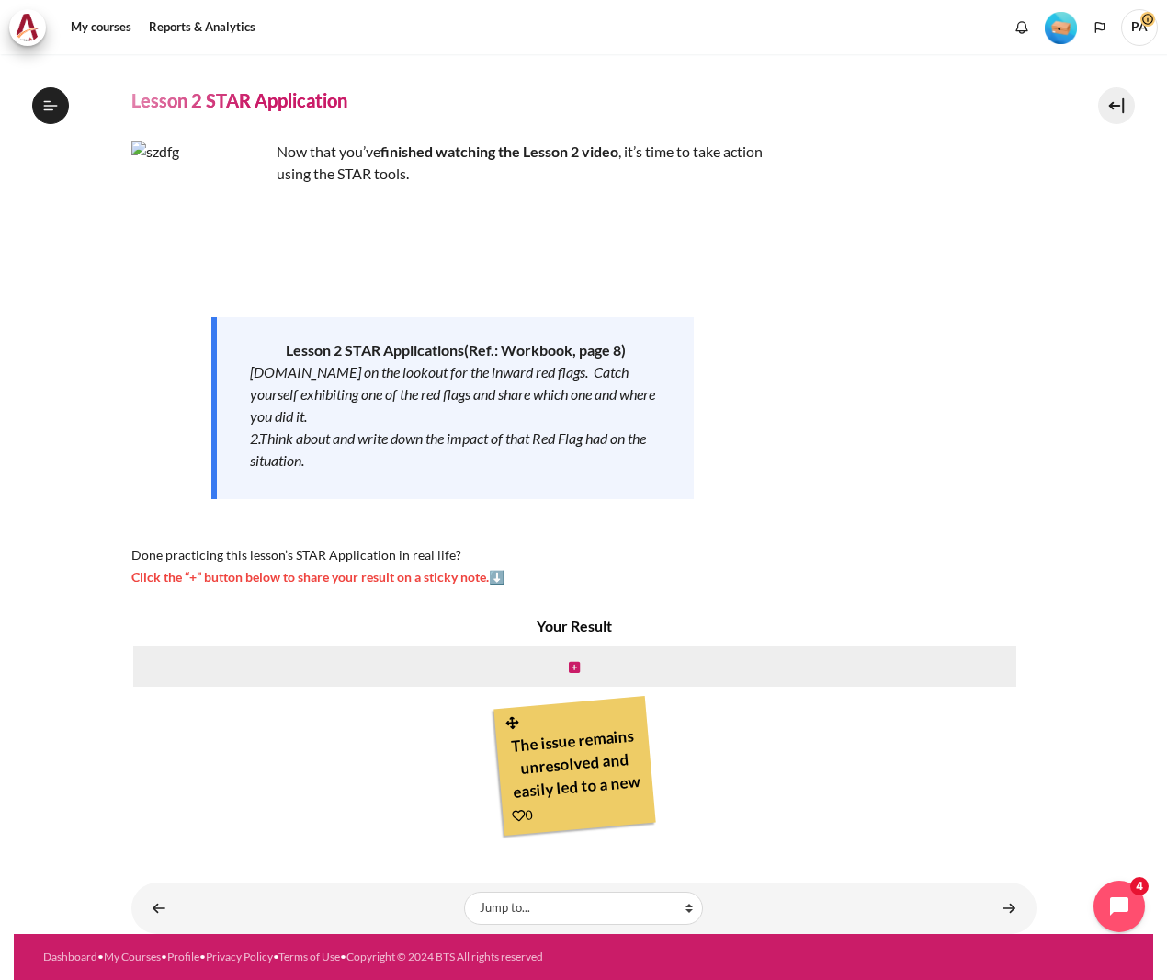
scroll to position [21, 0]
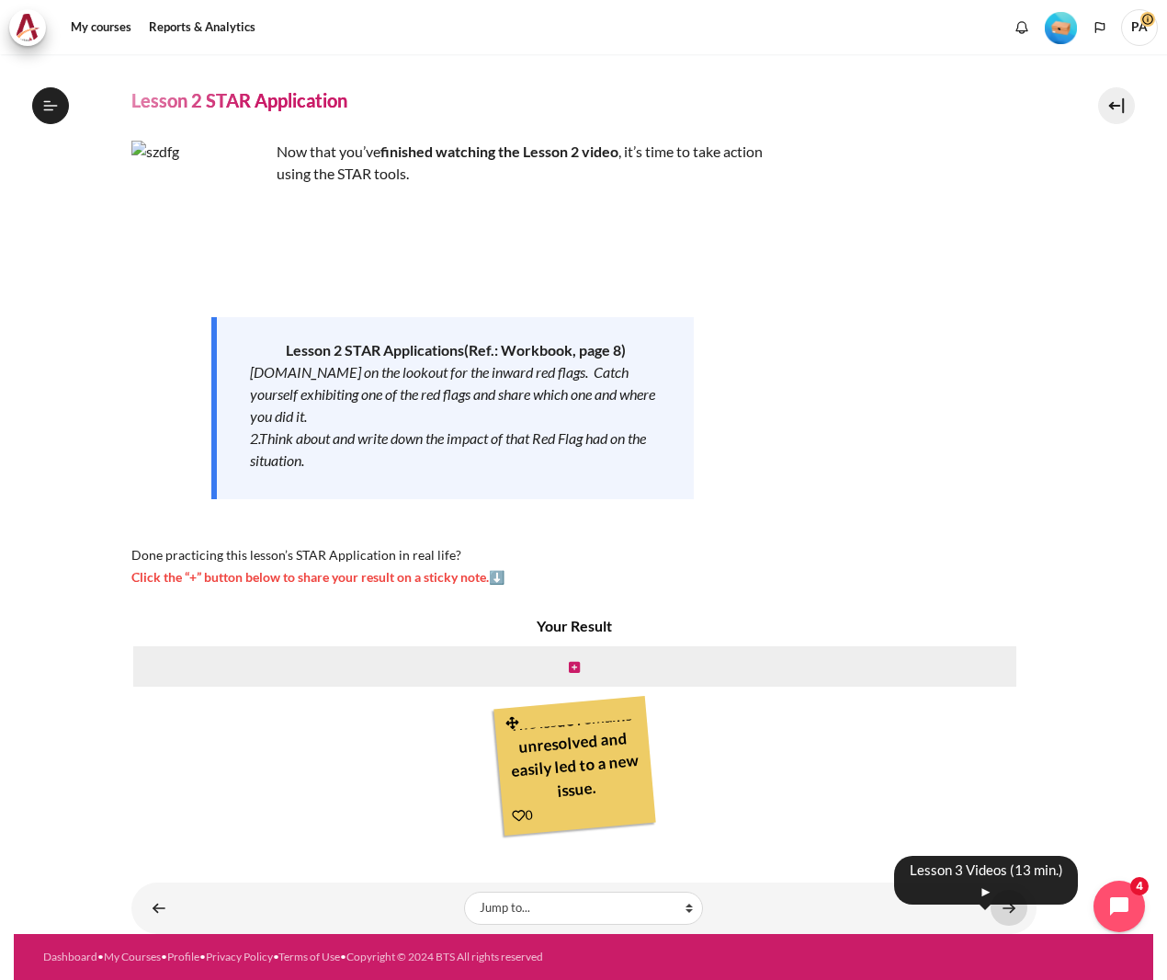
click at [999, 905] on link "Content" at bounding box center [1009, 908] width 37 height 36
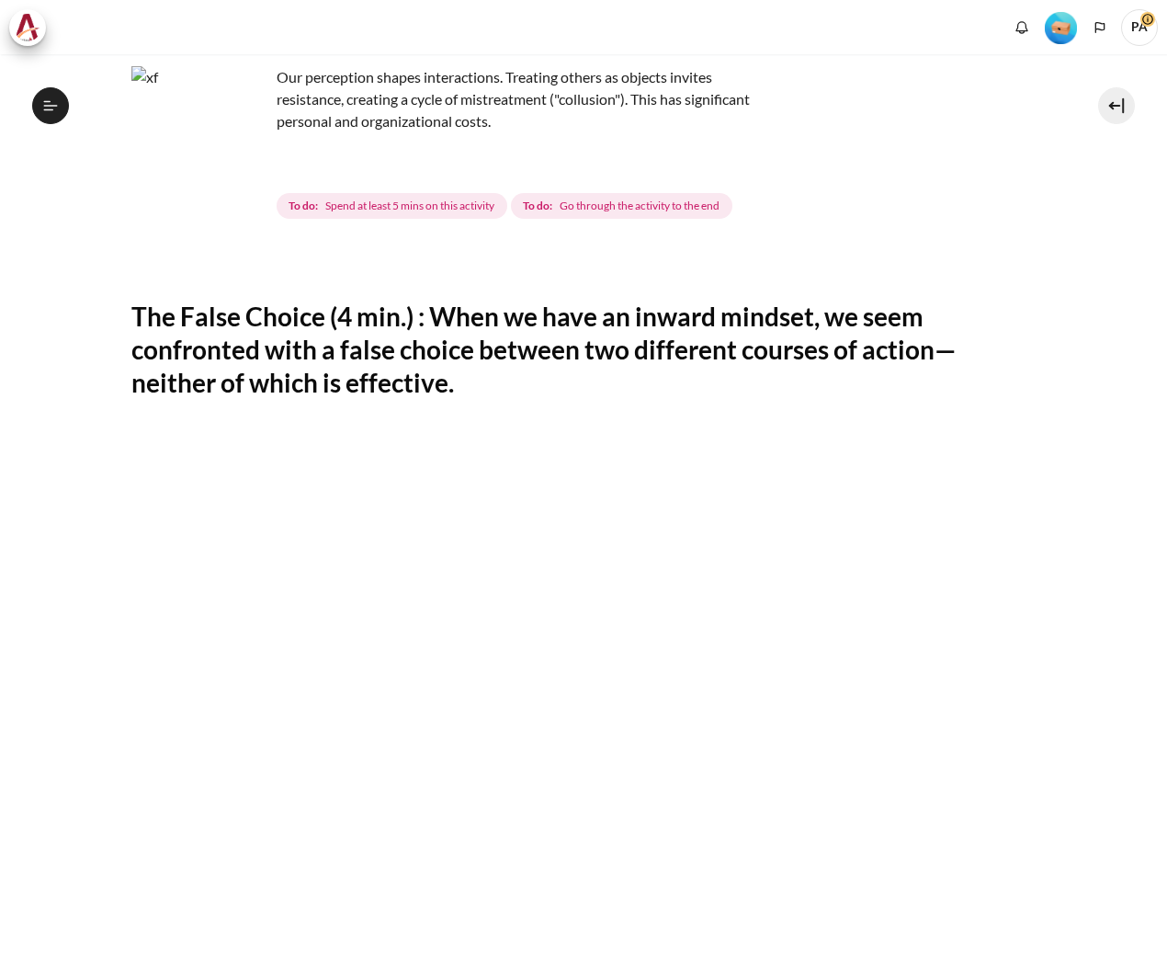
scroll to position [130, 0]
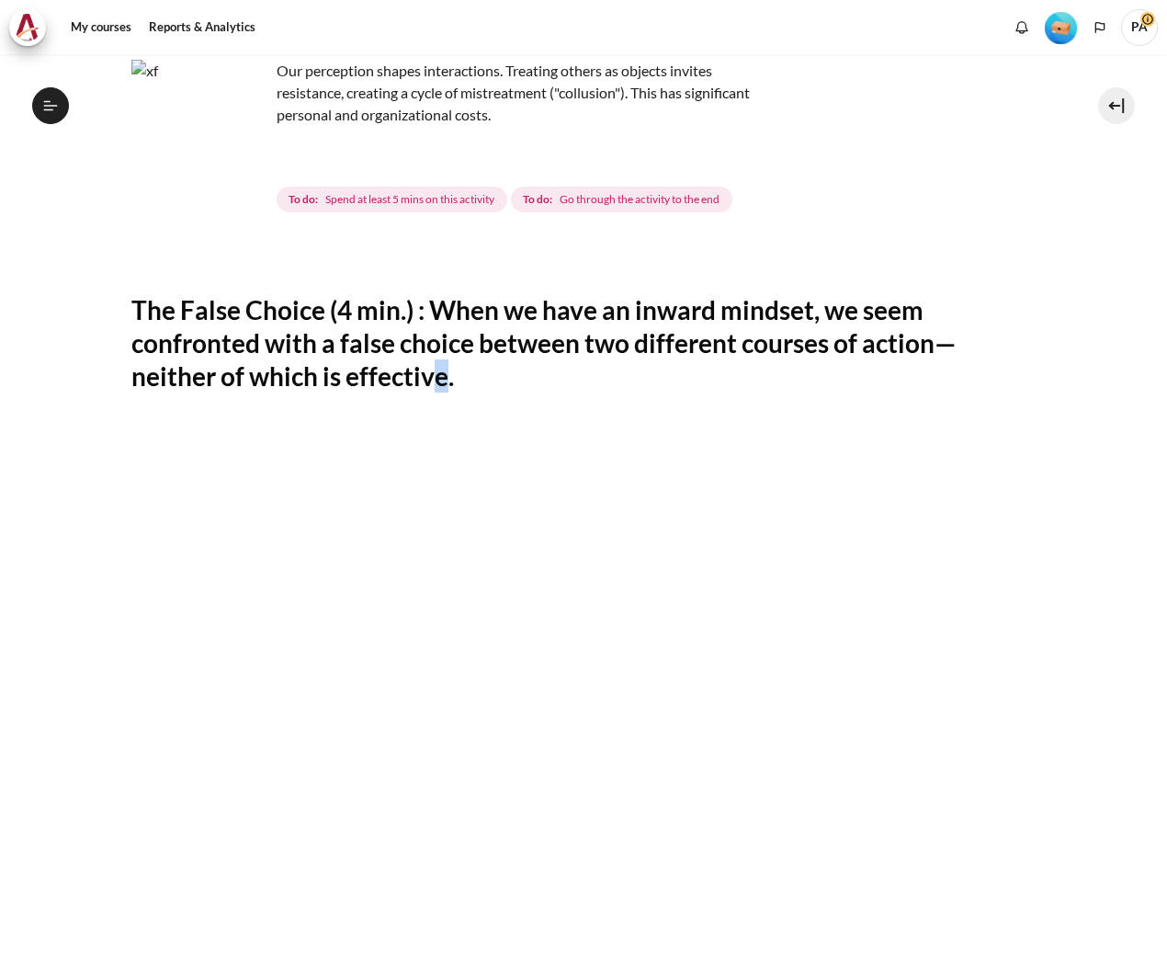
click at [442, 387] on h2 "The False Choice (4 min.) : When we have an inward mindset, we seem confronted …" at bounding box center [583, 343] width 905 height 100
drag, startPoint x: 442, startPoint y: 387, endPoint x: 478, endPoint y: 383, distance: 36.0
click at [478, 383] on h2 "The False Choice (4 min.) : When we have an inward mindset, we seem confronted …" at bounding box center [583, 343] width 905 height 100
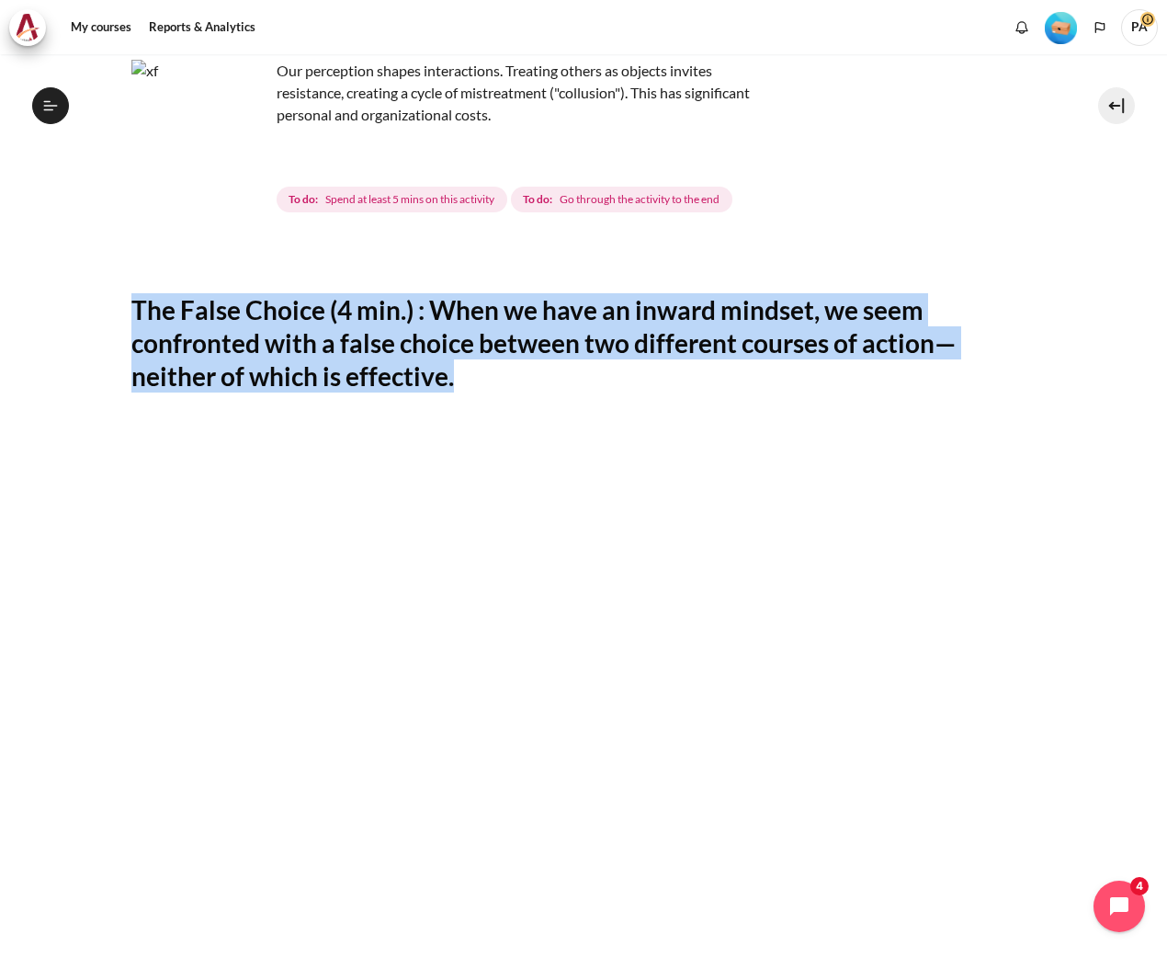
drag, startPoint x: 466, startPoint y: 381, endPoint x: 109, endPoint y: 324, distance: 361.0
click at [109, 324] on section "My courses SG Batch 2 Lesson 3: Diagnosing the Drama Lesson 3 Videos (13 min.) …" at bounding box center [584, 620] width 1140 height 1390
copy h2 "The False Choice (4 min.) : When we have an inward mindset, we seem confronted …"
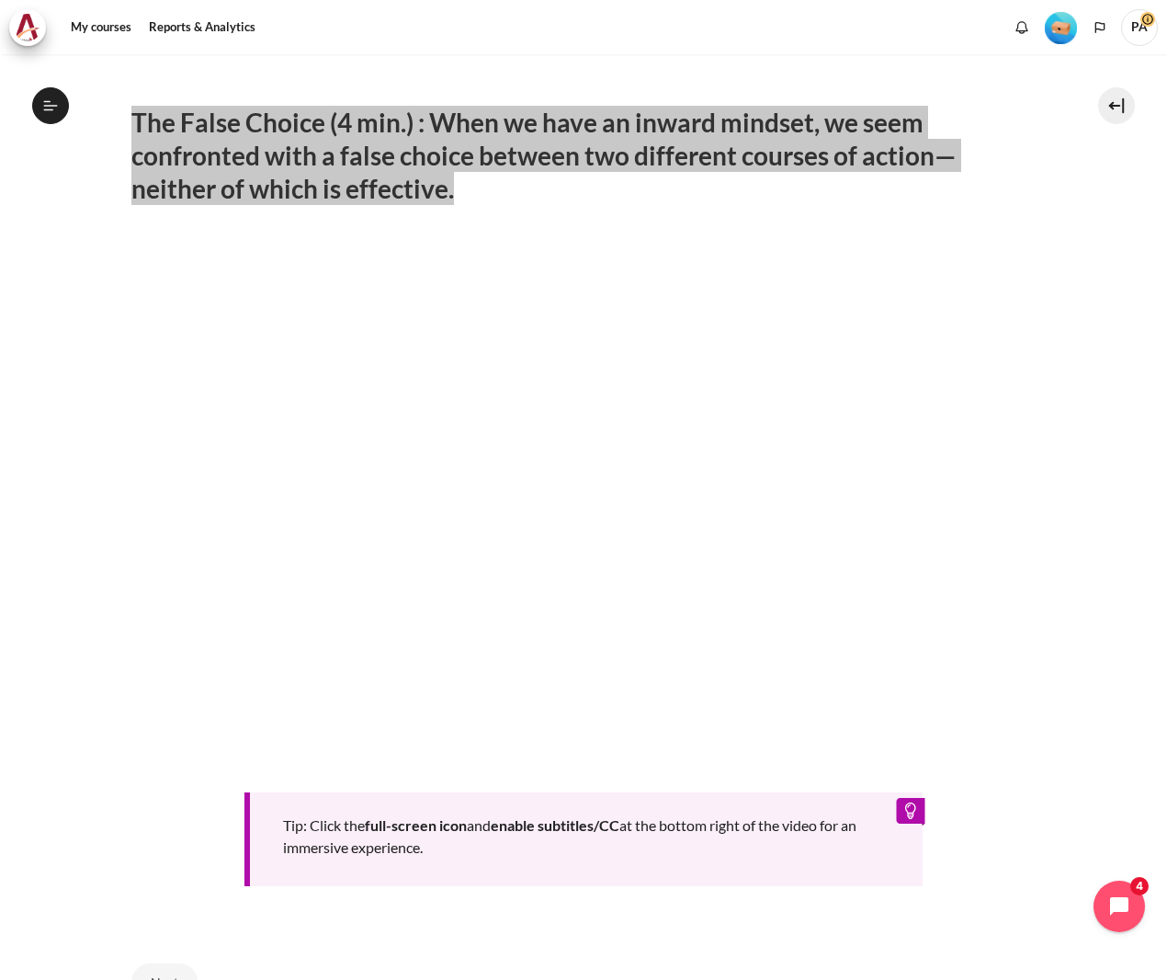
scroll to position [505, 0]
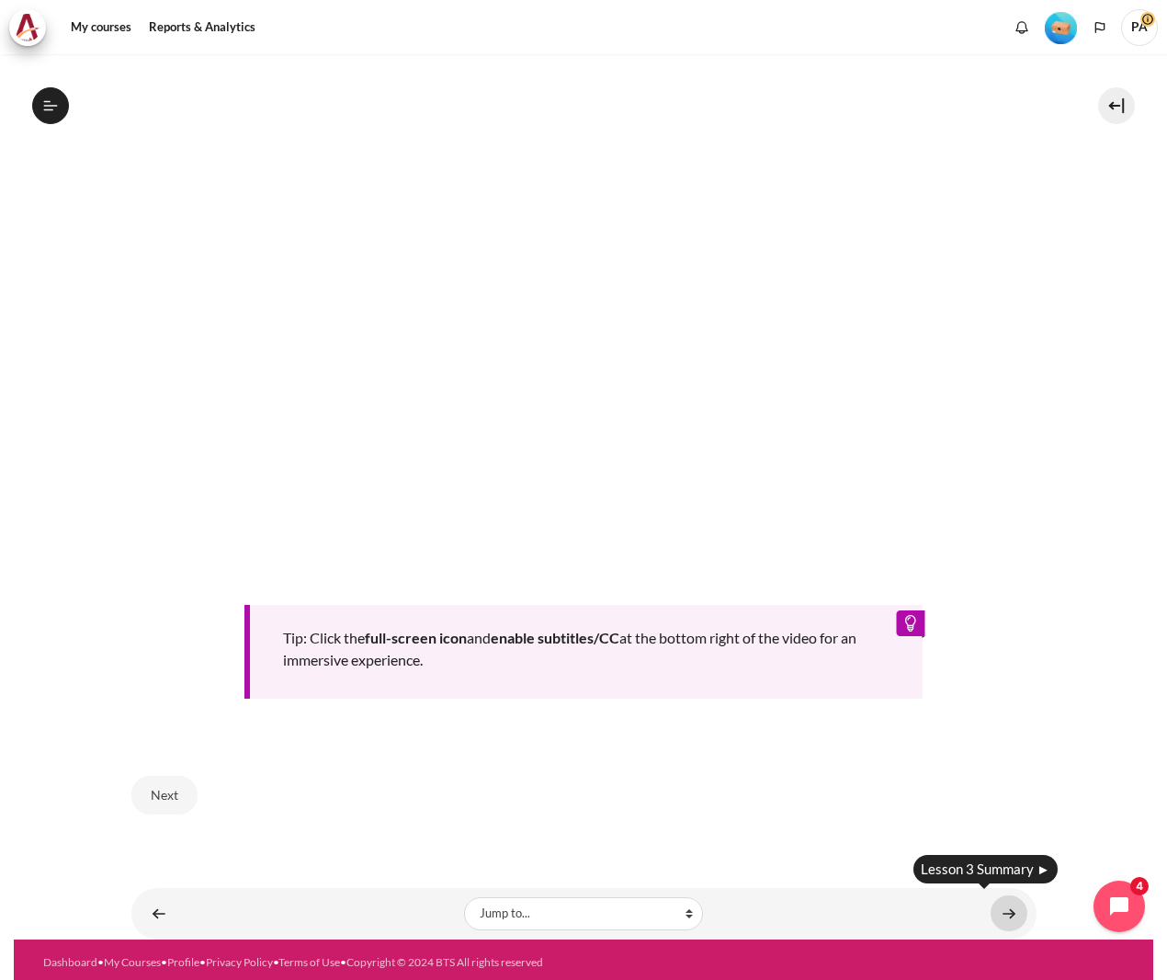
click at [999, 908] on link "Content" at bounding box center [1009, 913] width 37 height 36
click at [179, 779] on button "Next" at bounding box center [164, 795] width 66 height 39
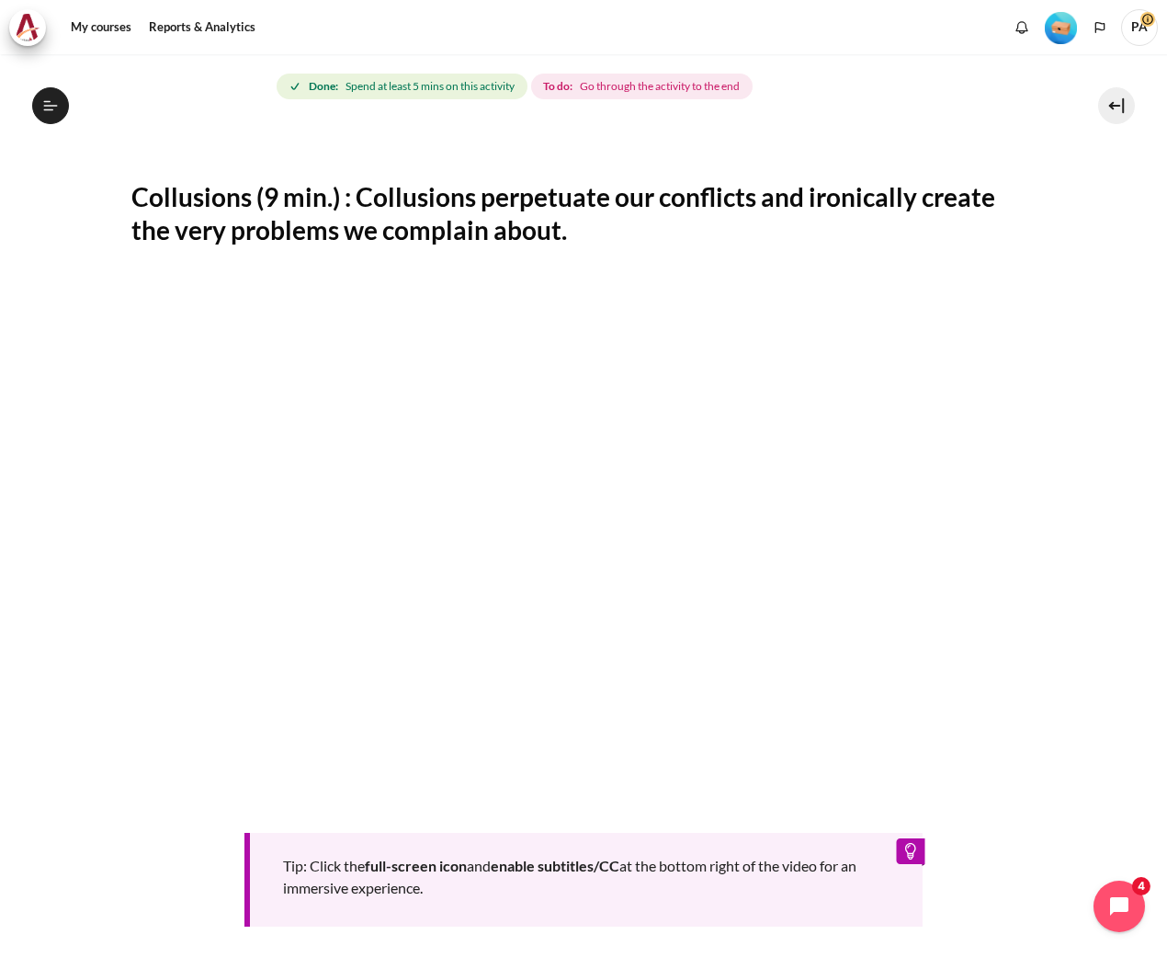
scroll to position [472, 0]
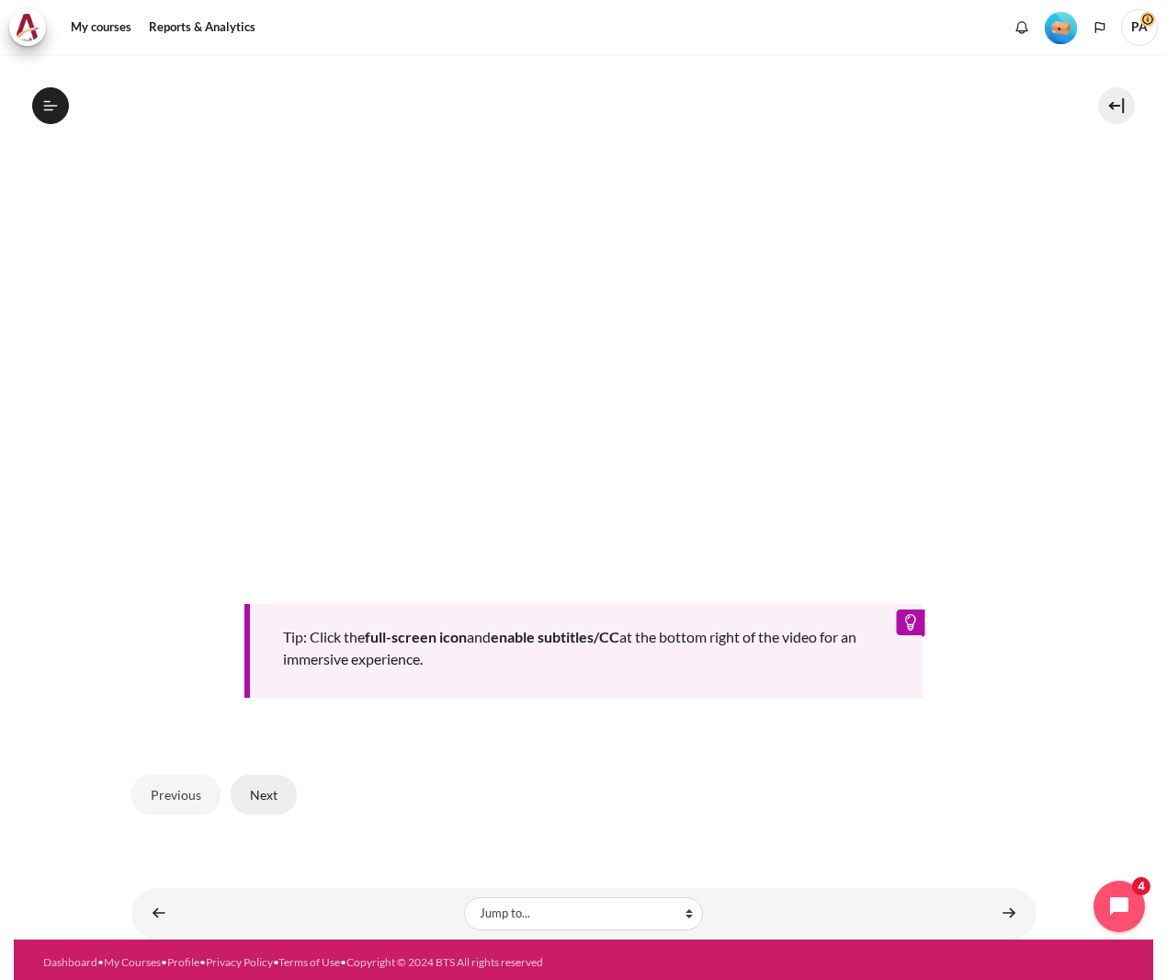
click at [261, 784] on button "Next" at bounding box center [264, 794] width 66 height 39
click at [304, 768] on div "Previous Next" at bounding box center [583, 794] width 905 height 75
click at [248, 802] on button "Next" at bounding box center [264, 794] width 66 height 39
click at [249, 800] on button "Next" at bounding box center [264, 794] width 66 height 39
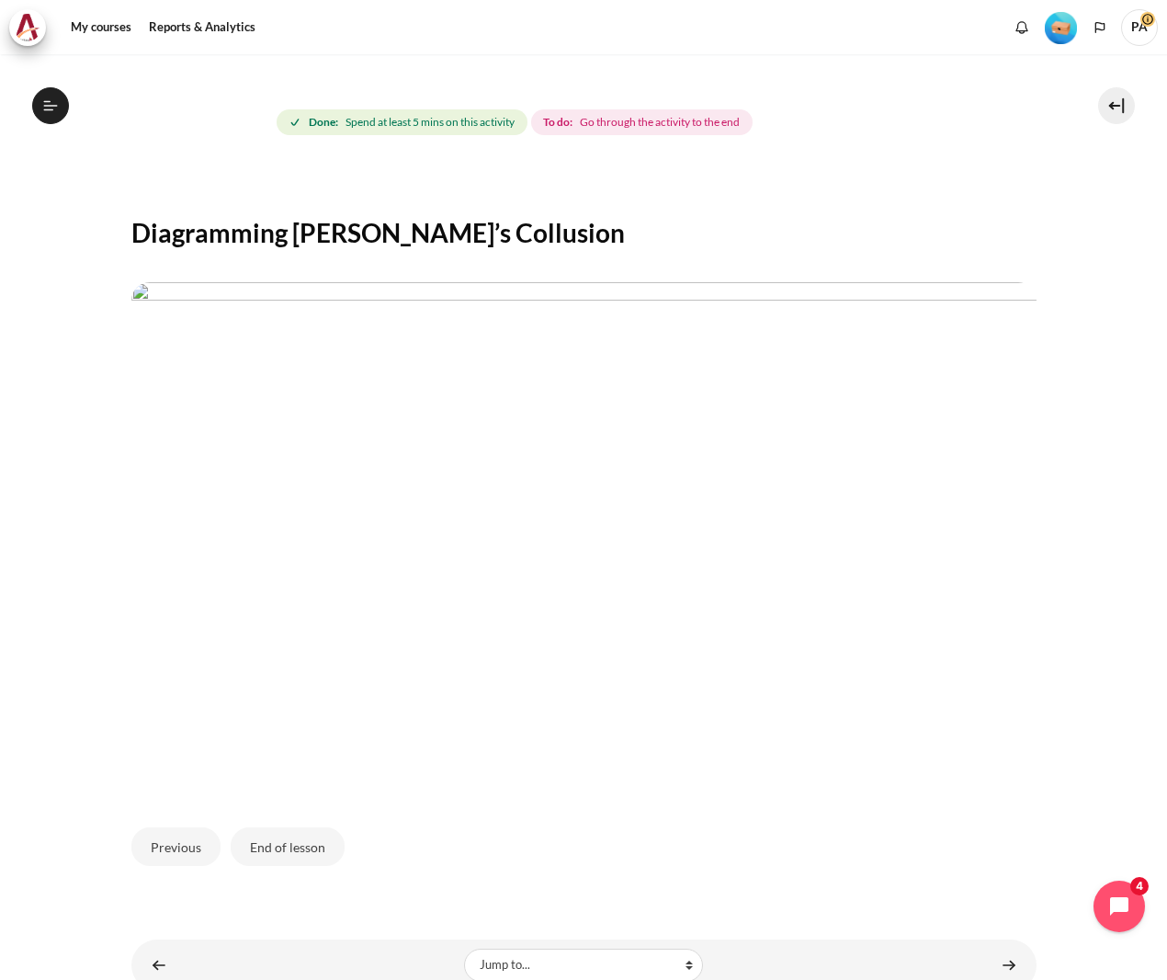
scroll to position [208, 0]
click at [904, 273] on div "Content" at bounding box center [583, 537] width 905 height 541
click at [258, 838] on button "End of lesson" at bounding box center [288, 845] width 114 height 39
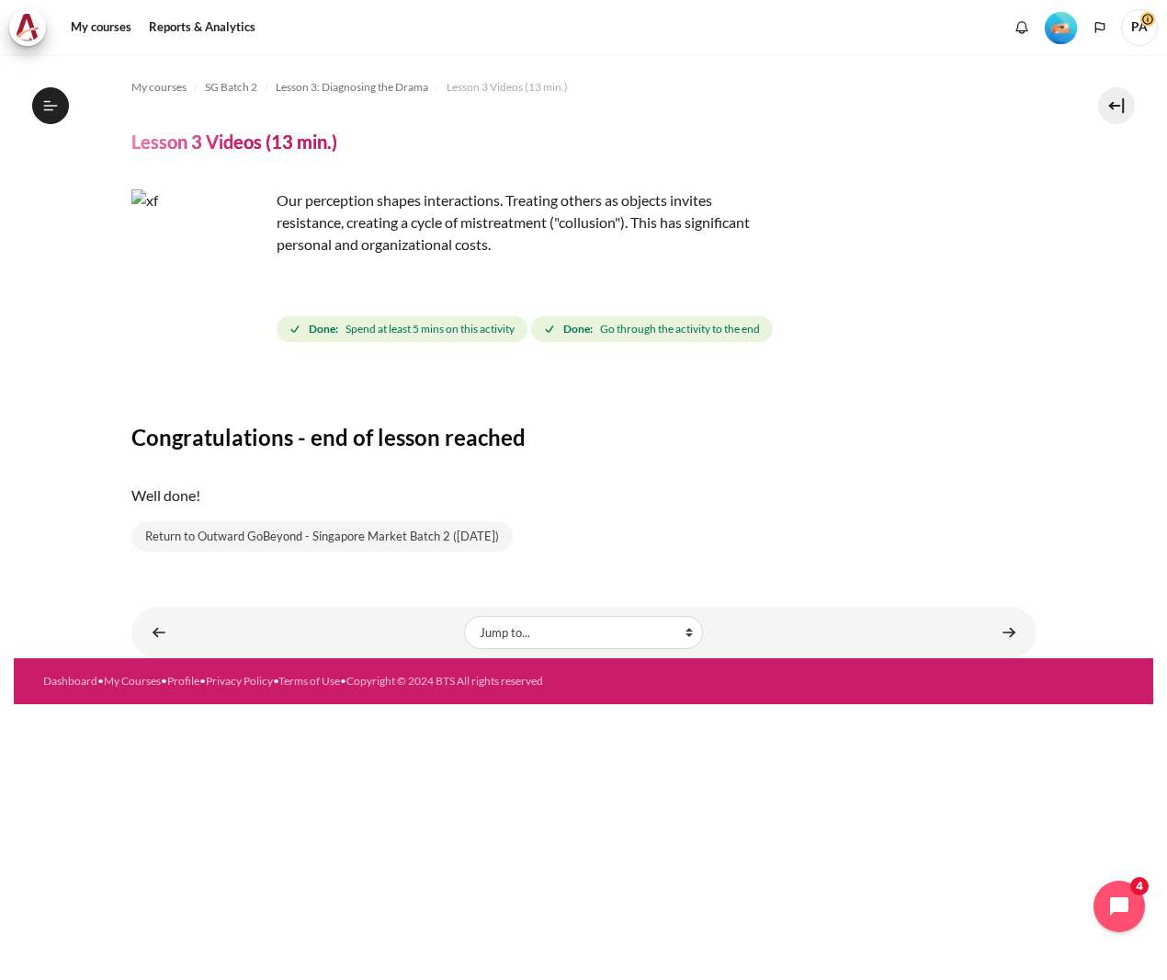
scroll to position [205, 0]
click at [758, 220] on p "Our perception shapes interactions. Treating others as objects invites resistan…" at bounding box center [452, 222] width 643 height 66
